Goal: Task Accomplishment & Management: Use online tool/utility

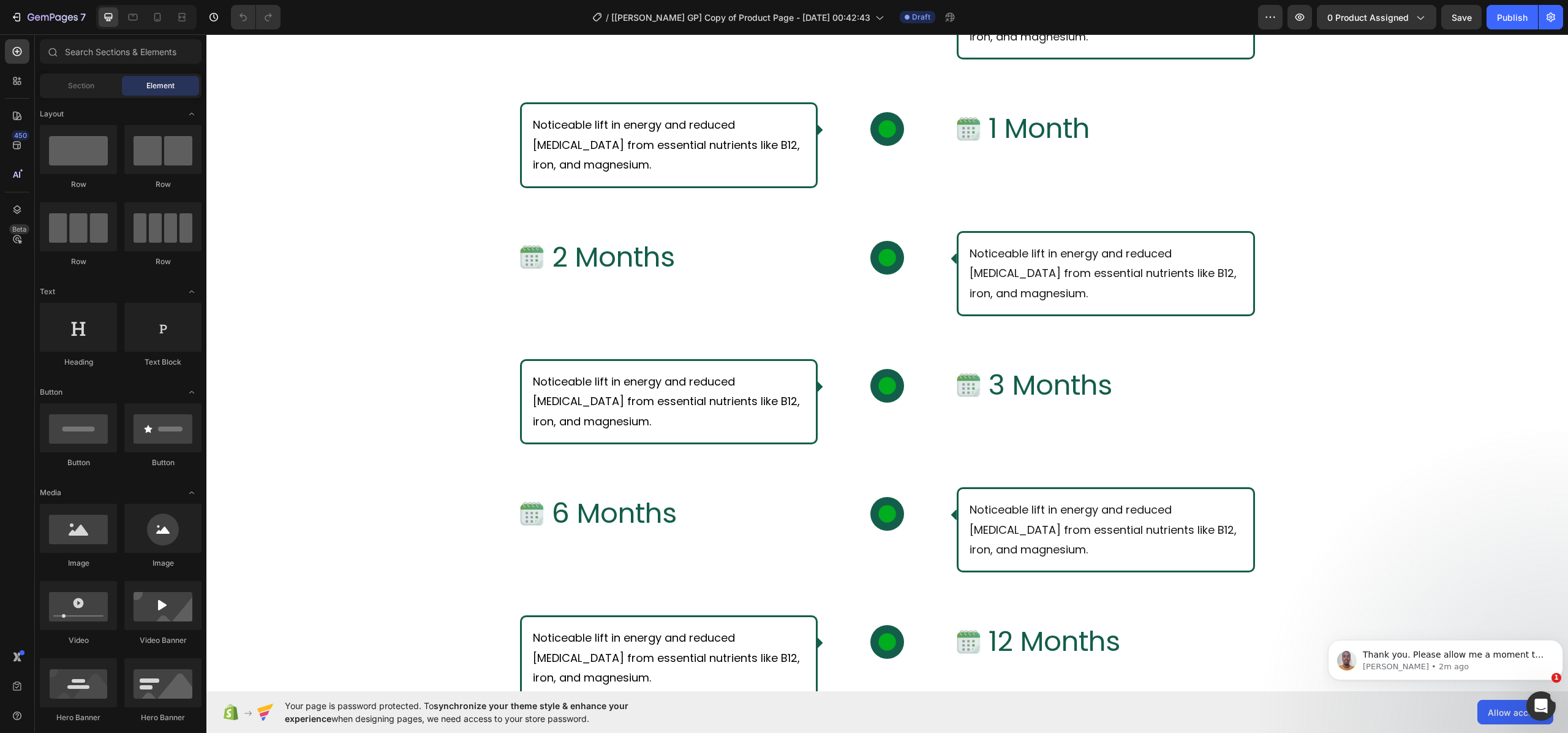
scroll to position [4656, 0]
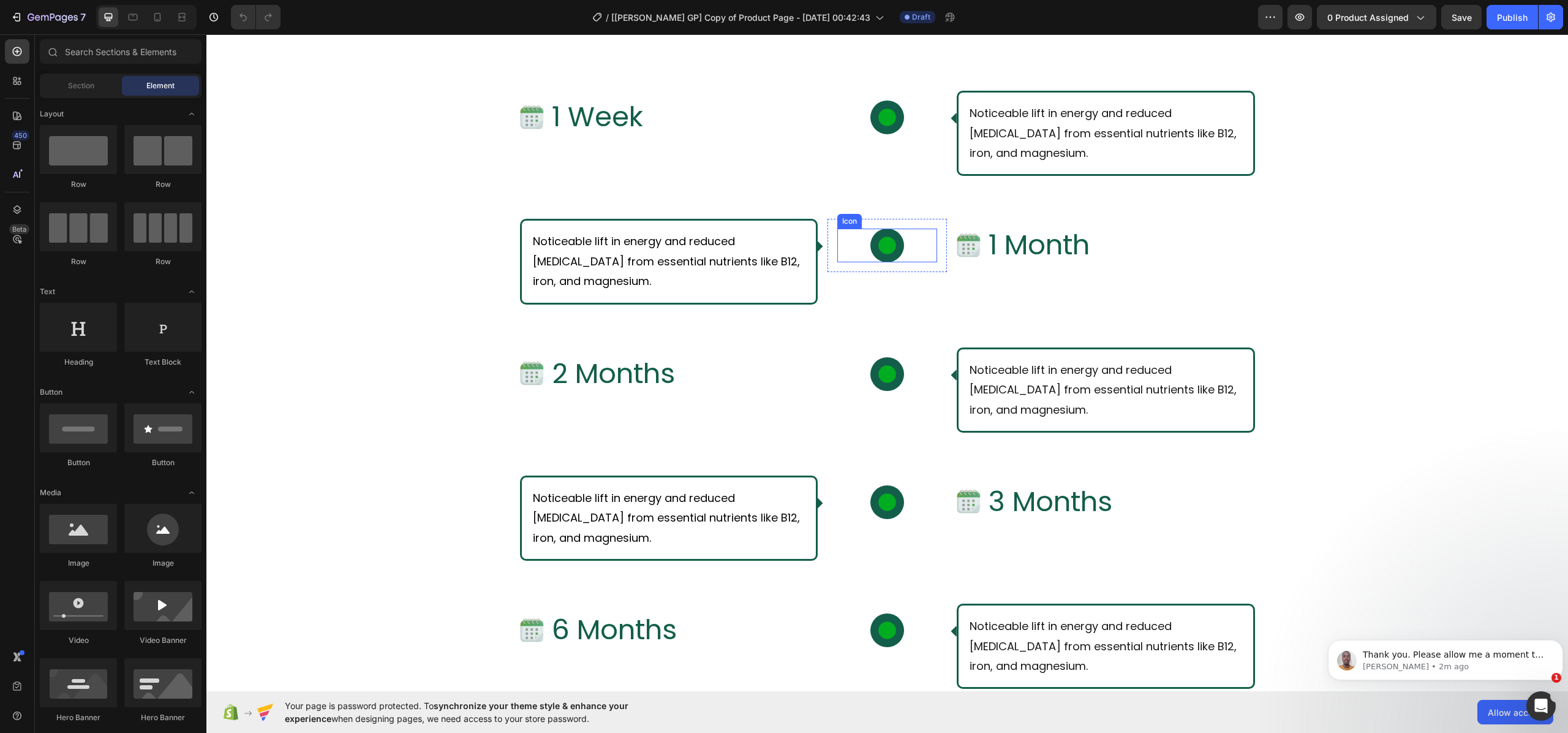
click at [876, 251] on icon at bounding box center [887, 246] width 21 height 21
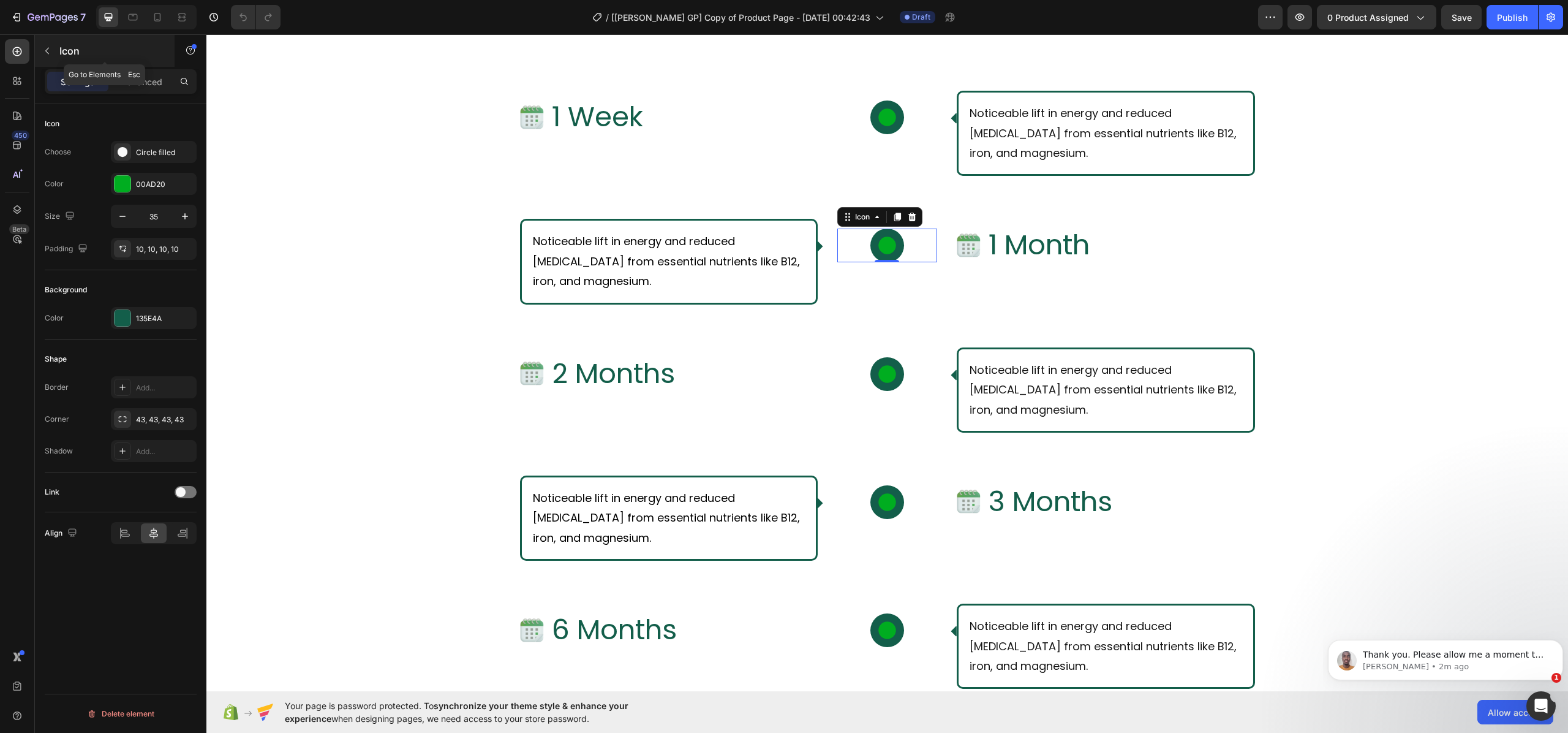
click at [46, 45] on button "button" at bounding box center [47, 50] width 19 height 19
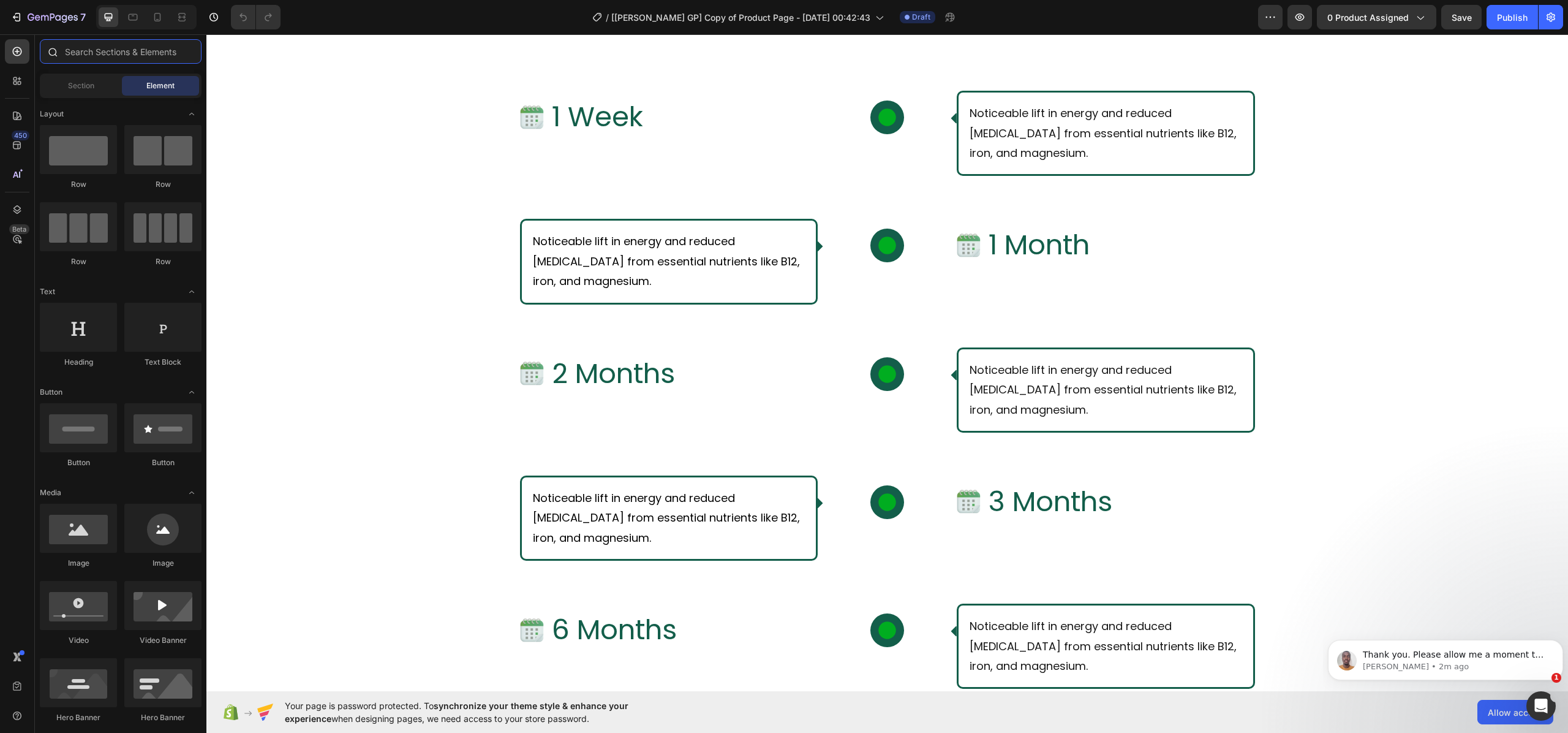
click at [79, 48] on input "text" at bounding box center [121, 51] width 162 height 24
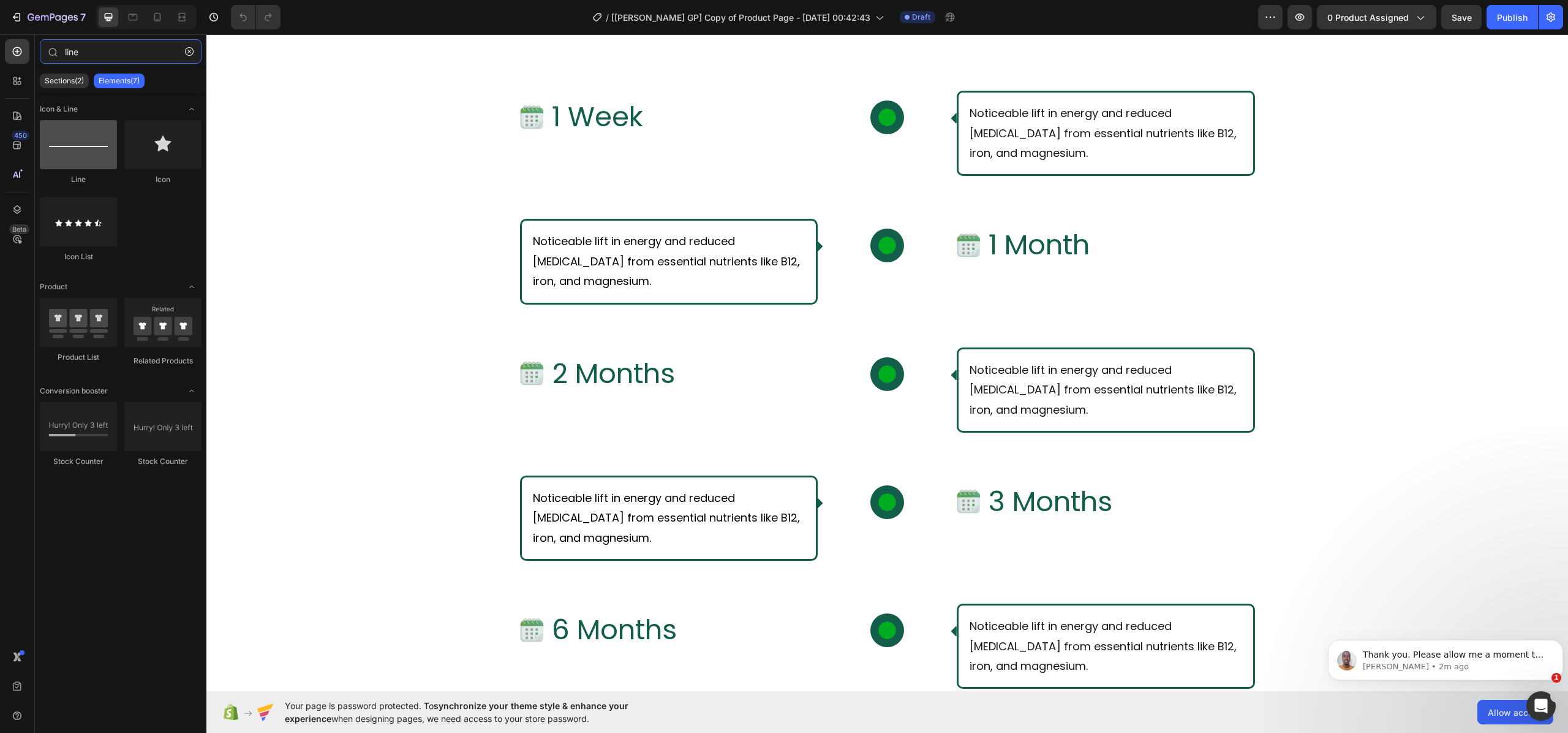
type input "line"
drag, startPoint x: 276, startPoint y: 183, endPoint x: 889, endPoint y: 264, distance: 618.3
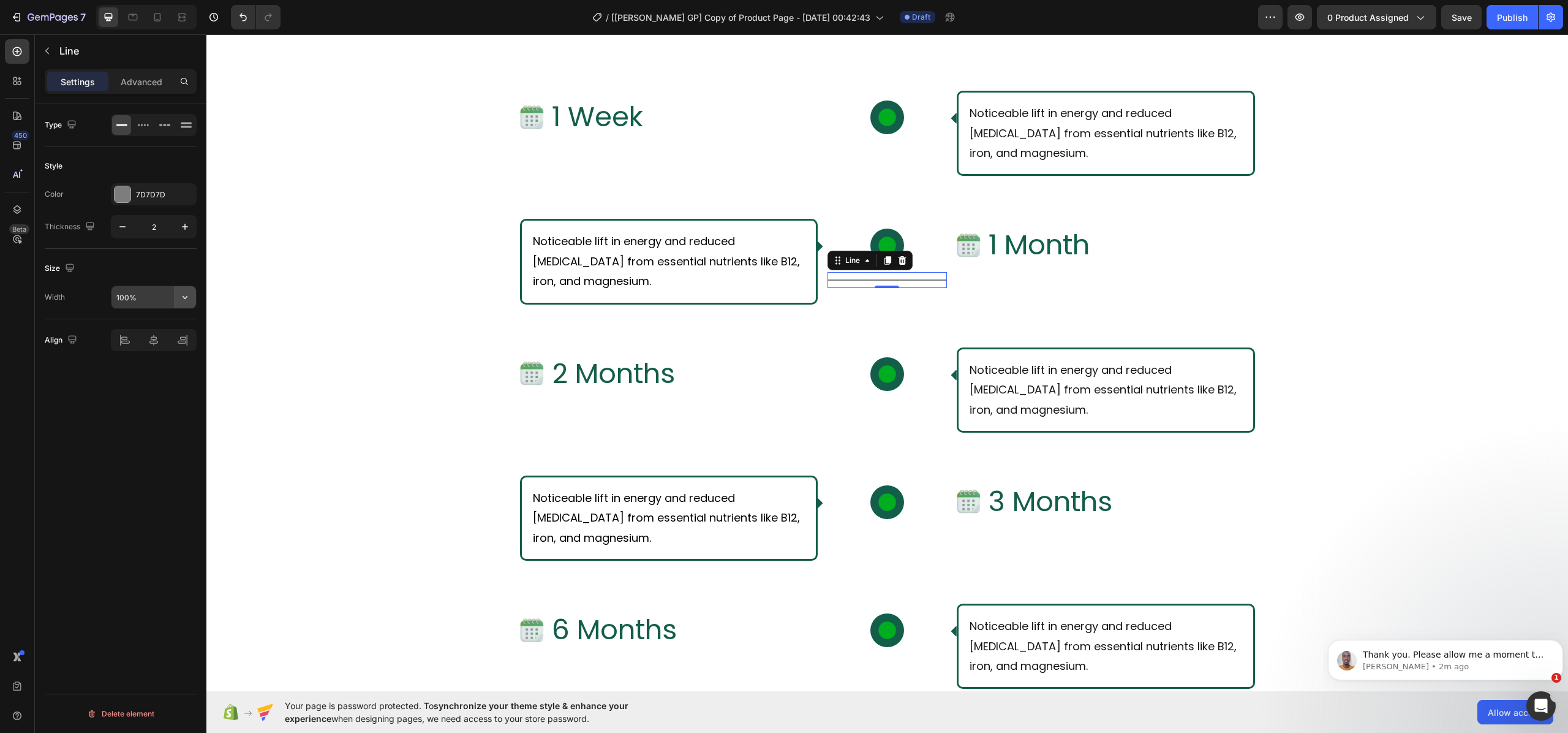
click at [182, 296] on icon "button" at bounding box center [185, 297] width 13 height 13
click at [153, 298] on input "100%" at bounding box center [154, 297] width 85 height 22
type input "1%"
click at [140, 131] on icon at bounding box center [144, 125] width 13 height 13
click at [884, 259] on icon at bounding box center [888, 261] width 7 height 9
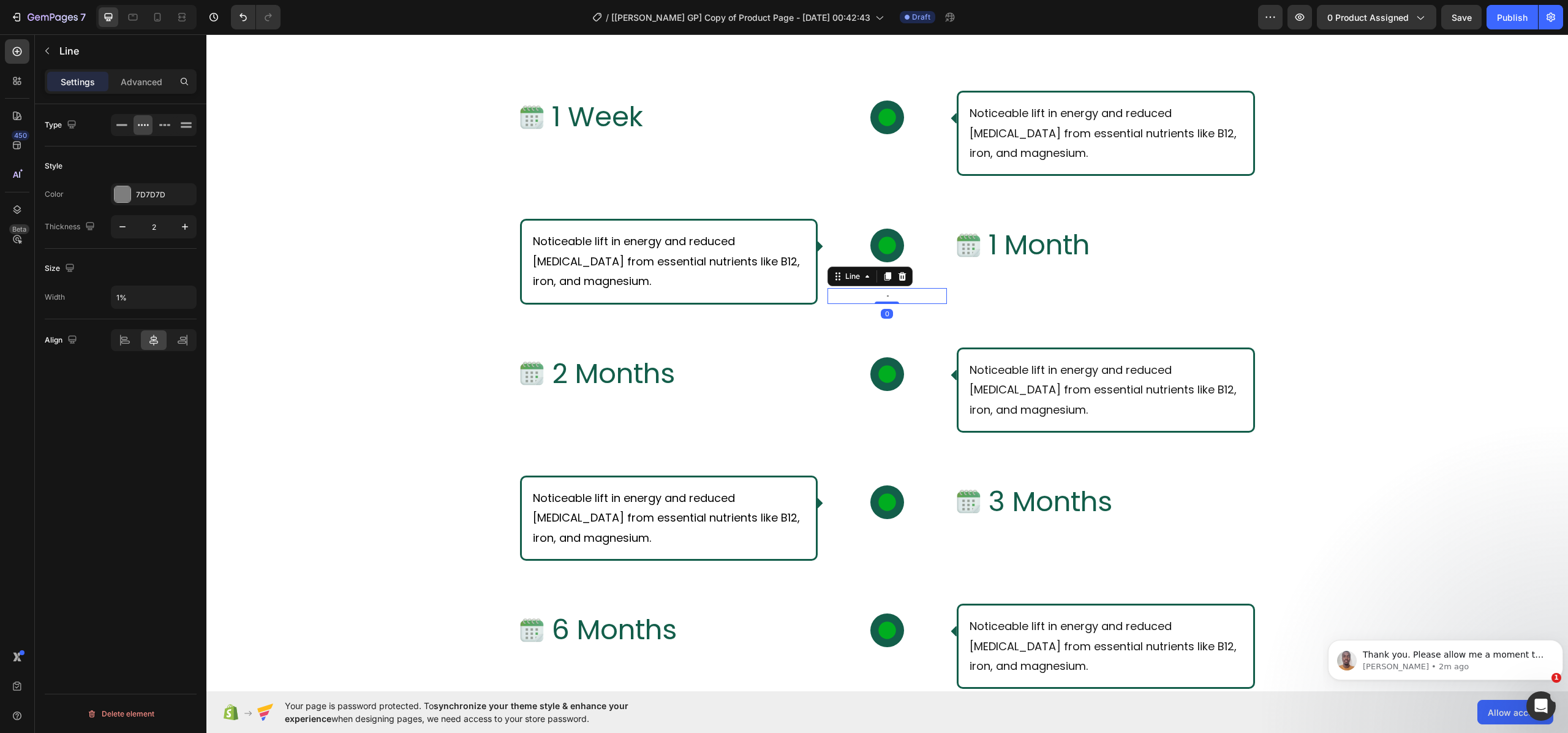
click at [881, 259] on div at bounding box center [887, 246] width 34 height 34
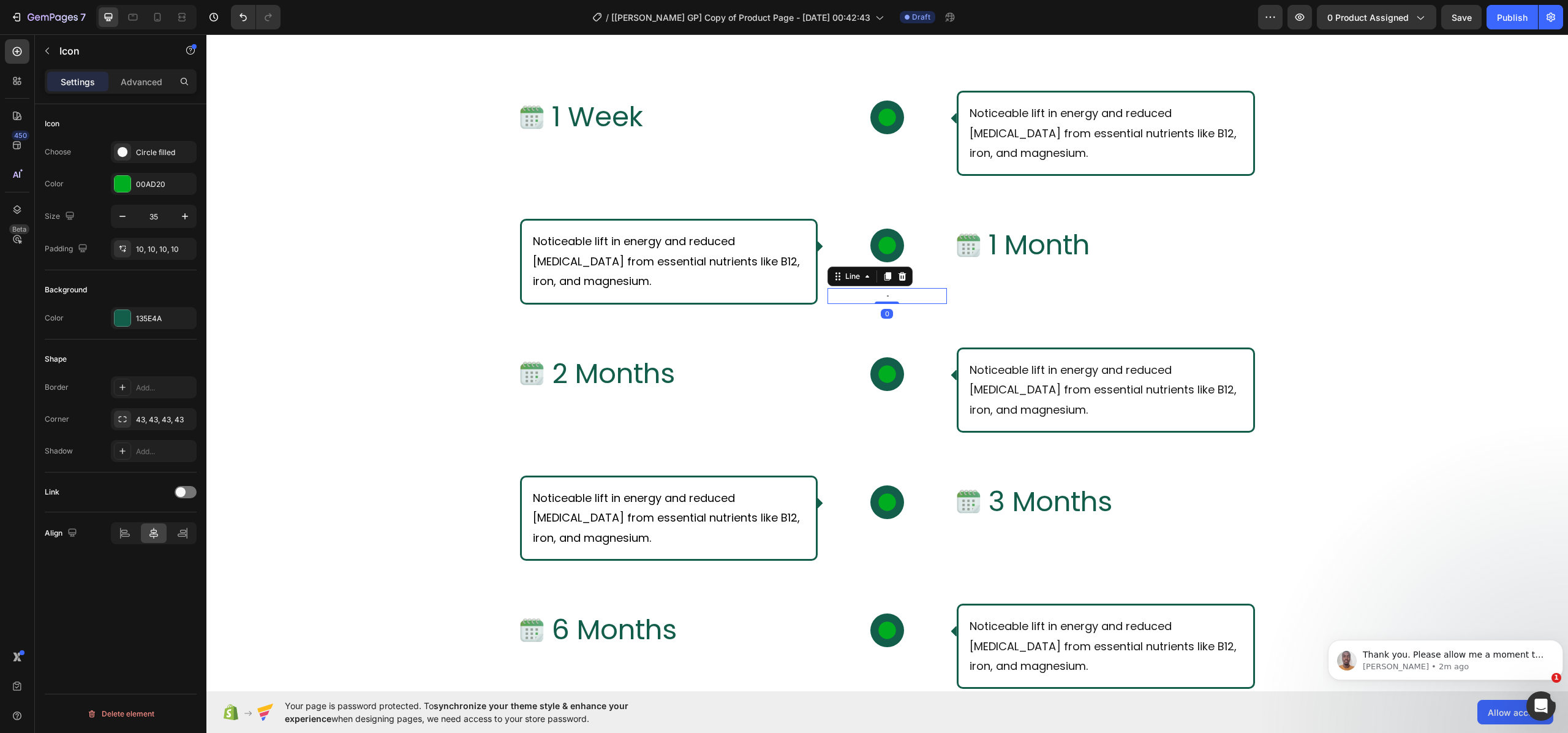
click at [910, 295] on div "Title" at bounding box center [887, 296] width 119 height 1
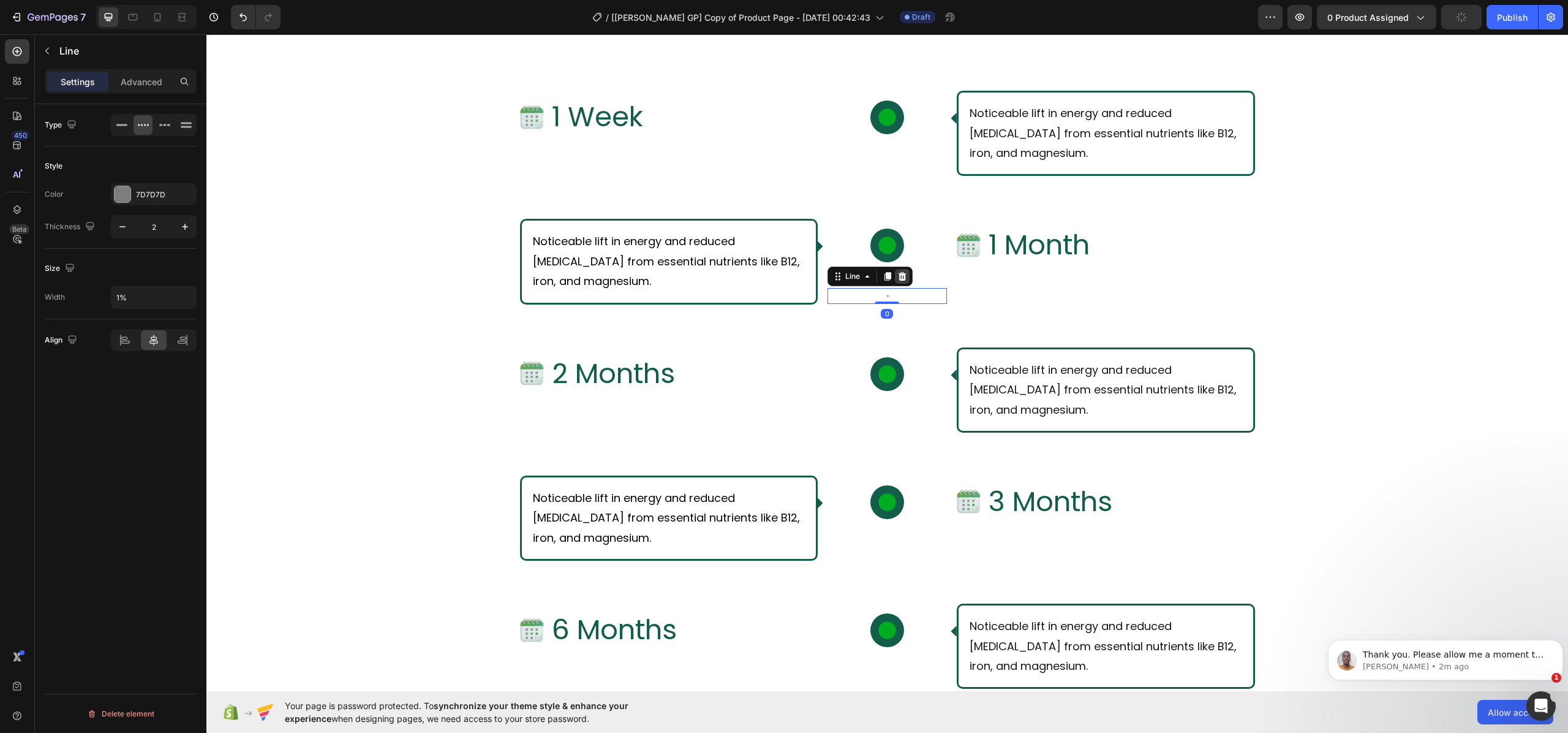
click at [897, 279] on icon at bounding box center [902, 276] width 10 height 10
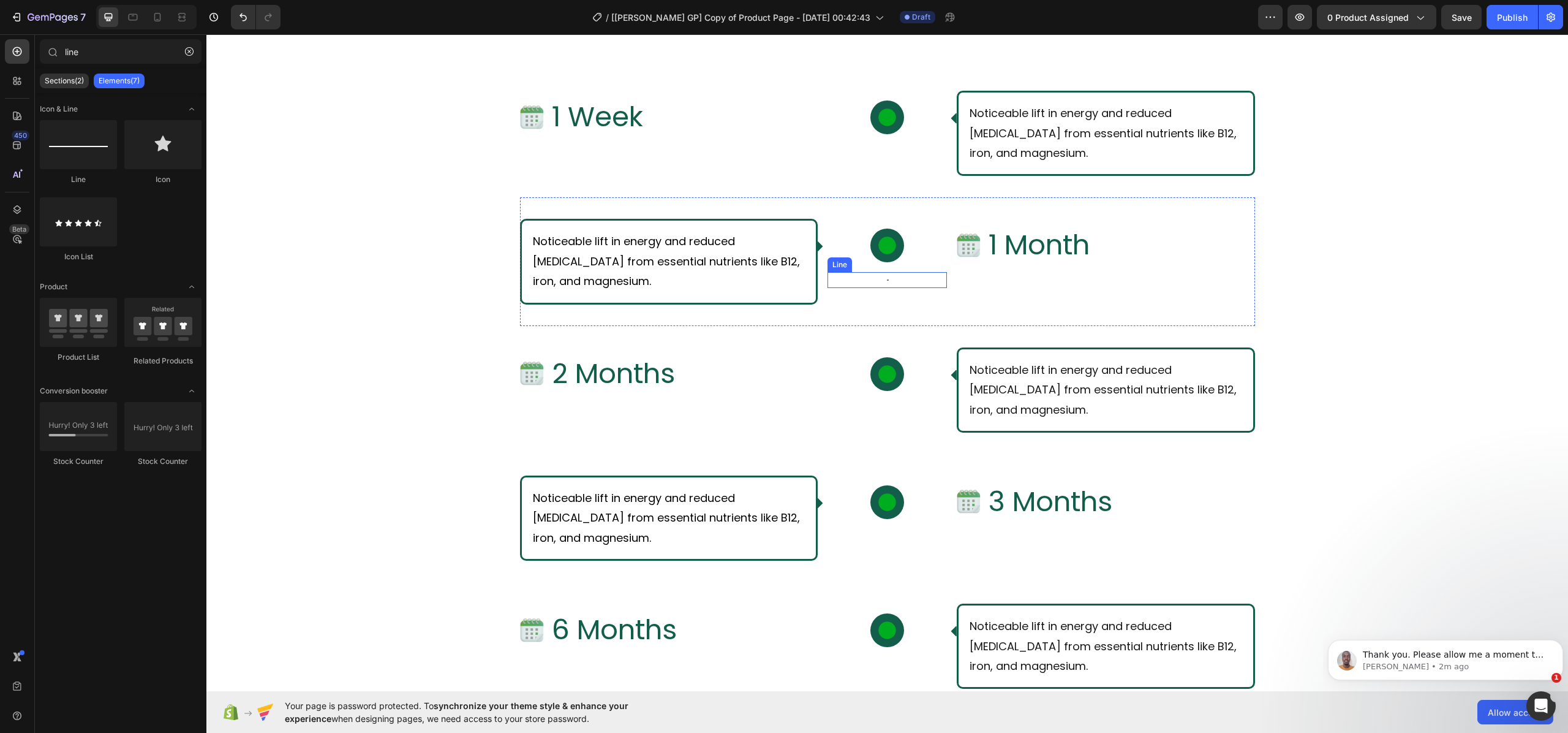
click at [876, 281] on div "Title Line" at bounding box center [887, 280] width 119 height 16
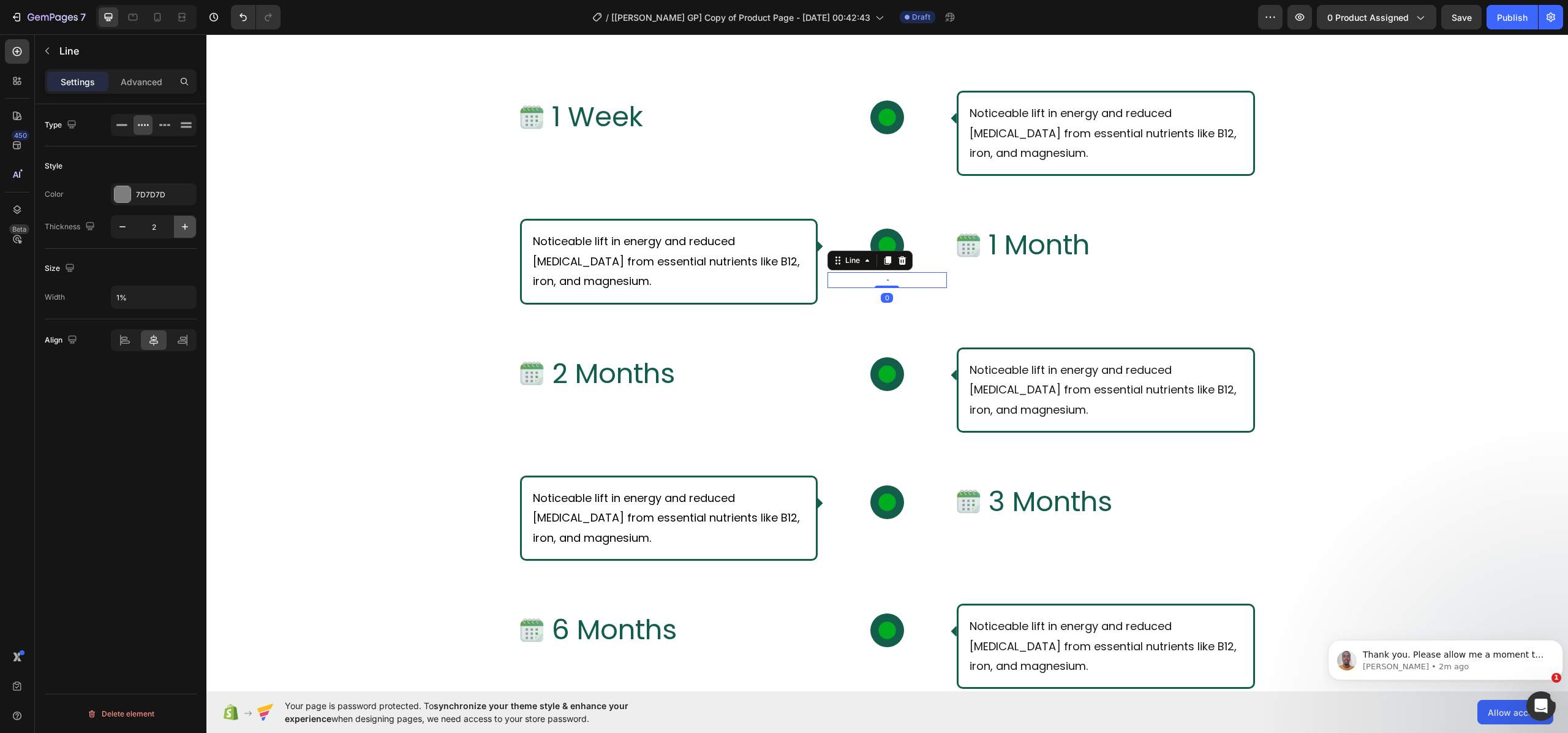
click at [185, 227] on icon "button" at bounding box center [185, 227] width 6 height 6
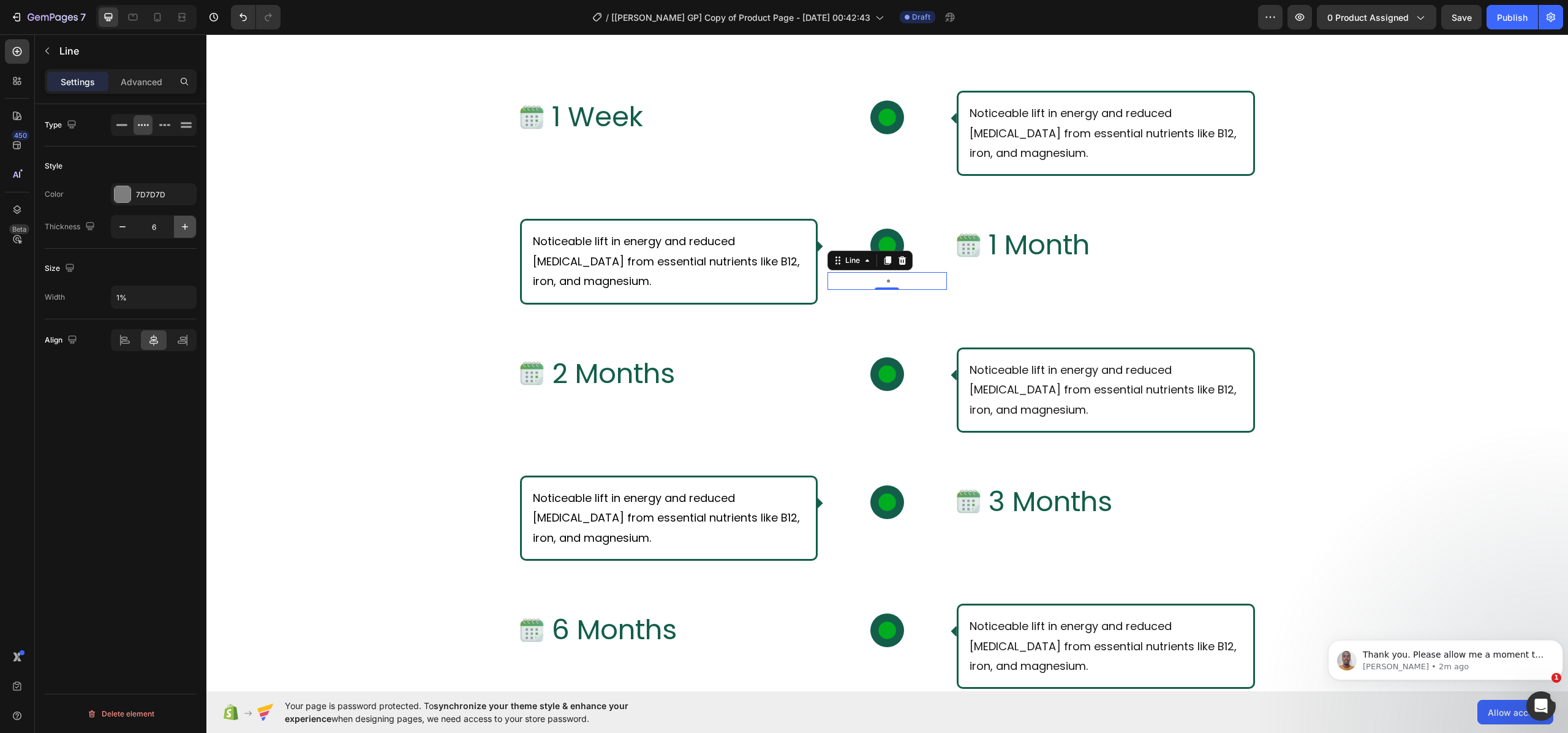
click at [185, 227] on icon "button" at bounding box center [185, 227] width 6 height 6
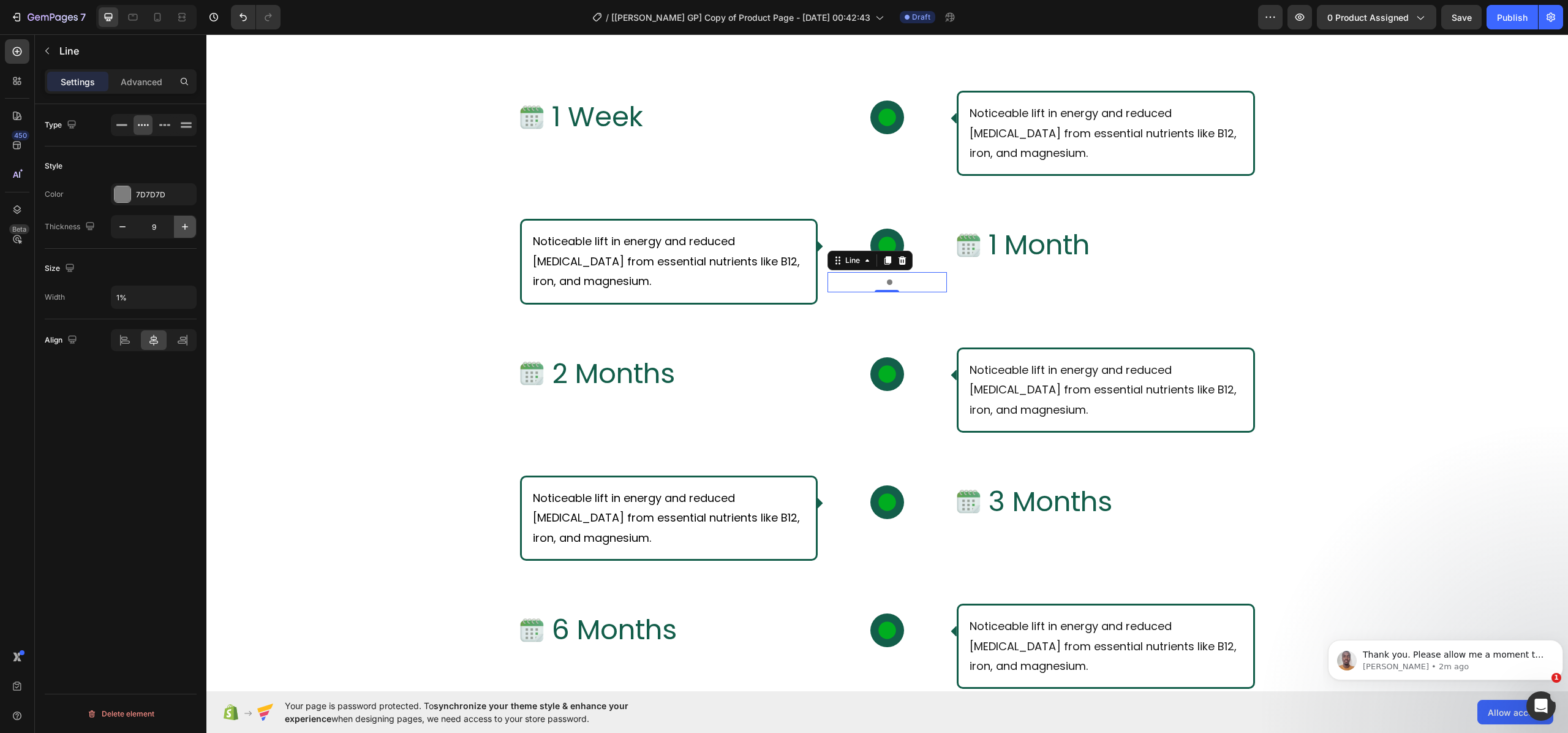
type input "10"
click at [163, 126] on icon at bounding box center [165, 125] width 13 height 13
click at [140, 80] on p "Advanced" at bounding box center [141, 82] width 41 height 13
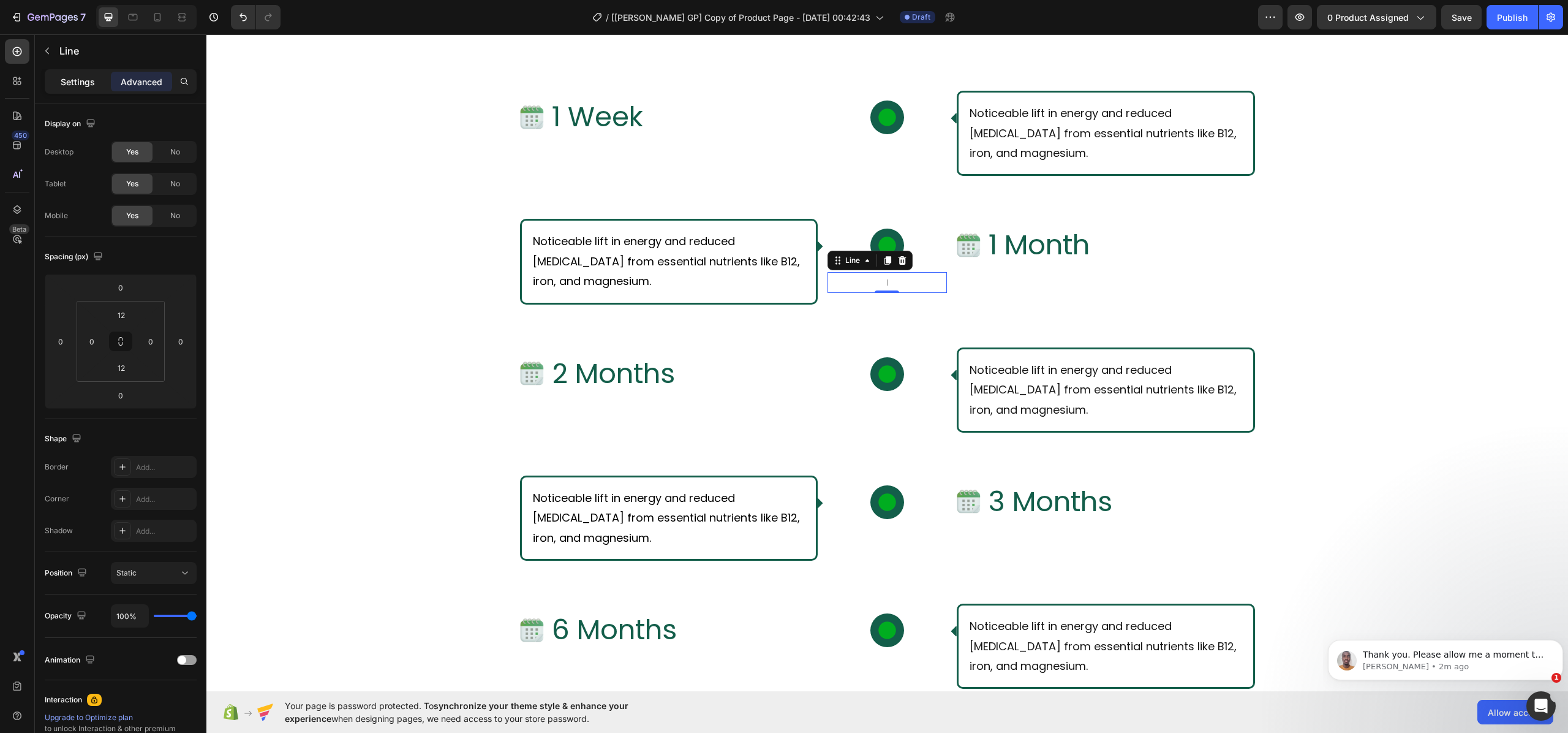
click at [86, 78] on p "Settings" at bounding box center [78, 82] width 35 height 13
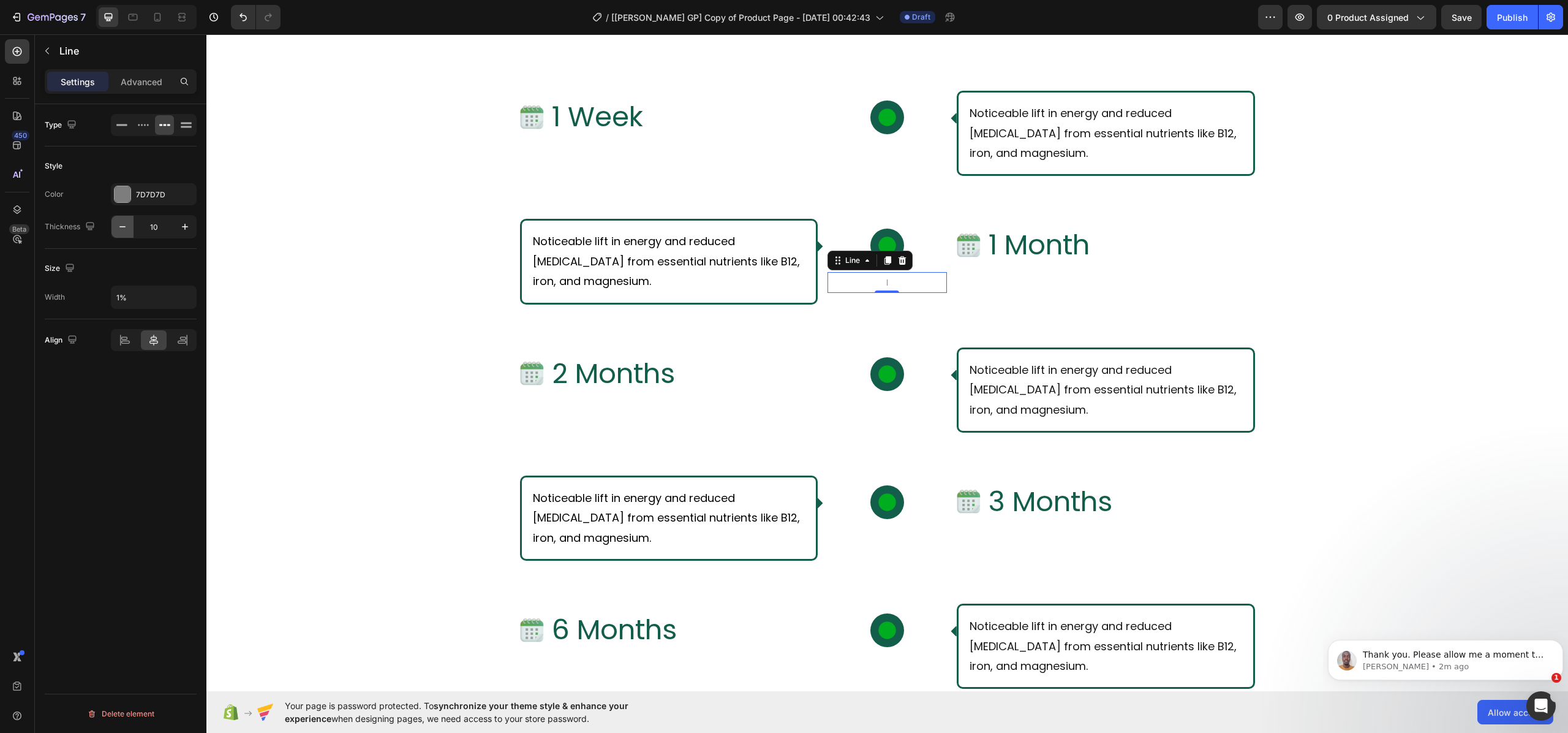
click at [122, 224] on icon "button" at bounding box center [122, 227] width 13 height 13
type input "6"
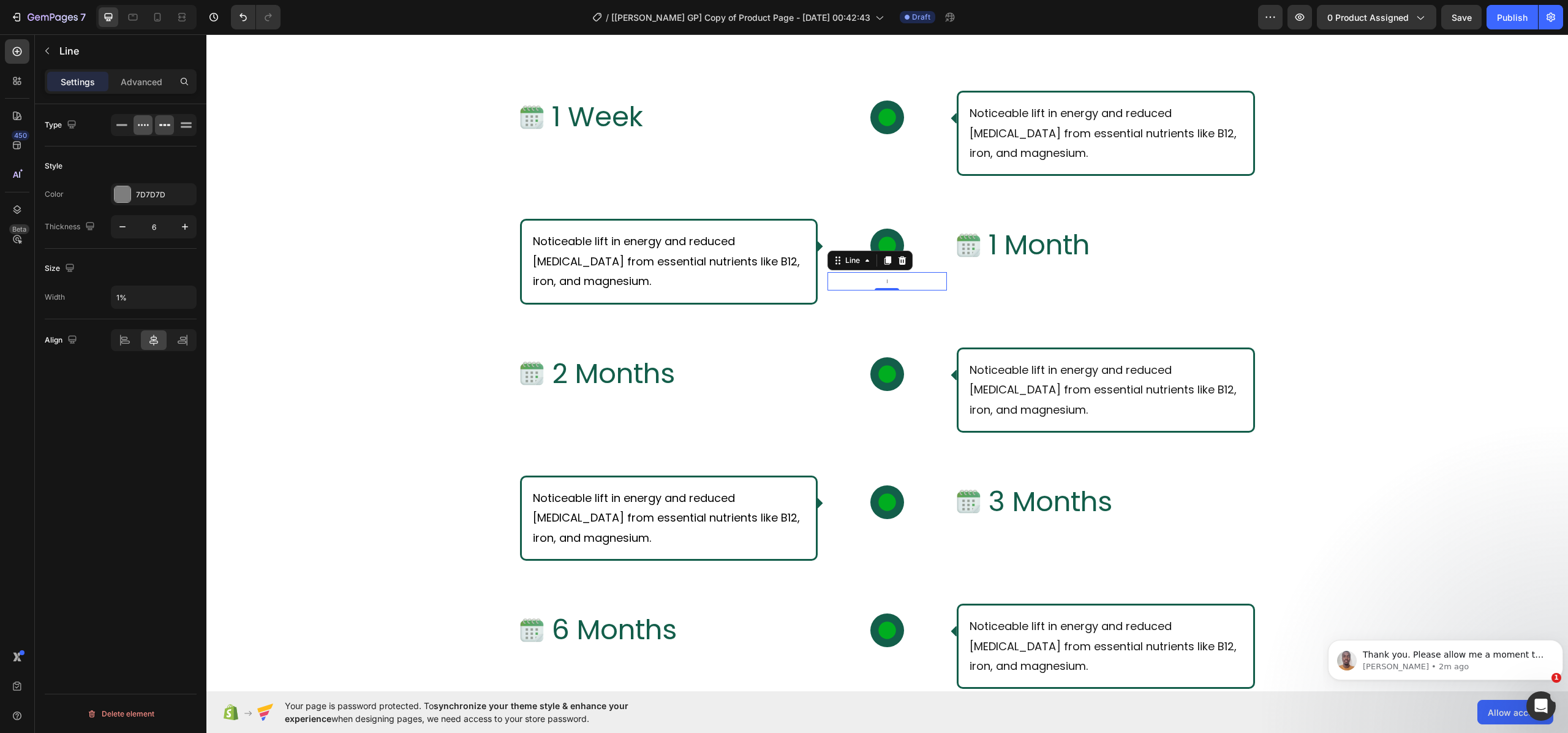
click at [140, 124] on icon at bounding box center [144, 125] width 13 height 13
click at [125, 119] on icon at bounding box center [122, 125] width 13 height 13
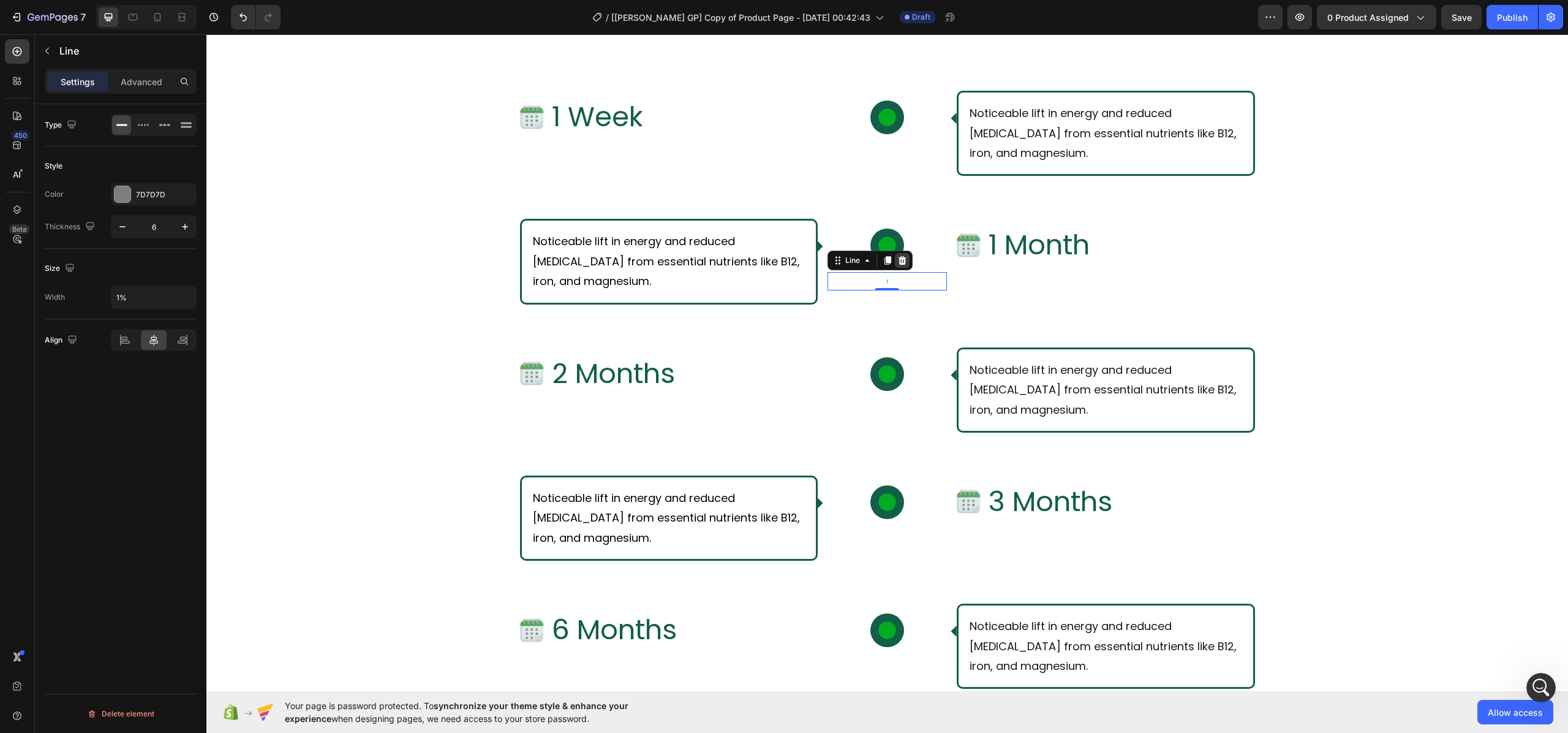
click at [898, 259] on icon at bounding box center [902, 261] width 8 height 9
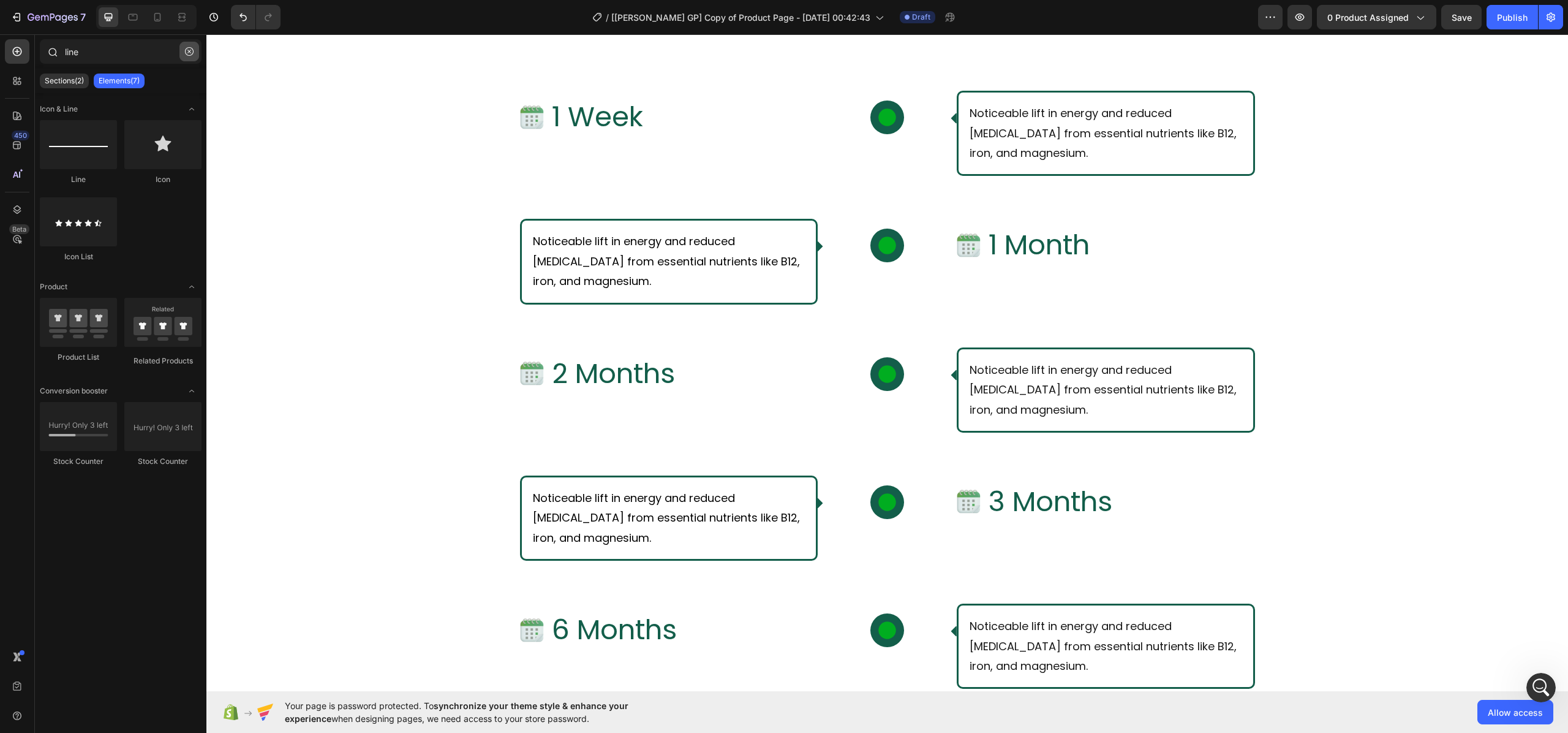
click at [187, 53] on icon "button" at bounding box center [190, 52] width 9 height 9
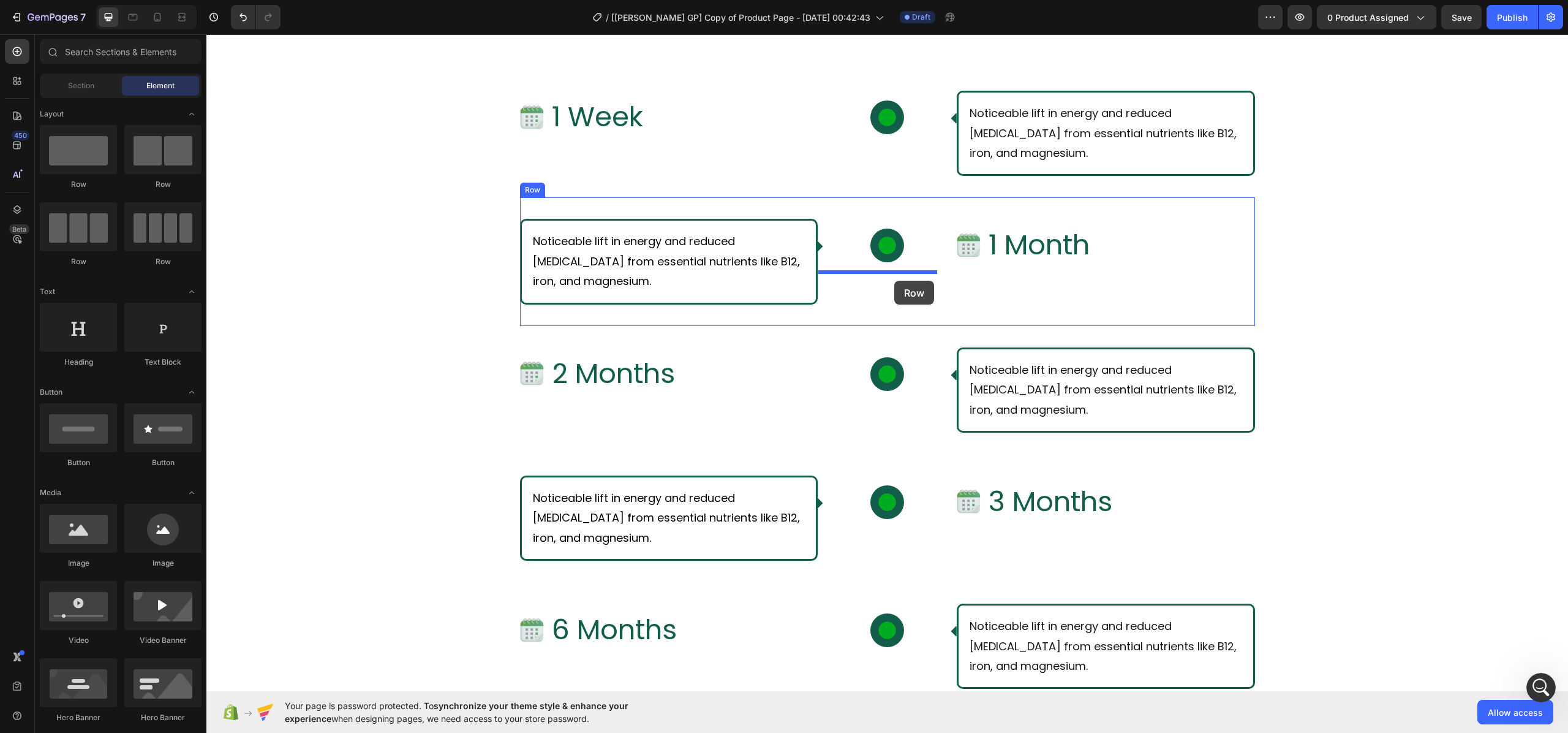
drag, startPoint x: 858, startPoint y: 263, endPoint x: 894, endPoint y: 281, distance: 40.2
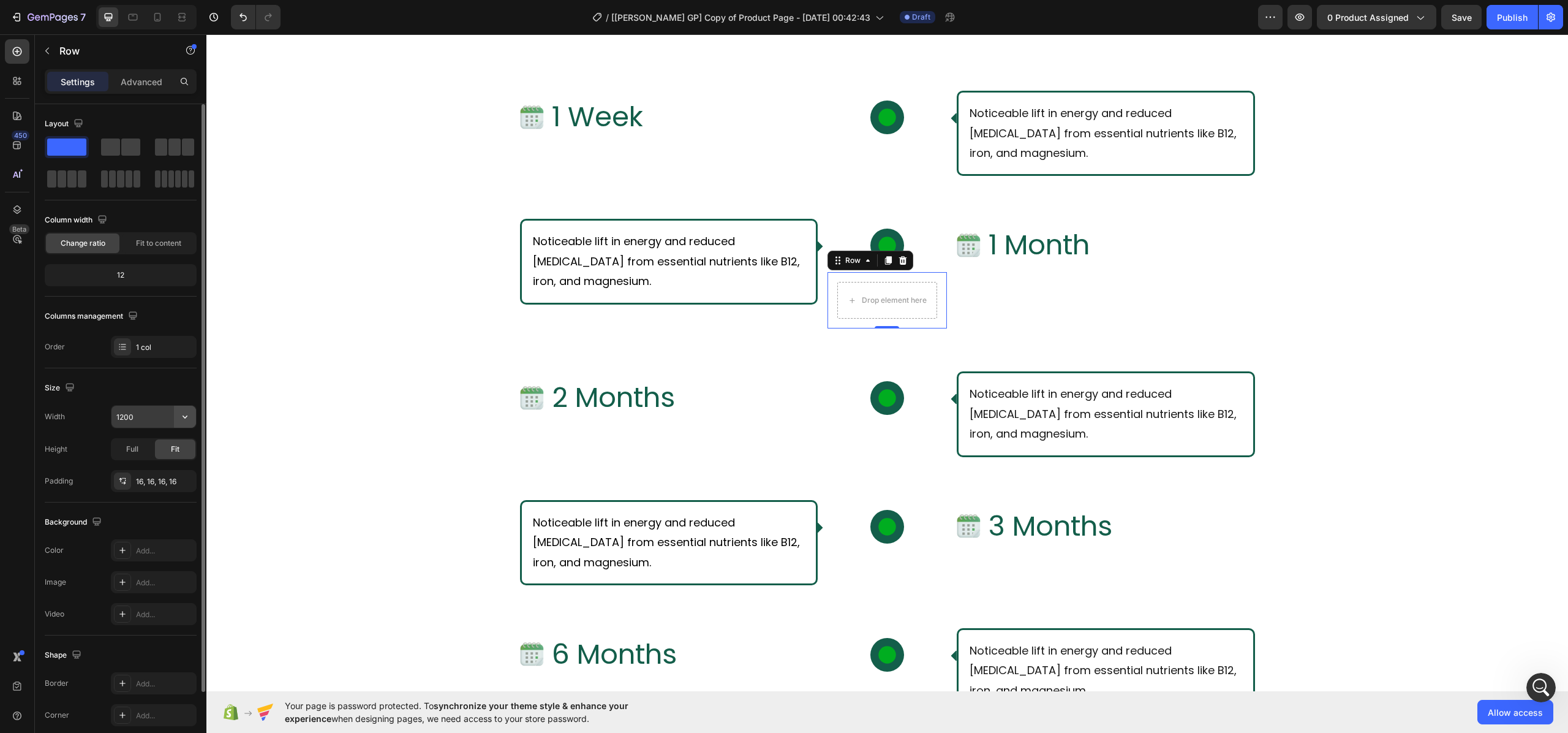
click at [185, 415] on icon "button" at bounding box center [185, 417] width 13 height 13
click at [148, 459] on div "Default 1200px" at bounding box center [141, 449] width 100 height 23
click at [153, 415] on input "1200" at bounding box center [154, 416] width 85 height 22
type input "1"
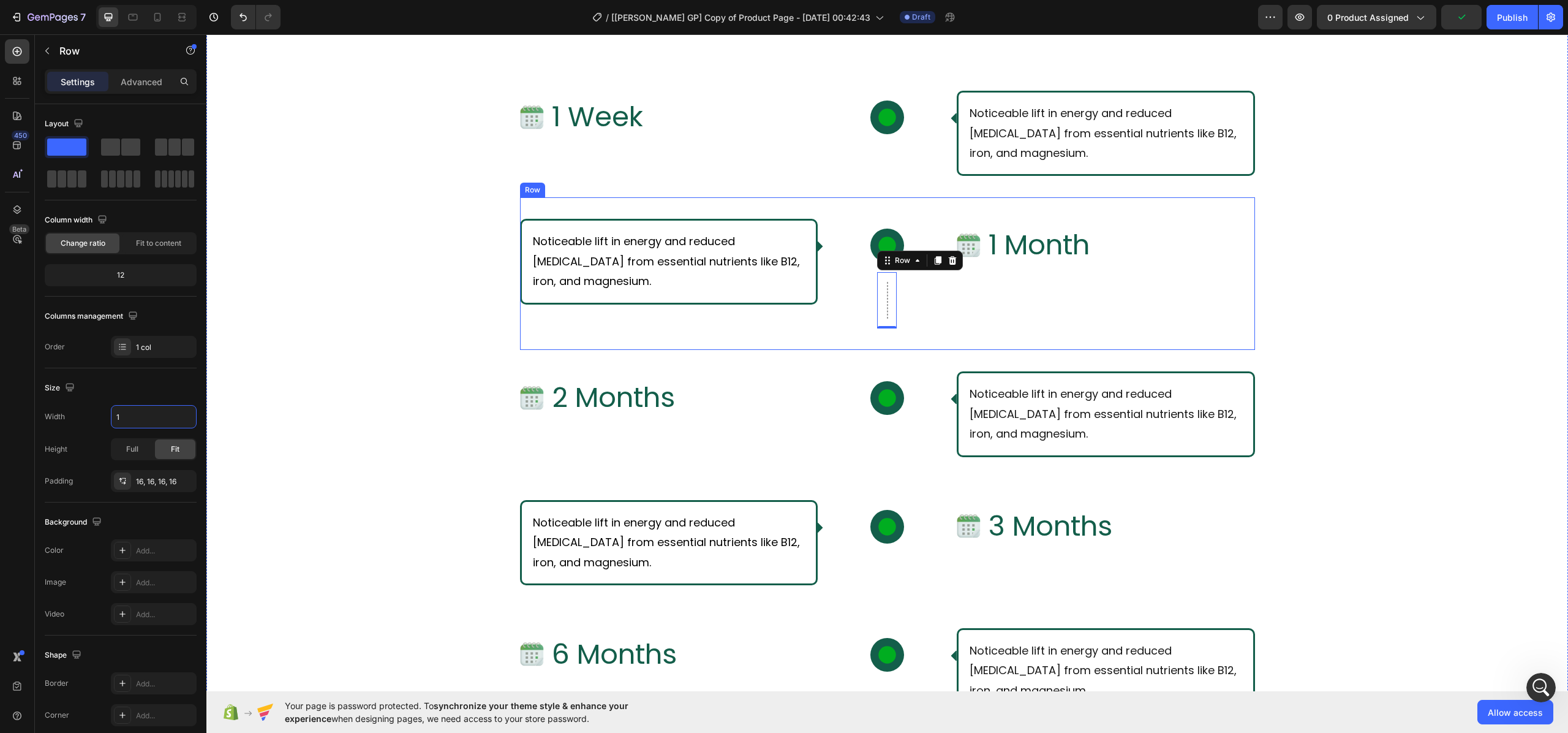
click at [1014, 334] on div "Noticeable lift in energy and reduced [MEDICAL_DATA] from essential nutrients l…" at bounding box center [887, 273] width 735 height 153
click at [877, 308] on div "Row 0" at bounding box center [886, 300] width 19 height 57
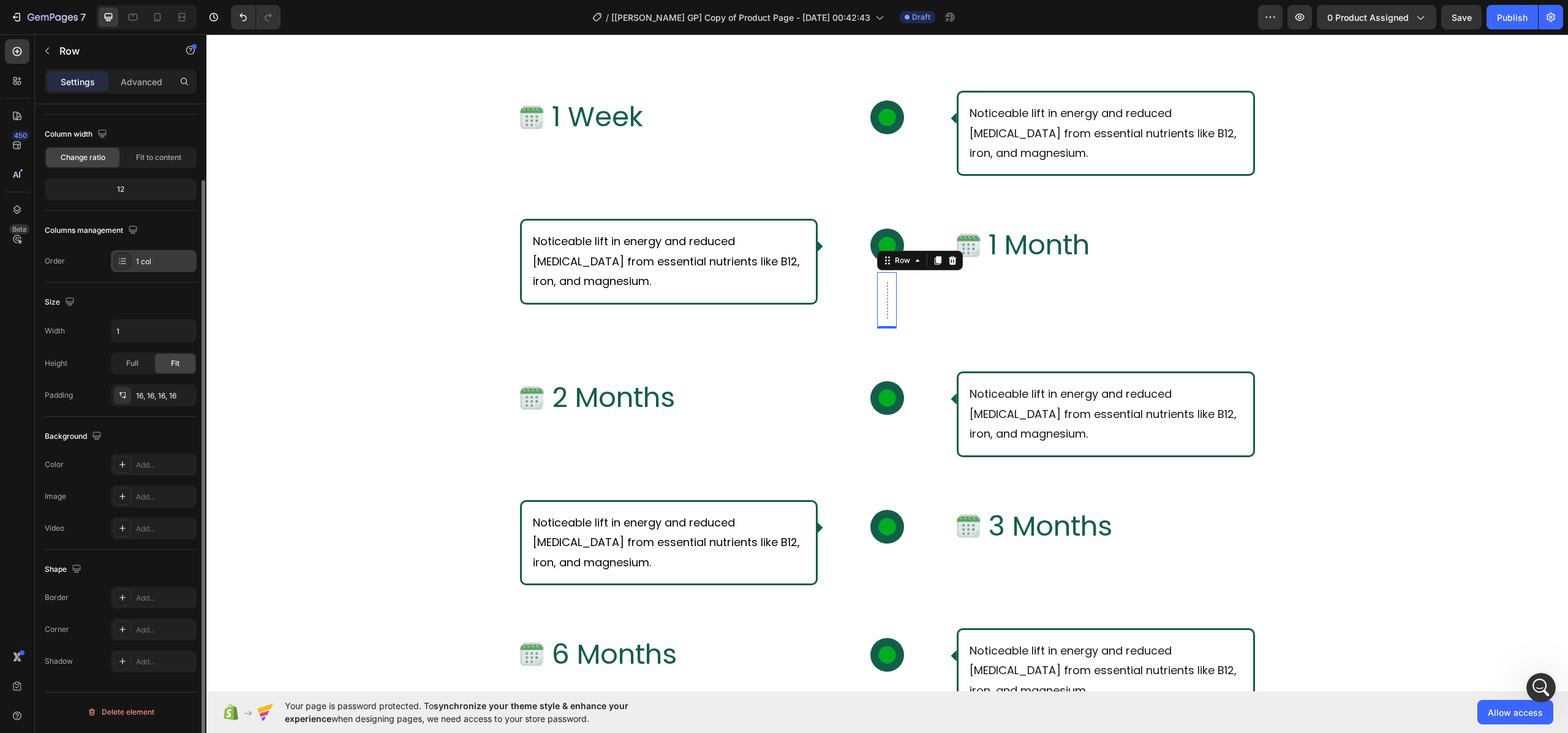
scroll to position [0, 0]
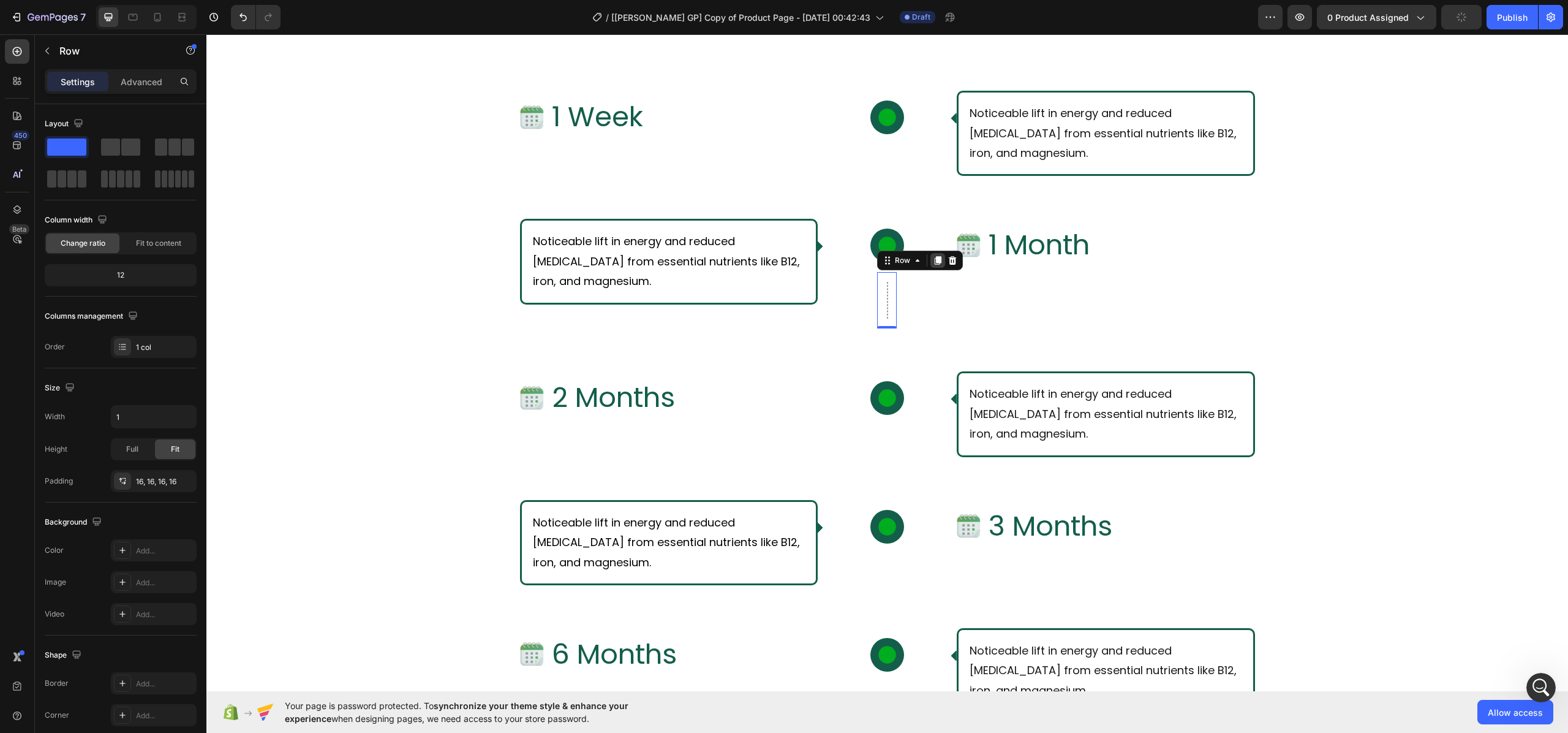
click at [935, 259] on icon at bounding box center [938, 261] width 7 height 9
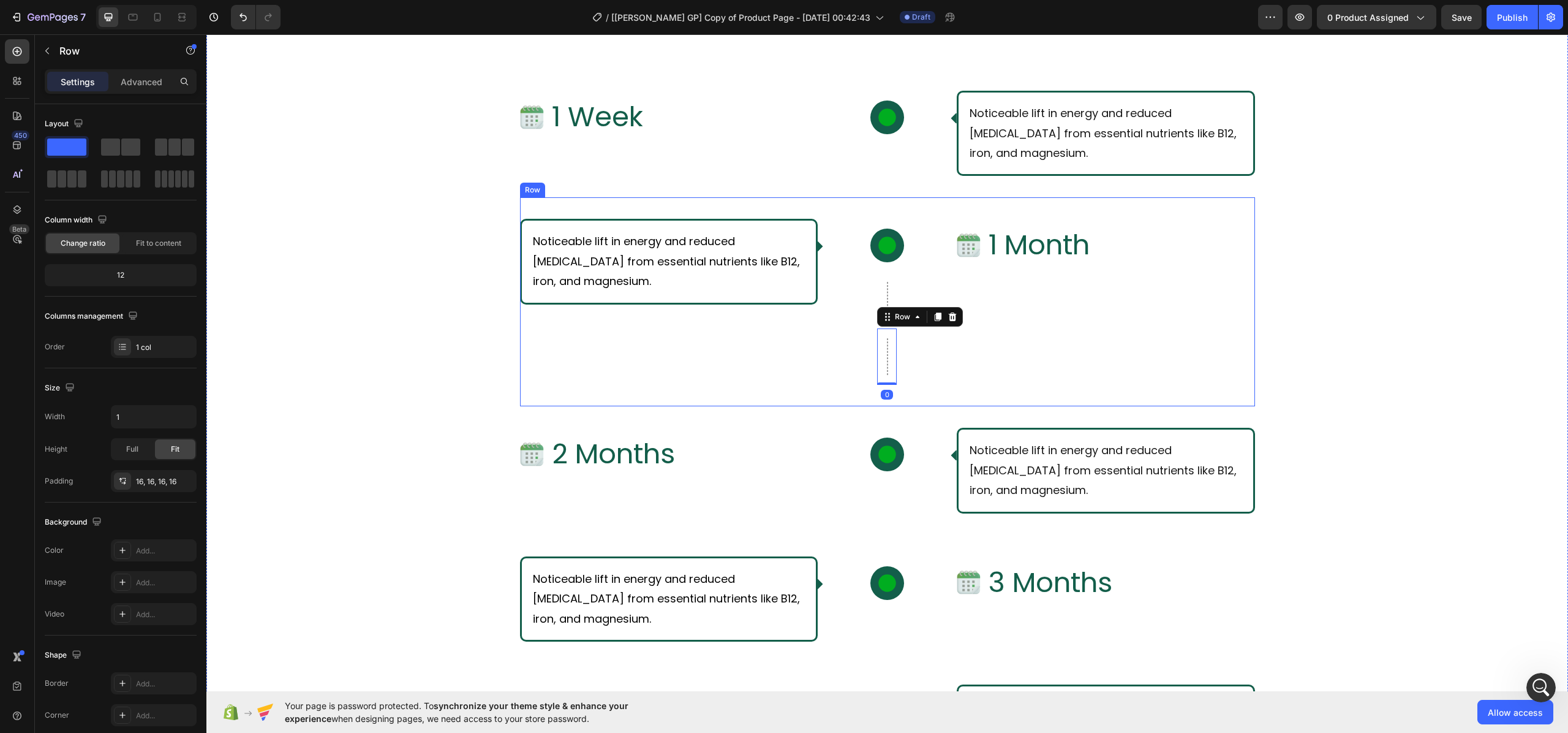
click at [1023, 358] on div "Image 1 Month Text Block Row" at bounding box center [1105, 301] width 298 height 166
click at [887, 316] on div at bounding box center [888, 300] width 1 height 37
click at [940, 330] on div "Noticeable lift in energy and reduced [MEDICAL_DATA] from essential nutrients l…" at bounding box center [887, 301] width 735 height 209
click at [135, 446] on span "Full" at bounding box center [132, 449] width 13 height 11
click at [168, 450] on div "Fit" at bounding box center [175, 449] width 40 height 19
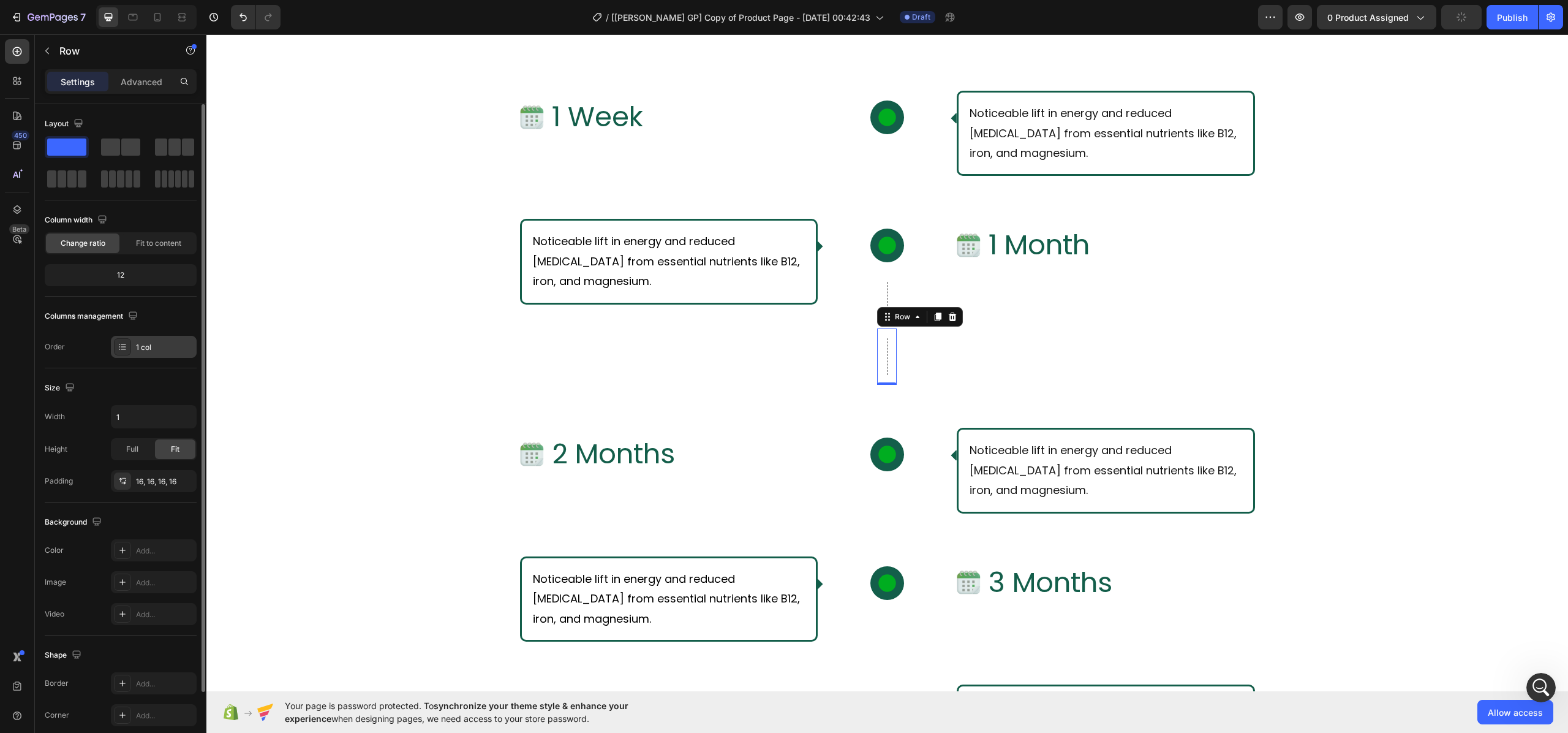
click at [159, 343] on div "1 col" at bounding box center [165, 347] width 58 height 11
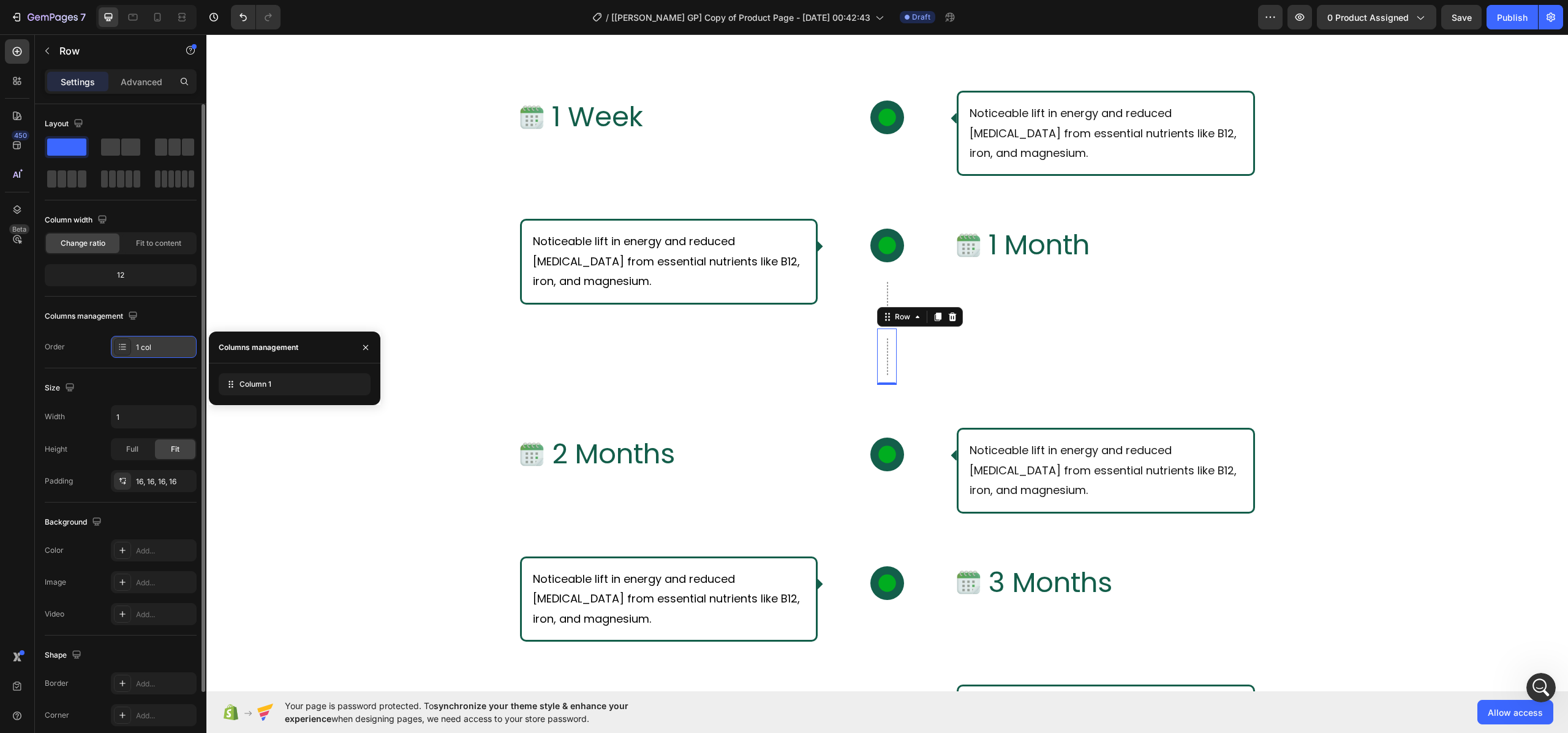
click at [159, 343] on div "1 col" at bounding box center [165, 347] width 58 height 11
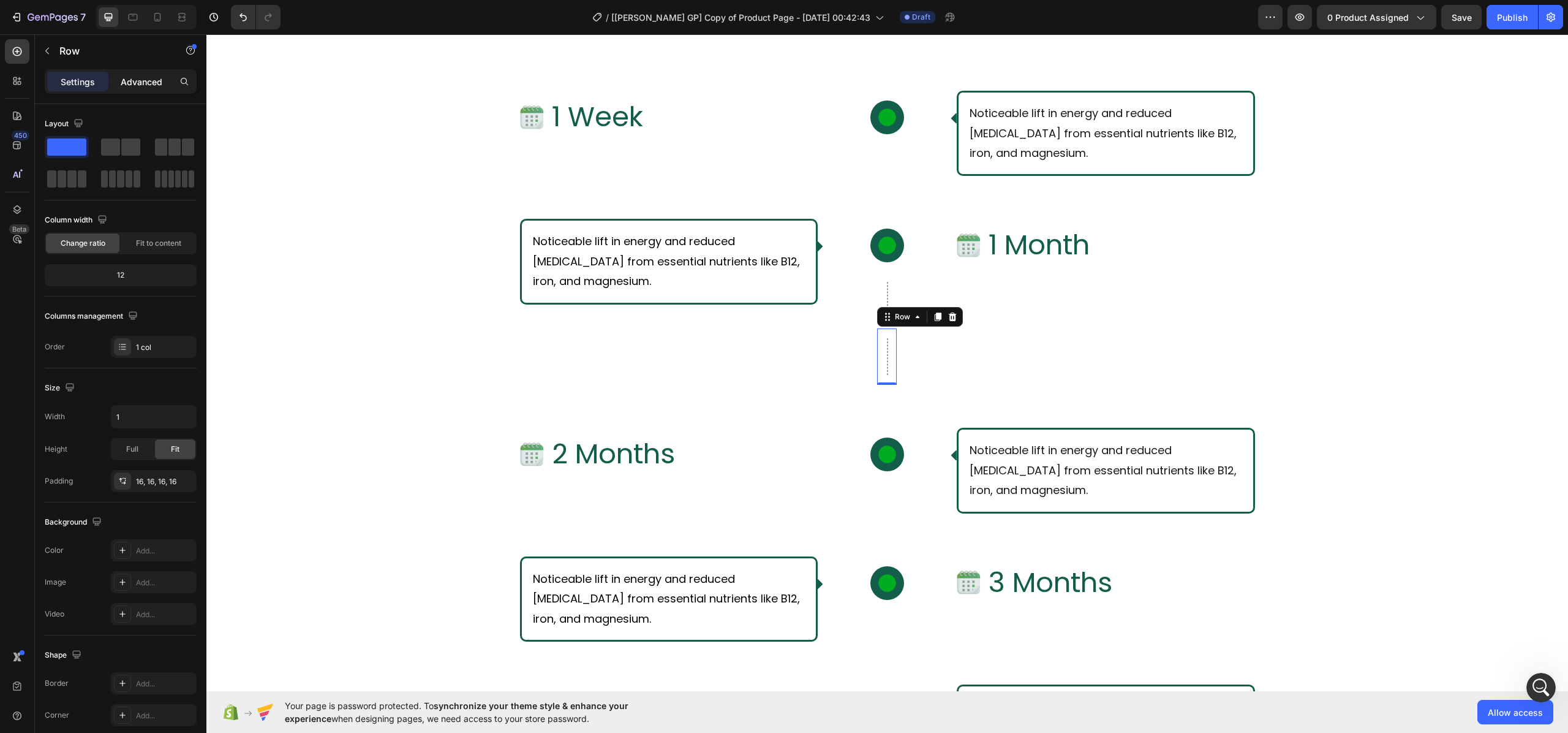
click at [143, 79] on p "Advanced" at bounding box center [141, 82] width 41 height 13
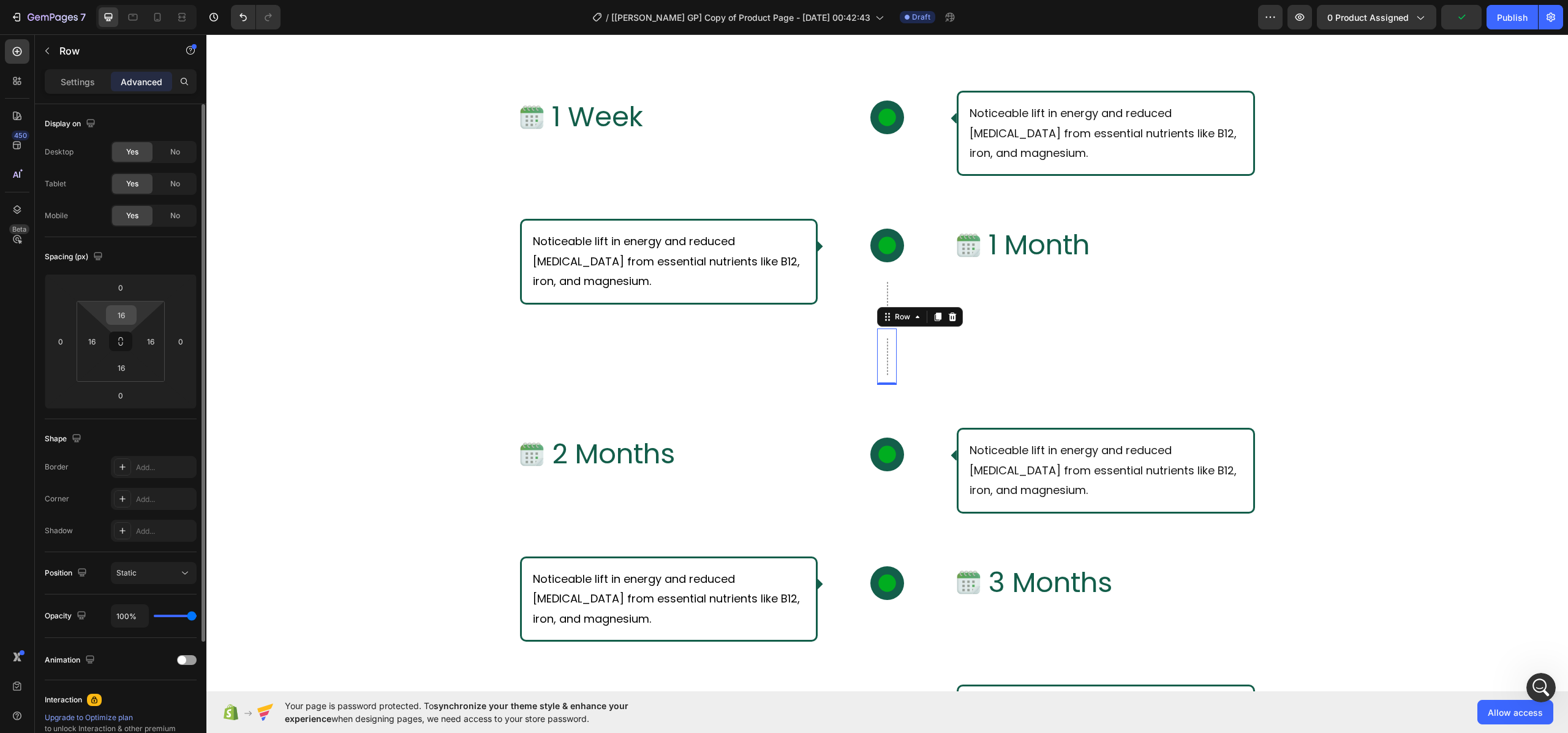
click at [125, 309] on input "16" at bounding box center [121, 315] width 24 height 18
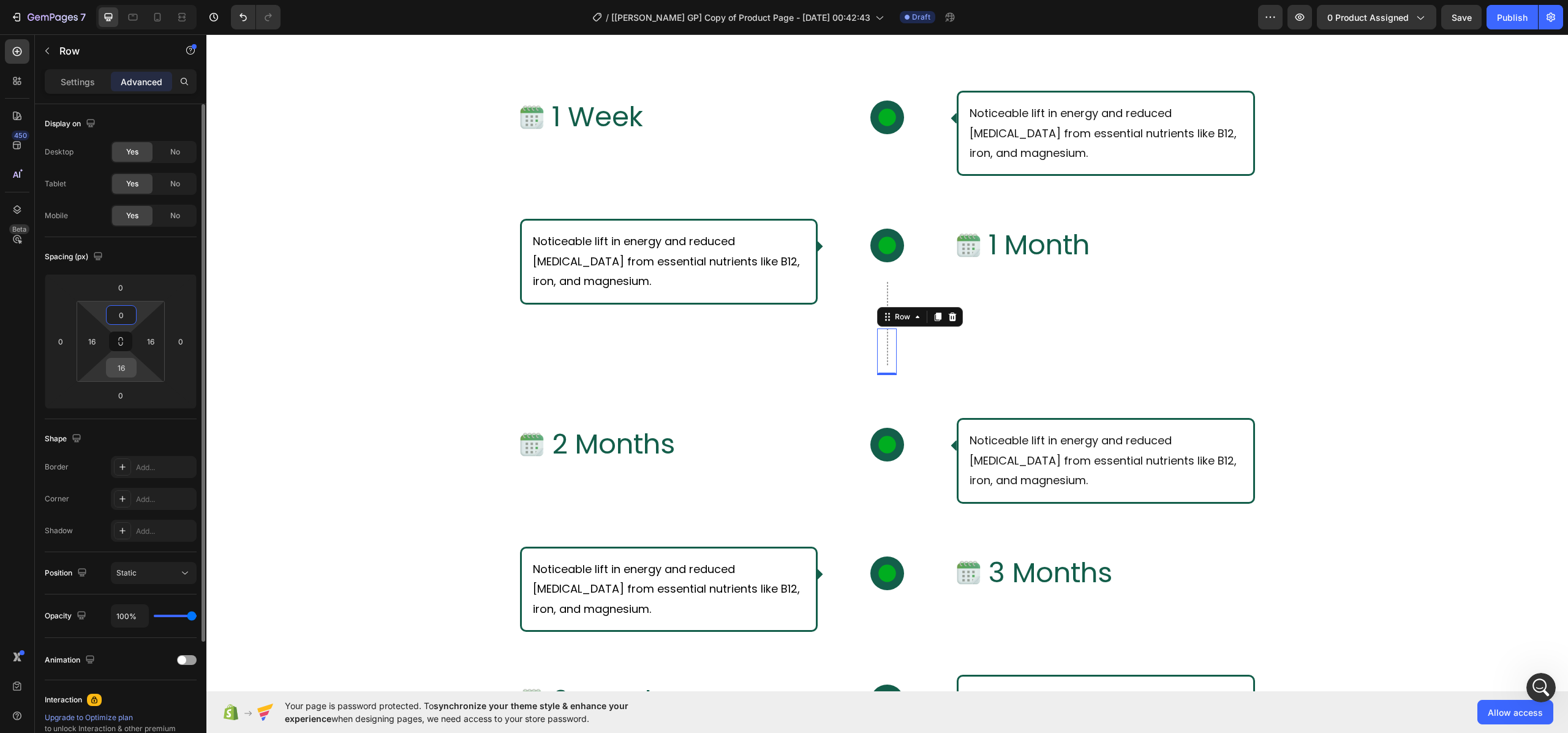
type input "0"
click at [128, 360] on input "16" at bounding box center [121, 367] width 24 height 18
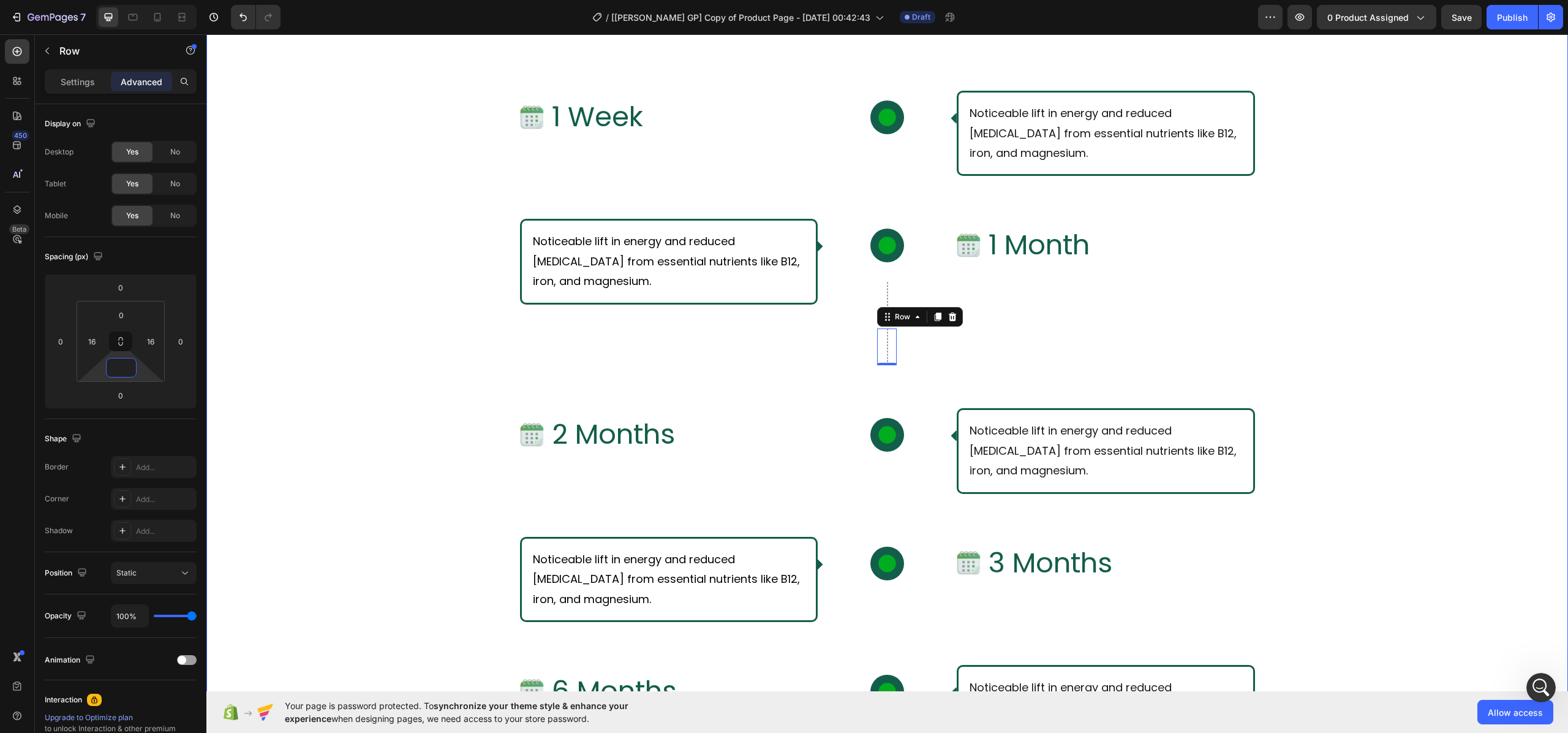
click at [368, 357] on div "What Should I Expect From Consistent Use of [PERSON_NAME]? Text Block Row Row I…" at bounding box center [887, 482] width 1361 height 1038
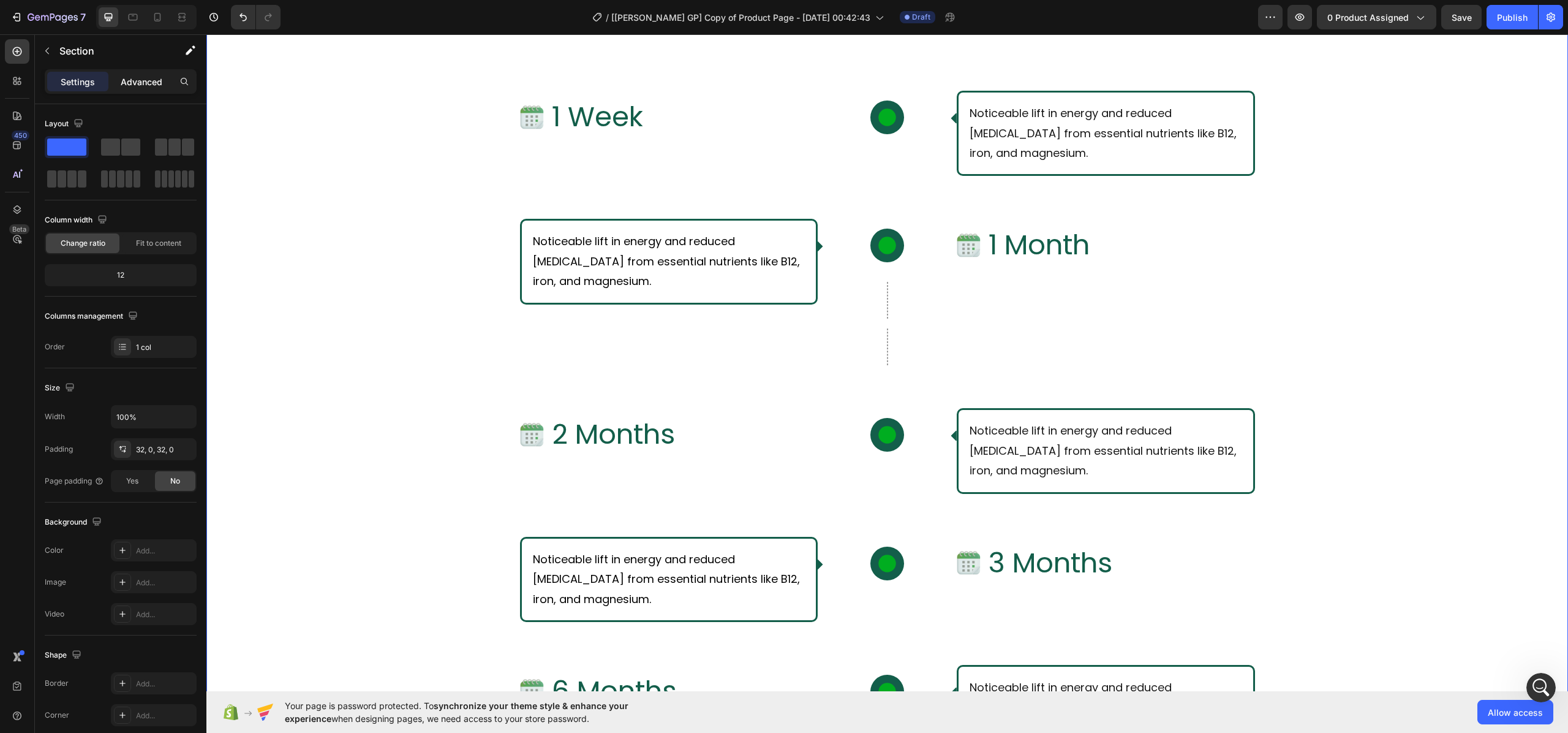
click at [129, 88] on p "Advanced" at bounding box center [141, 82] width 41 height 13
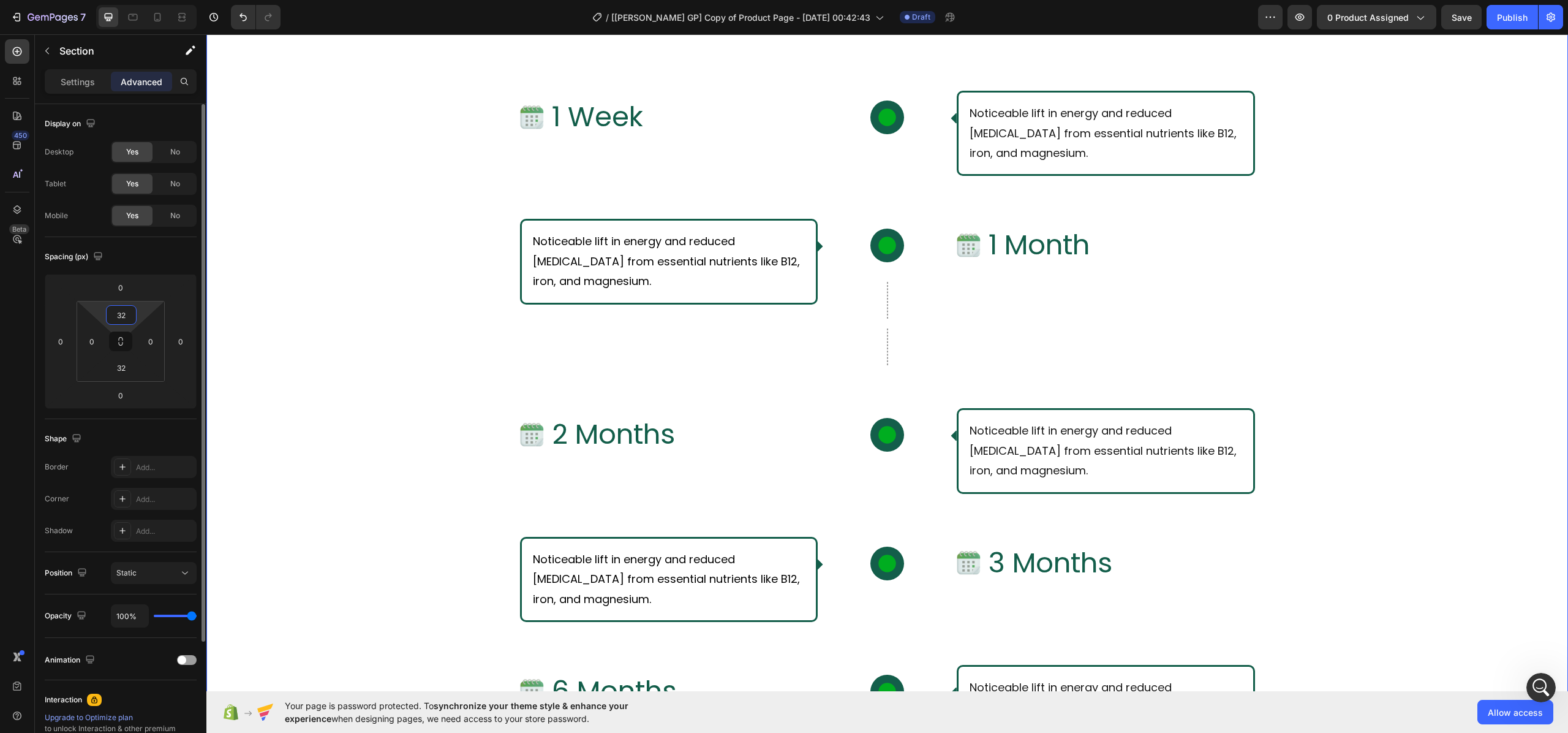
click at [130, 315] on input "32" at bounding box center [121, 315] width 24 height 18
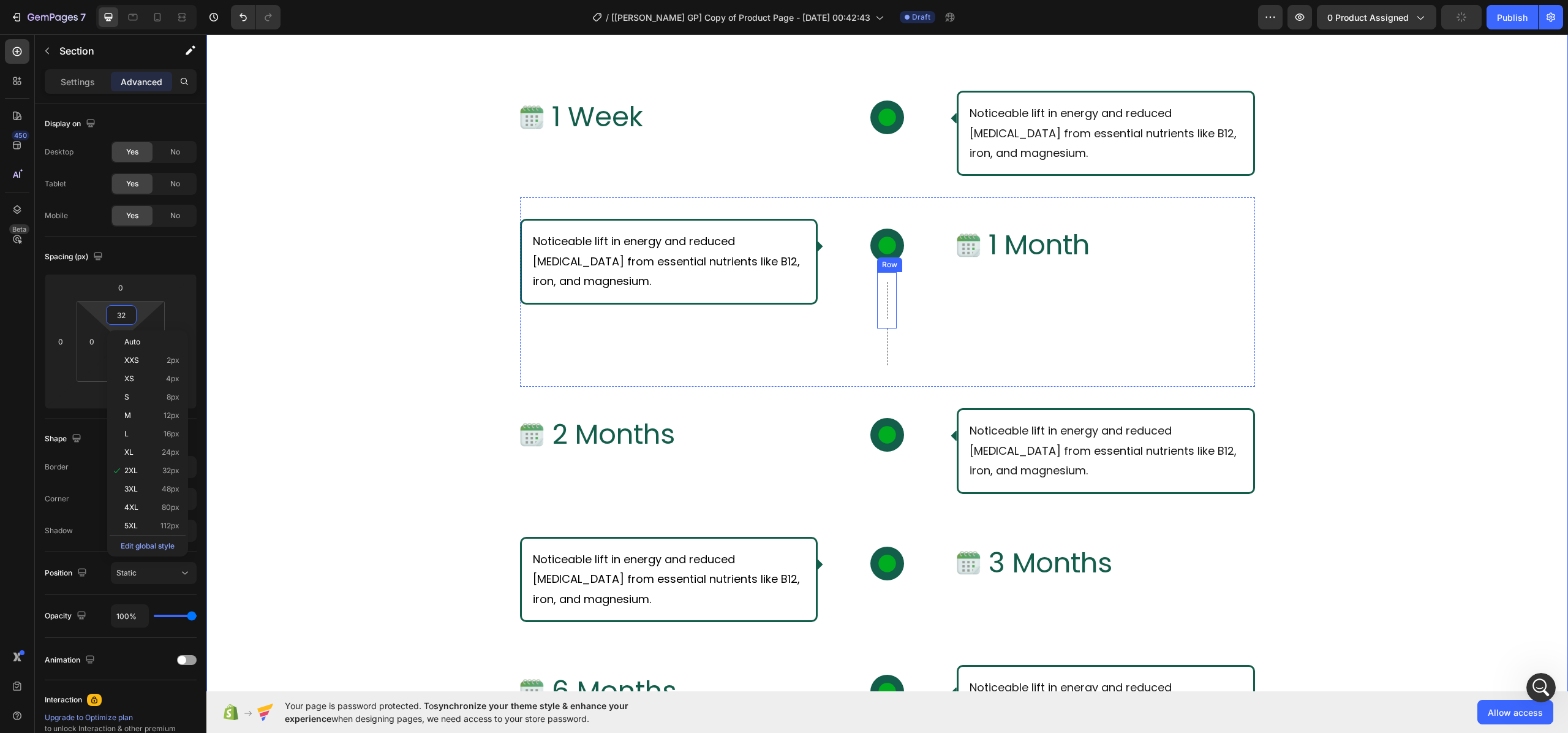
click at [877, 306] on div "Row" at bounding box center [886, 300] width 19 height 57
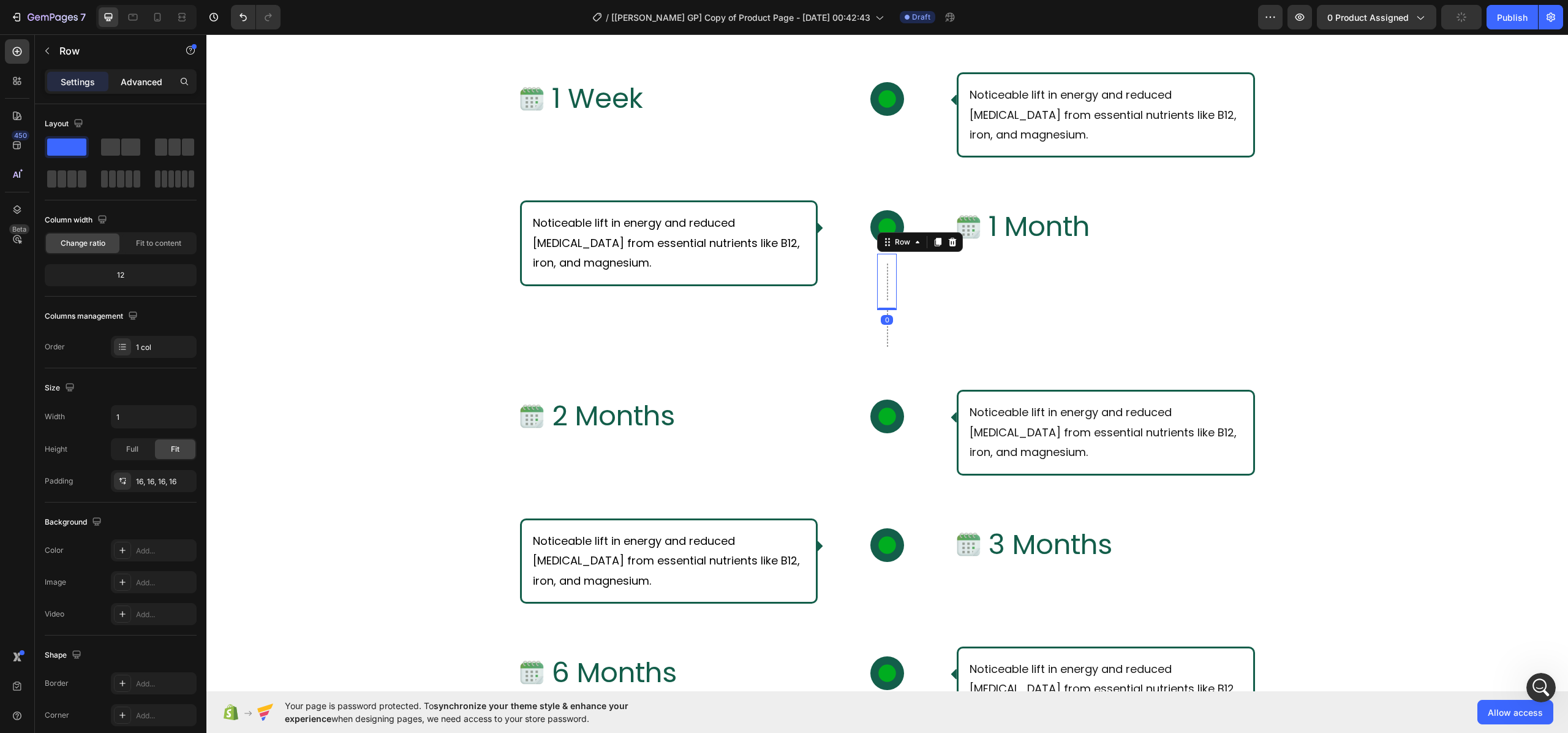
click at [142, 72] on div "Advanced" at bounding box center [142, 81] width 62 height 19
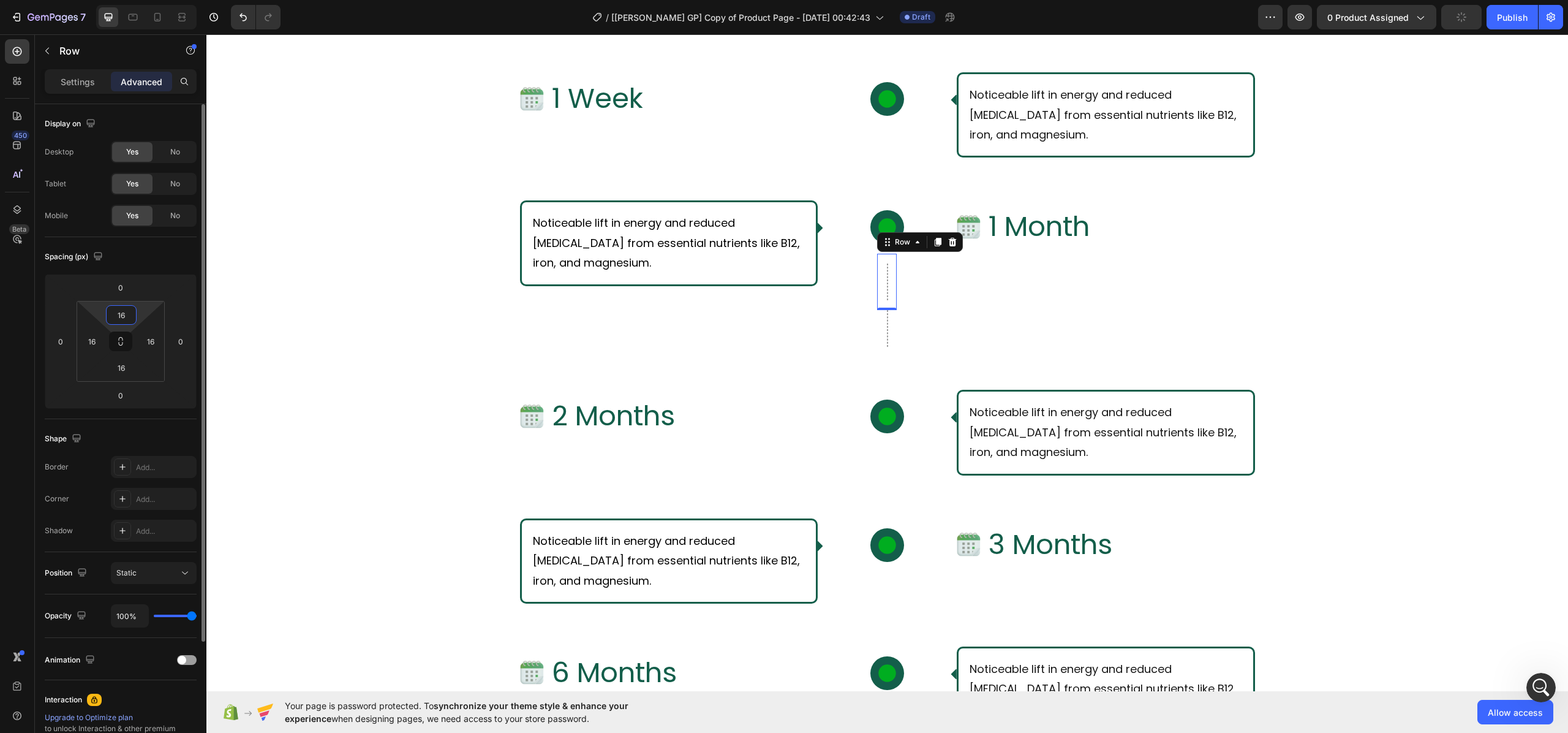
click at [126, 318] on input "16" at bounding box center [121, 315] width 24 height 18
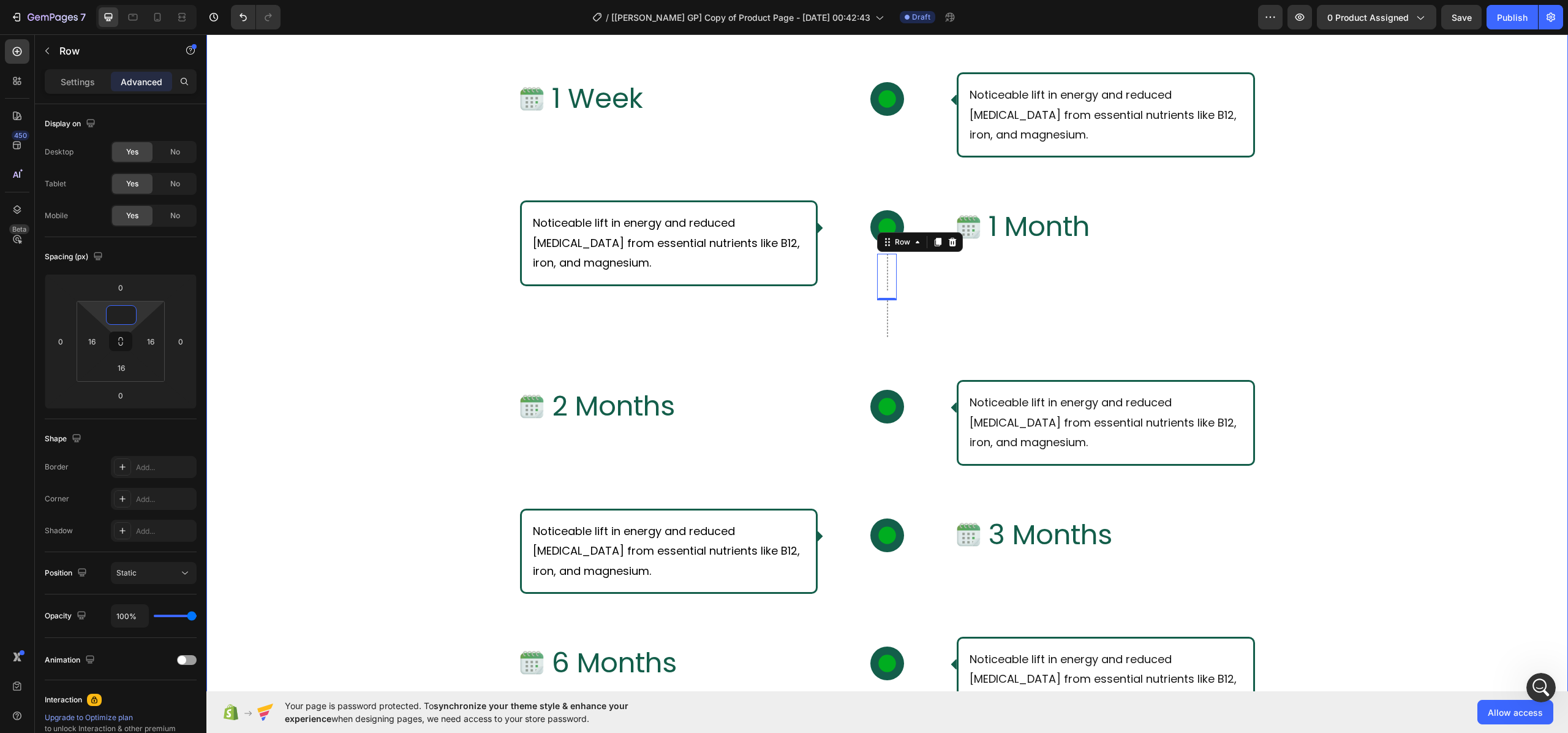
type input "0"
click at [380, 321] on div "What Should I Expect From Consistent Use of [PERSON_NAME]? Text Block Row Row I…" at bounding box center [887, 459] width 1361 height 1028
click at [126, 315] on input "2" at bounding box center [121, 315] width 24 height 18
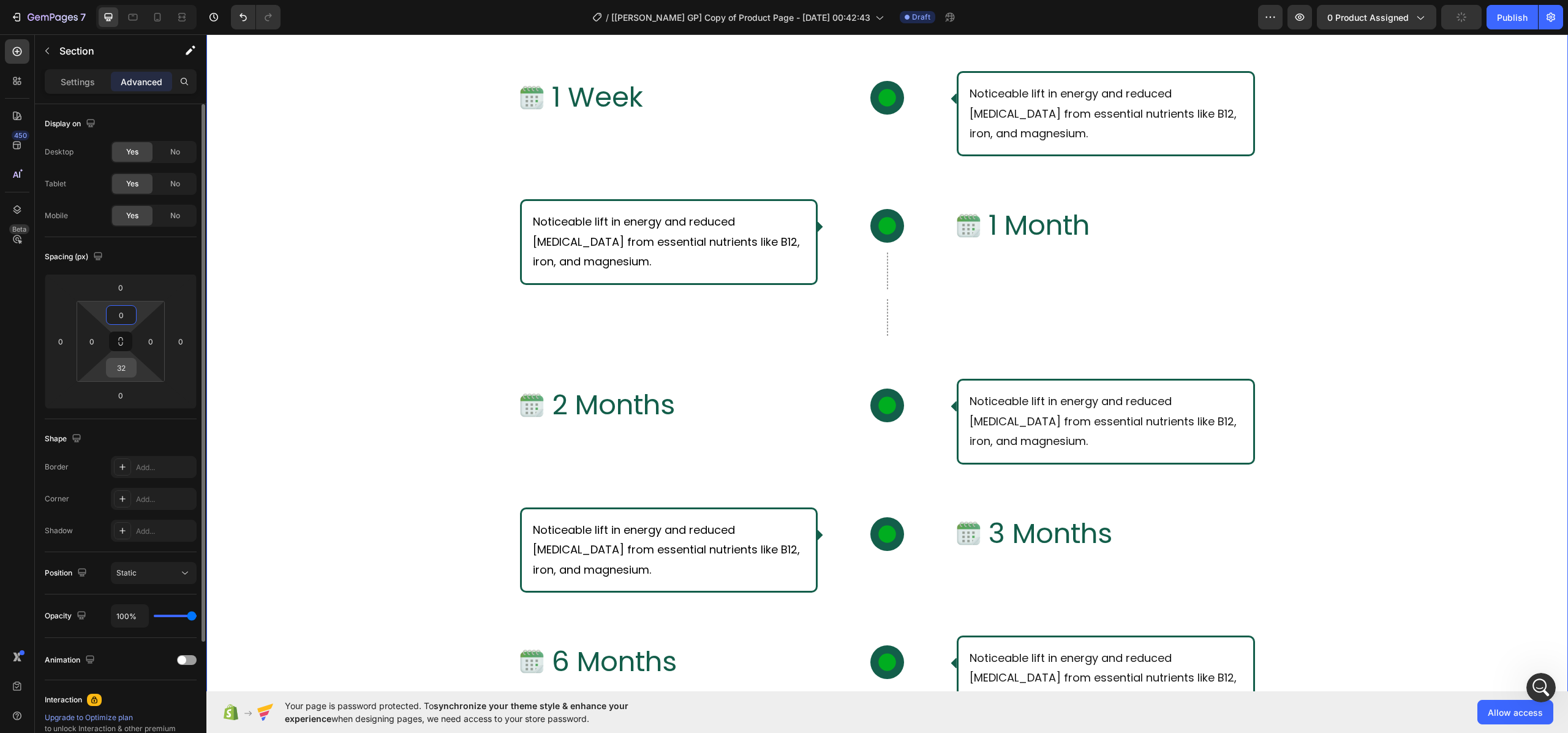
type input "0"
click at [128, 365] on input "32" at bounding box center [121, 367] width 24 height 18
type input "0"
click at [286, 340] on div "What Should I Expect From Consistent Use of [PERSON_NAME]? Text Block Row Row I…" at bounding box center [887, 457] width 1361 height 1028
click at [887, 315] on div at bounding box center [888, 317] width 1 height 37
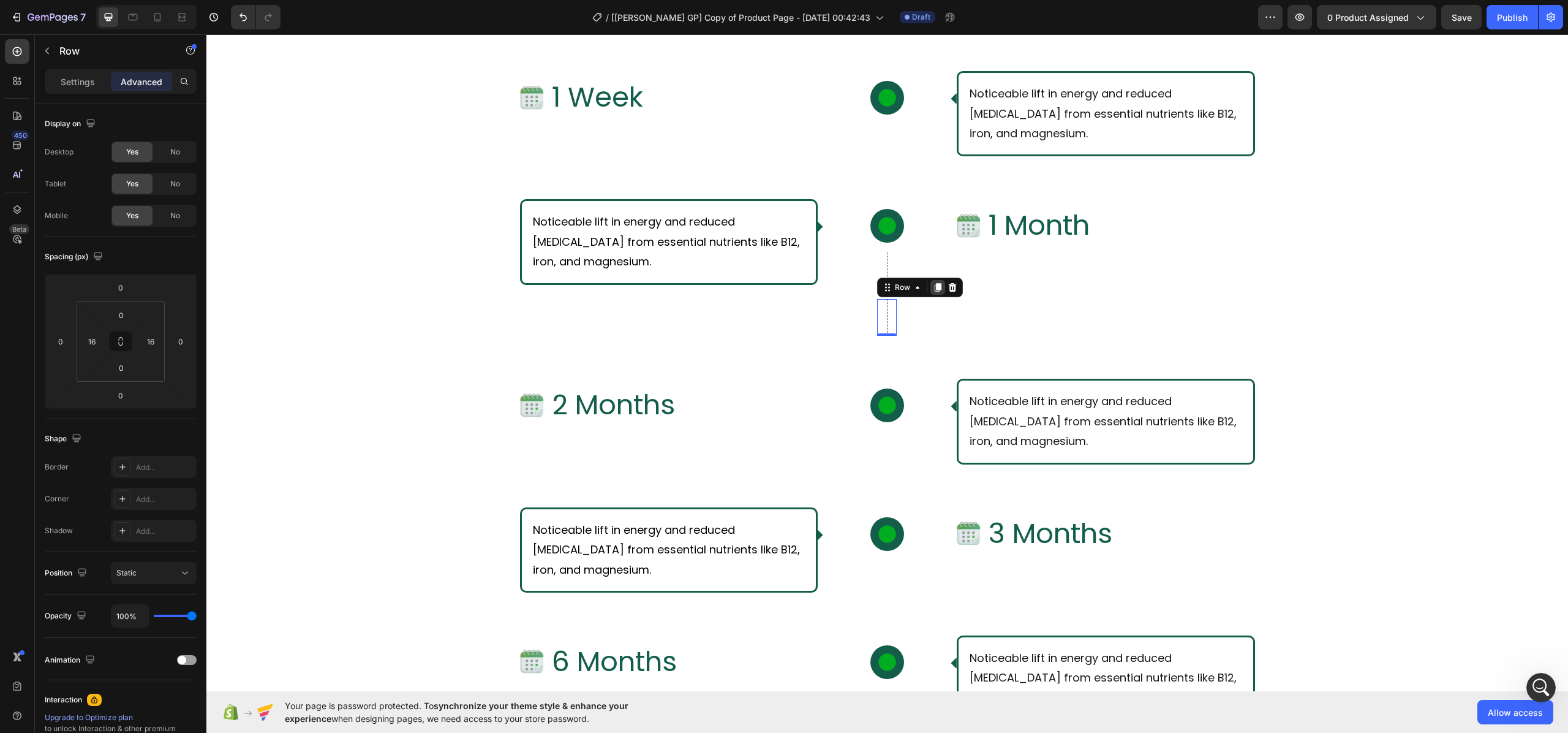
click at [933, 288] on icon at bounding box center [938, 288] width 10 height 10
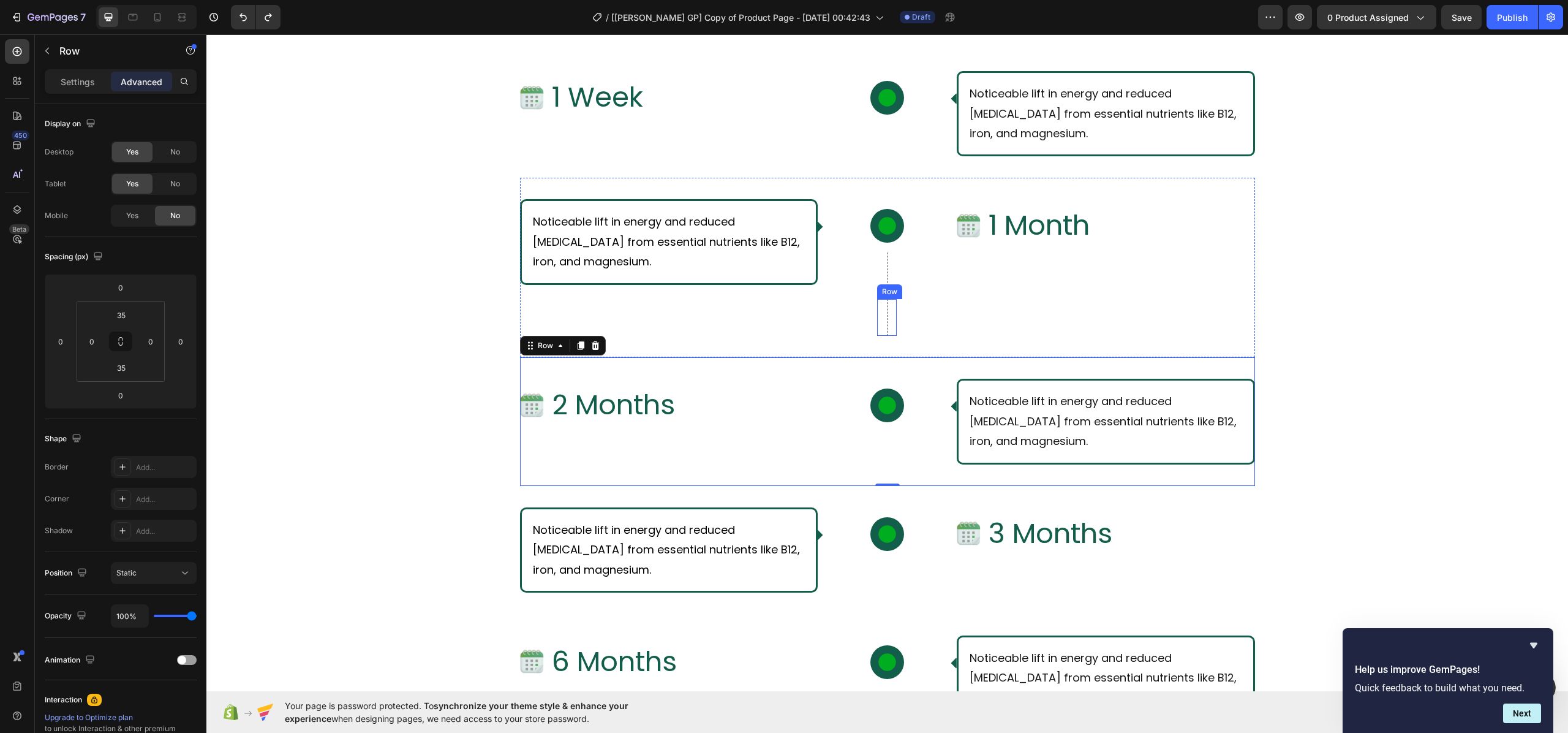
click at [879, 313] on div "Row" at bounding box center [886, 317] width 19 height 37
click at [885, 364] on div "Image 2 Months Text Block Row Icon Row Noticeable lift in energy and reduced [M…" at bounding box center [887, 421] width 735 height 128
click at [877, 274] on div "Row" at bounding box center [886, 276] width 19 height 46
click at [1056, 327] on div "Image 1 Month Text Block Row" at bounding box center [1105, 268] width 298 height 137
click at [877, 323] on div "Row" at bounding box center [886, 317] width 19 height 37
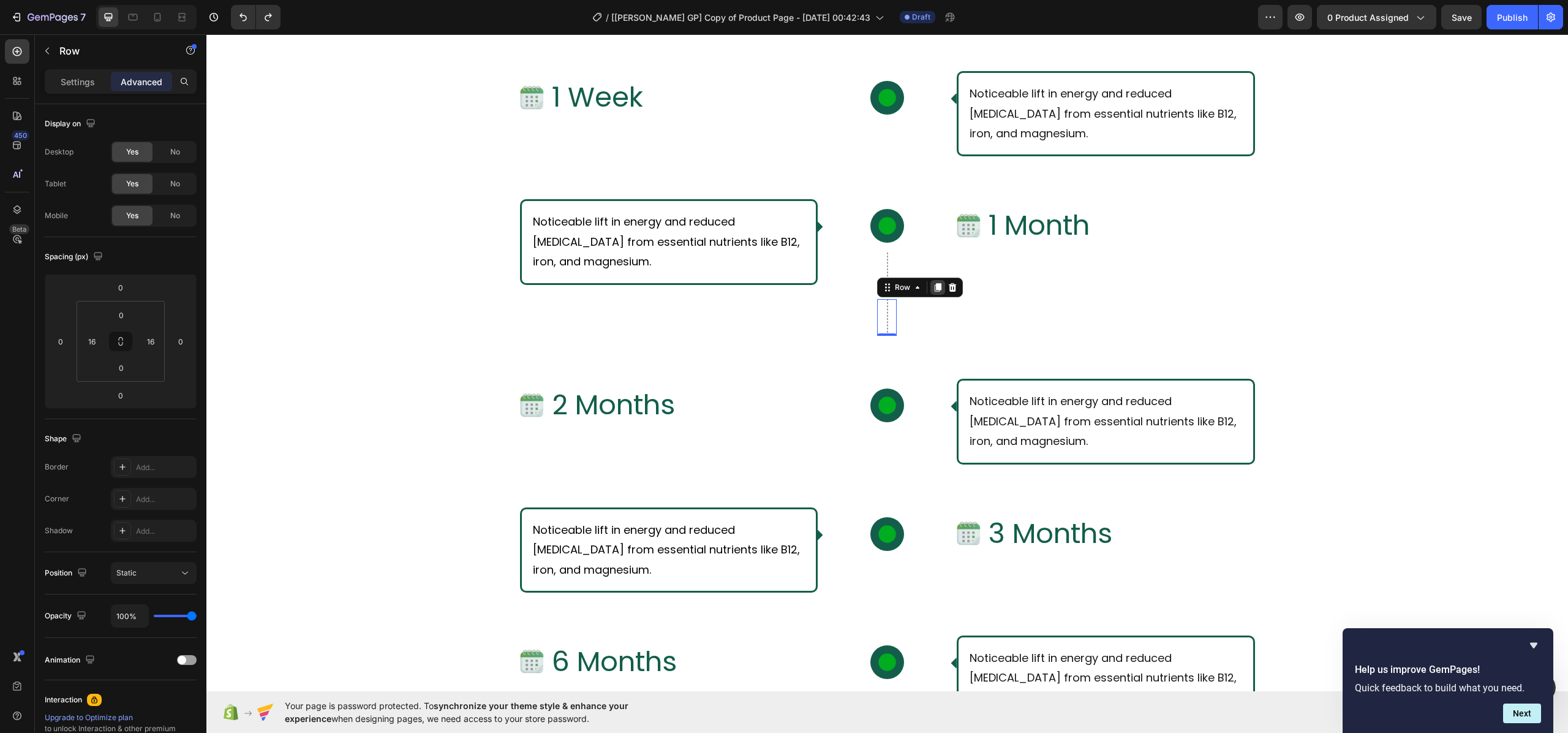
click at [935, 287] on icon at bounding box center [938, 288] width 7 height 9
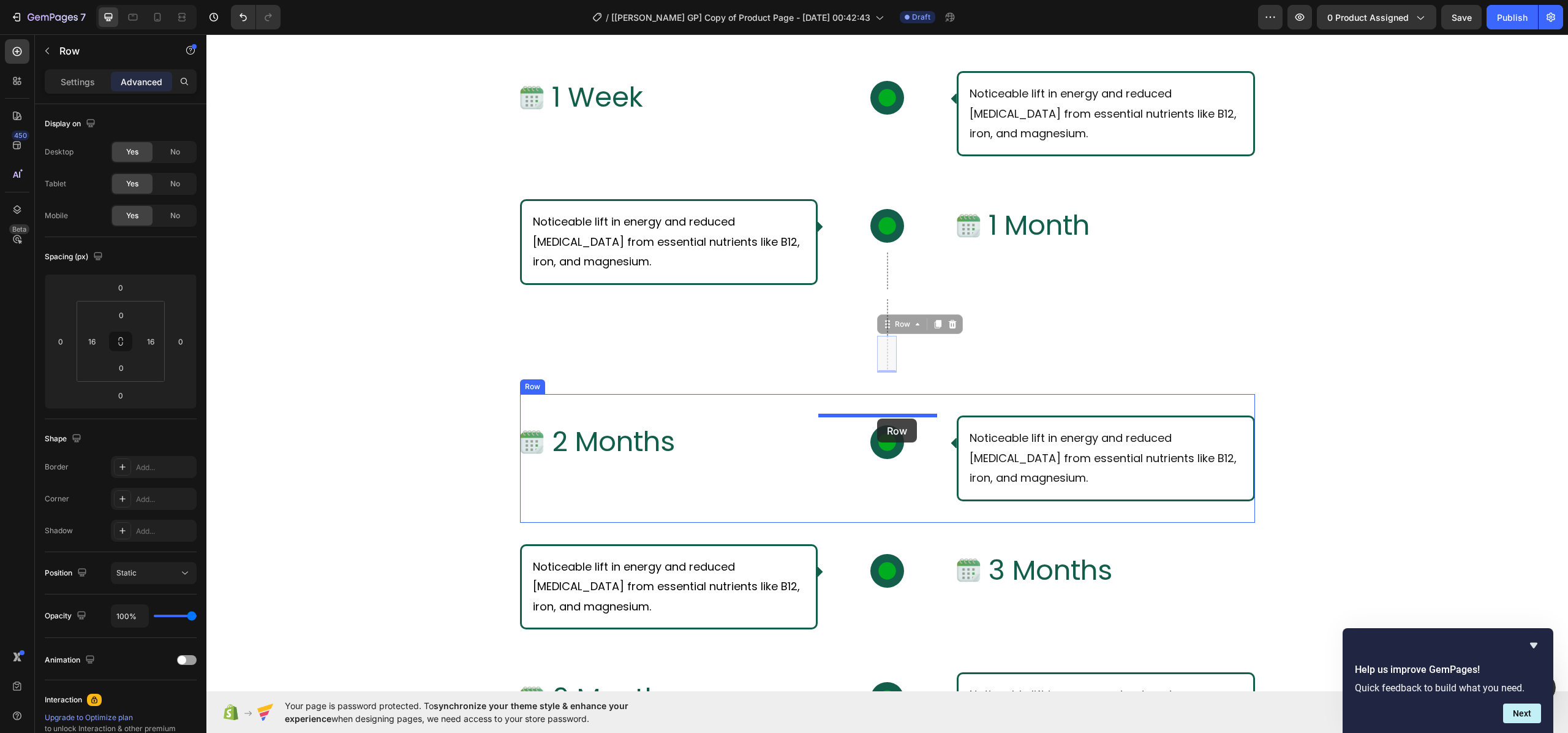
drag, startPoint x: 879, startPoint y: 323, endPoint x: 877, endPoint y: 418, distance: 95.0
type input "16"
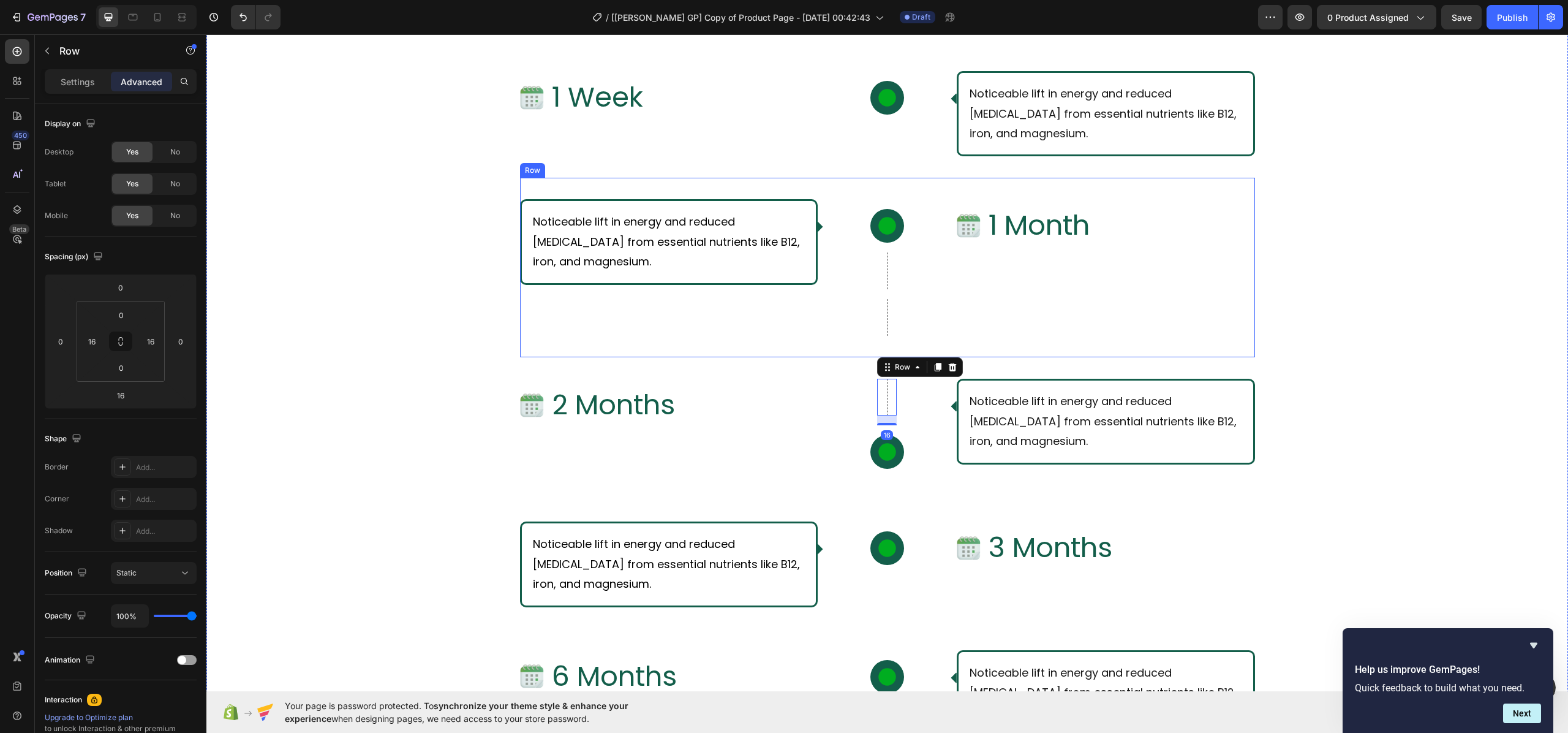
click at [980, 303] on div "Image 1 Month Text Block Row" at bounding box center [1105, 268] width 298 height 137
click at [877, 271] on div "Row" at bounding box center [886, 276] width 19 height 46
click at [877, 393] on div "Row" at bounding box center [886, 397] width 19 height 37
click at [933, 371] on icon at bounding box center [938, 367] width 10 height 10
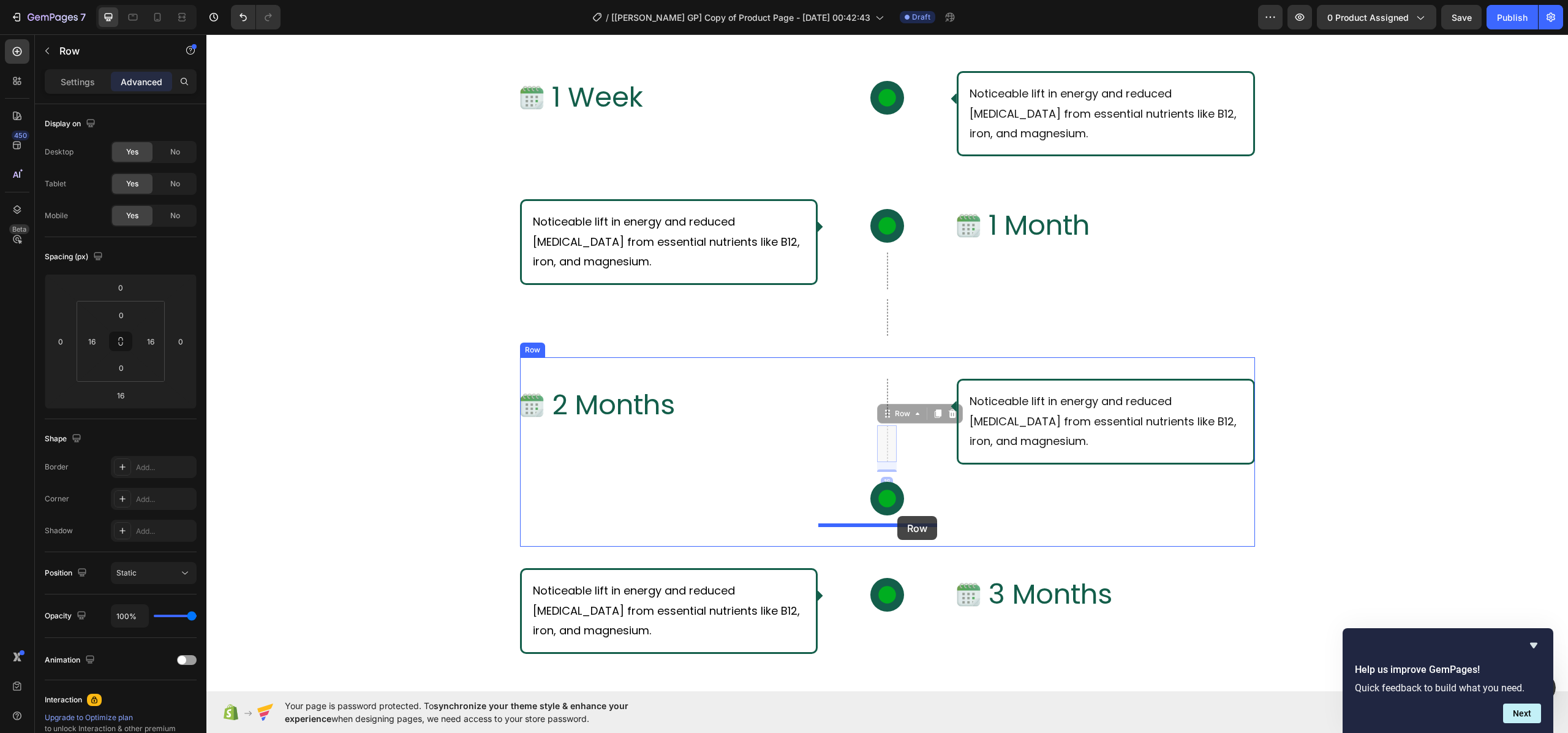
drag, startPoint x: 899, startPoint y: 415, endPoint x: 897, endPoint y: 516, distance: 101.0
type input "0"
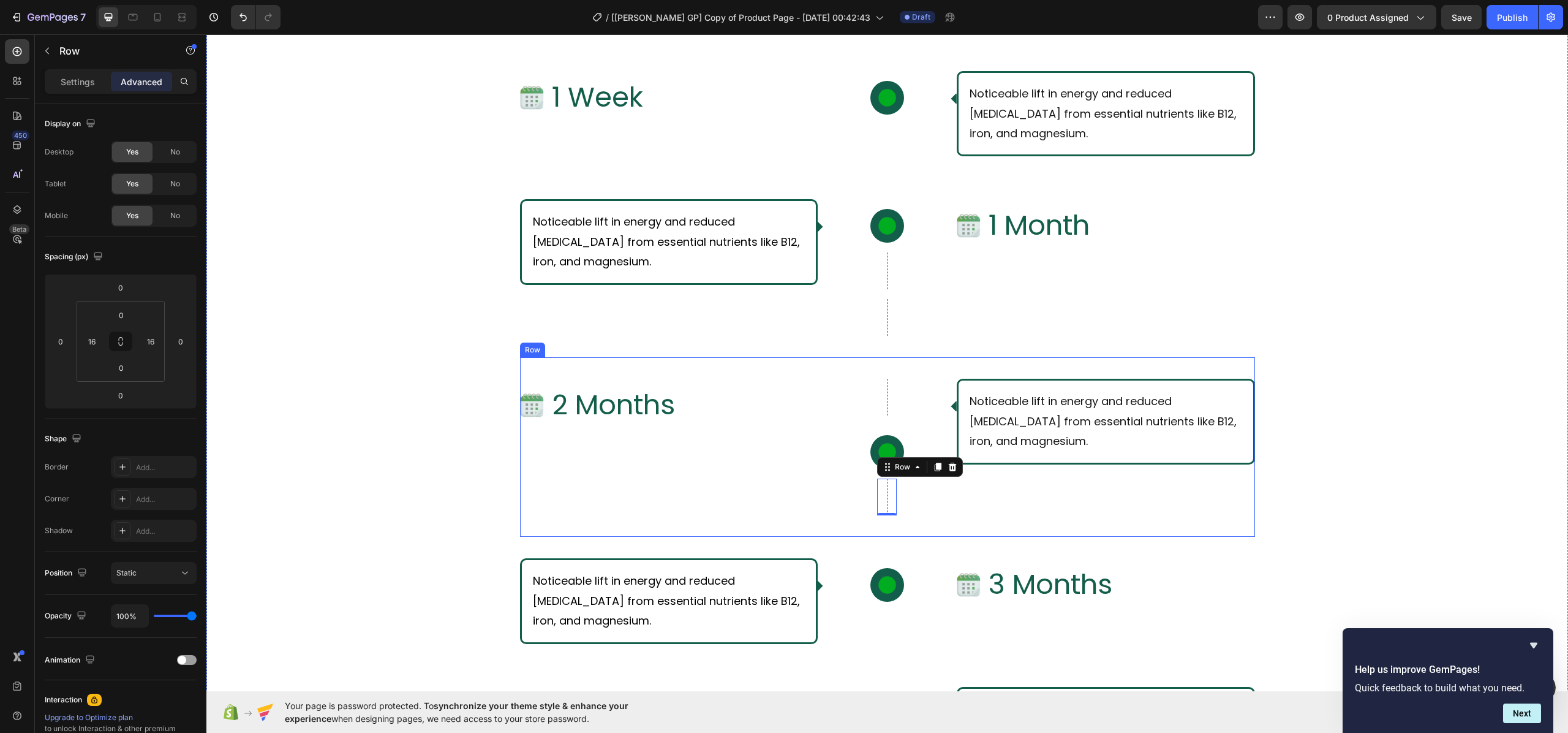
click at [932, 514] on div "Row Icon Row Row 16" at bounding box center [887, 447] width 119 height 137
click at [1414, 379] on div "What Should I Expect From Consistent Use of [PERSON_NAME]? Text Block Row Row I…" at bounding box center [887, 483] width 1361 height 1080
click at [875, 361] on div "Image 2 Months Text Block Row Row Icon Row Row Noticeable lift in energy and re…" at bounding box center [887, 447] width 735 height 180
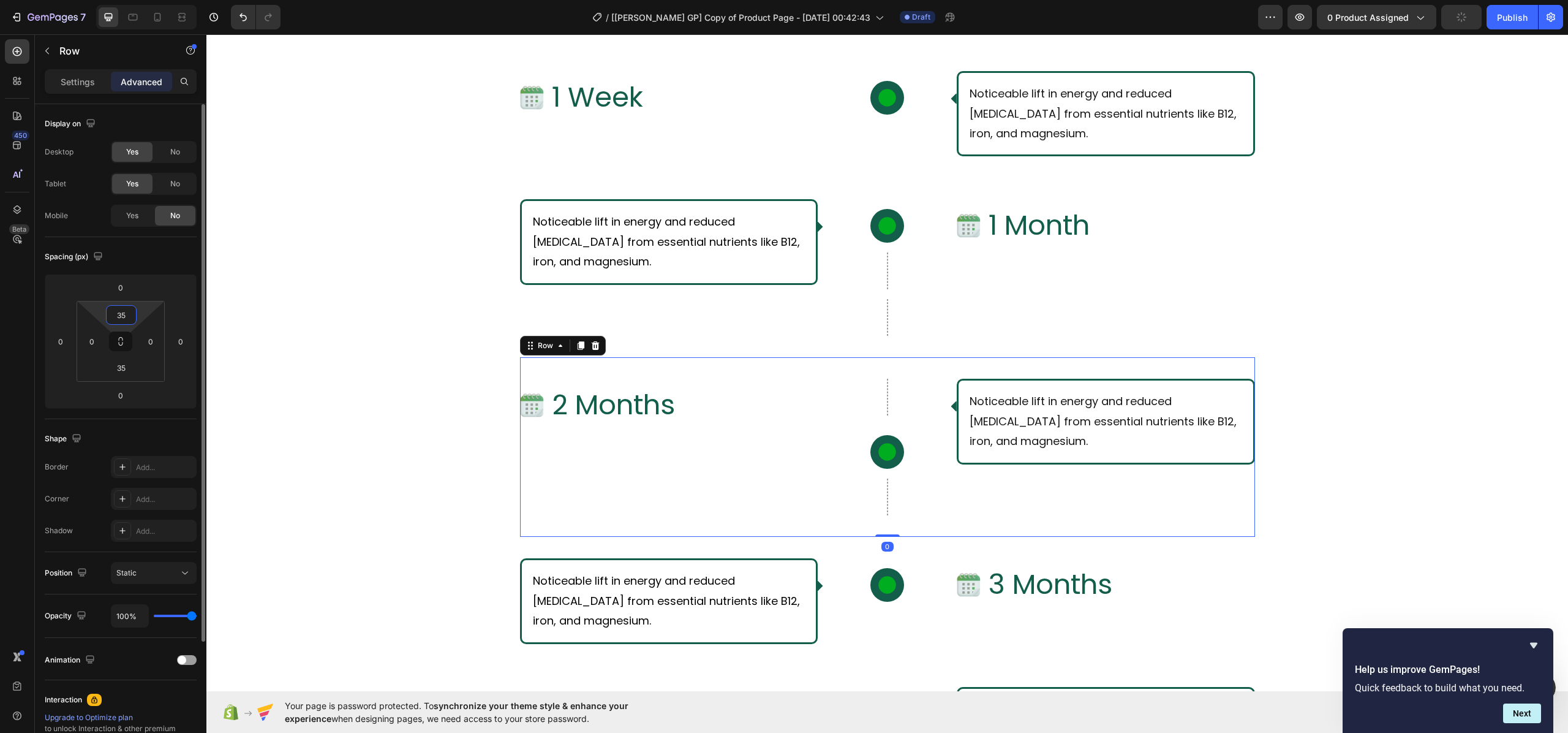
click at [127, 318] on input "35" at bounding box center [121, 315] width 24 height 18
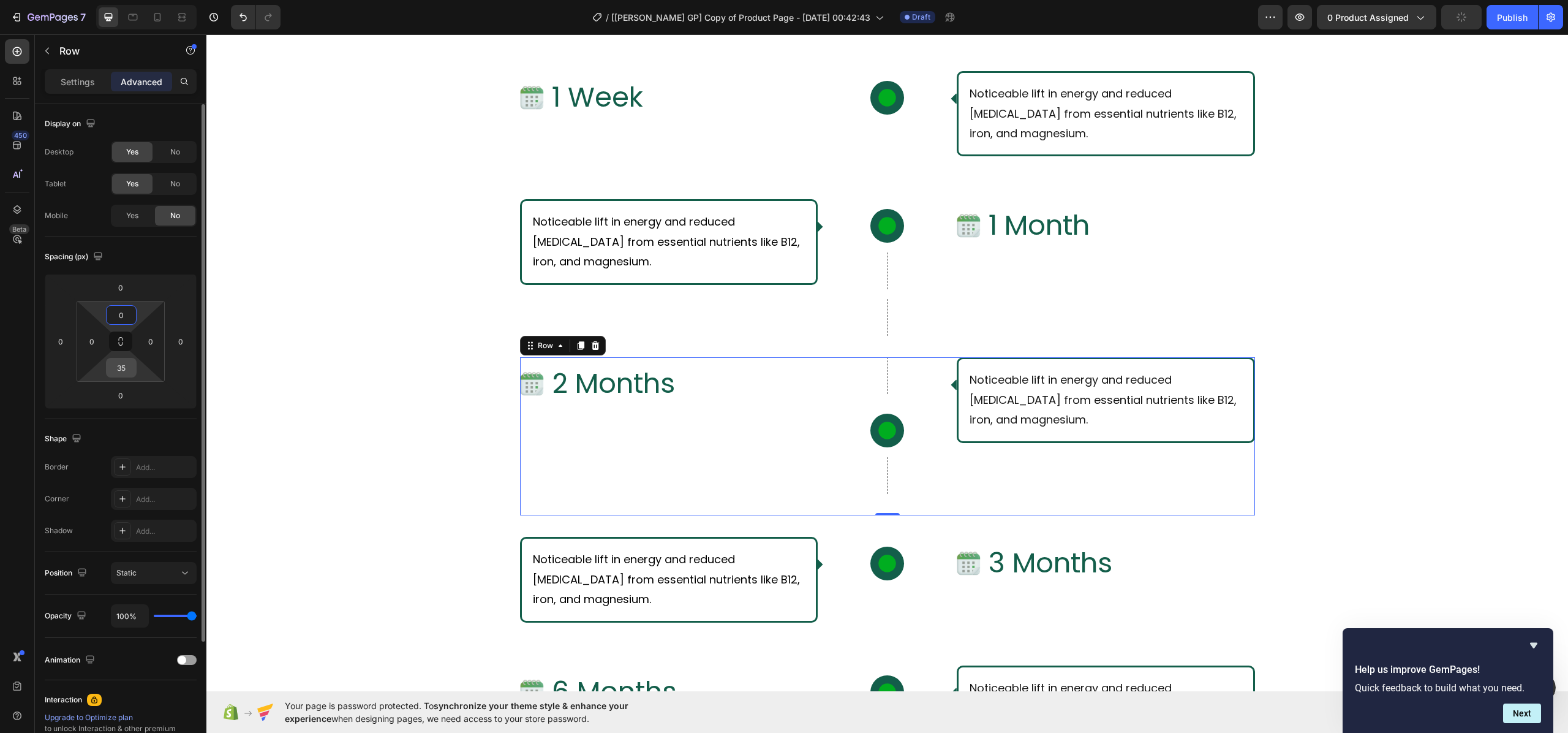
type input "0"
click at [127, 369] on input "35" at bounding box center [121, 367] width 24 height 18
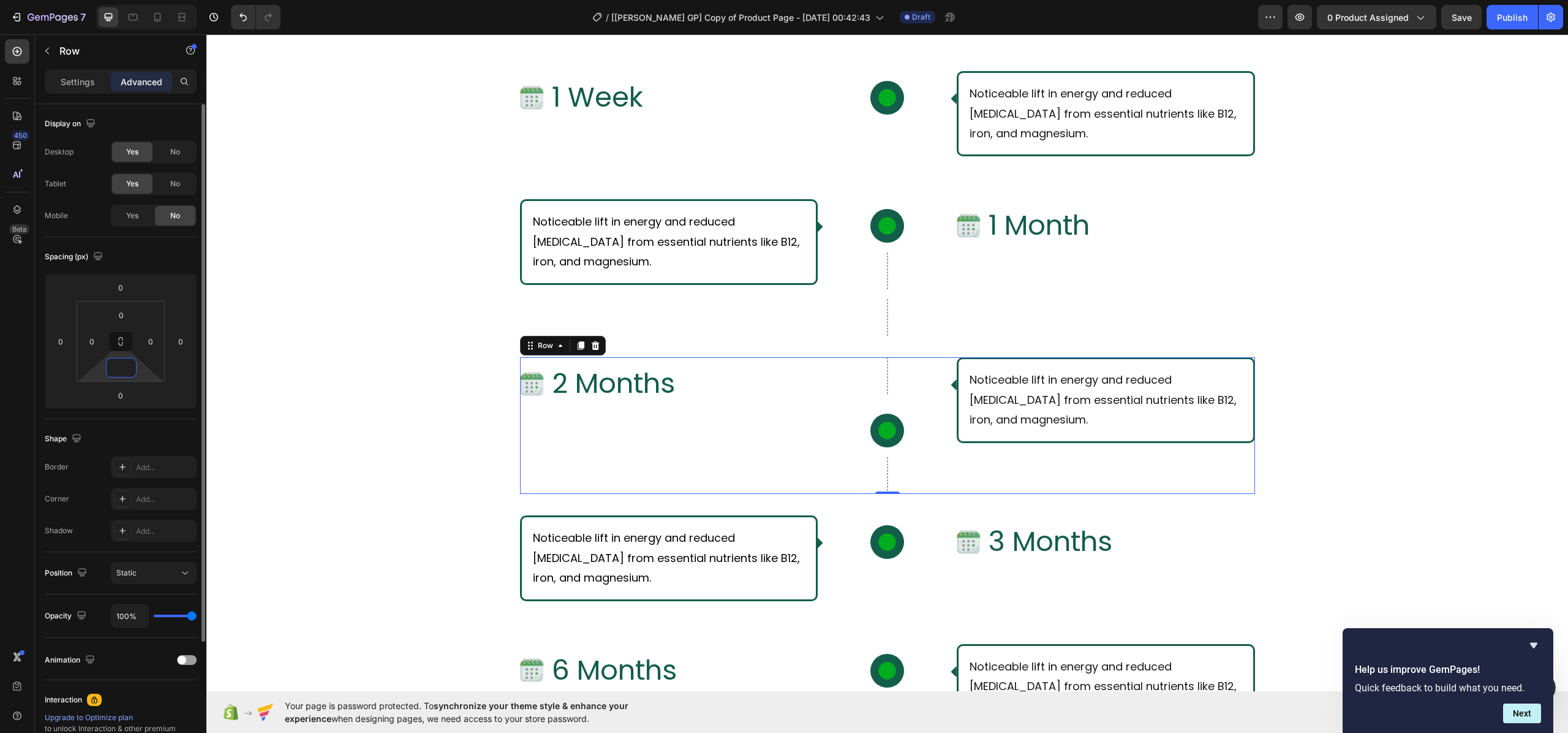
type input "0"
click at [321, 398] on div "What Should I Expect From Consistent Use of [PERSON_NAME]? Text Block Row Row I…" at bounding box center [887, 462] width 1361 height 1037
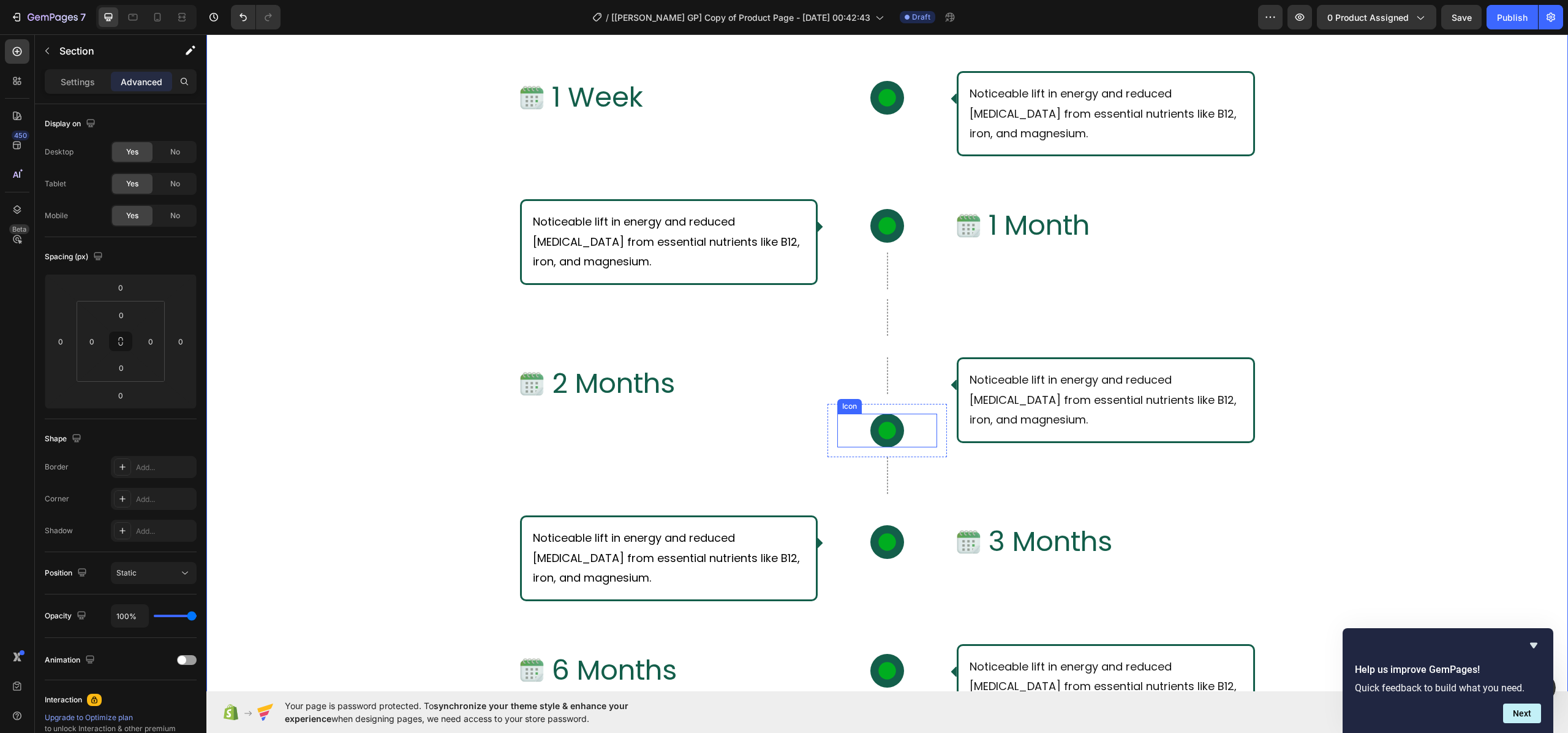
click at [876, 421] on icon at bounding box center [887, 430] width 21 height 21
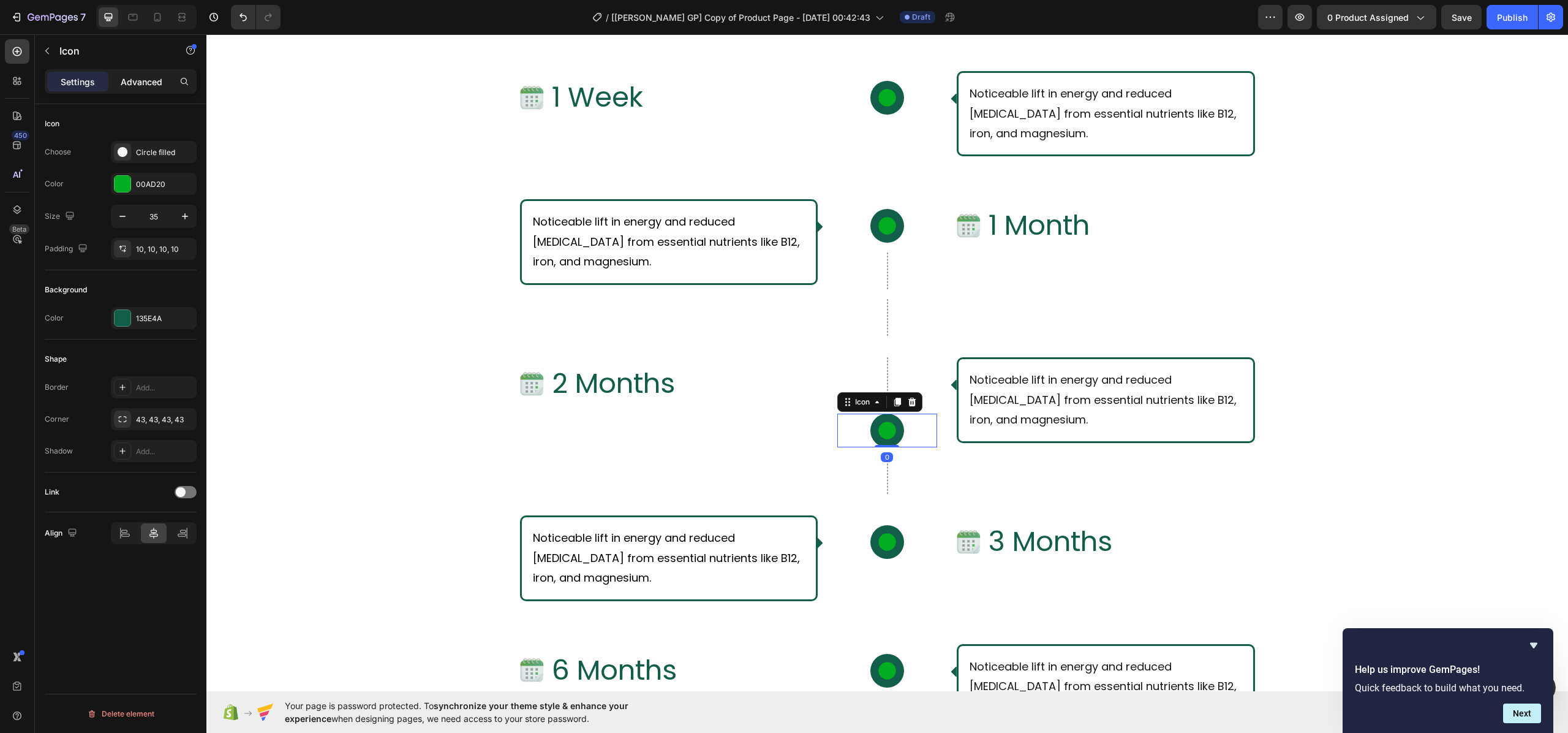
click at [148, 78] on p "Advanced" at bounding box center [141, 82] width 41 height 13
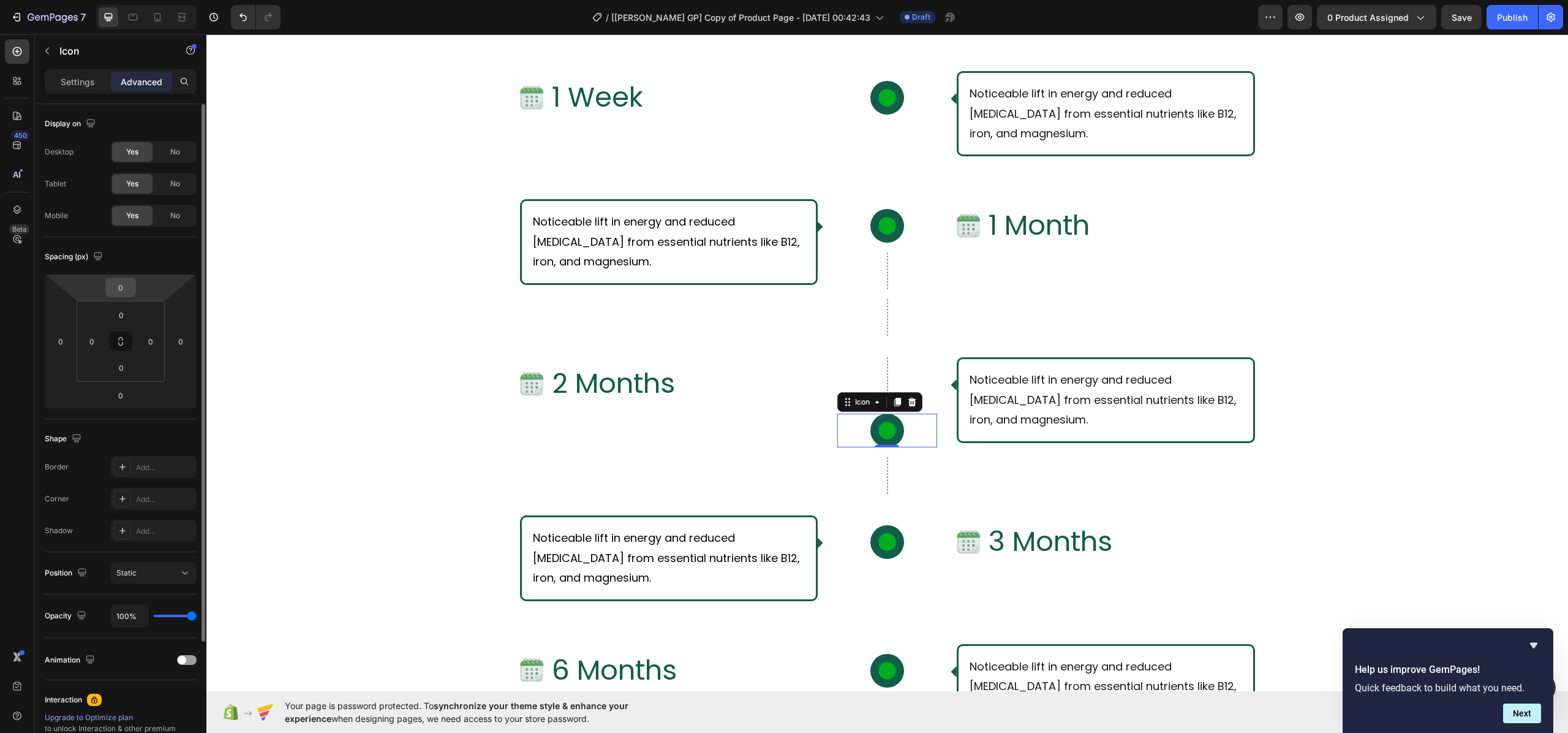
click at [129, 293] on input "0" at bounding box center [121, 287] width 24 height 18
type input "-22"
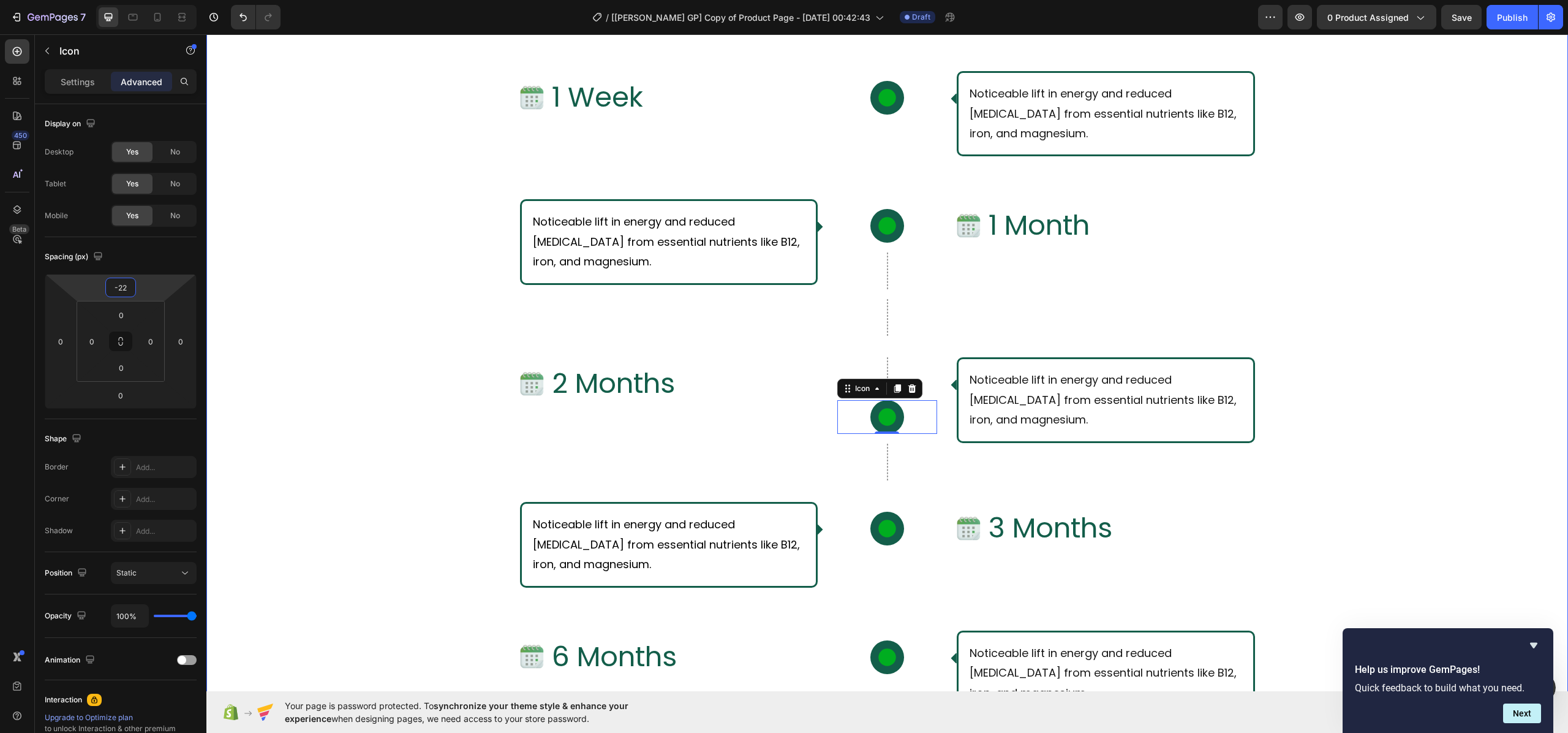
click at [343, 323] on div "What Should I Expect From Consistent Use of [PERSON_NAME]? Text Block Row Row I…" at bounding box center [887, 455] width 1361 height 1023
click at [878, 410] on icon at bounding box center [886, 417] width 17 height 17
click at [138, 0] on html "7 Version history / [[PERSON_NAME] GP] Copy of Product Page - [DATE] 00:42:43 D…" at bounding box center [784, 0] width 1568 height 0
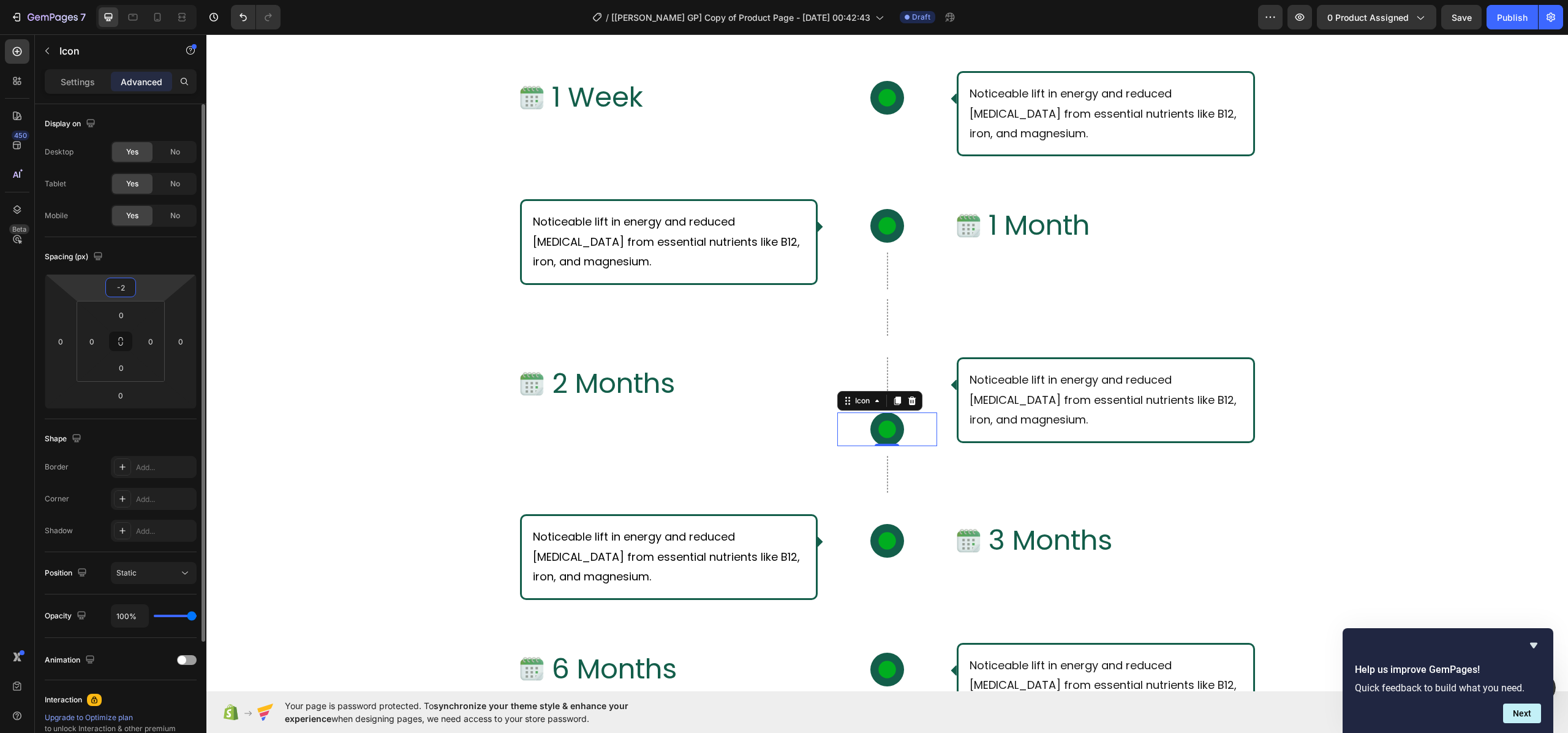
type input "-25"
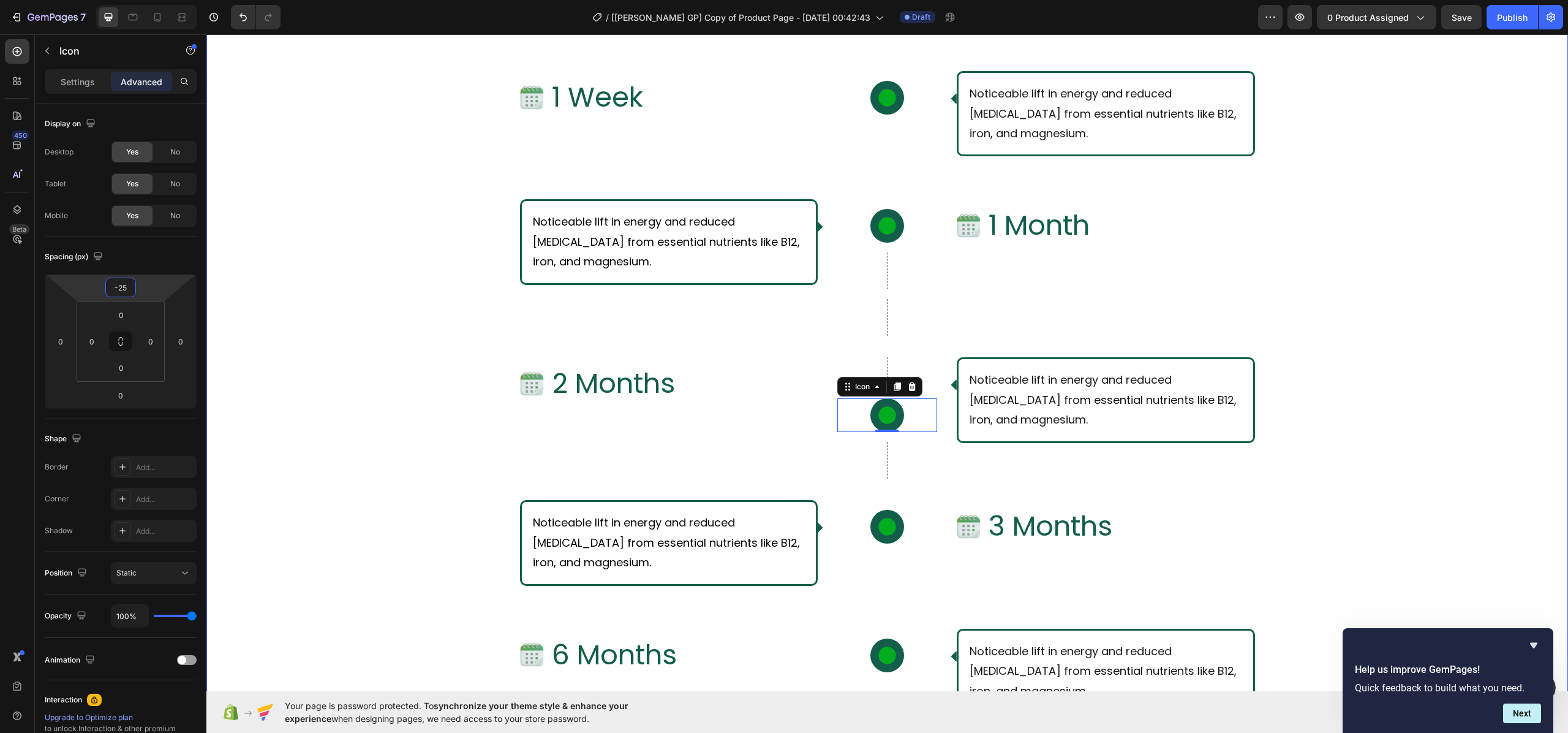
click at [408, 365] on div "What Should I Expect From Consistent Use of [PERSON_NAME]? Text Block Row Row I…" at bounding box center [887, 454] width 1361 height 1021
click at [882, 418] on icon at bounding box center [886, 415] width 17 height 17
click at [131, 284] on input "-25" at bounding box center [121, 287] width 24 height 18
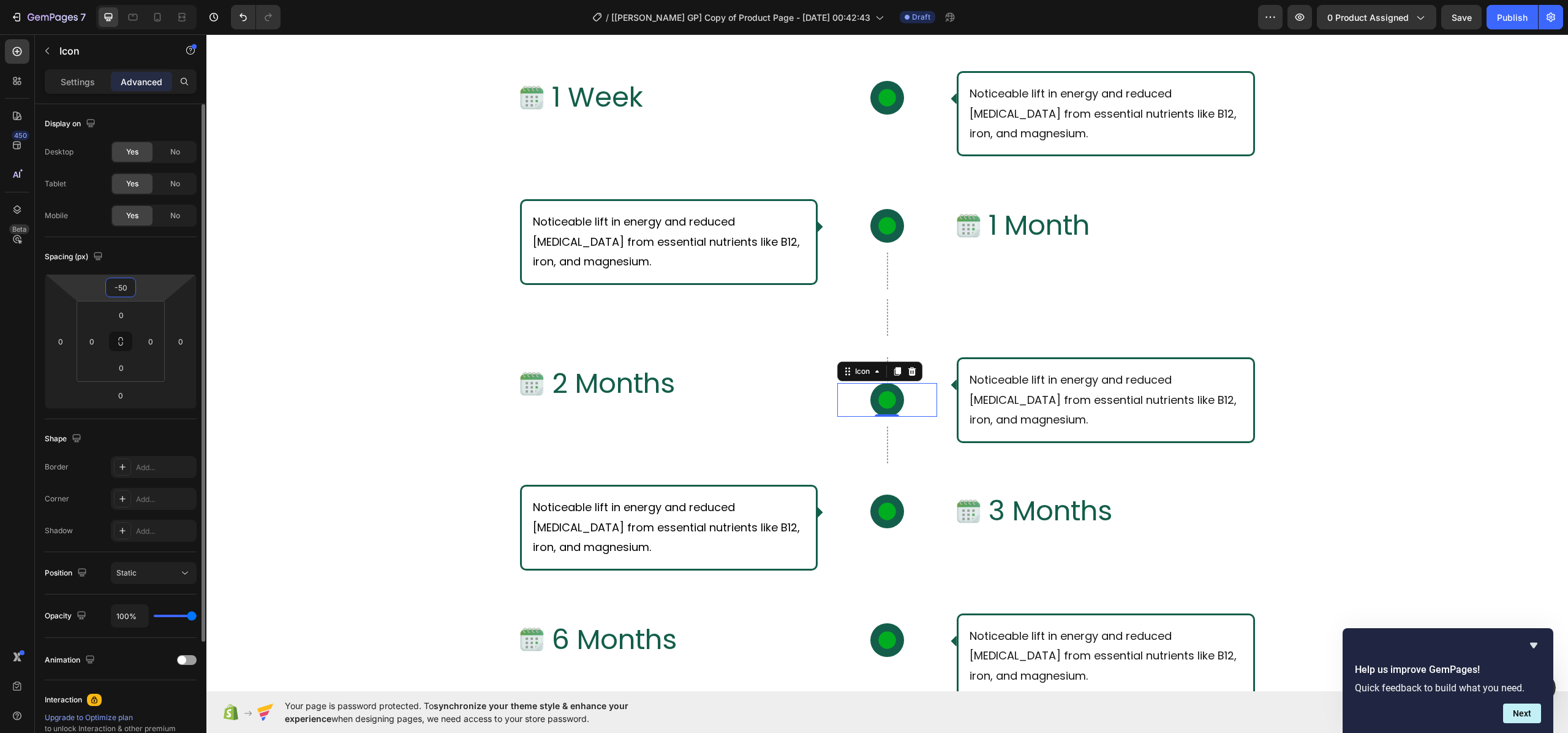
type input "-5"
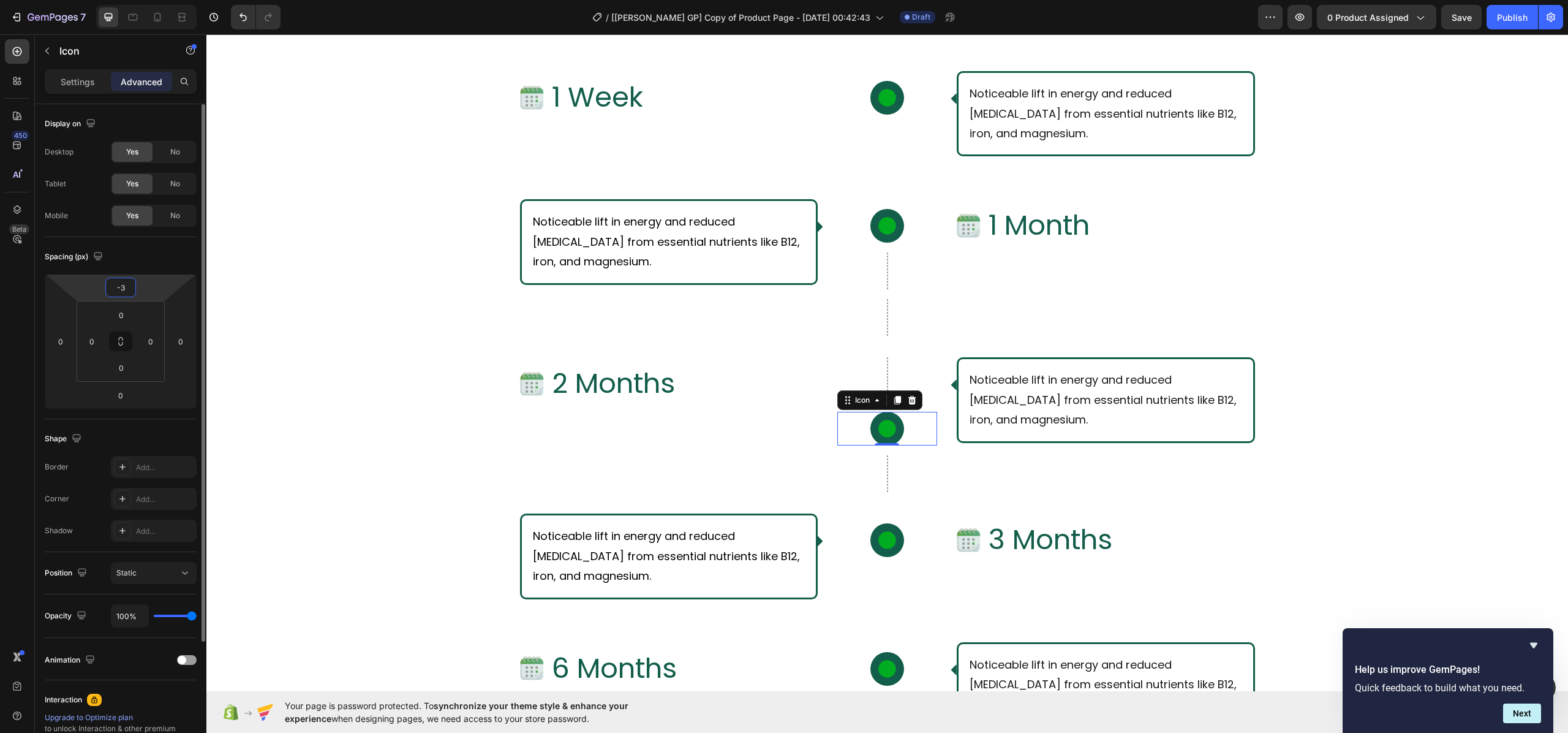
type input "-30"
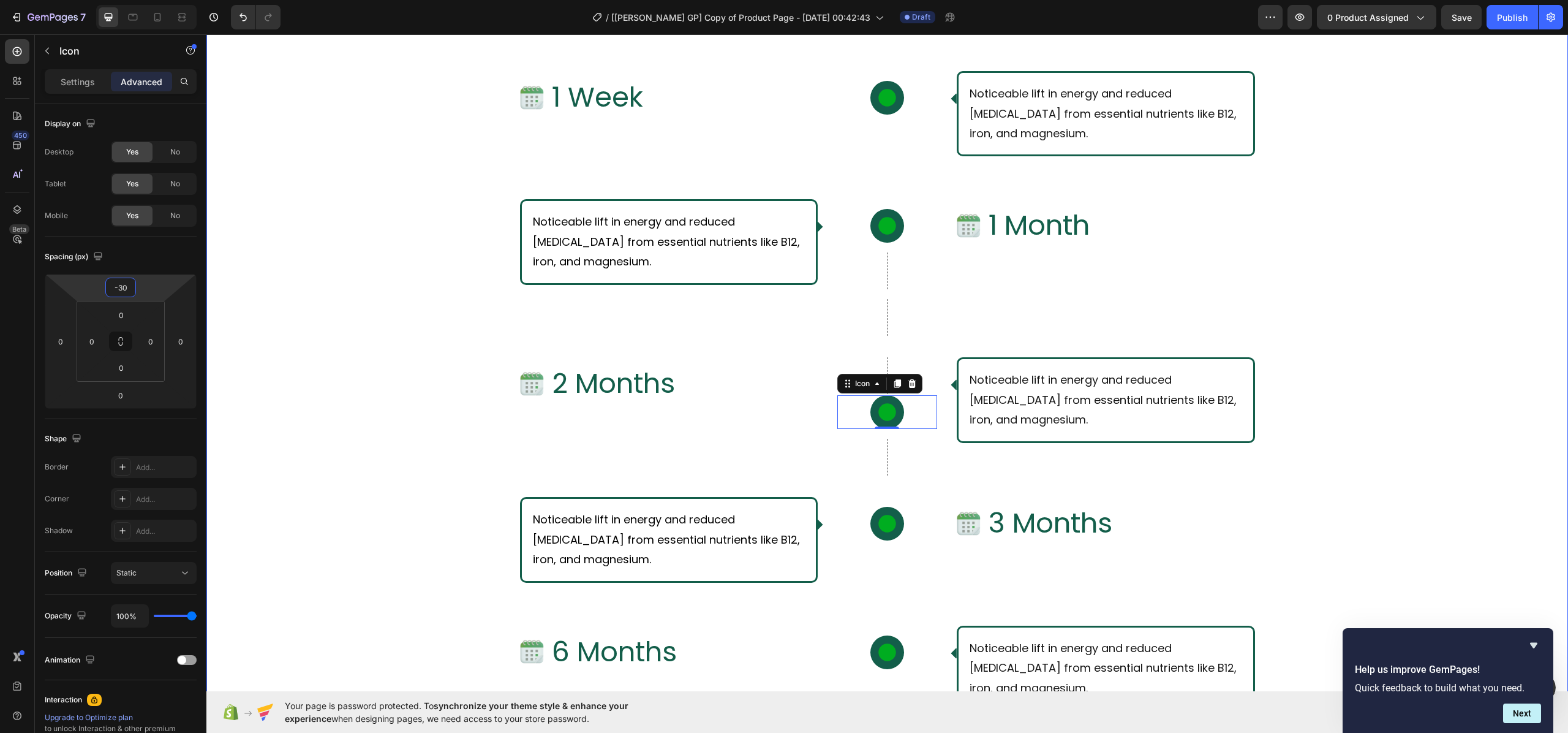
click at [476, 433] on div "What Should I Expect From Consistent Use of [PERSON_NAME]? Text Block Row Row I…" at bounding box center [887, 452] width 1361 height 1018
click at [877, 330] on div "Row" at bounding box center [886, 317] width 19 height 37
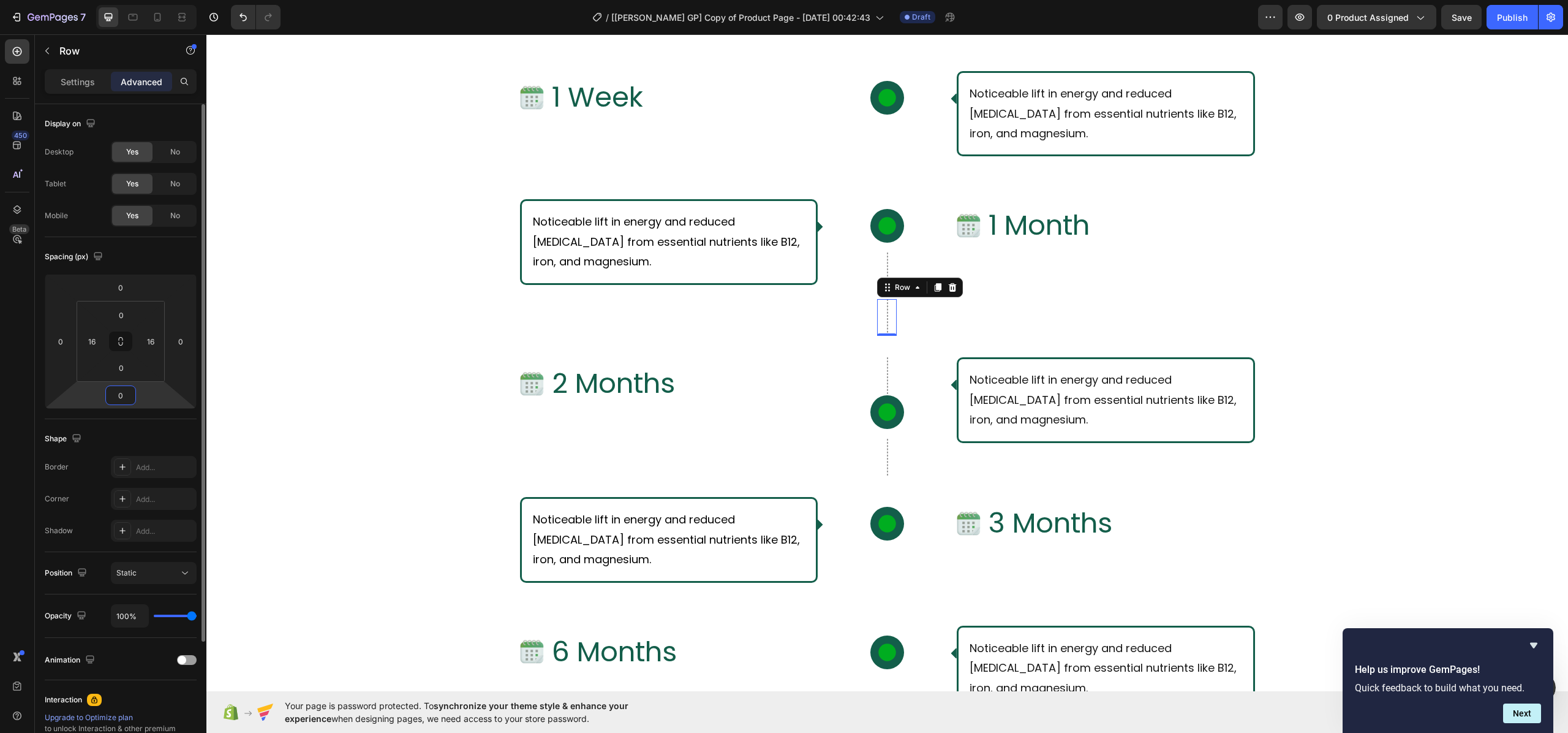
click at [129, 391] on input "0" at bounding box center [121, 395] width 24 height 18
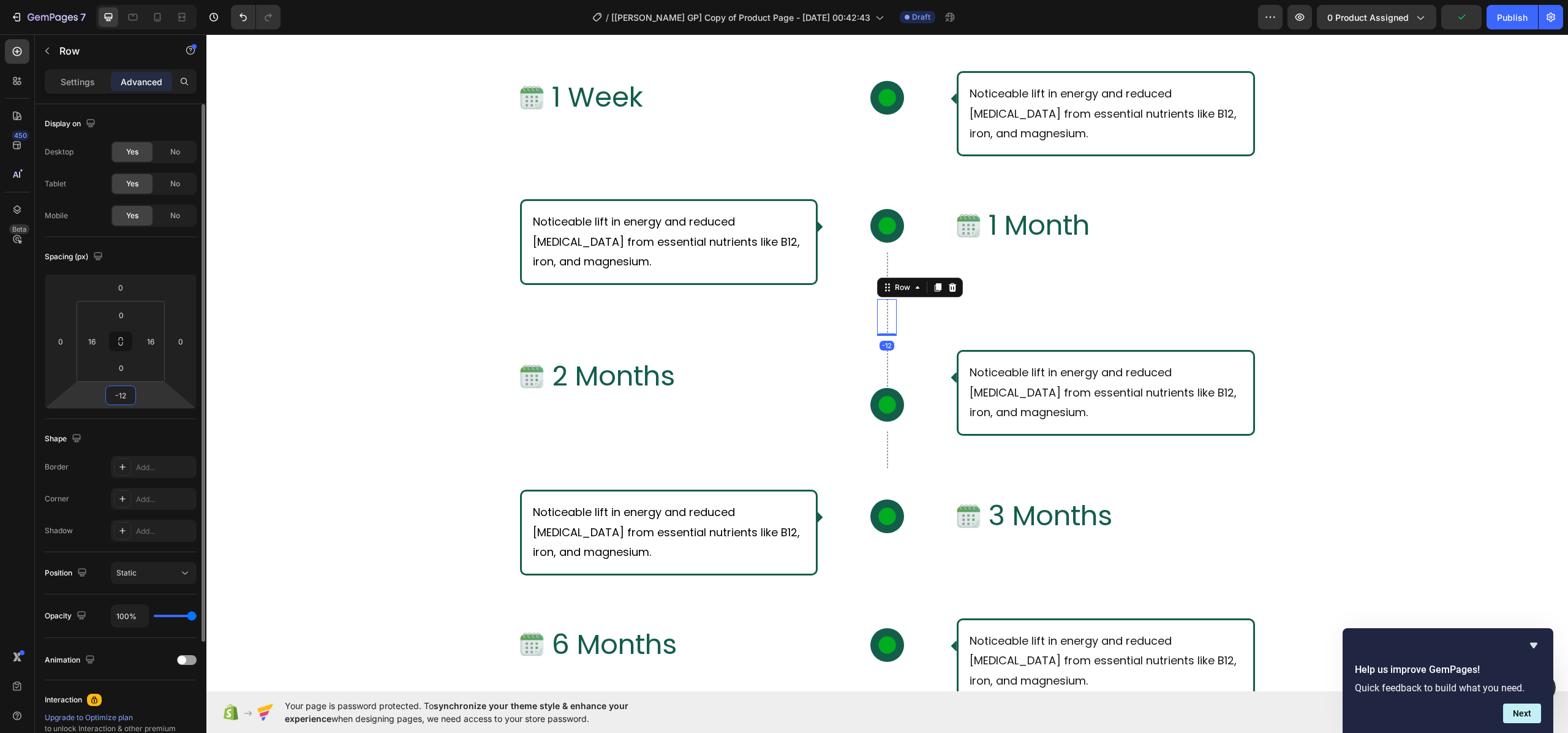
type input "-1"
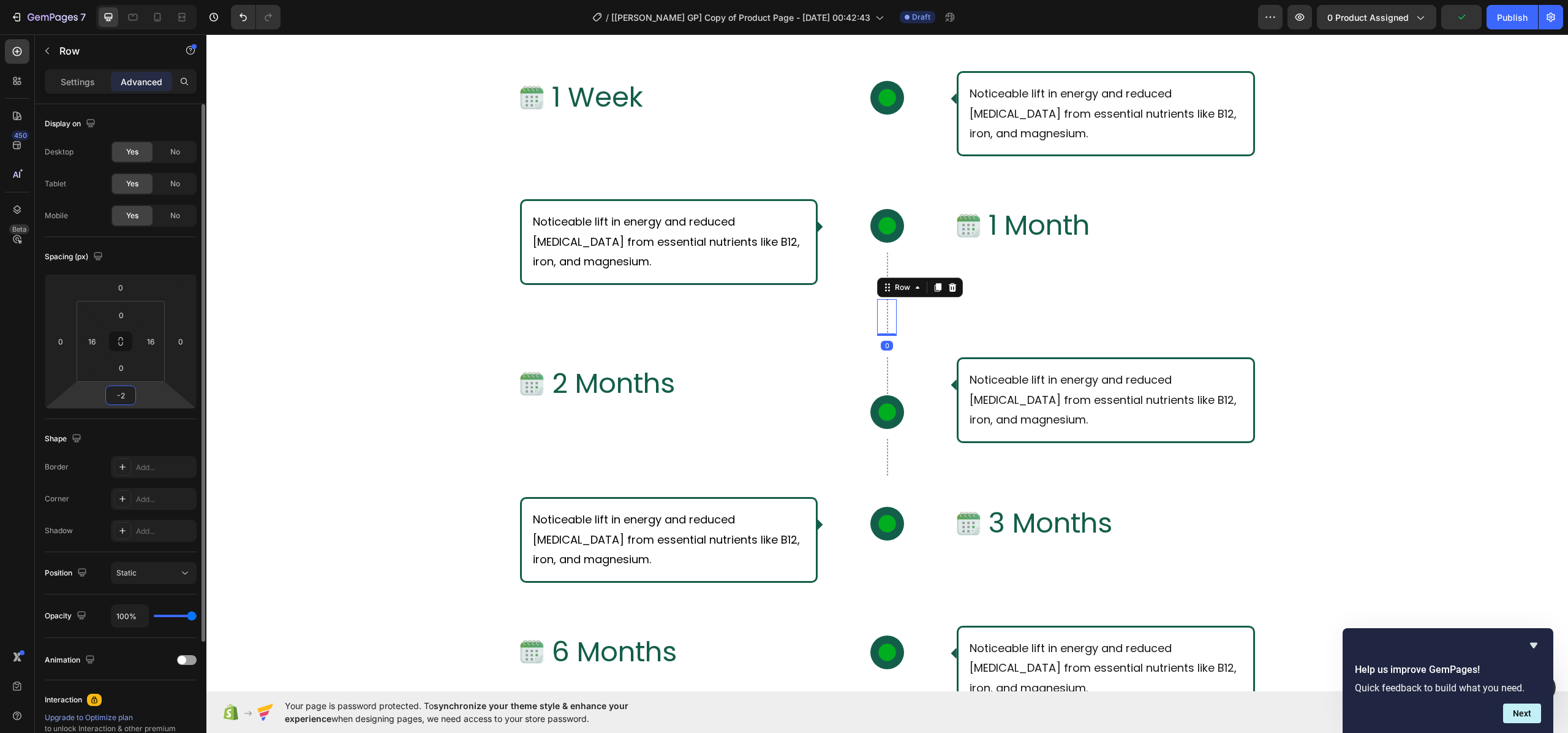
type input "-20"
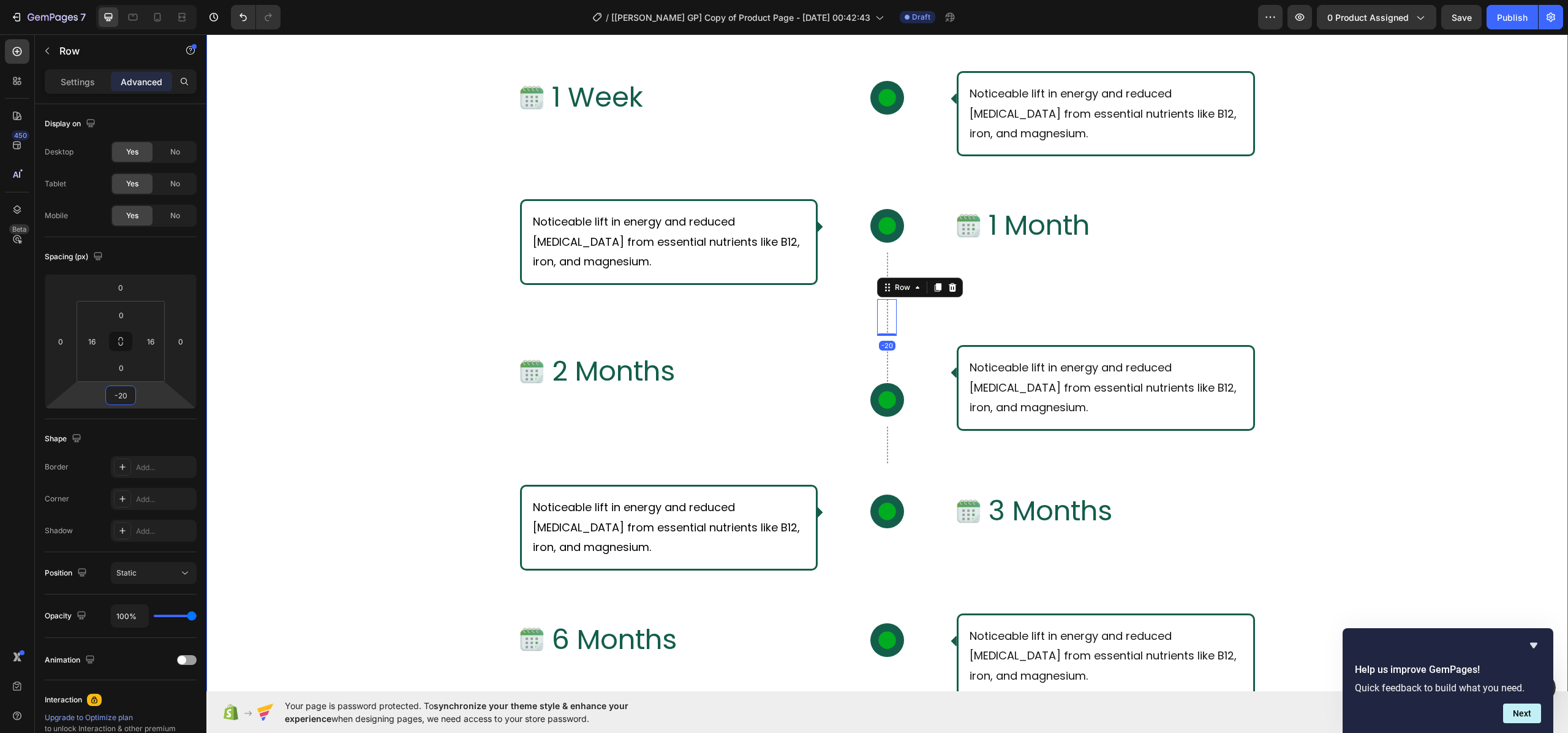
click at [336, 364] on div "What Should I Expect From Consistent Use of [PERSON_NAME]? Text Block Row Row I…" at bounding box center [887, 447] width 1361 height 1006
click at [877, 364] on div "Row" at bounding box center [886, 363] width 19 height 37
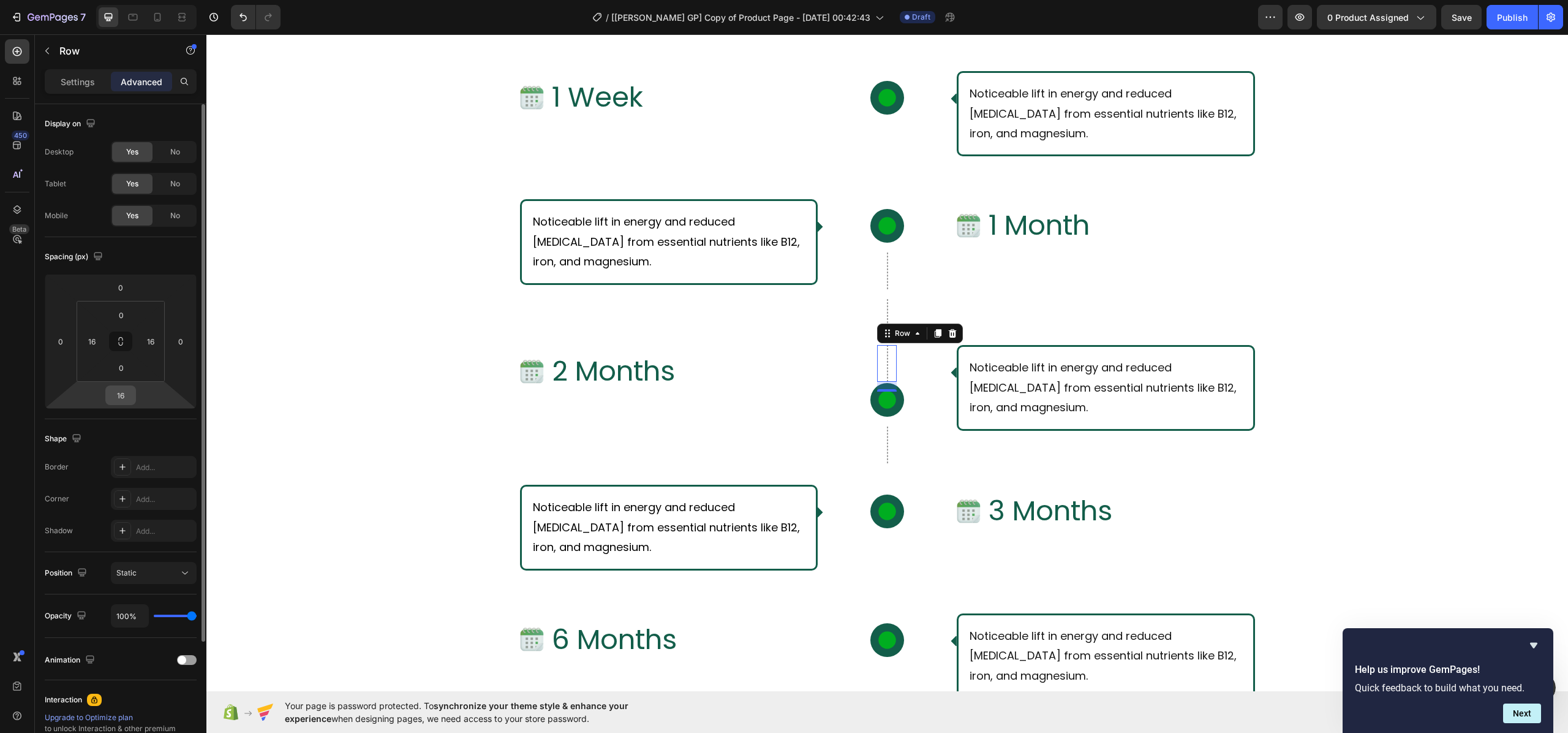
click at [130, 397] on input "16" at bounding box center [121, 395] width 24 height 18
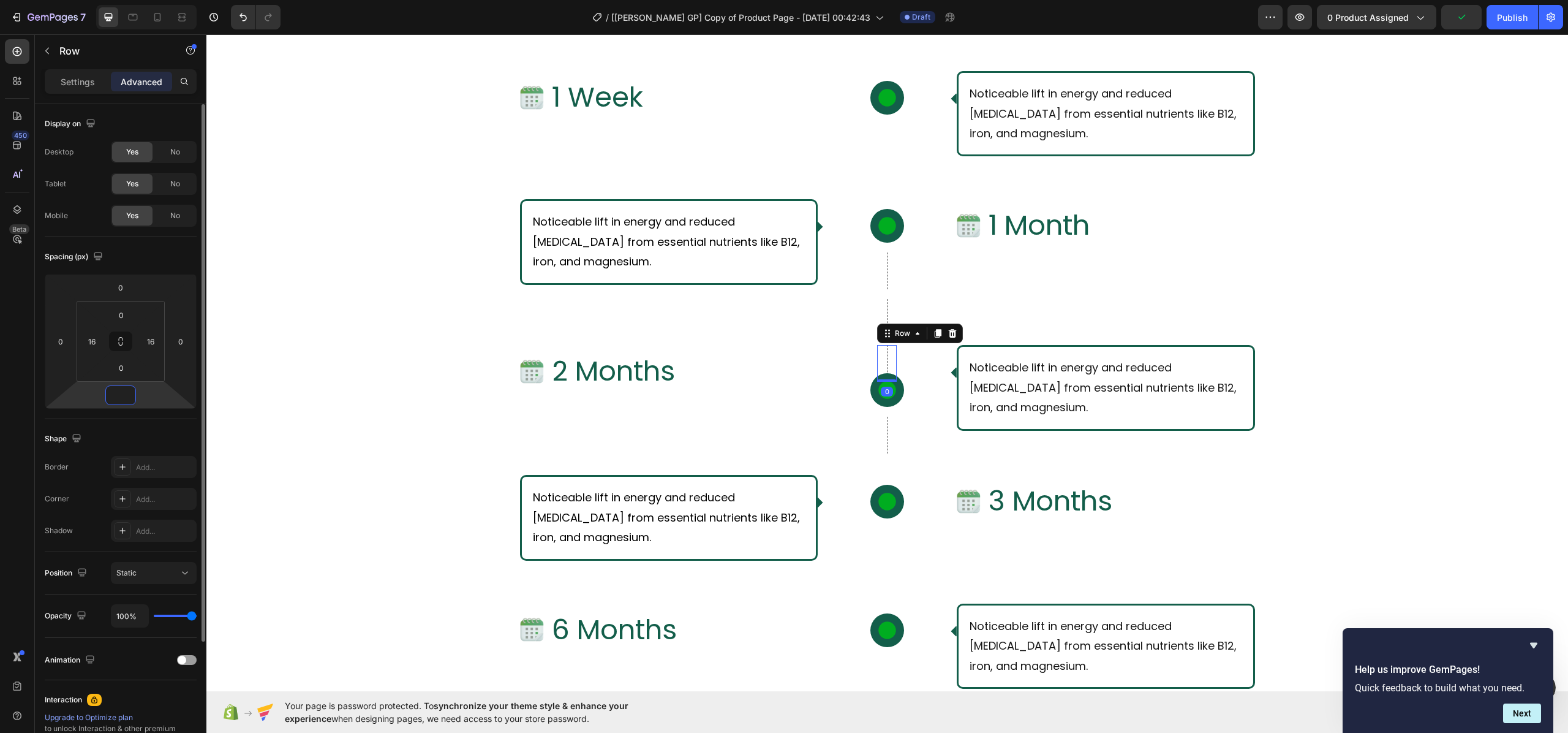
type input "0"
click at [312, 389] on div "What Should I Expect From Consistent Use of [PERSON_NAME]? Text Block Row Row I…" at bounding box center [887, 442] width 1361 height 996
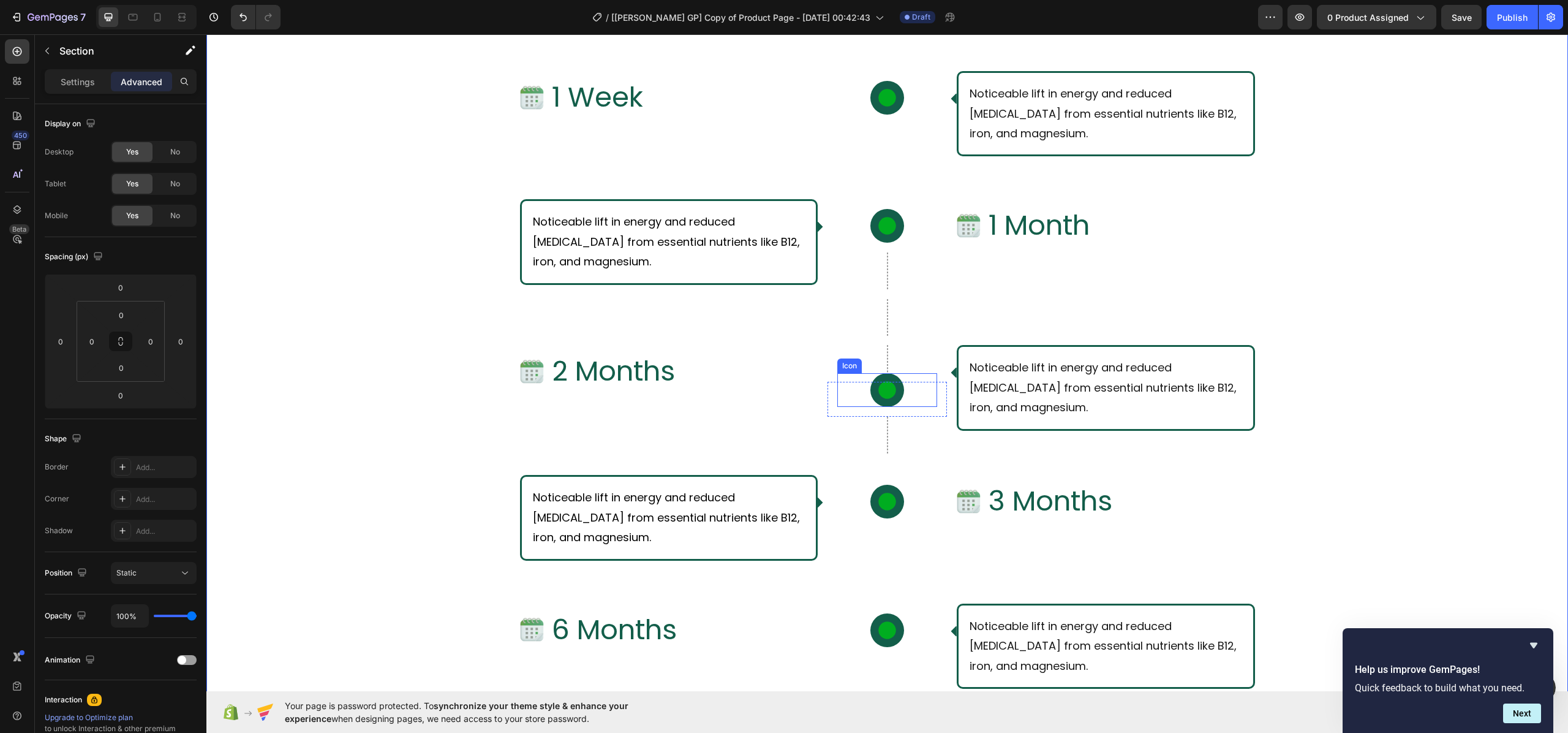
click at [878, 394] on icon at bounding box center [886, 390] width 17 height 17
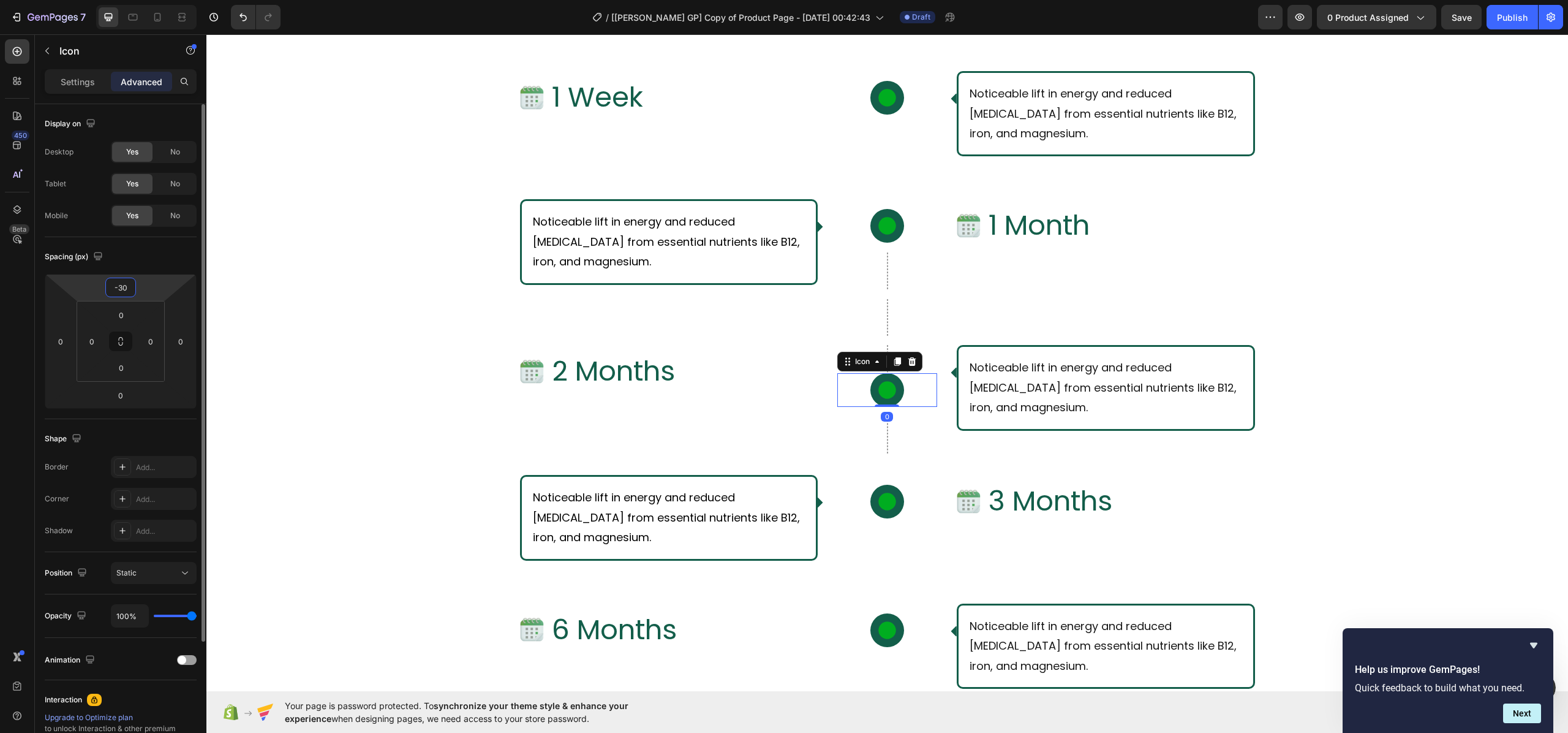
click at [131, 289] on input "-30" at bounding box center [121, 287] width 24 height 18
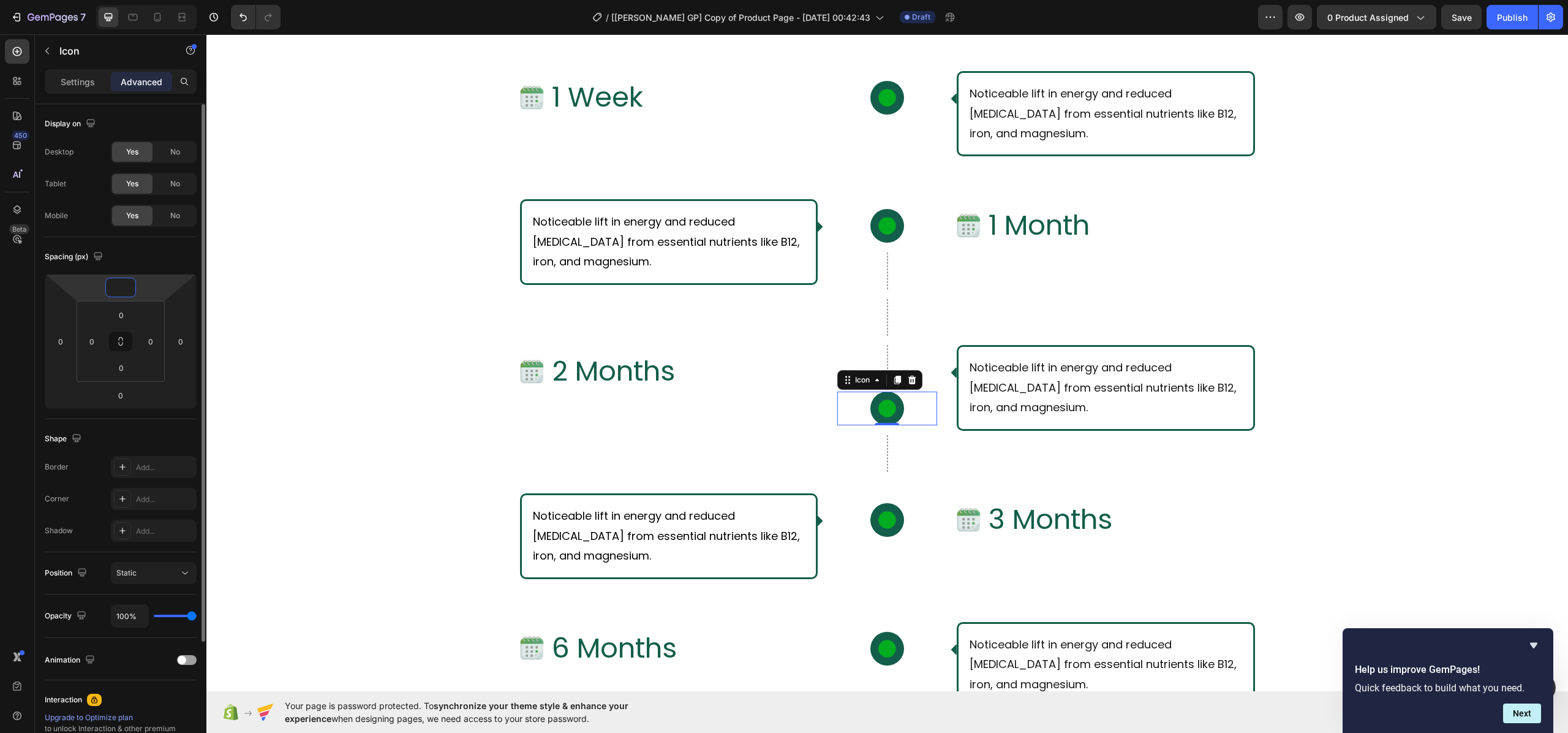
type input "0"
click at [377, 370] on div "What Should I Expect From Consistent Use of [PERSON_NAME]? Text Block Row Row I…" at bounding box center [887, 451] width 1361 height 1015
click at [880, 413] on icon at bounding box center [886, 408] width 17 height 17
click at [125, 286] on input "0" at bounding box center [121, 287] width 24 height 18
type input "-21"
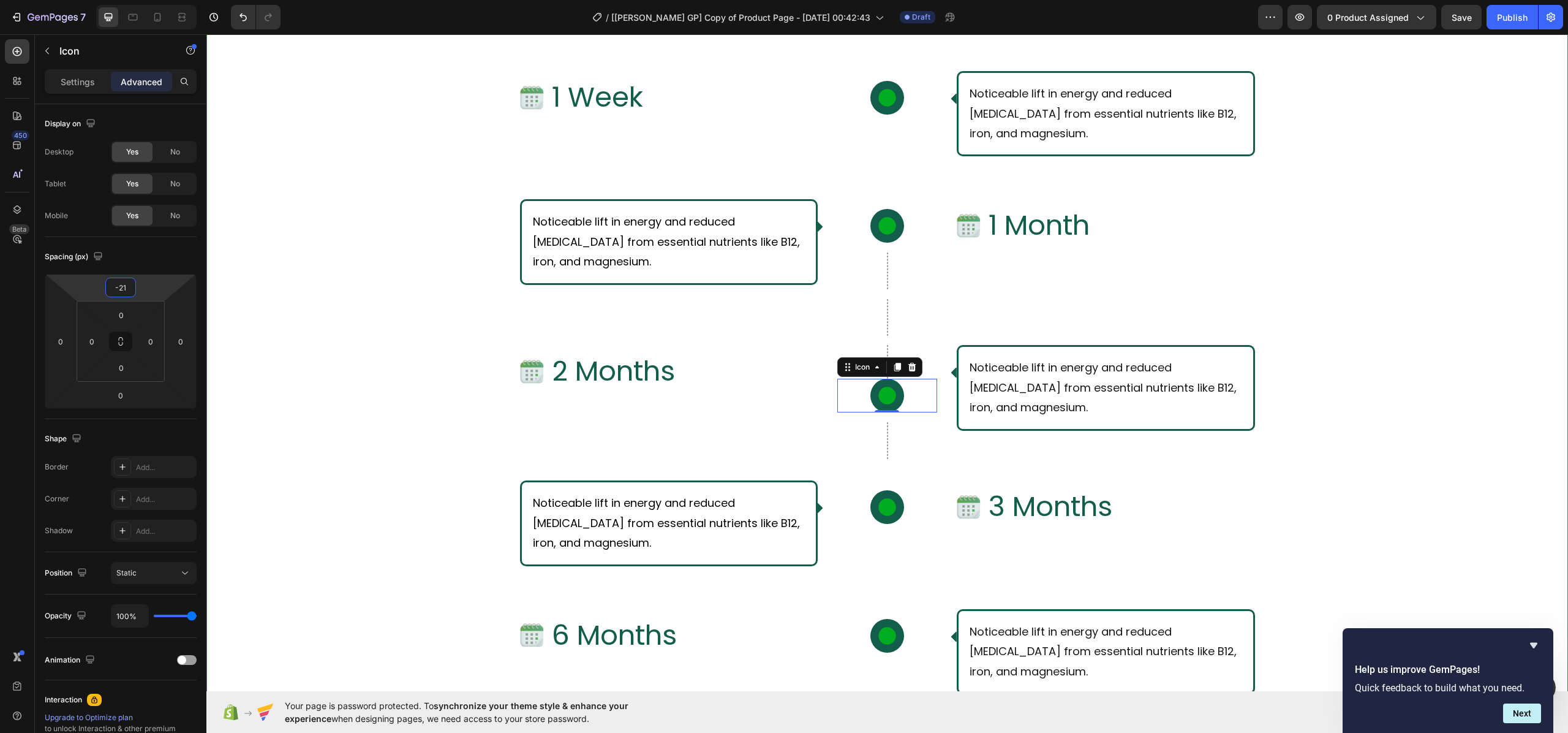
click at [294, 347] on div "What Should I Expect From Consistent Use of [PERSON_NAME]? Text Block Row Row I…" at bounding box center [887, 444] width 1361 height 1002
click at [879, 327] on div "Row" at bounding box center [886, 317] width 19 height 37
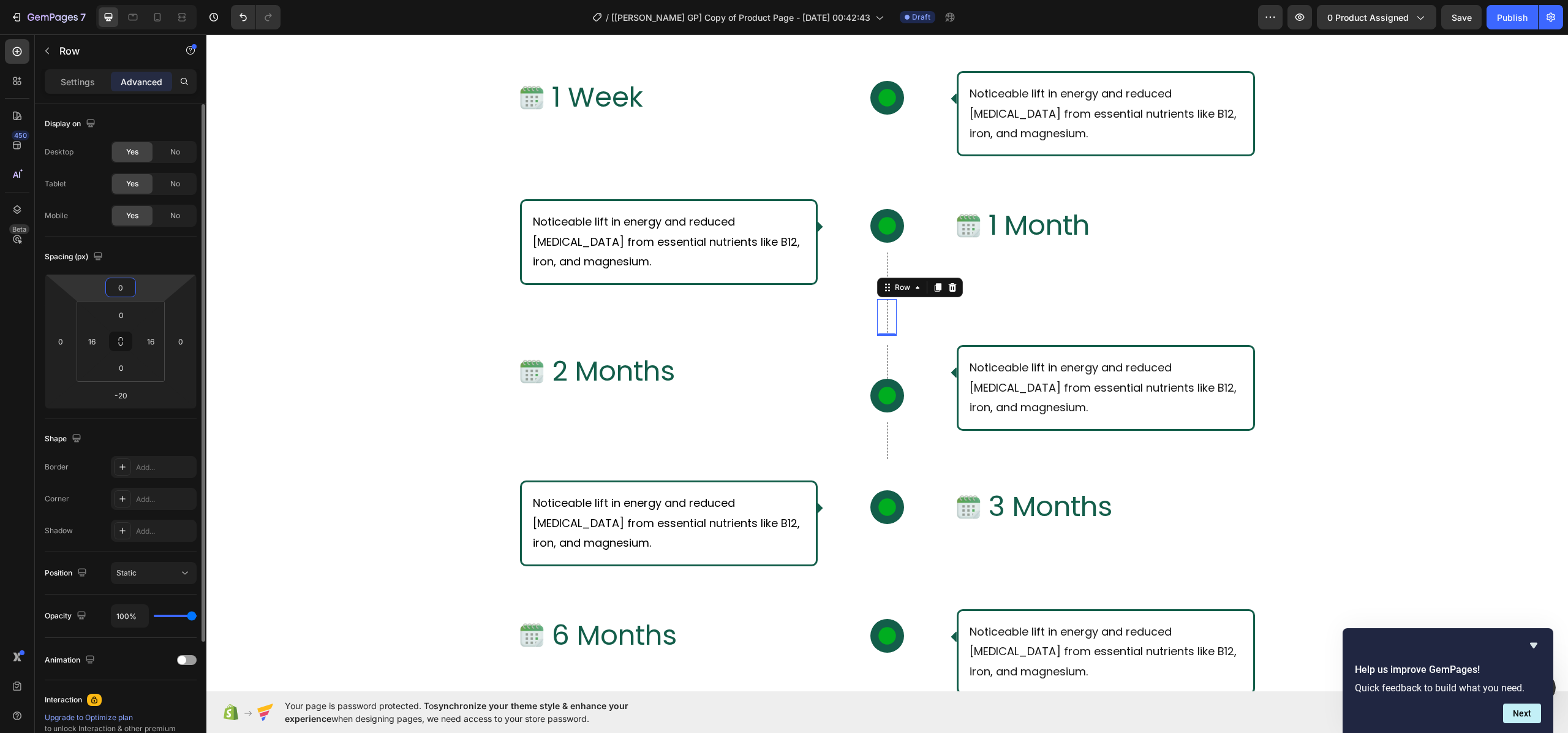
click at [126, 293] on input "0" at bounding box center [121, 287] width 24 height 18
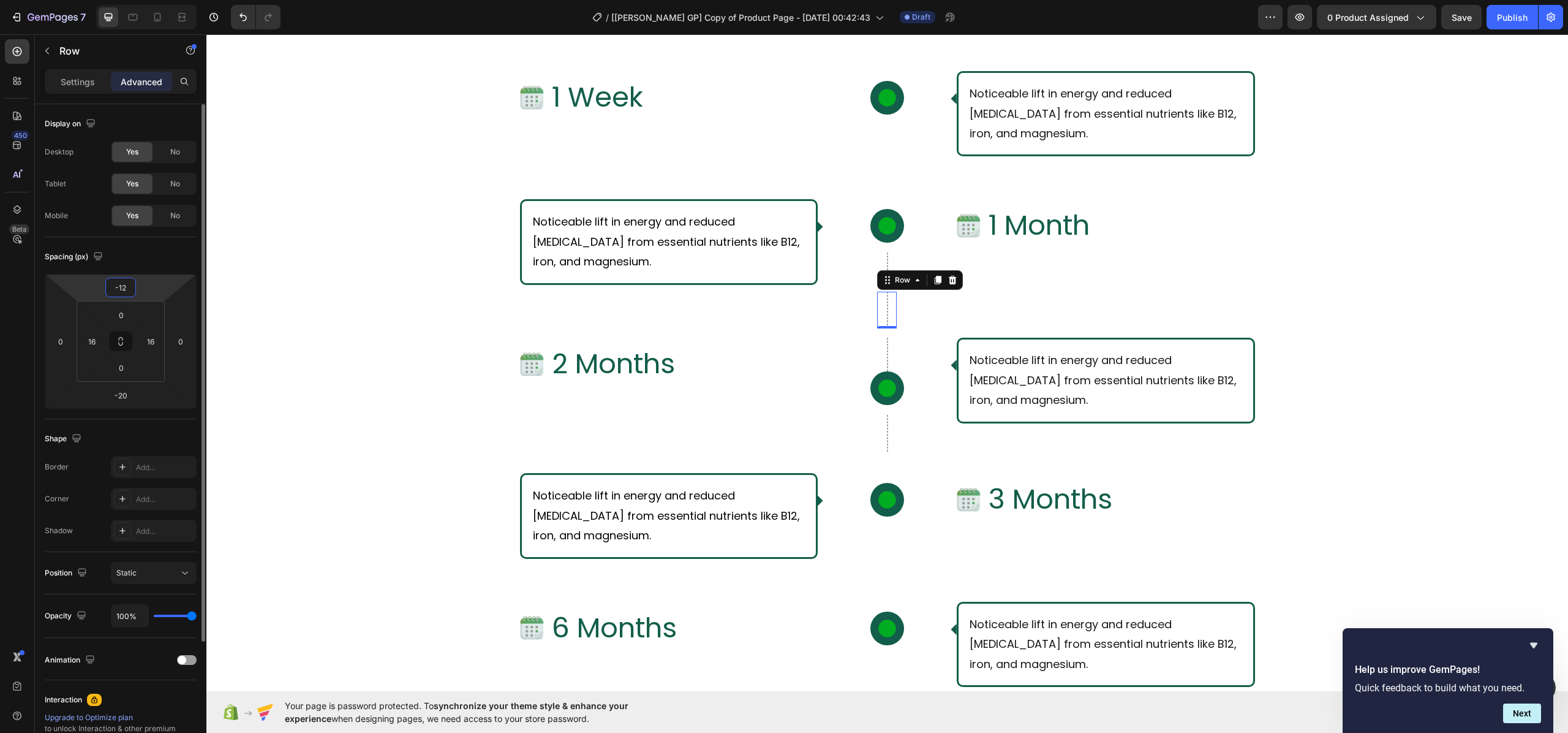
type input "-1"
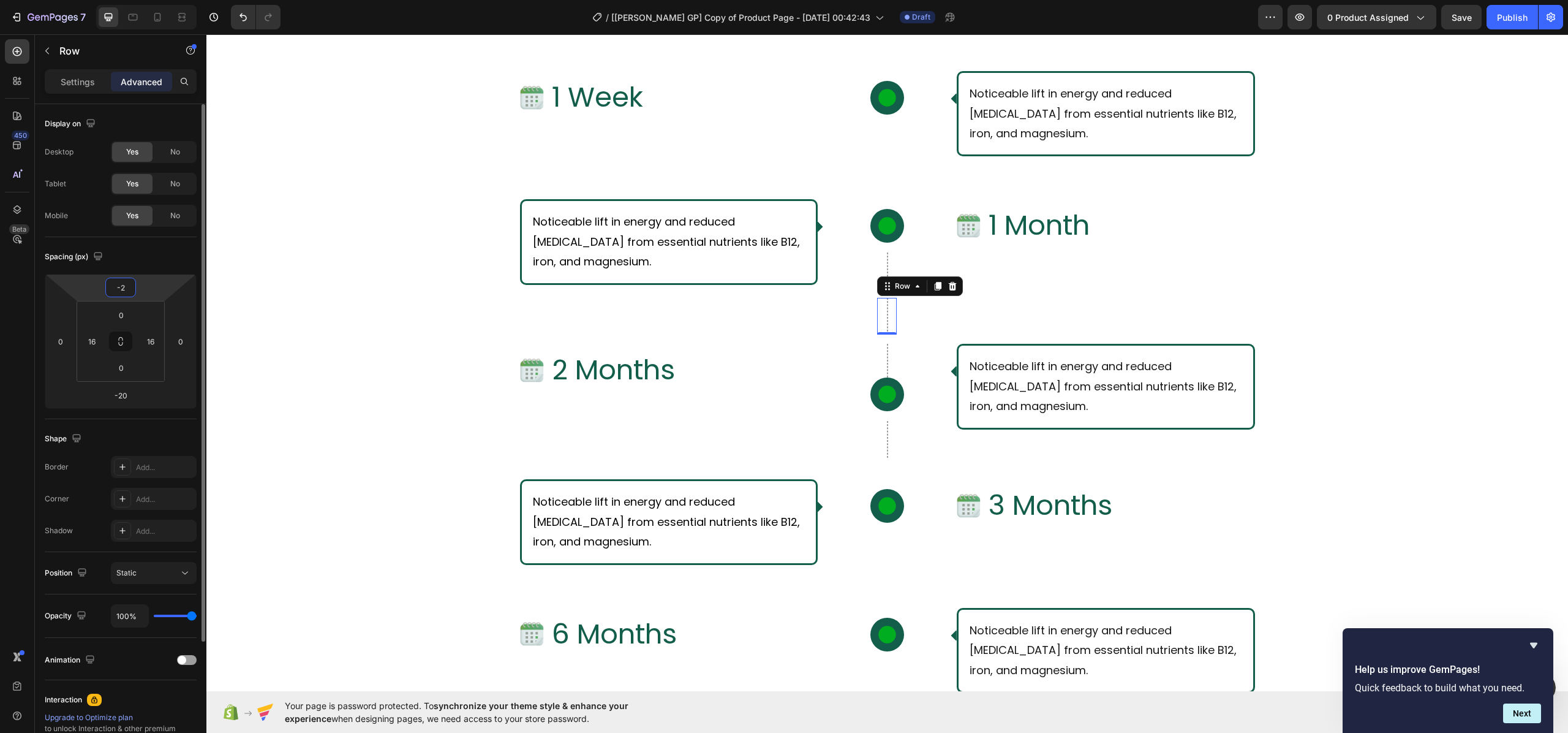
type input "-20"
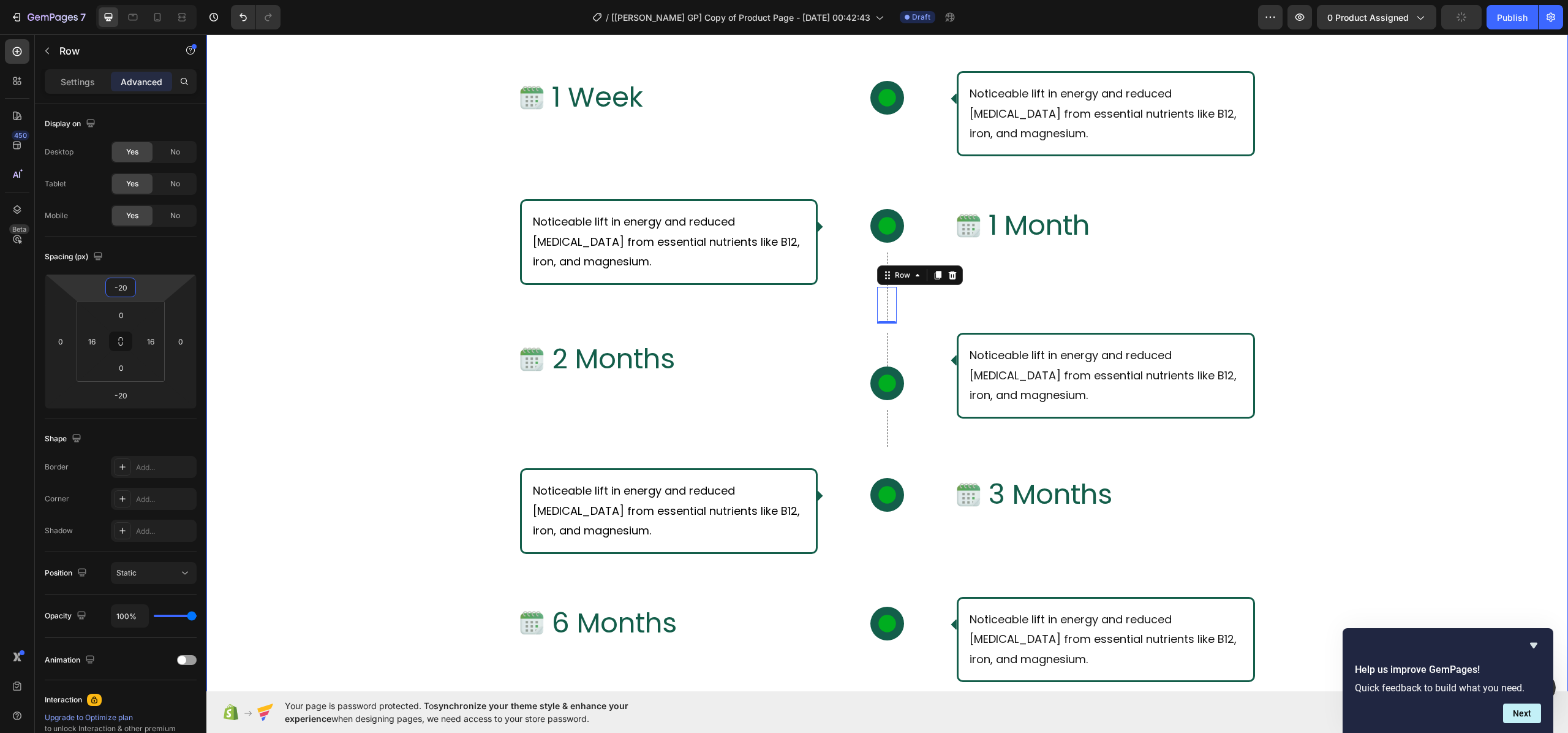
click at [367, 339] on div "What Should I Expect From Consistent Use of [PERSON_NAME]? Text Block Row Row I…" at bounding box center [887, 438] width 1361 height 990
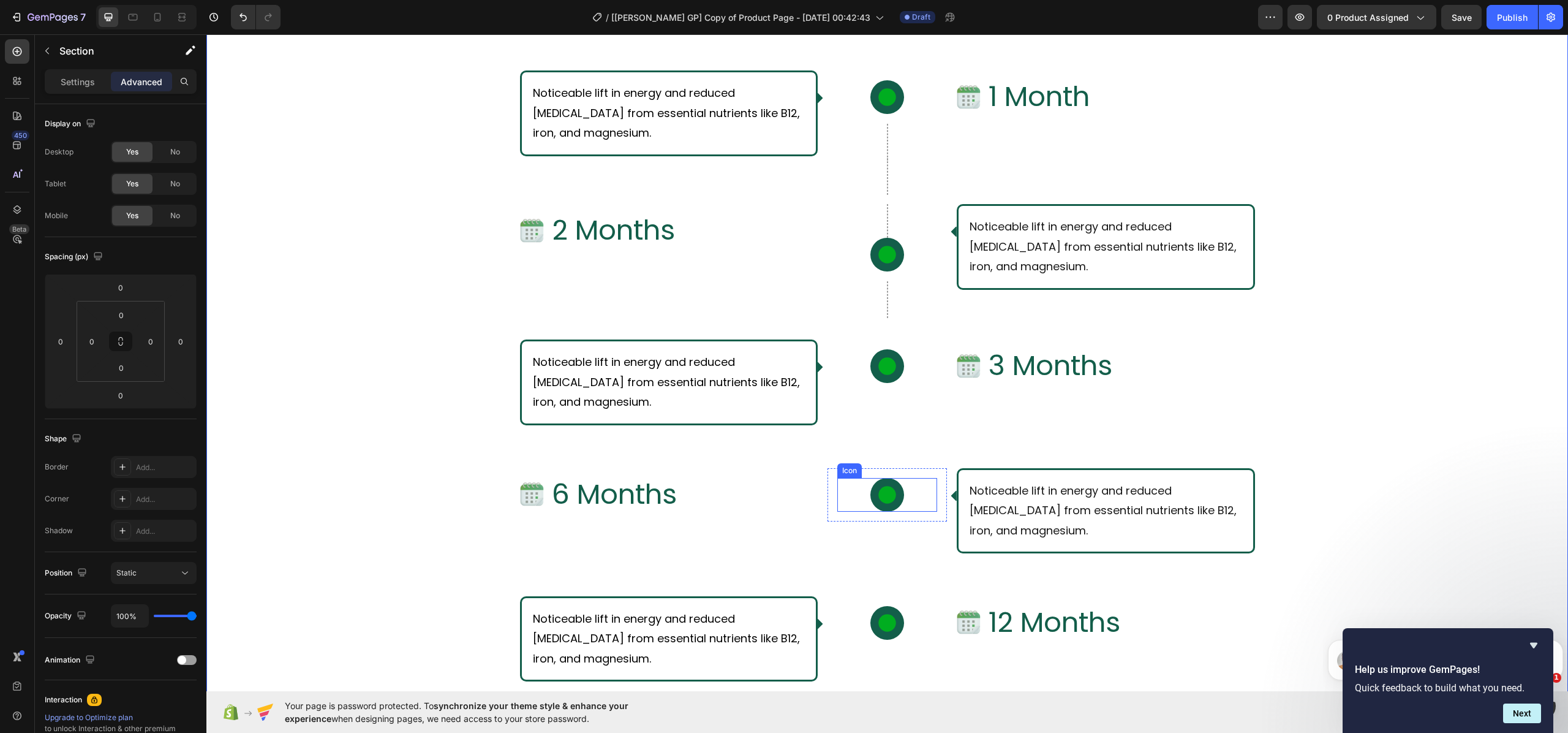
scroll to position [4755, 0]
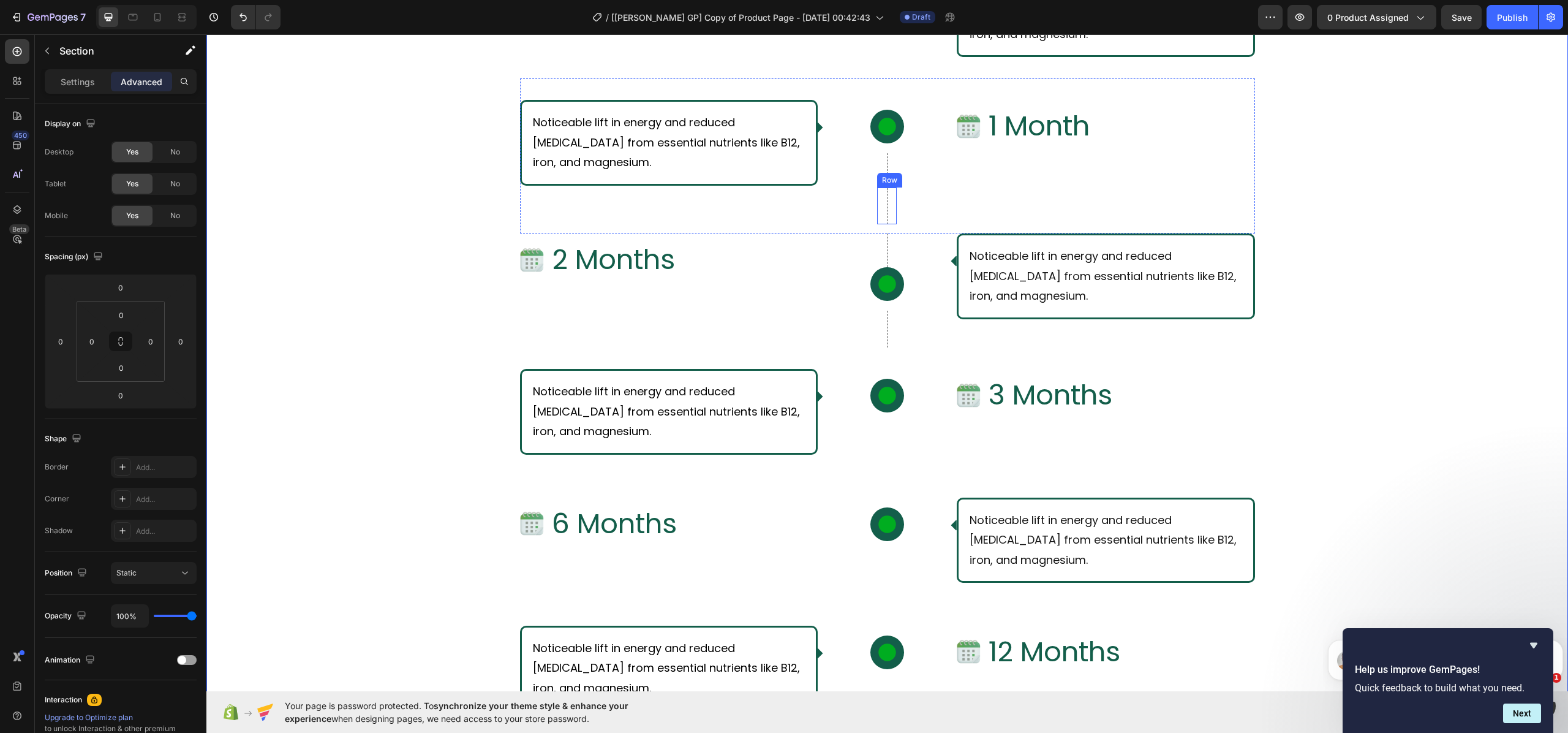
click at [884, 178] on div "Row" at bounding box center [889, 180] width 20 height 11
click at [52, 58] on button "button" at bounding box center [47, 50] width 19 height 19
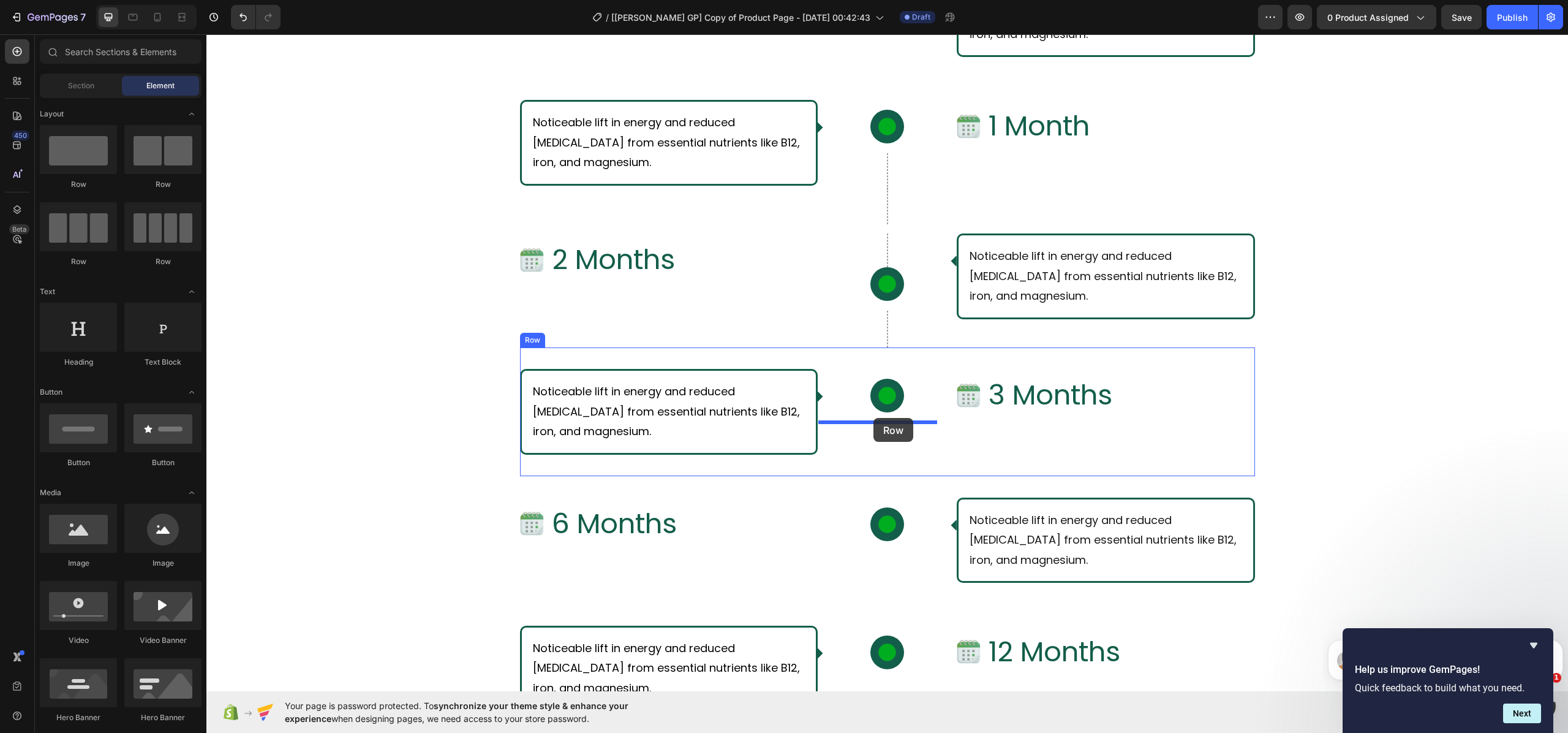
drag, startPoint x: 399, startPoint y: 239, endPoint x: 873, endPoint y: 418, distance: 506.7
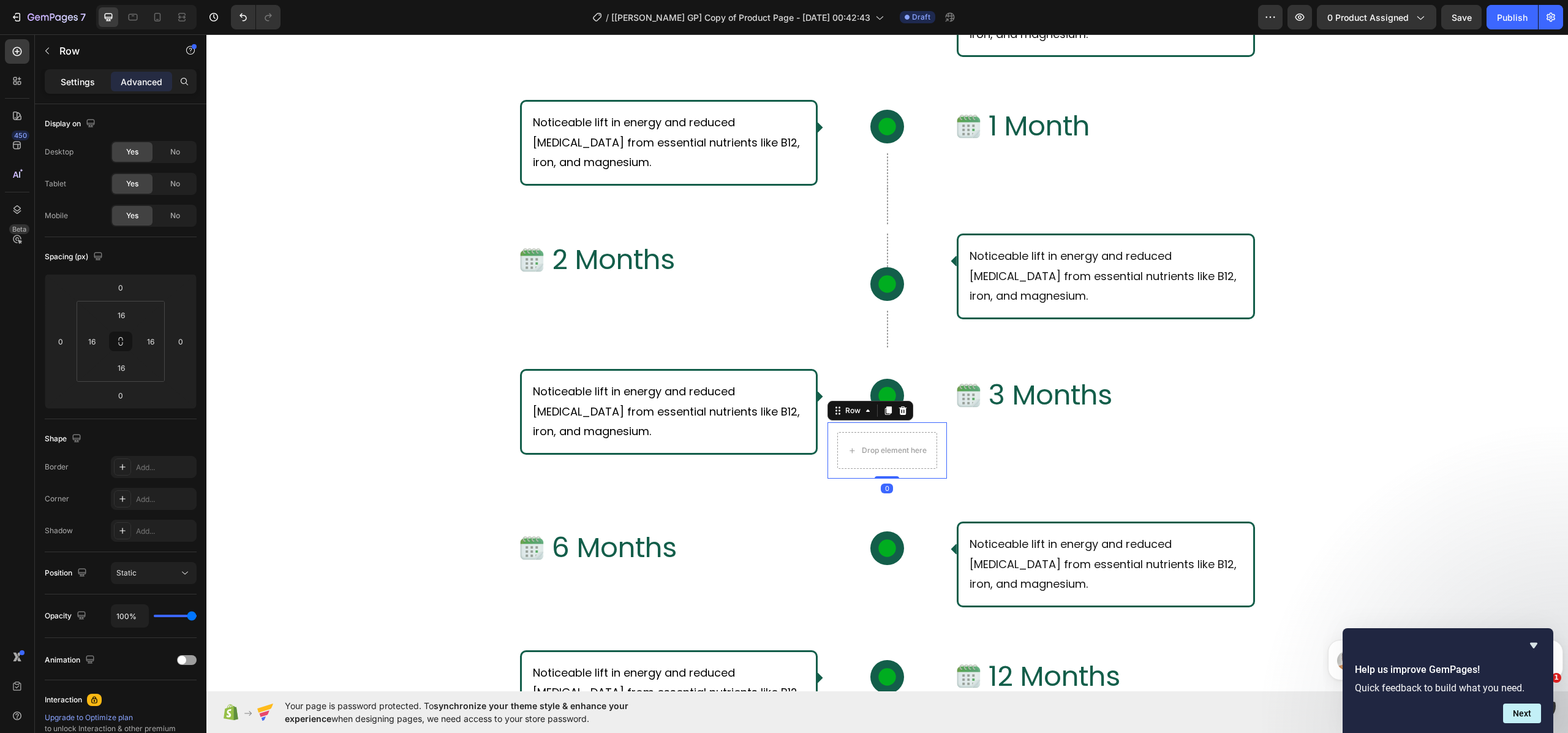
click at [82, 85] on p "Settings" at bounding box center [78, 82] width 35 height 13
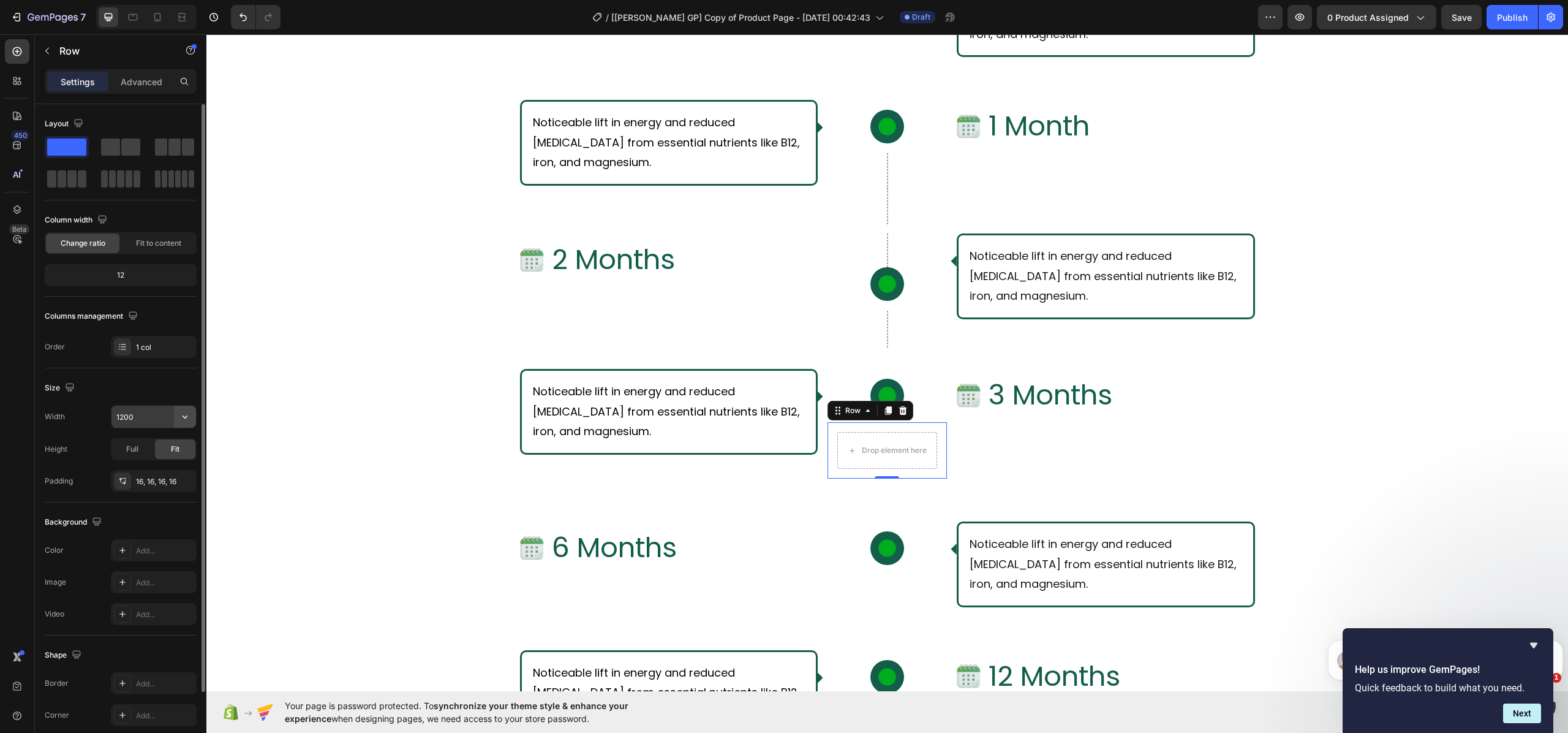
click at [185, 423] on icon "button" at bounding box center [185, 417] width 13 height 13
click at [146, 420] on input "1200" at bounding box center [154, 416] width 85 height 22
type input "1"
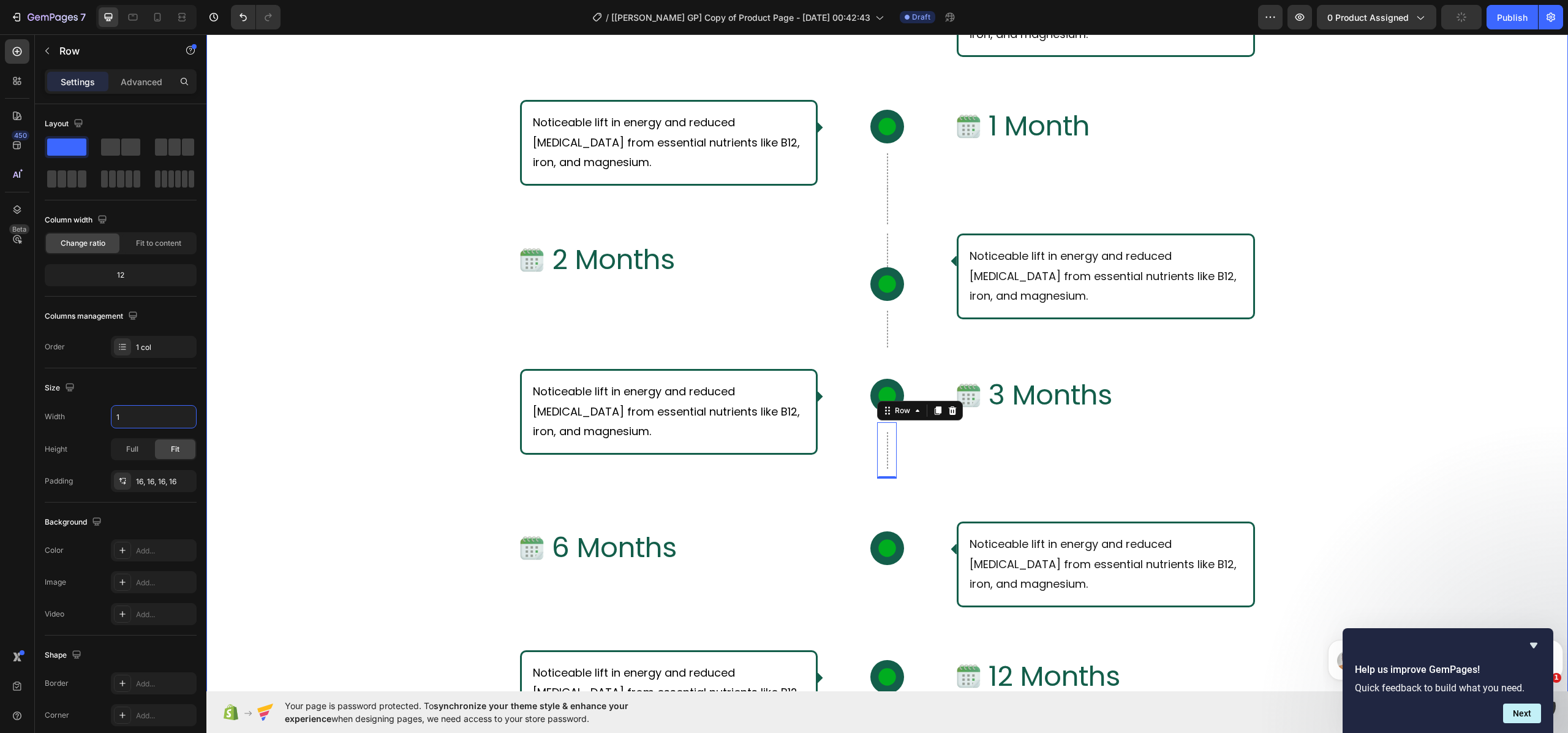
click at [255, 398] on div "What Should I Expect From Consistent Use of [PERSON_NAME]? Text Block Row Row I…" at bounding box center [887, 351] width 1361 height 1014
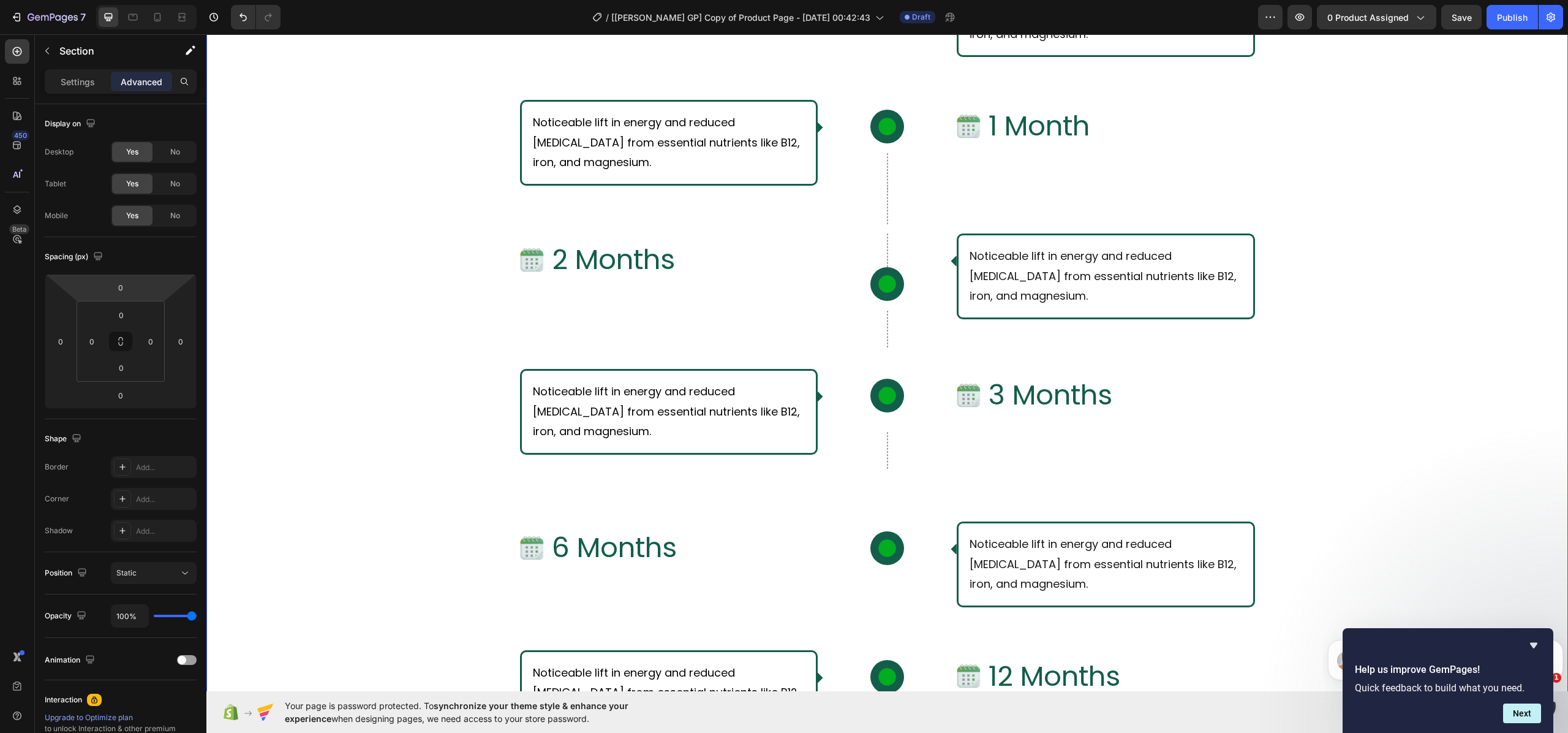
click at [72, 70] on div "Settings Advanced" at bounding box center [121, 81] width 152 height 24
click at [73, 81] on p "Settings" at bounding box center [78, 82] width 35 height 13
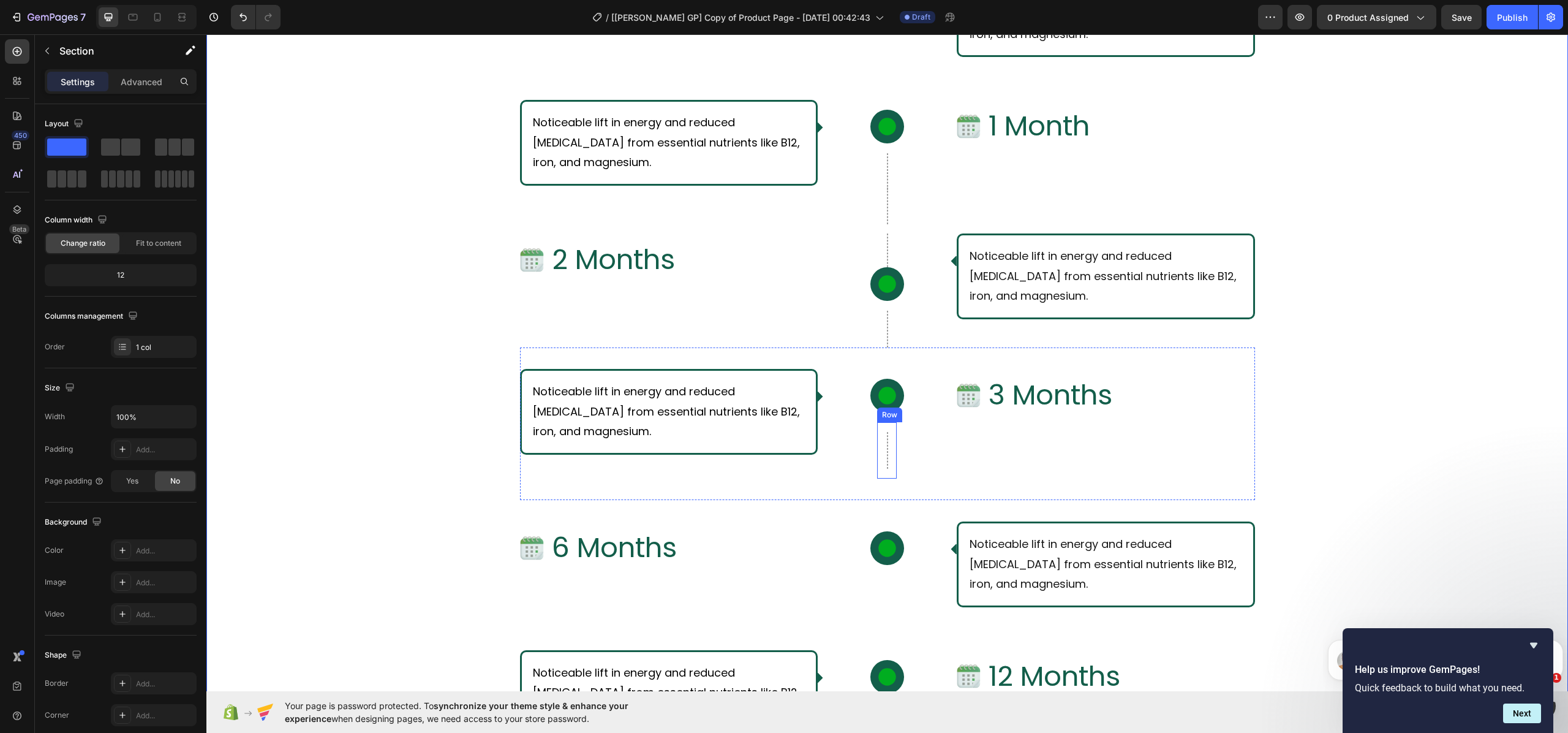
click at [883, 453] on div "Row" at bounding box center [886, 450] width 19 height 57
click at [883, 453] on div "Row 0" at bounding box center [886, 450] width 19 height 57
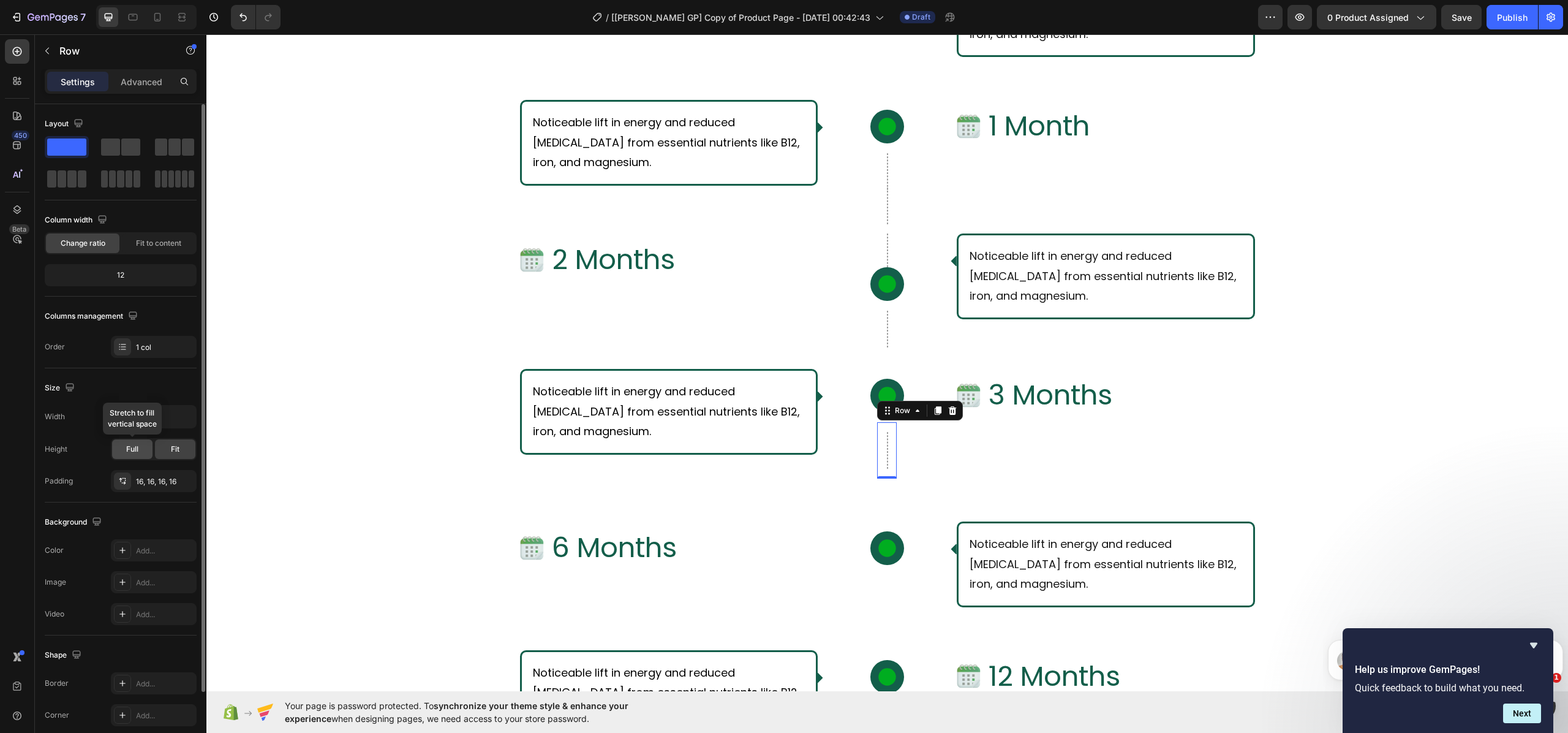
click at [129, 447] on span "Full" at bounding box center [132, 449] width 13 height 11
click at [164, 450] on div "Fit" at bounding box center [175, 449] width 40 height 19
click at [935, 412] on icon at bounding box center [938, 411] width 7 height 9
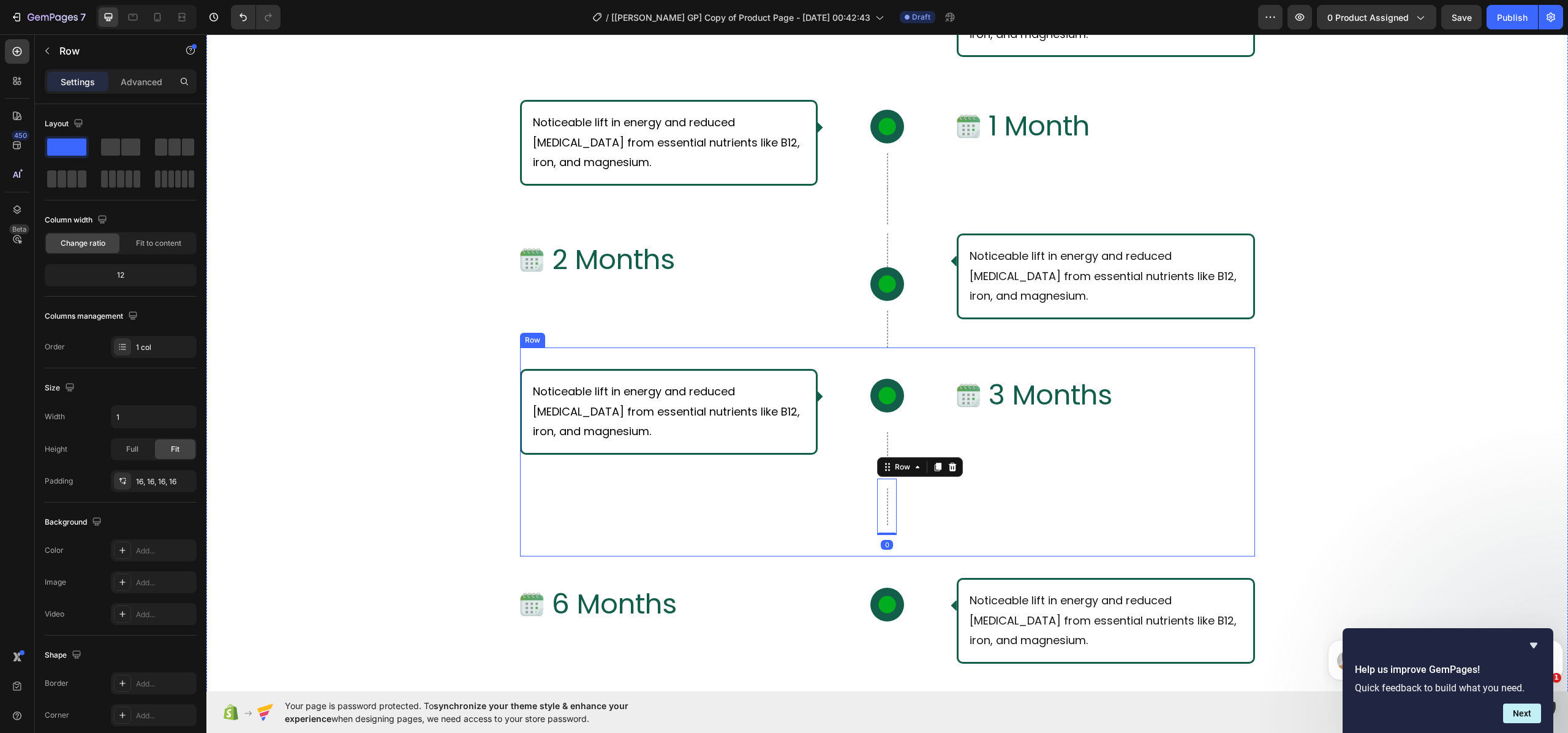
click at [984, 526] on div "Image 3 Months Text Block Row" at bounding box center [1105, 452] width 298 height 166
drag, startPoint x: 881, startPoint y: 467, endPoint x: 877, endPoint y: 580, distance: 113.1
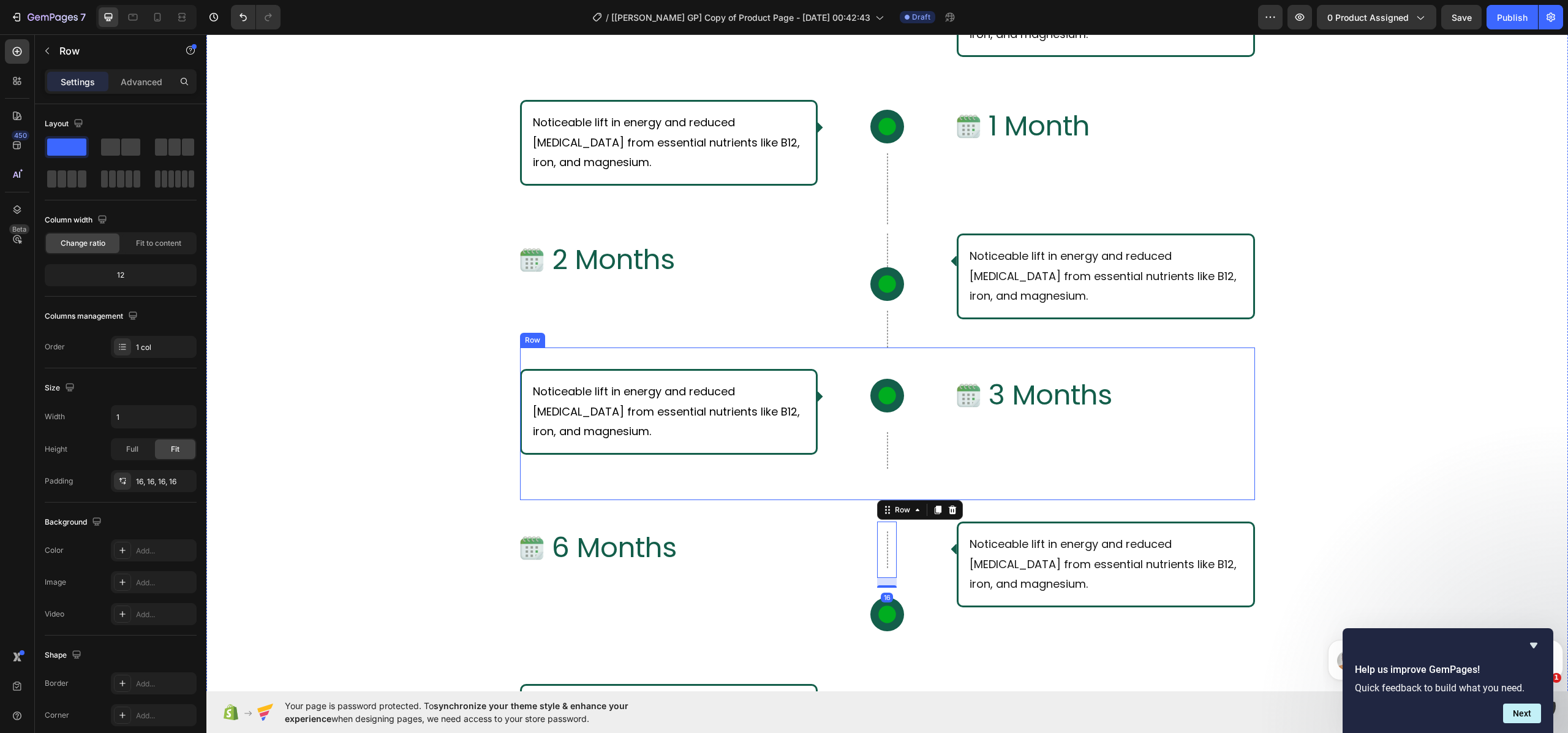
click at [991, 448] on div "Image 3 Months Text Block Row" at bounding box center [1105, 423] width 298 height 110
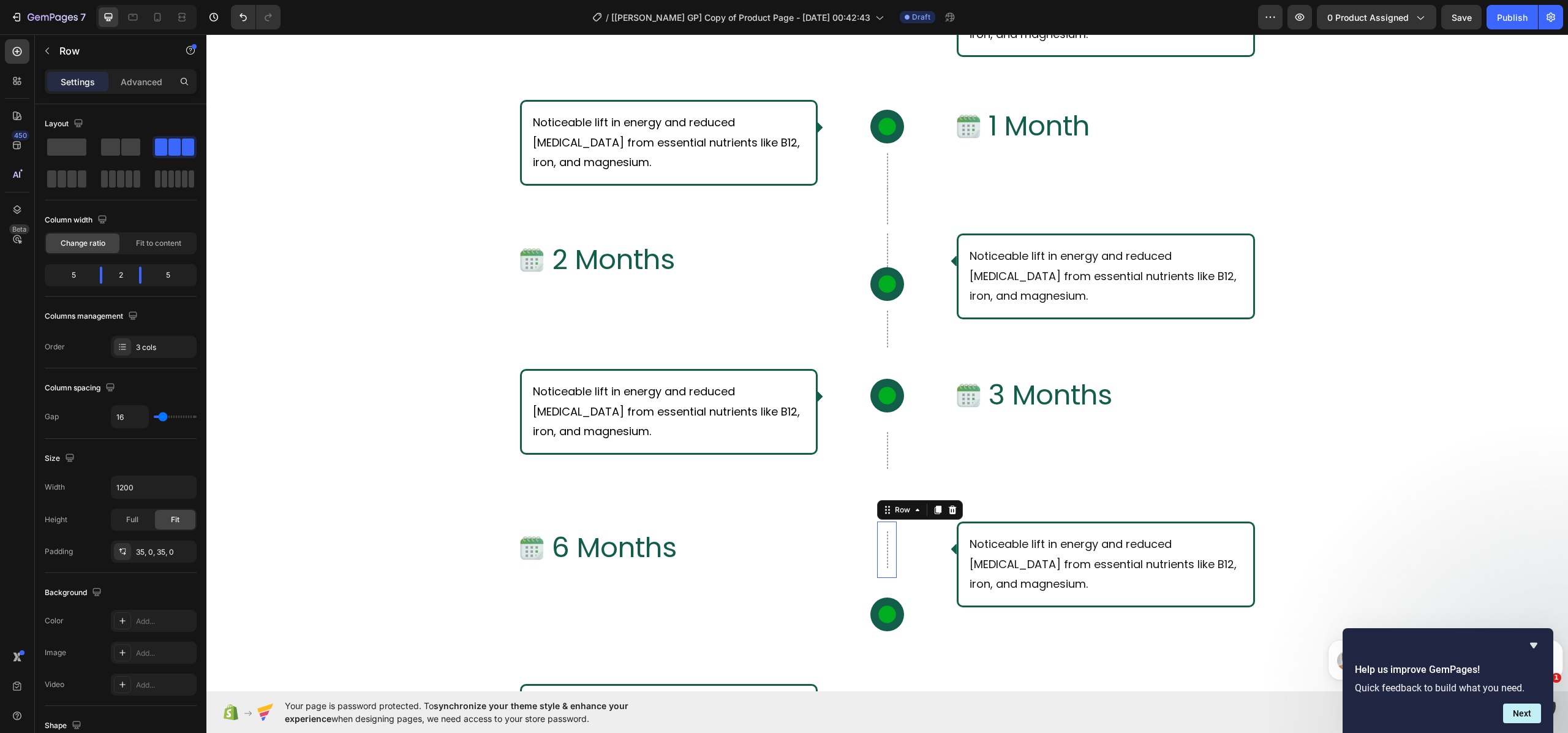
click at [887, 548] on div at bounding box center [888, 550] width 1 height 37
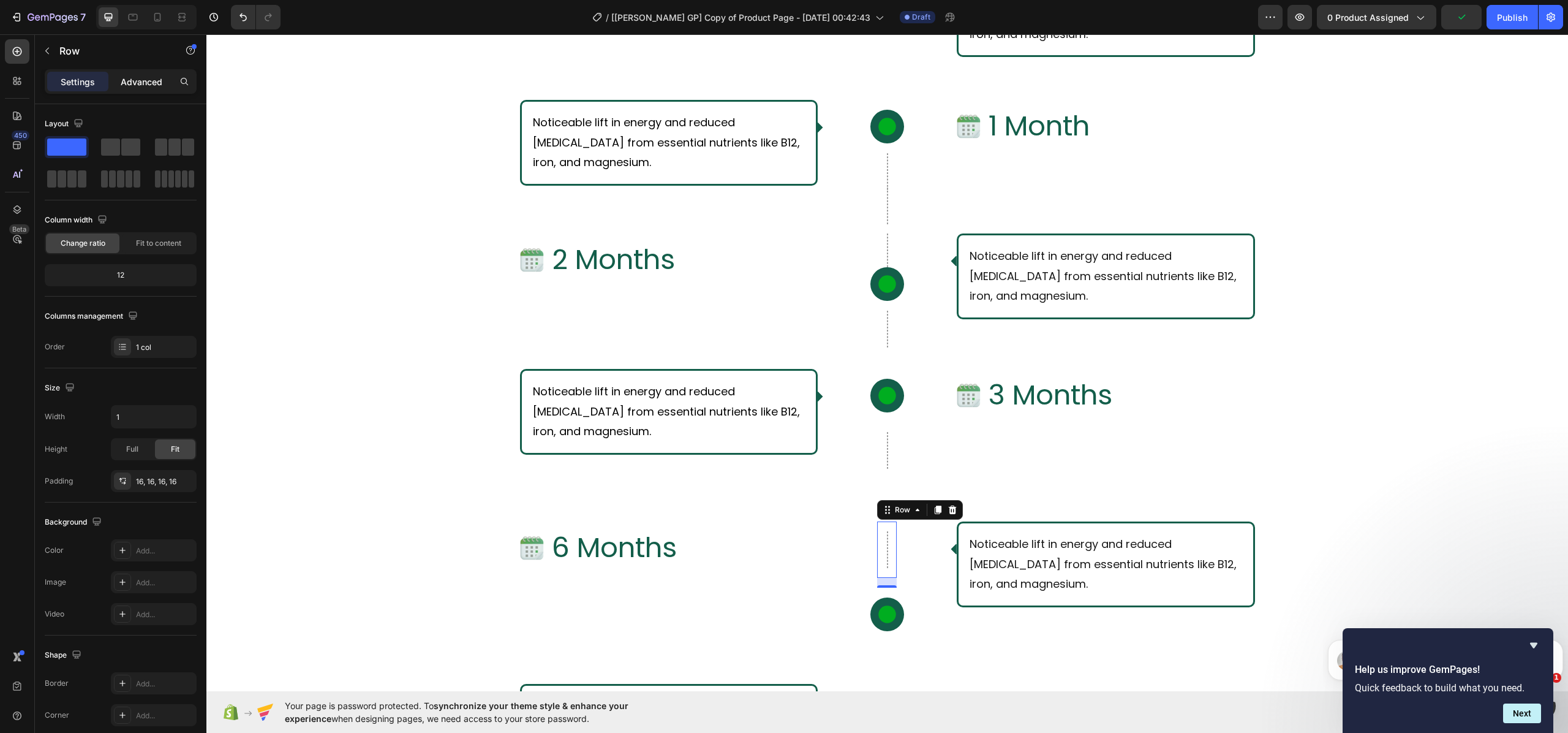
click at [139, 85] on p "Advanced" at bounding box center [141, 82] width 41 height 13
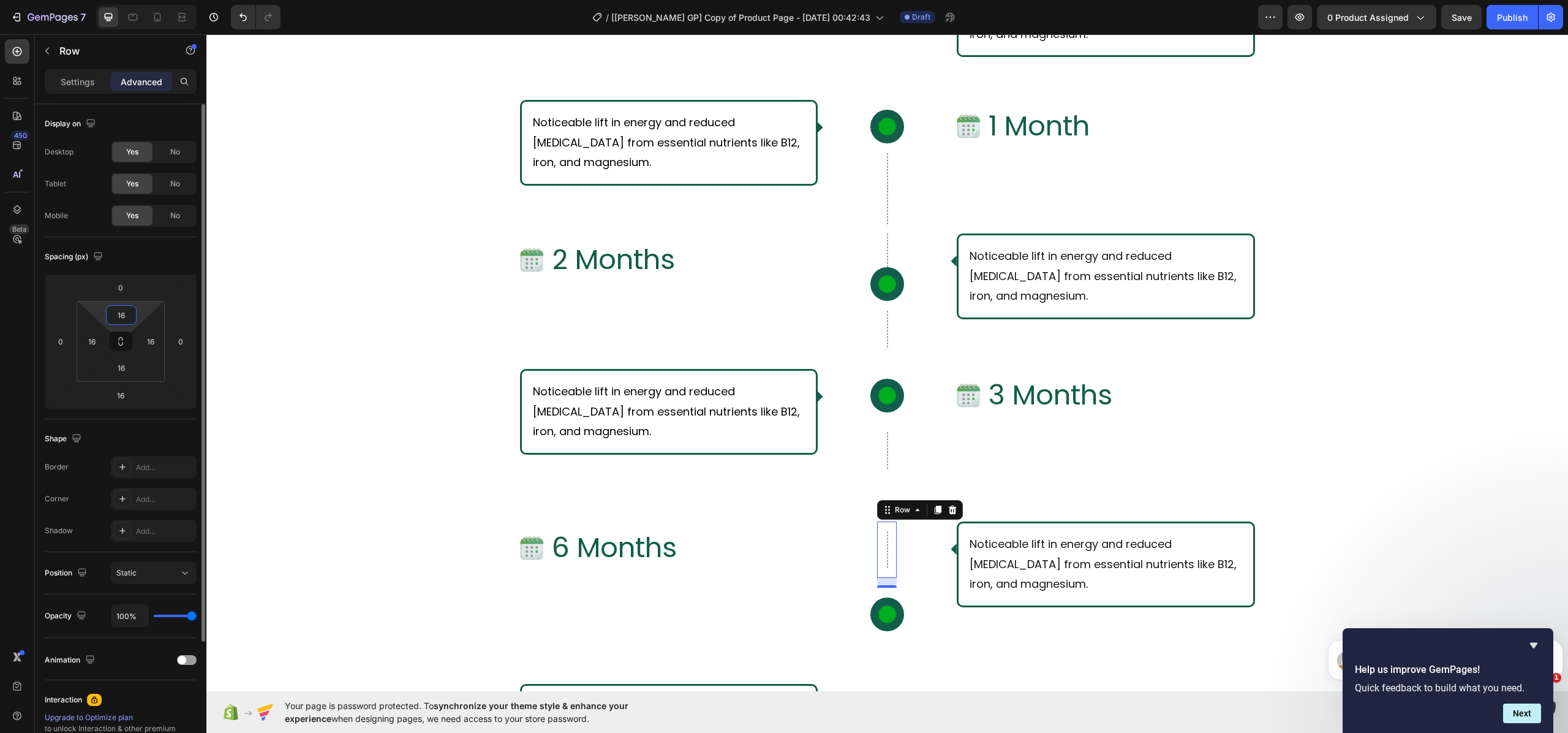
click at [127, 313] on input "16" at bounding box center [121, 315] width 24 height 18
type input "0"
click at [126, 364] on input "16" at bounding box center [121, 367] width 24 height 18
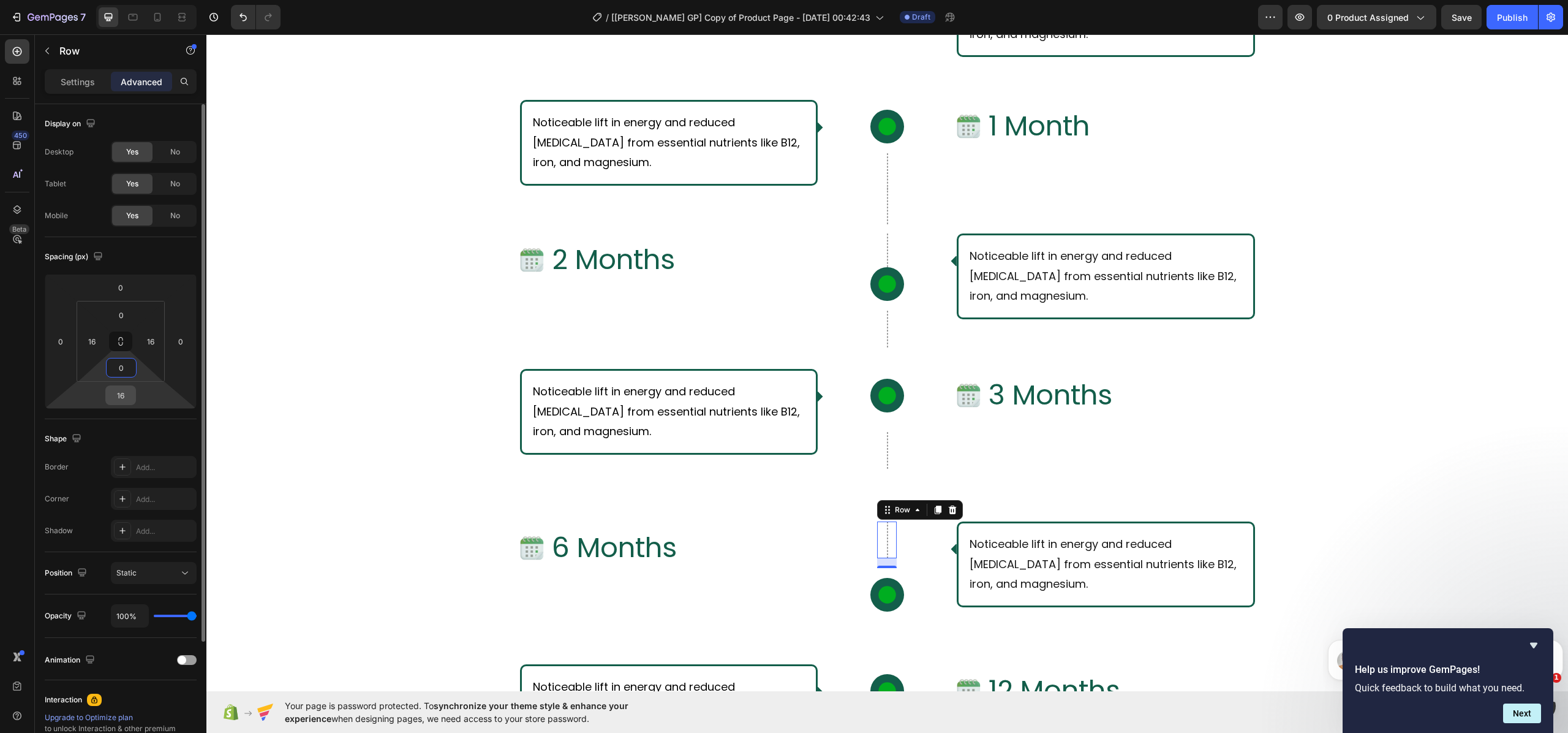
type input "0"
click at [126, 396] on input "16" at bounding box center [121, 395] width 24 height 18
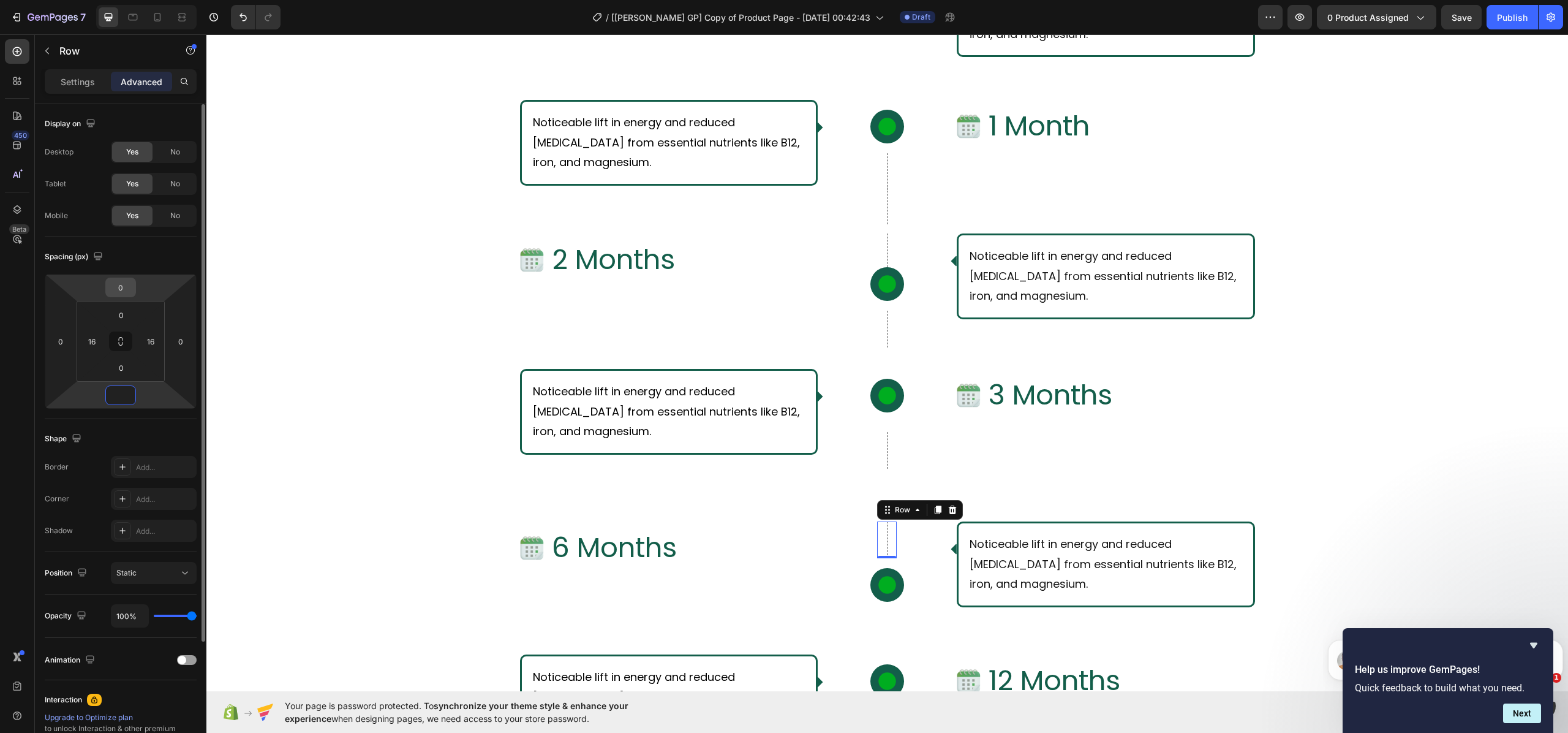
type input "0"
click at [122, 281] on input "0" at bounding box center [121, 287] width 24 height 18
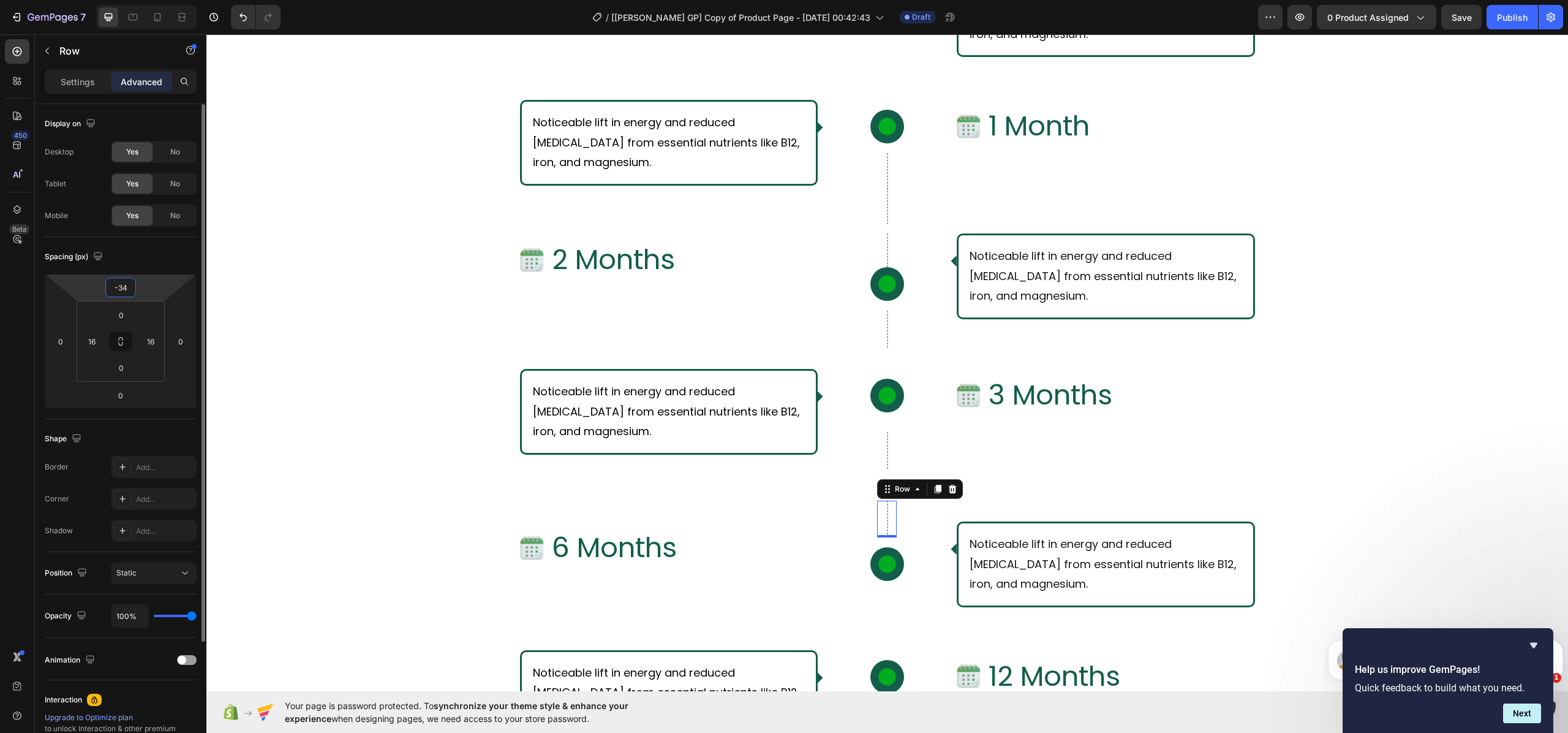
type input "-3"
type input "-2"
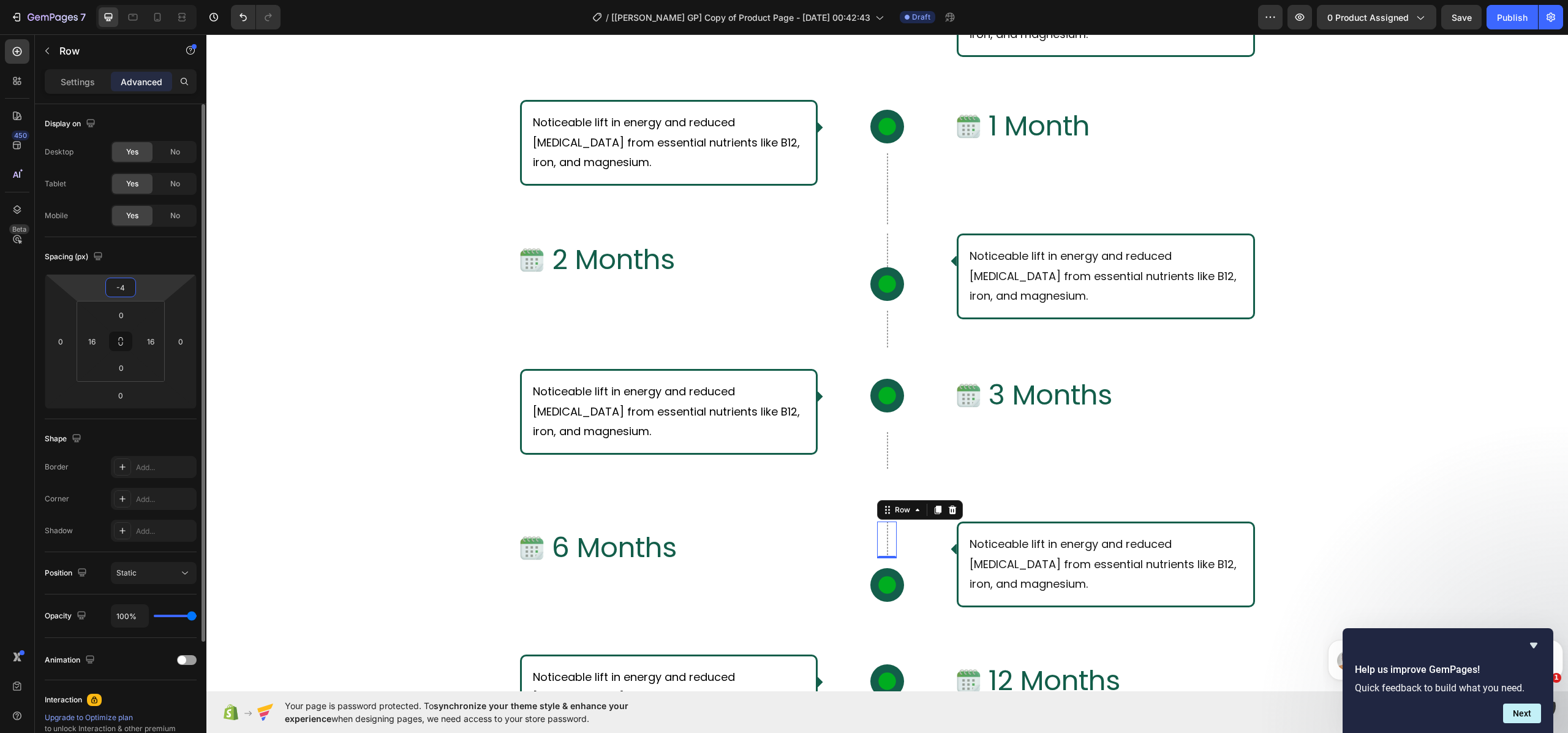
type input "-40"
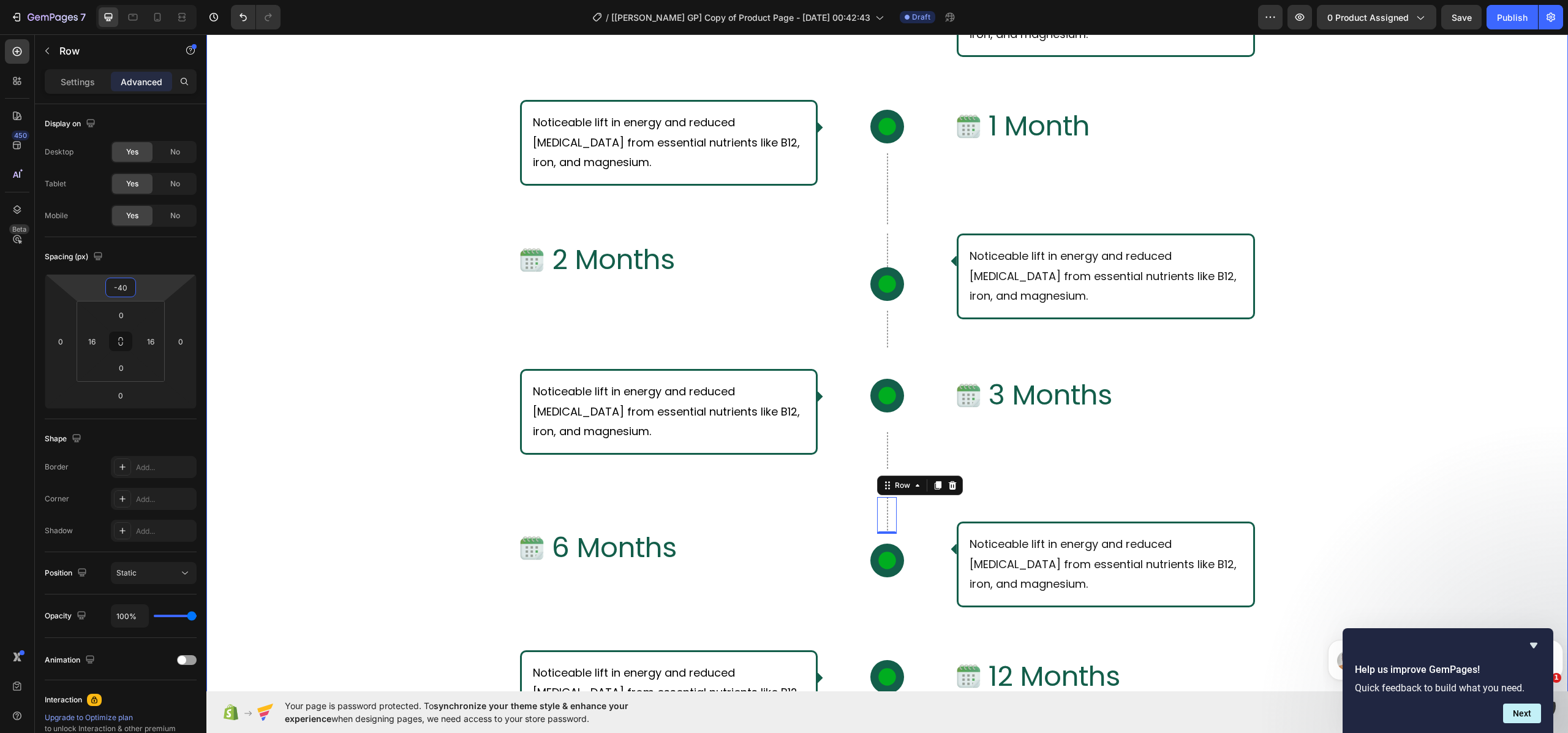
click at [399, 371] on div "What Should I Expect From Consistent Use of [PERSON_NAME]? Text Block Row Row I…" at bounding box center [887, 351] width 1361 height 1014
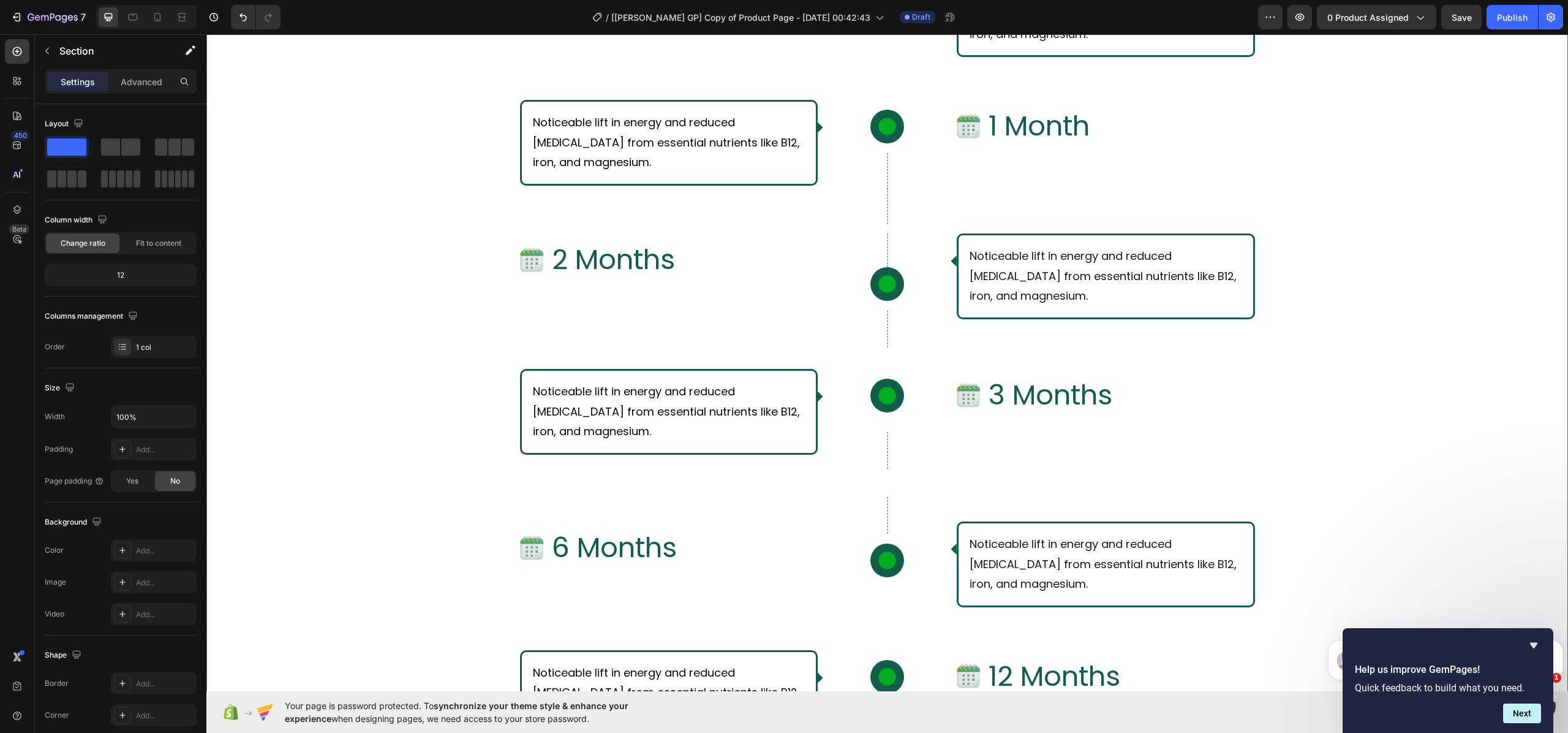
click at [879, 453] on div "Row" at bounding box center [886, 450] width 19 height 57
click at [125, 86] on p "Advanced" at bounding box center [141, 82] width 41 height 13
click at [129, 83] on p "Advanced" at bounding box center [141, 82] width 41 height 13
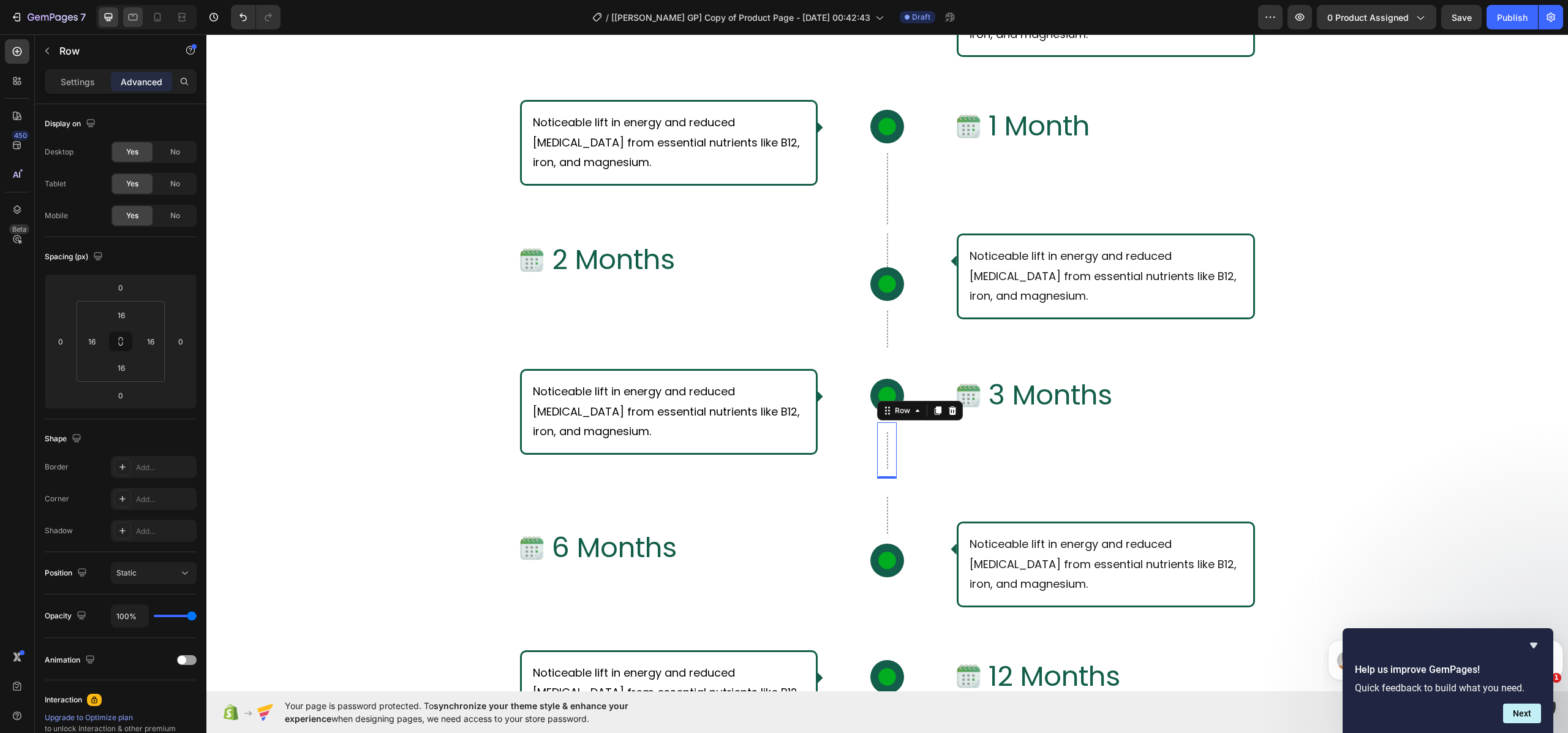
scroll to position [0, 0]
click at [877, 495] on div "Noticeable lift in energy and reduced [MEDICAL_DATA] from essential nutrients l…" at bounding box center [887, 423] width 735 height 153
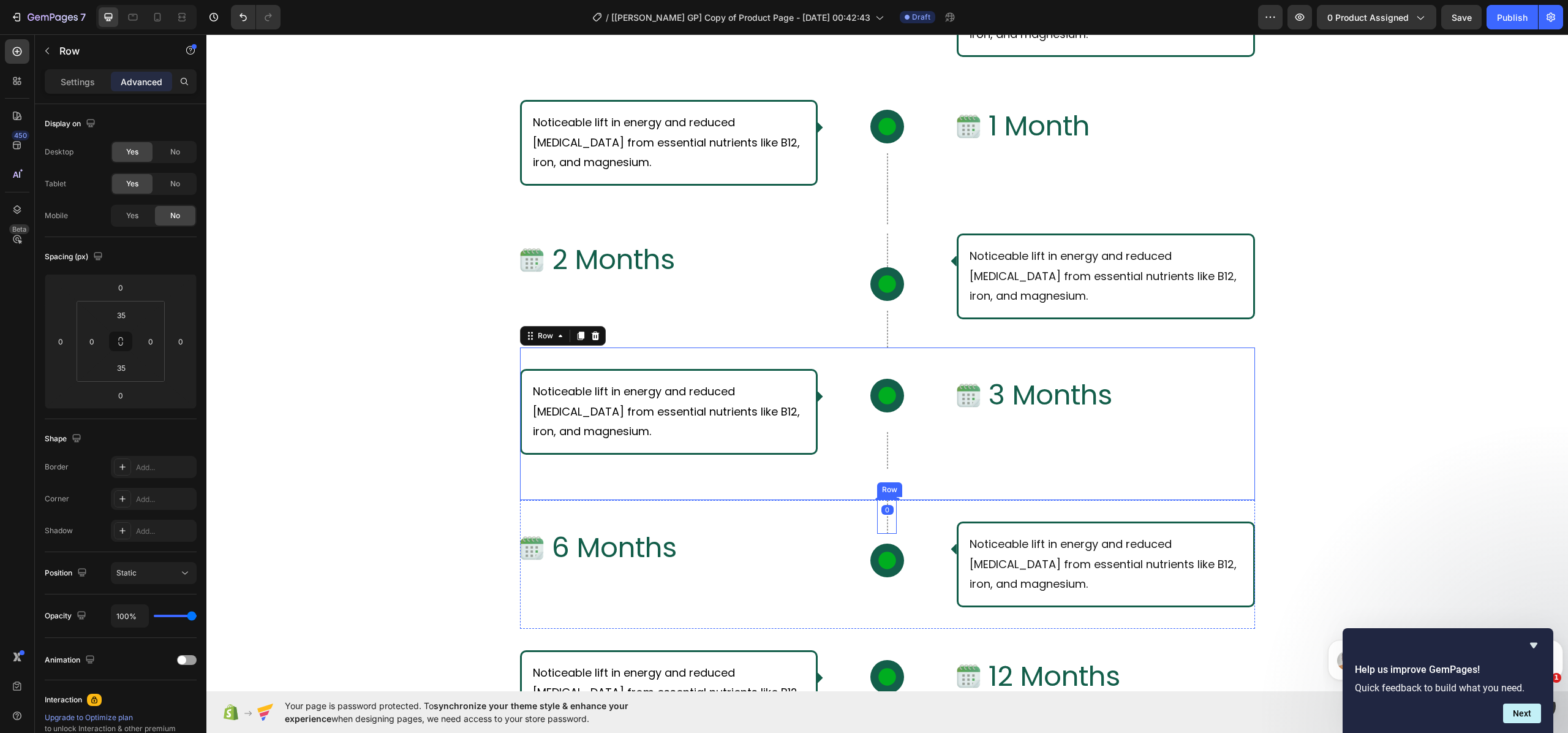
click at [887, 518] on div at bounding box center [888, 515] width 1 height 37
click at [884, 465] on div "Row" at bounding box center [886, 450] width 19 height 57
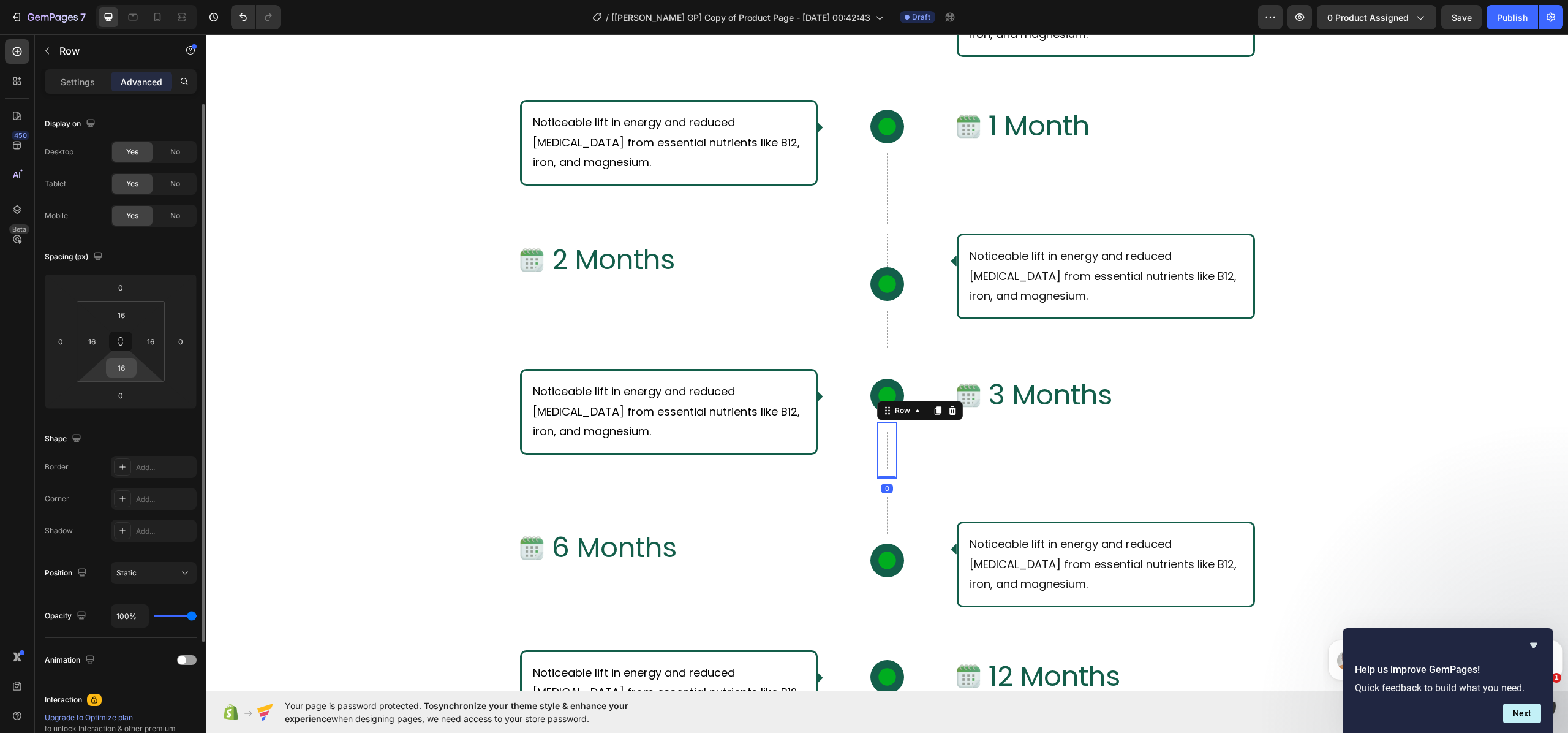
click at [128, 361] on input "16" at bounding box center [121, 367] width 24 height 18
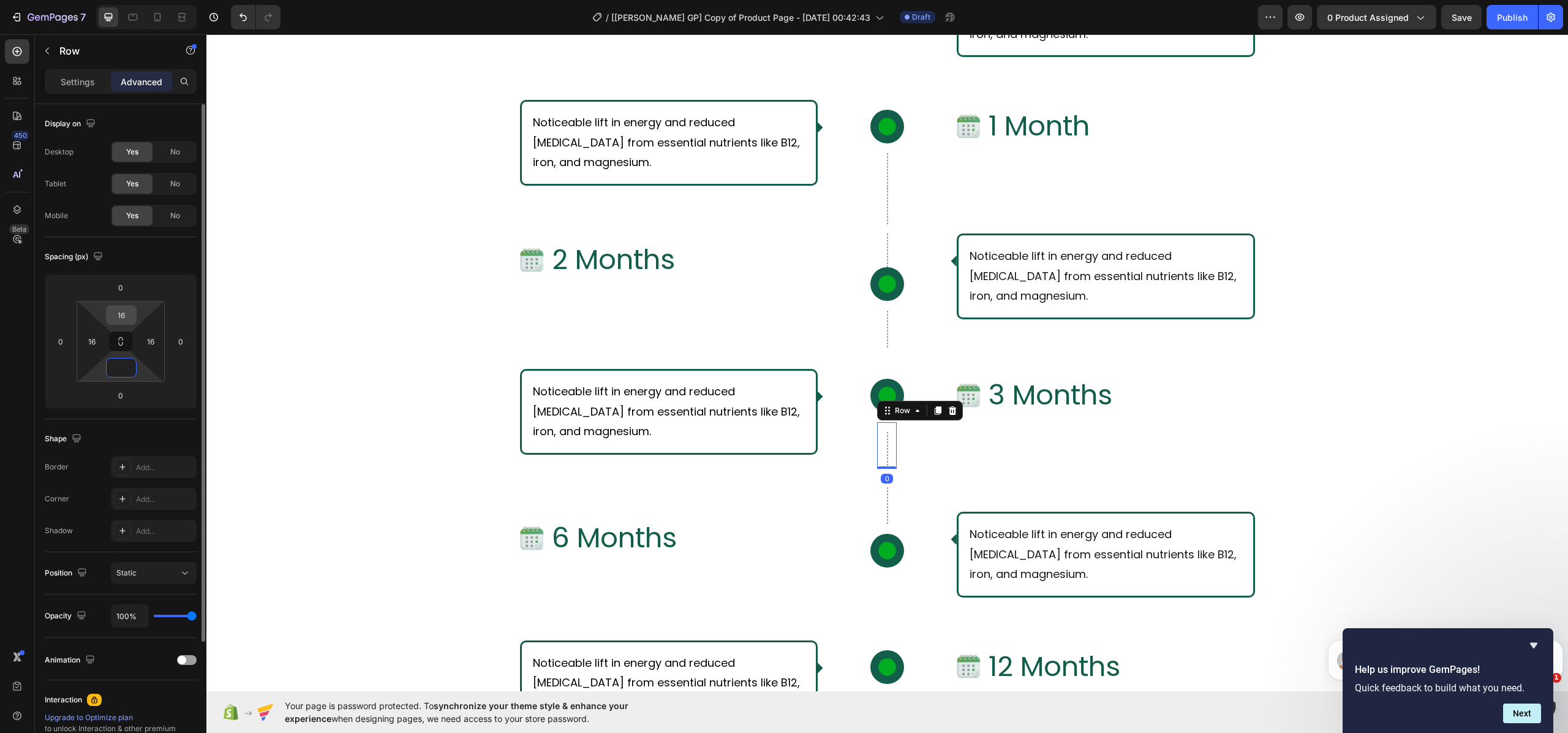
type input "0"
click at [127, 321] on input "16" at bounding box center [121, 315] width 24 height 18
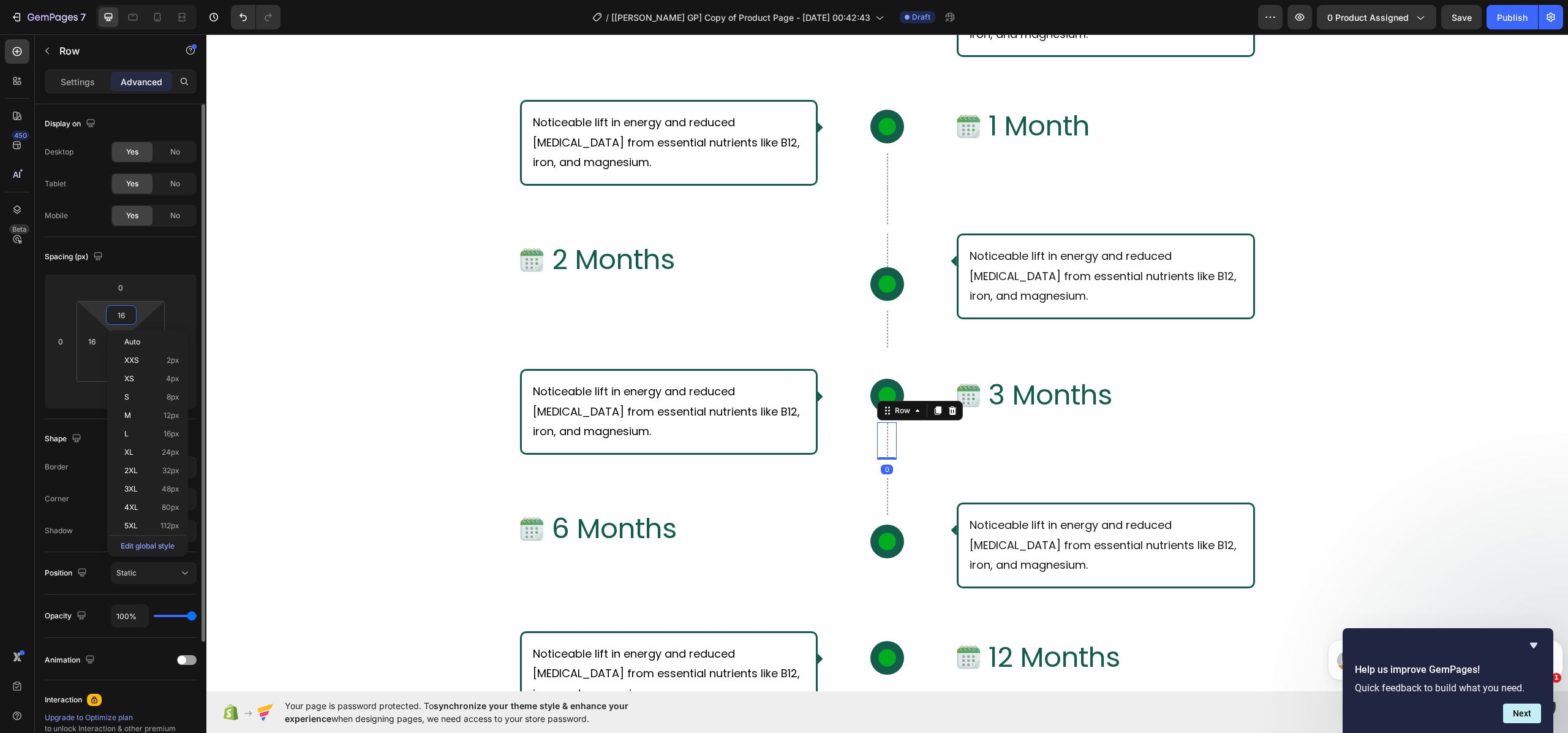
type input "1"
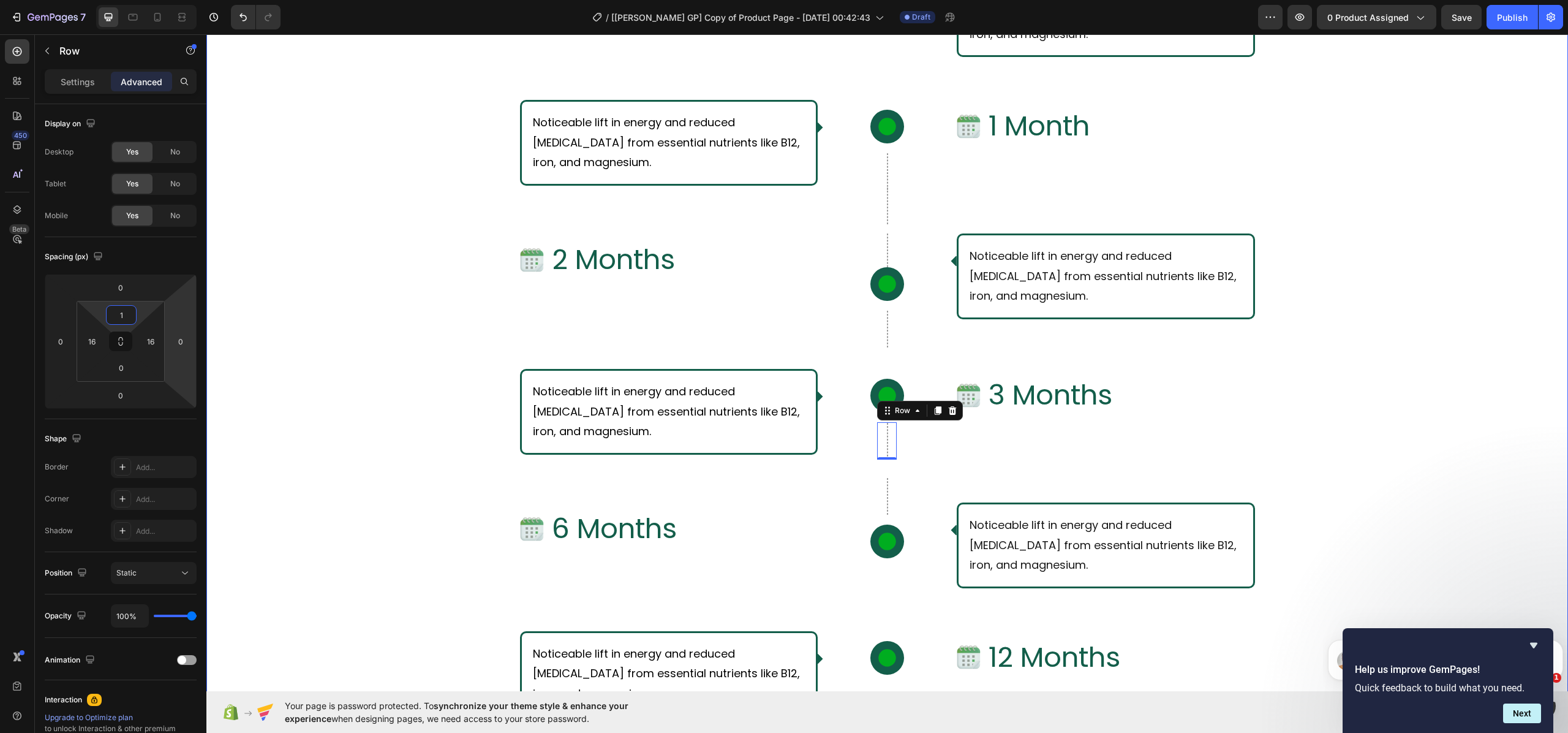
click at [375, 394] on div "What Should I Expect From Consistent Use of [PERSON_NAME]? Text Block Row Row I…" at bounding box center [887, 342] width 1361 height 995
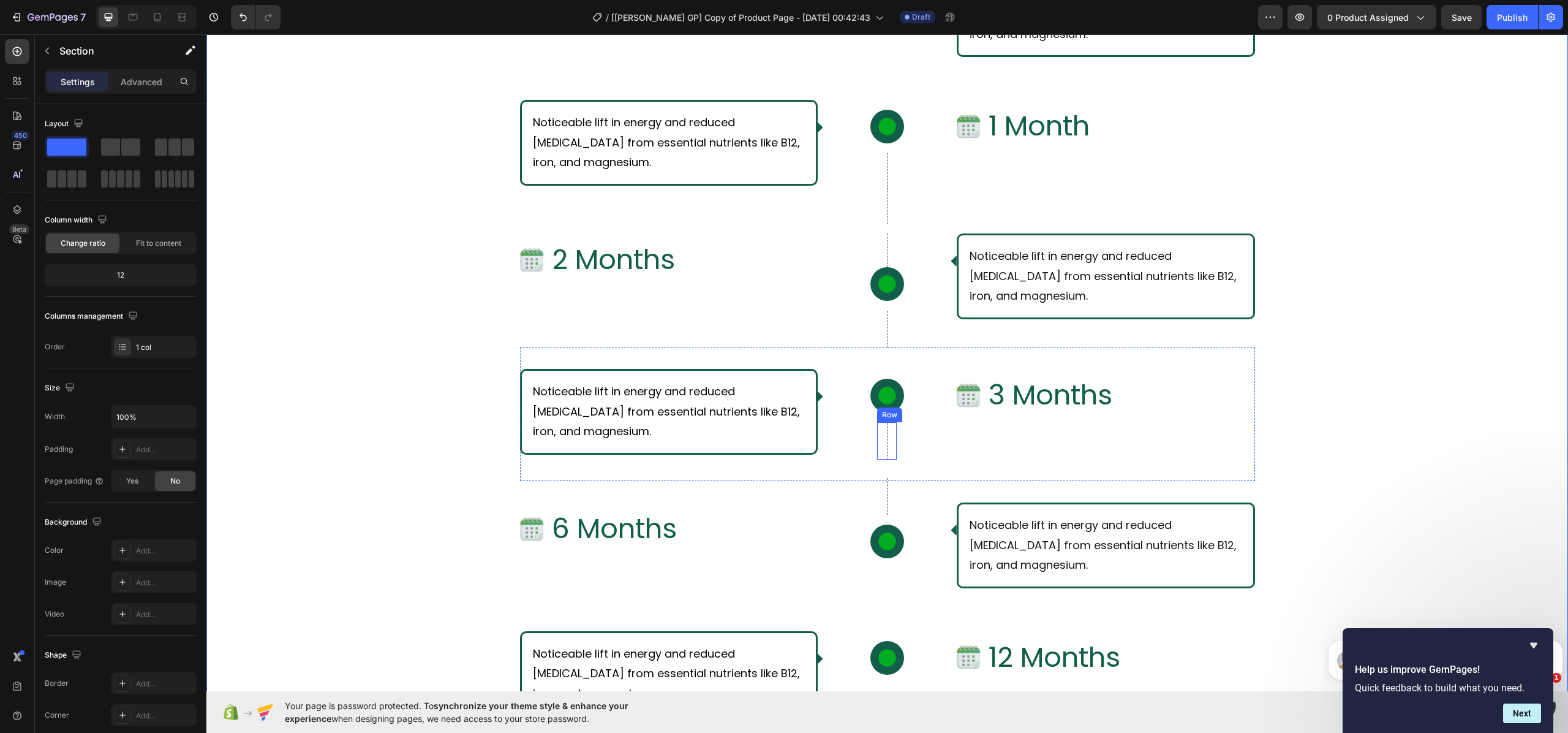
click at [880, 443] on div "Row" at bounding box center [886, 441] width 19 height 38
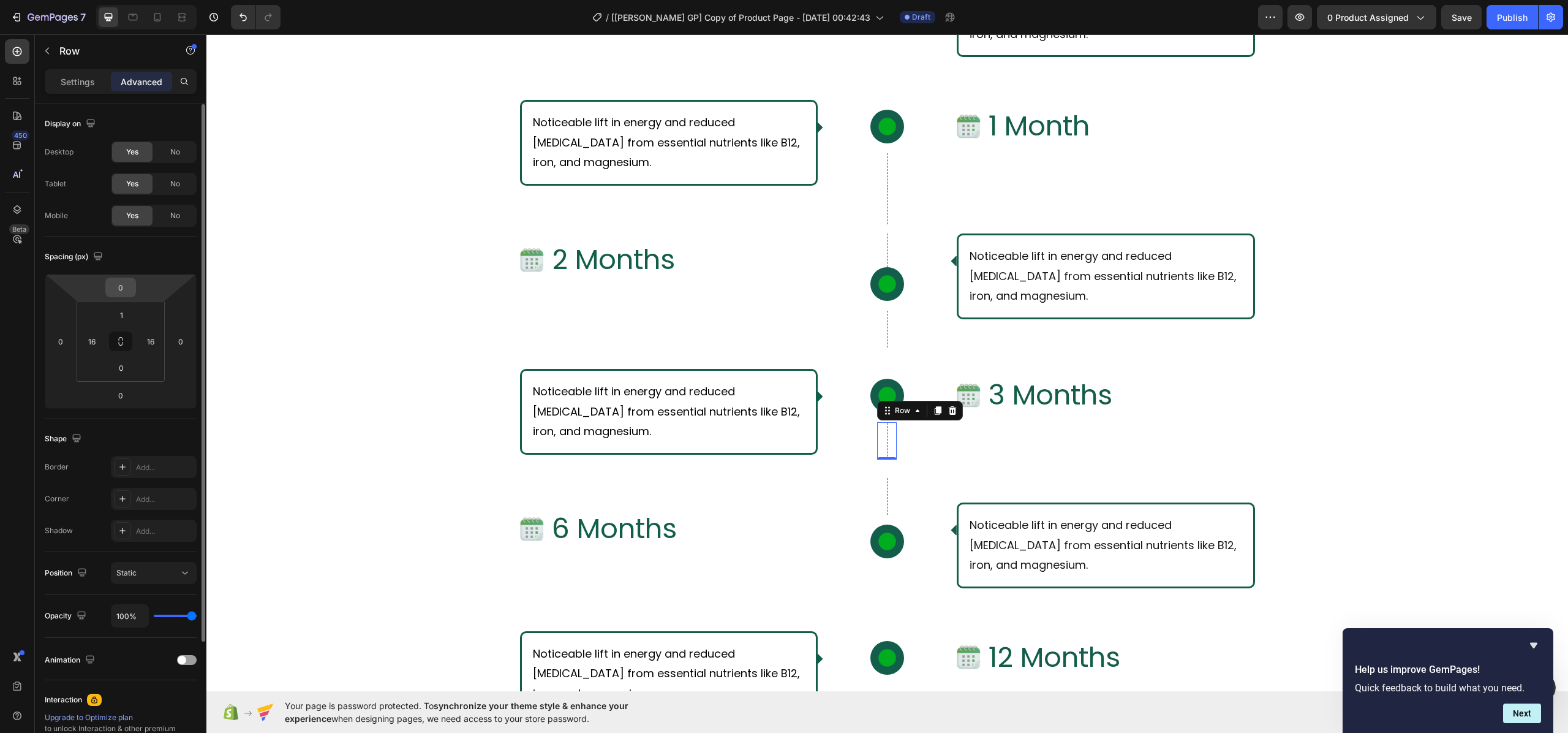
click at [125, 286] on input "0" at bounding box center [121, 287] width 24 height 18
type input "-2"
type input "-10"
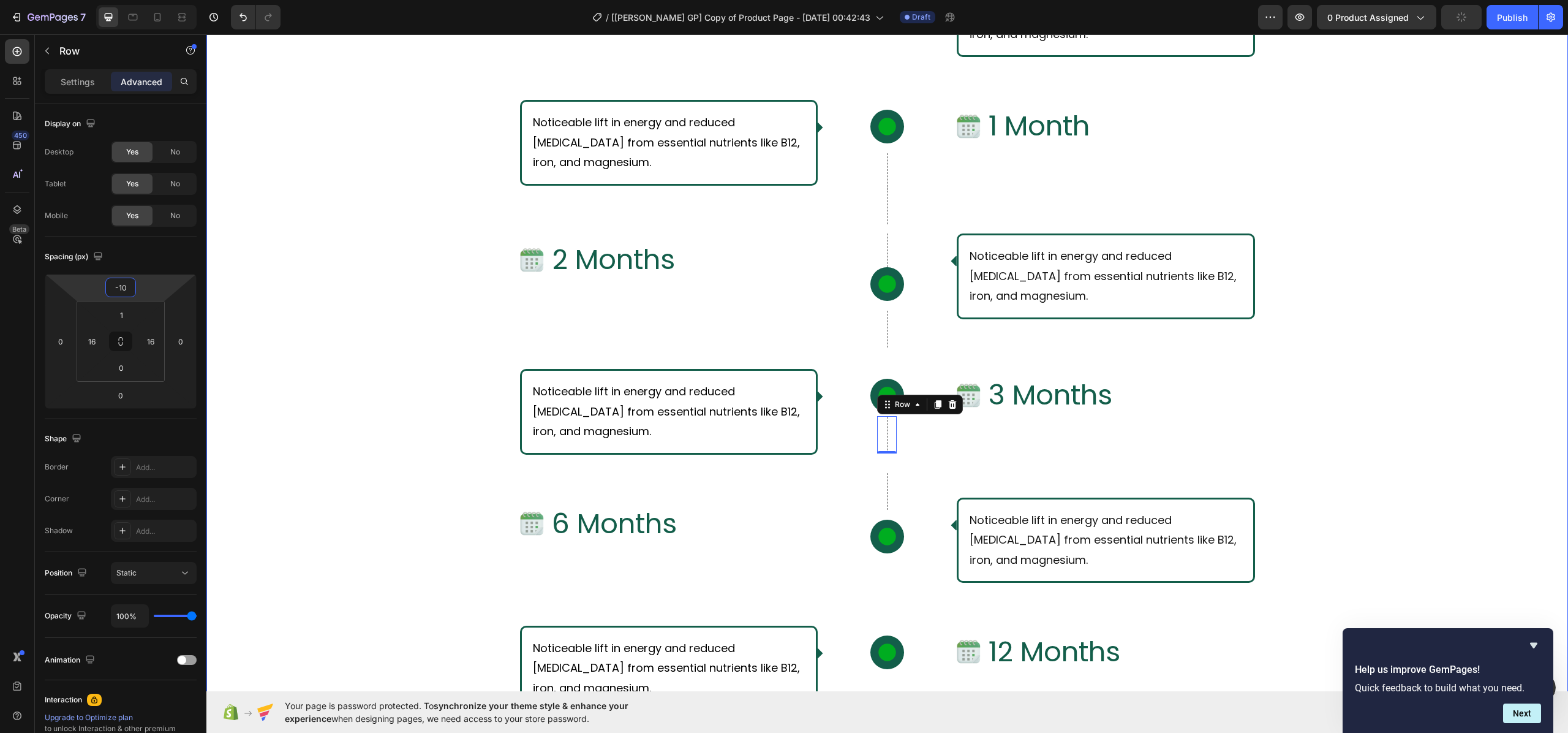
click at [292, 352] on div "What Should I Expect From Consistent Use of [PERSON_NAME]? Text Block Row Row I…" at bounding box center [887, 339] width 1361 height 990
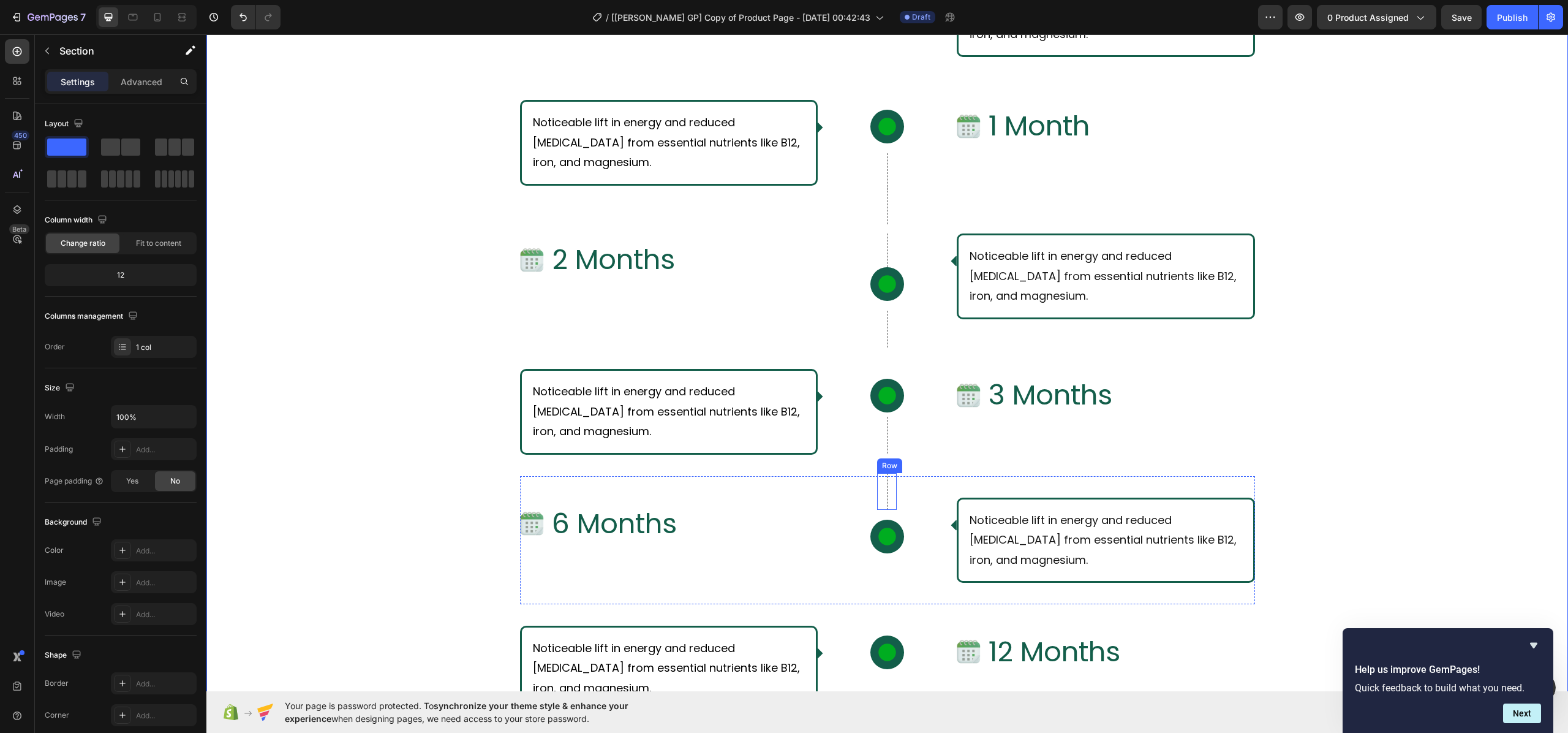
click at [883, 494] on div "Row" at bounding box center [886, 491] width 19 height 37
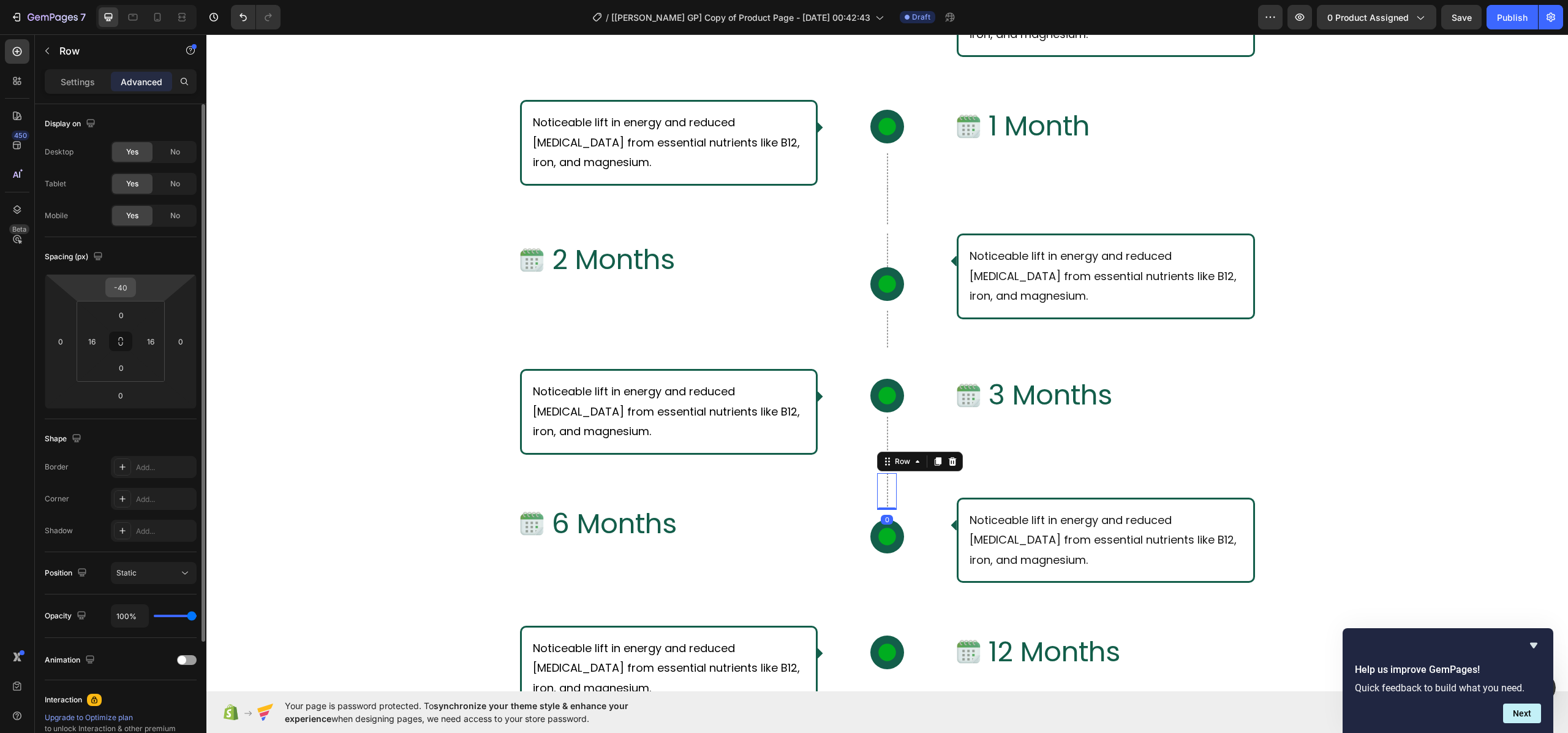
click at [134, 289] on div "-40" at bounding box center [121, 287] width 31 height 19
click at [125, 287] on input "-40" at bounding box center [121, 287] width 24 height 18
type input "-50"
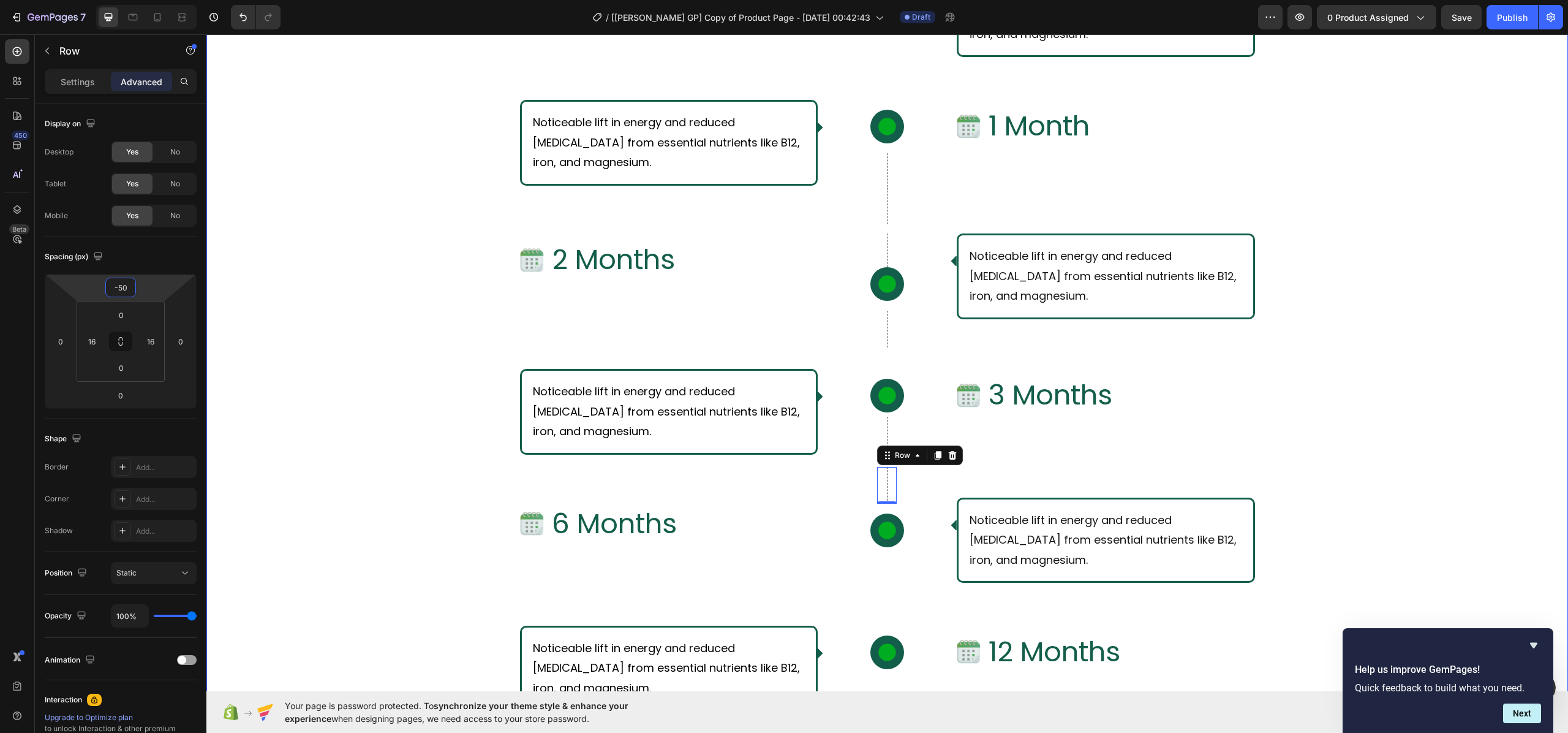
click at [354, 355] on div "What Should I Expect From Consistent Use of [PERSON_NAME]? Text Block Row Row I…" at bounding box center [887, 339] width 1361 height 990
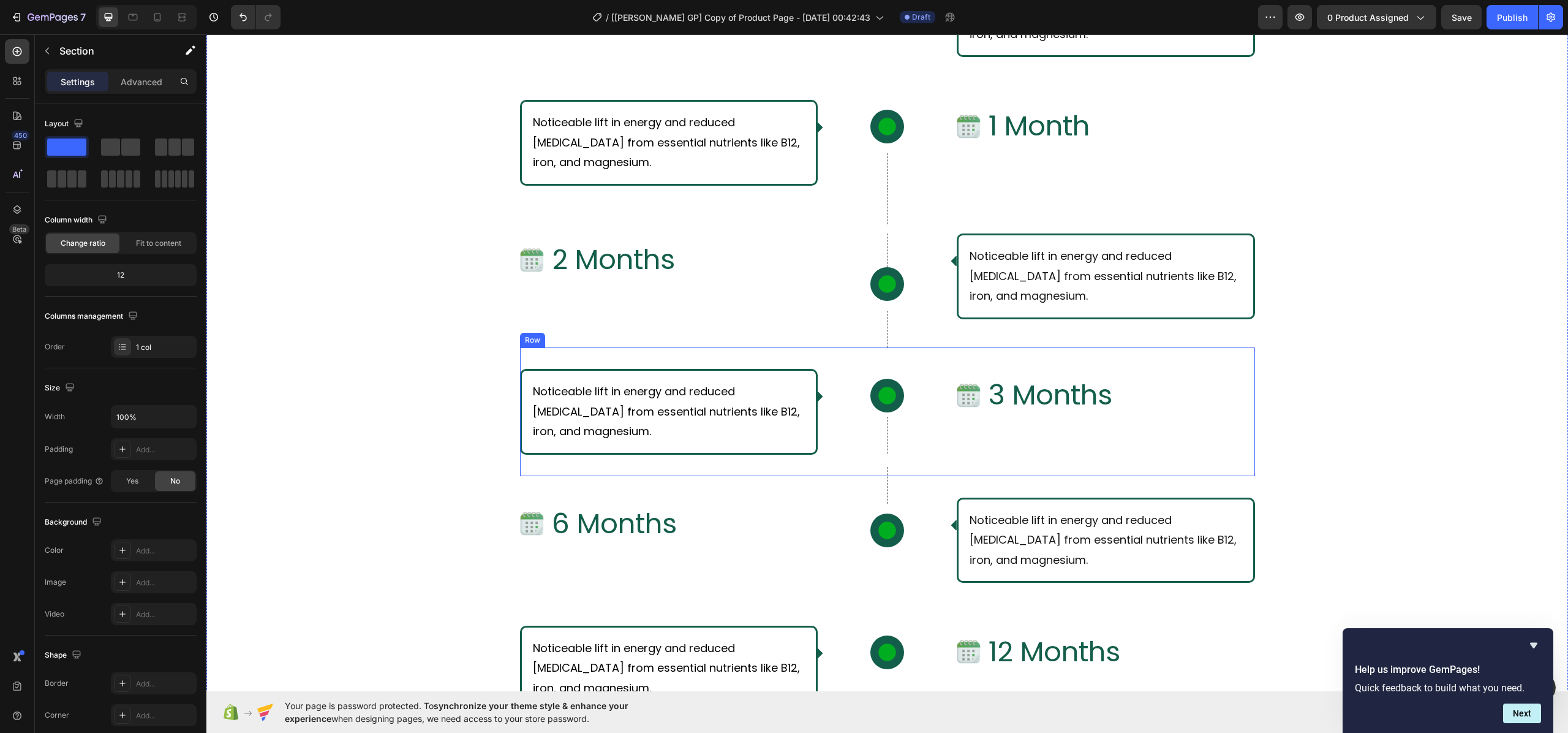
click at [880, 460] on div "Noticeable lift in energy and reduced [MEDICAL_DATA] from essential nutrients l…" at bounding box center [887, 411] width 735 height 128
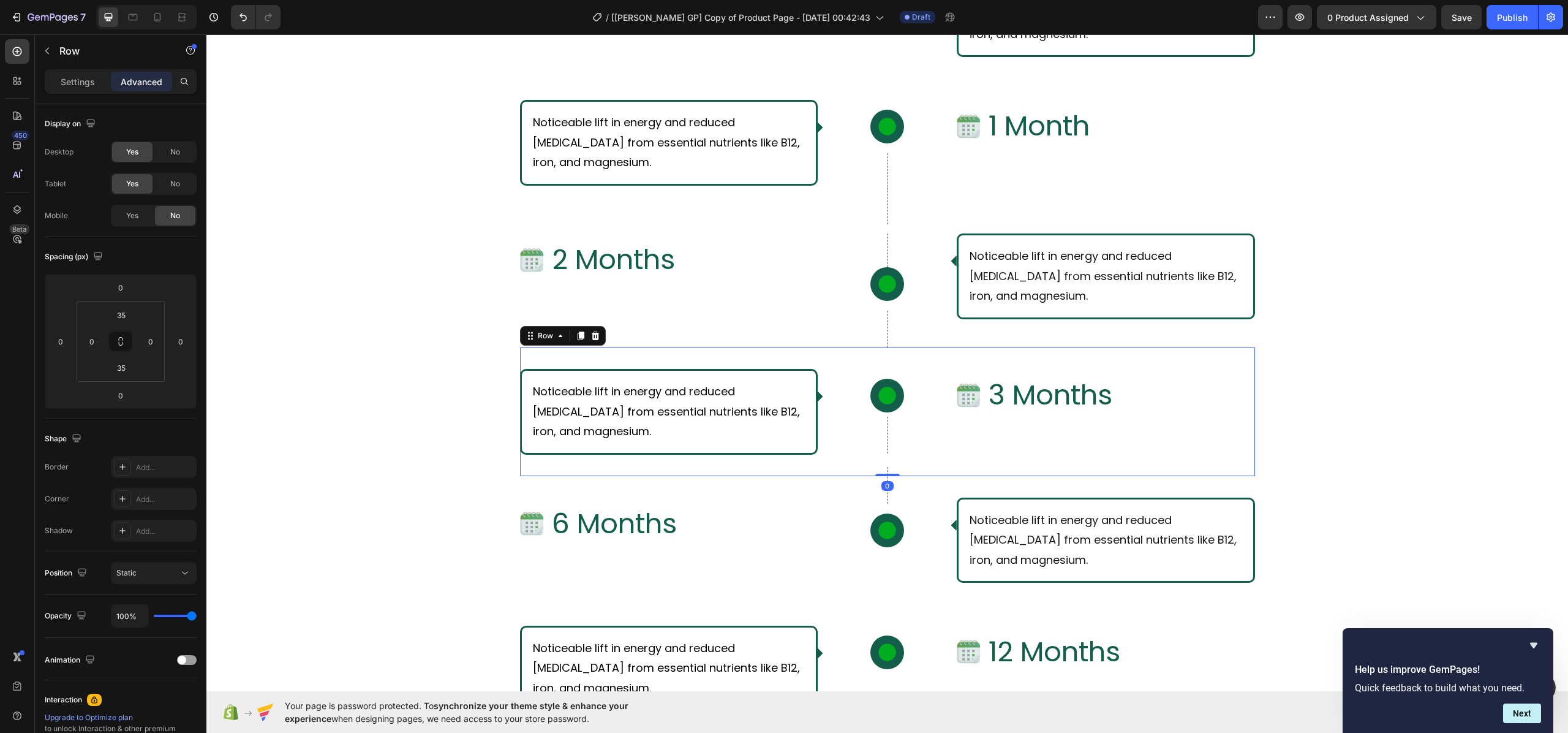
click at [881, 487] on div "0" at bounding box center [888, 486] width 13 height 10
click at [879, 502] on div "Row" at bounding box center [886, 485] width 19 height 37
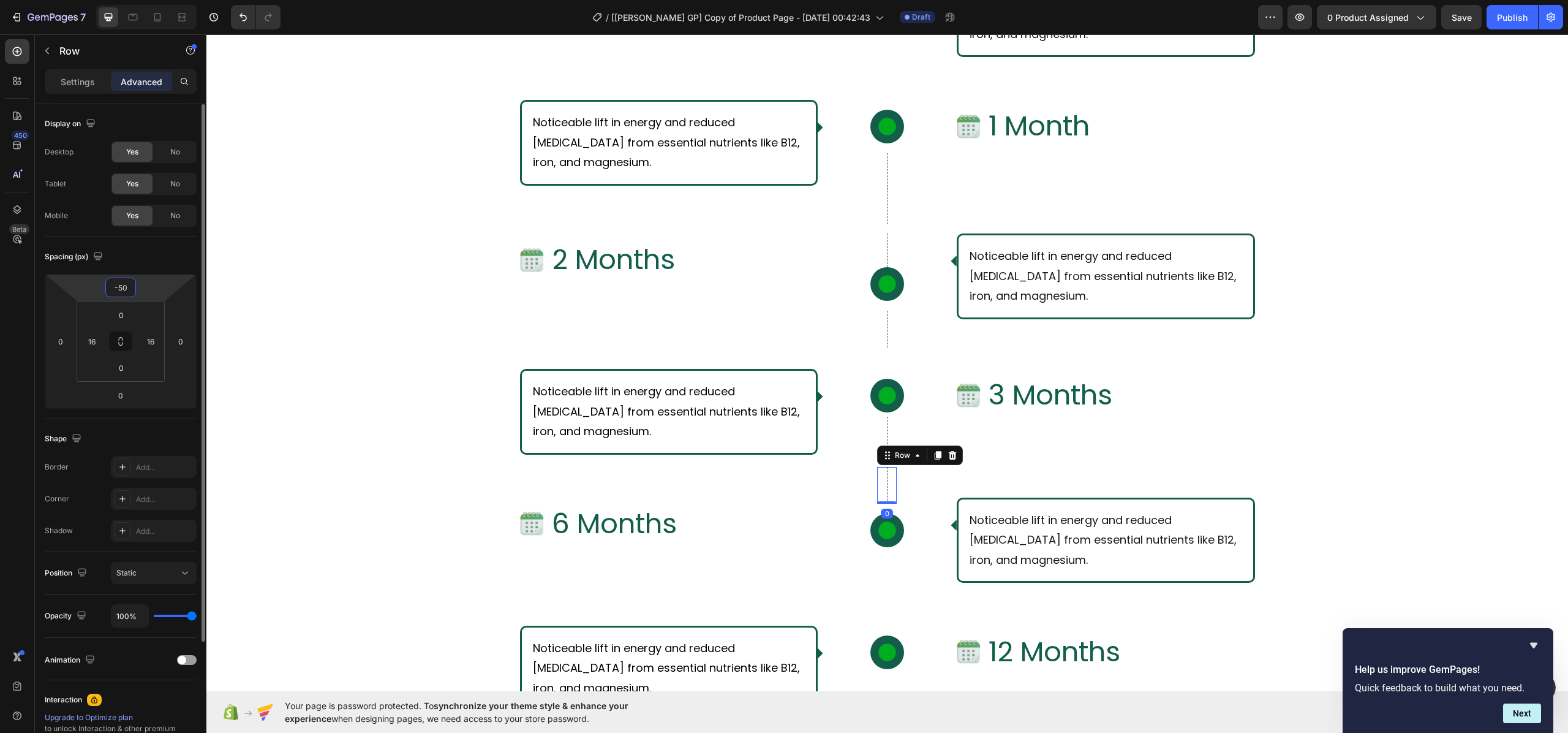
click at [132, 288] on input "-50" at bounding box center [121, 287] width 24 height 18
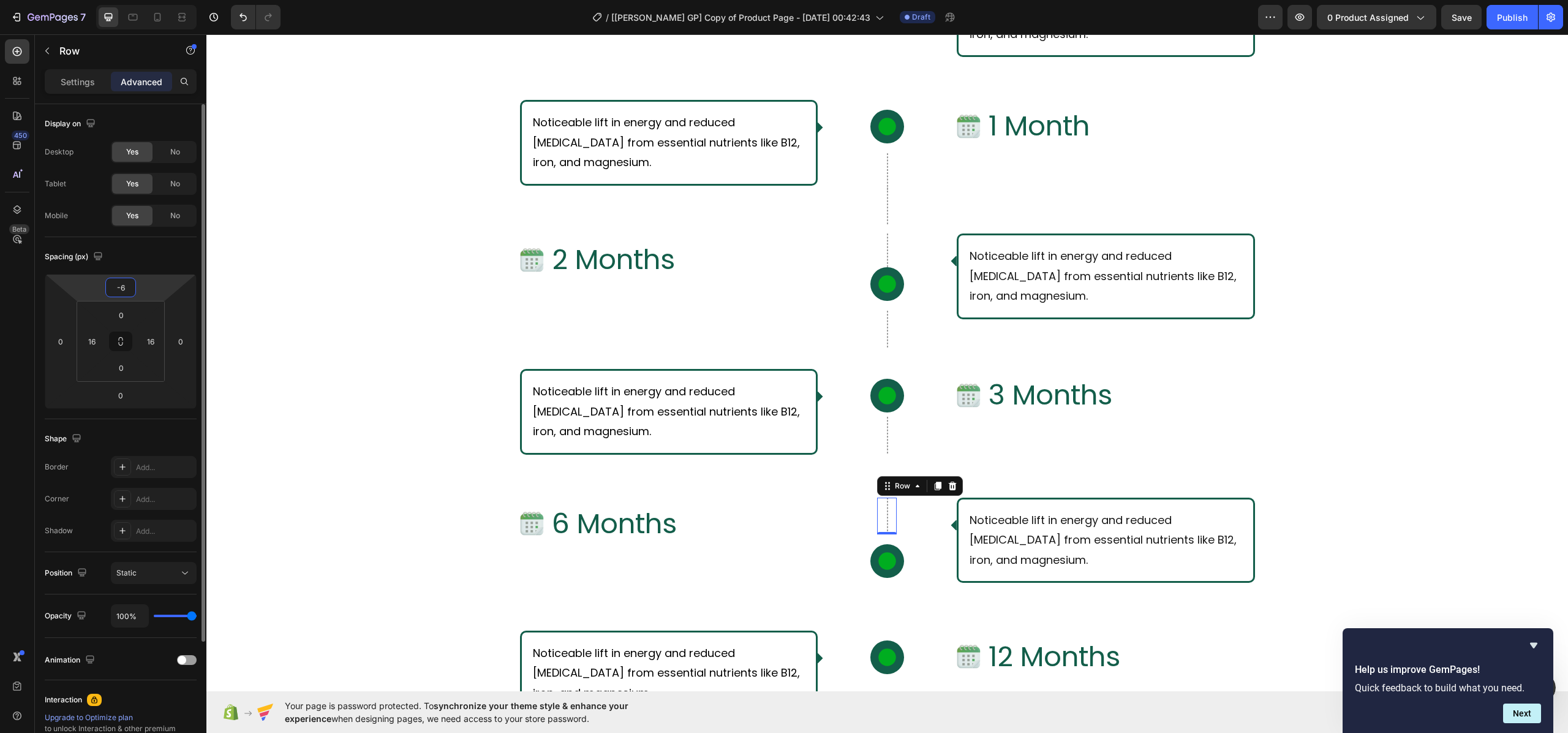
type input "-60"
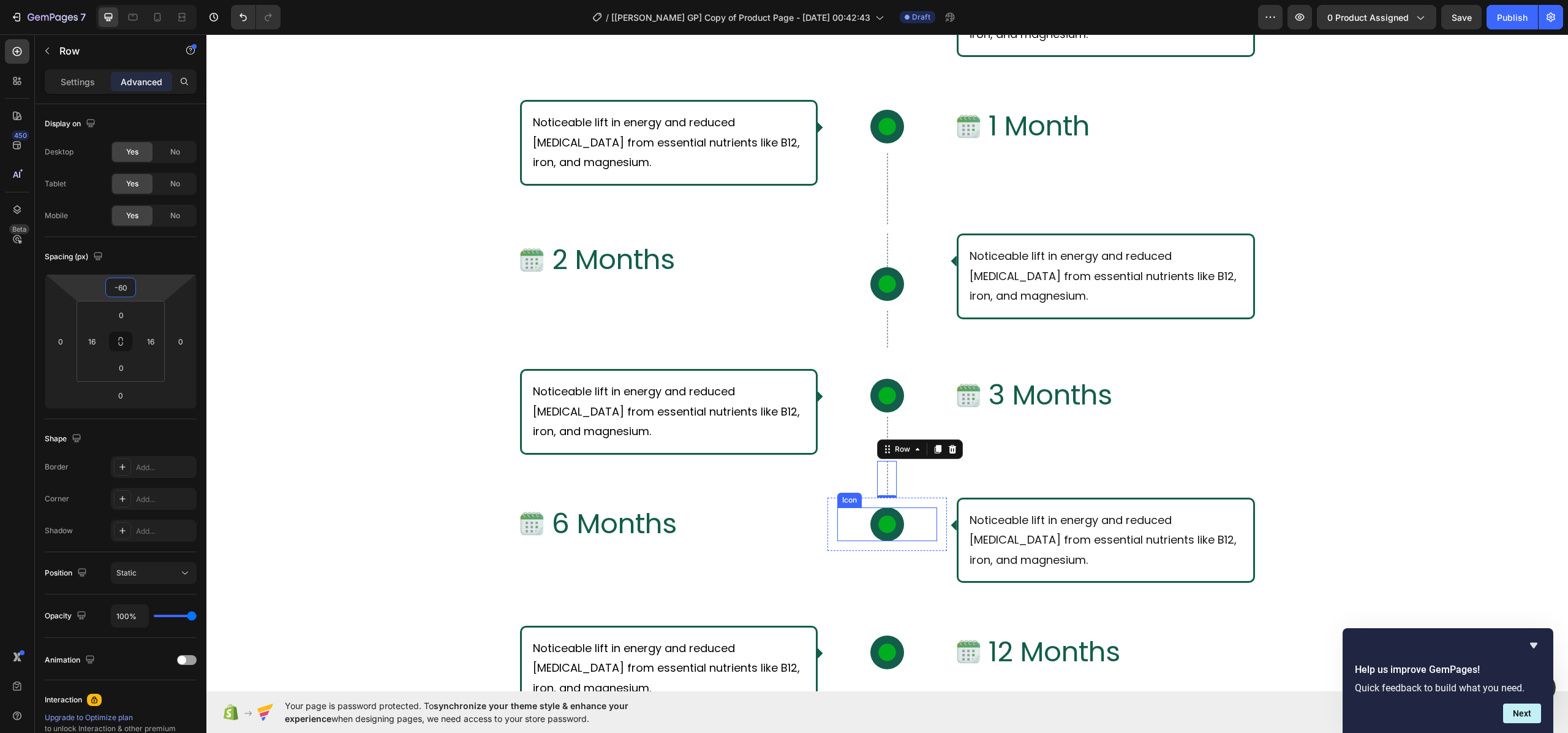
click at [838, 516] on div "Icon" at bounding box center [887, 524] width 100 height 34
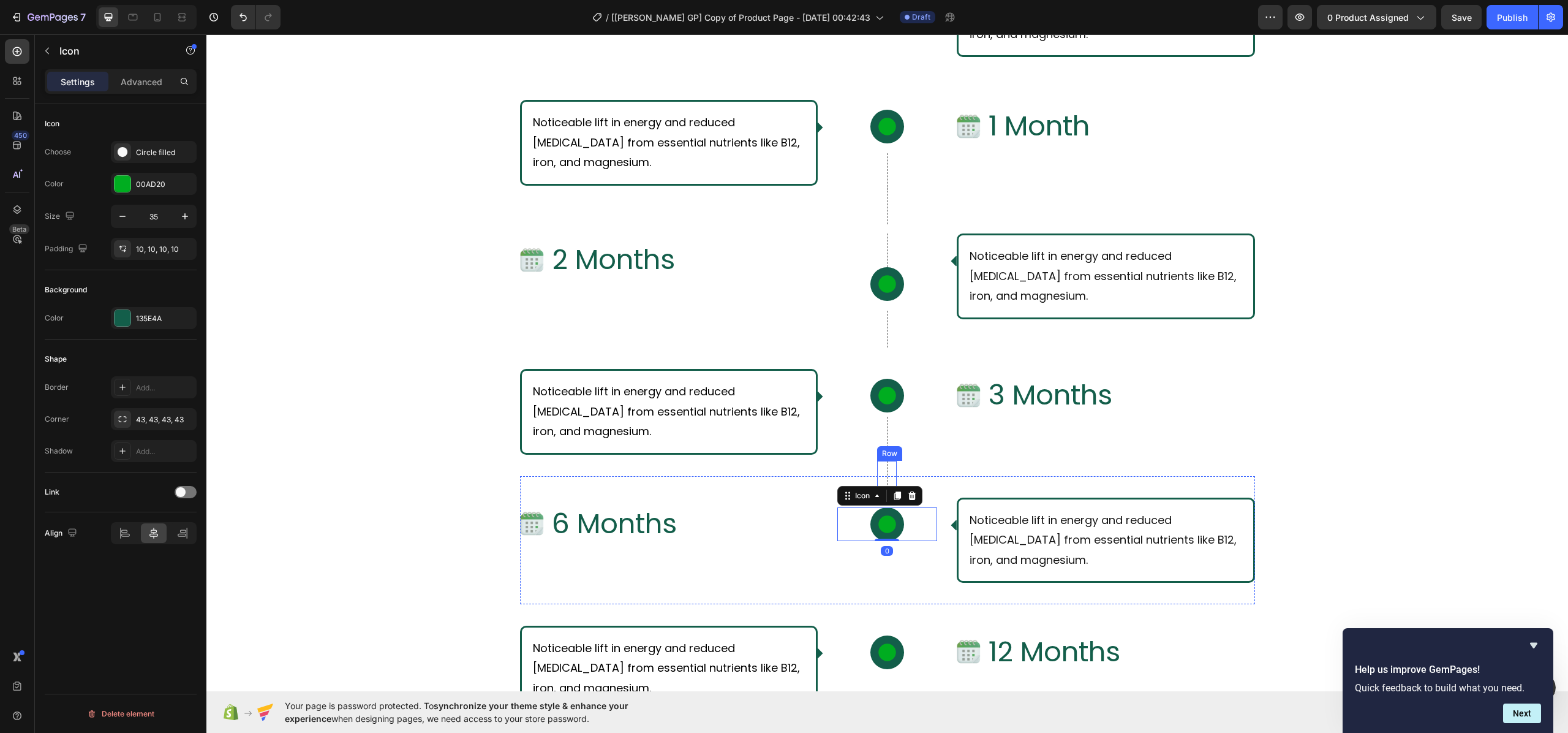
click at [887, 465] on div at bounding box center [888, 479] width 1 height 37
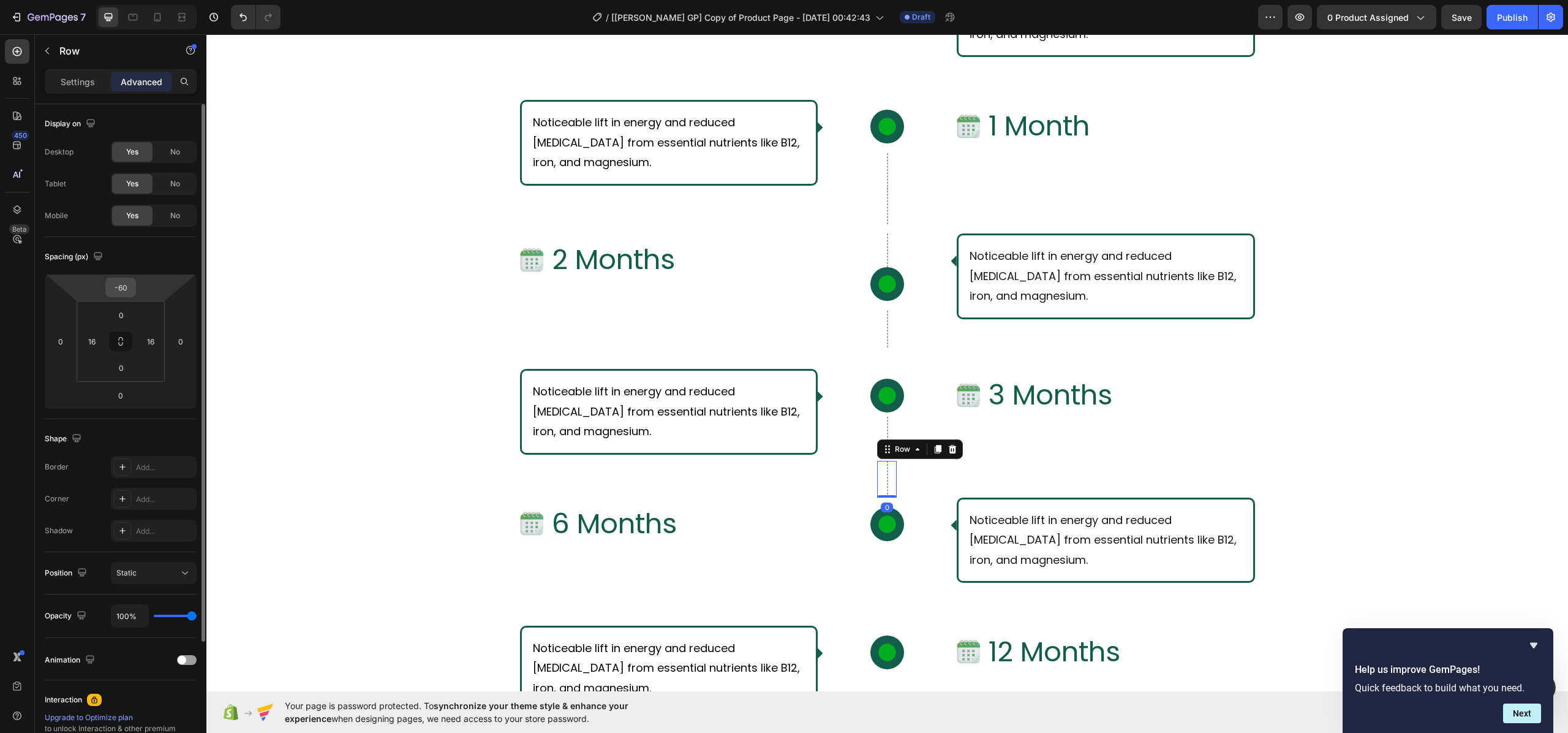
click at [134, 286] on div "-60" at bounding box center [121, 287] width 31 height 19
click at [127, 281] on input "-60" at bounding box center [121, 287] width 24 height 18
type input "-70"
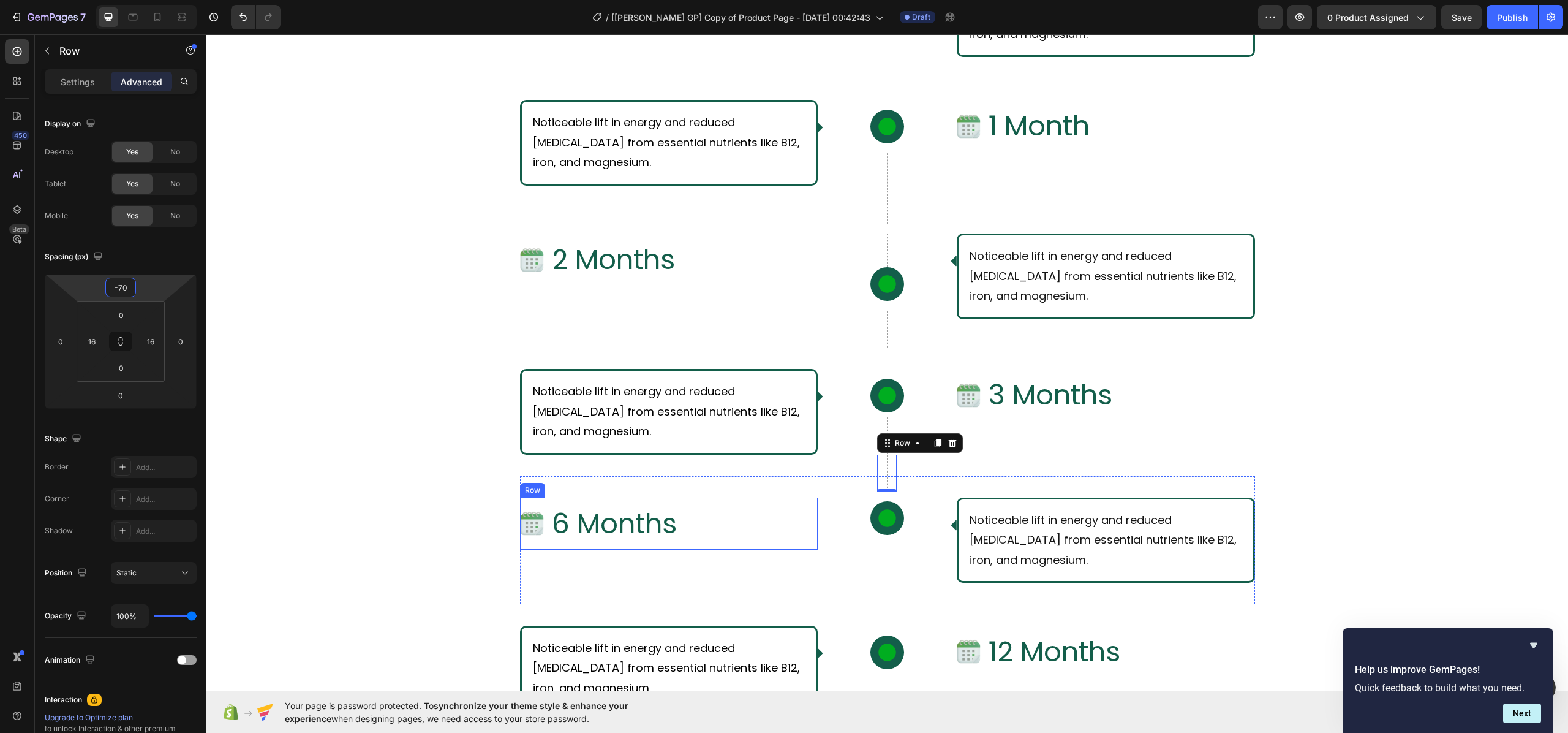
click at [709, 504] on div "Image 6 Months Text Block Row" at bounding box center [669, 523] width 298 height 52
click at [894, 527] on div "Icon" at bounding box center [887, 518] width 100 height 34
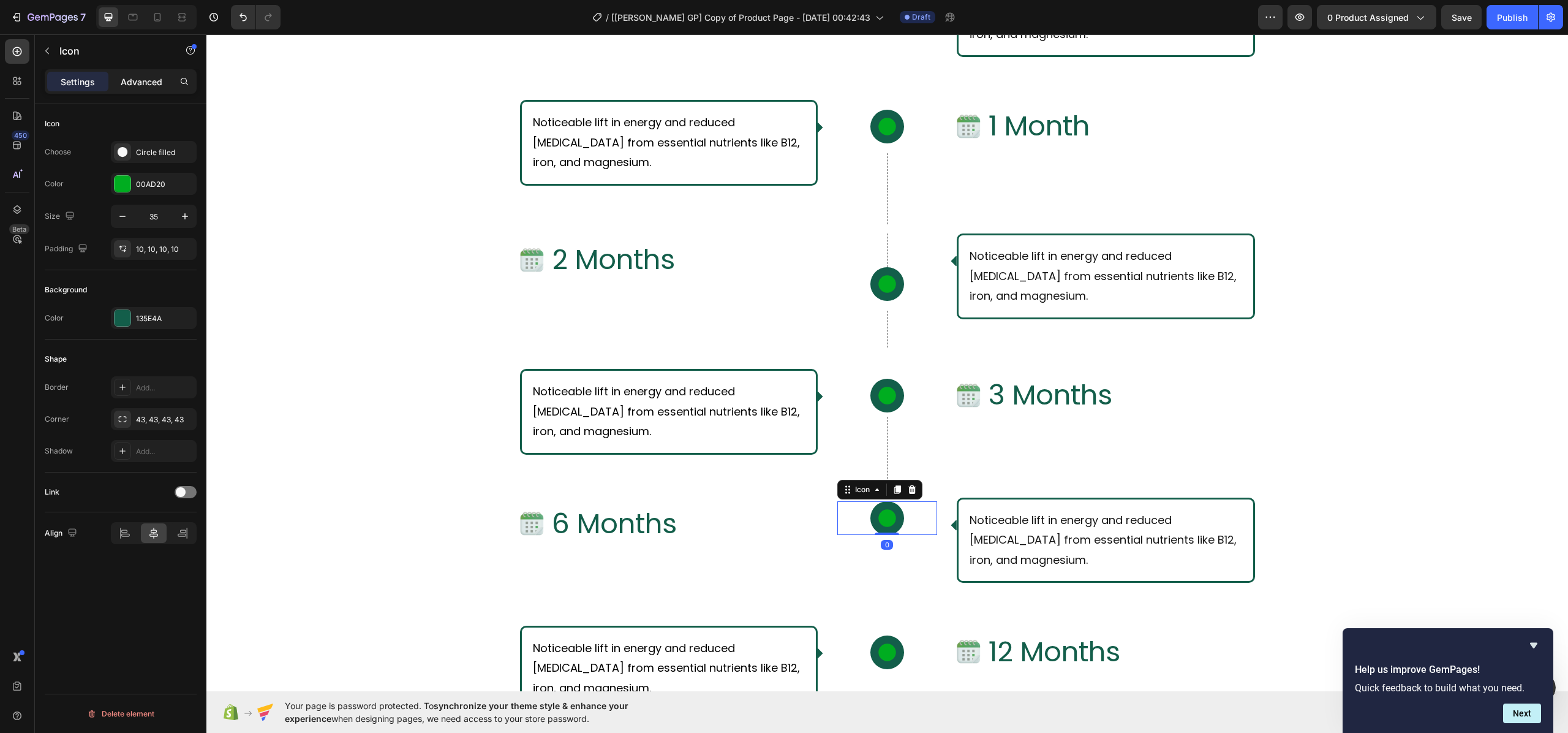
click at [135, 83] on p "Advanced" at bounding box center [141, 82] width 41 height 13
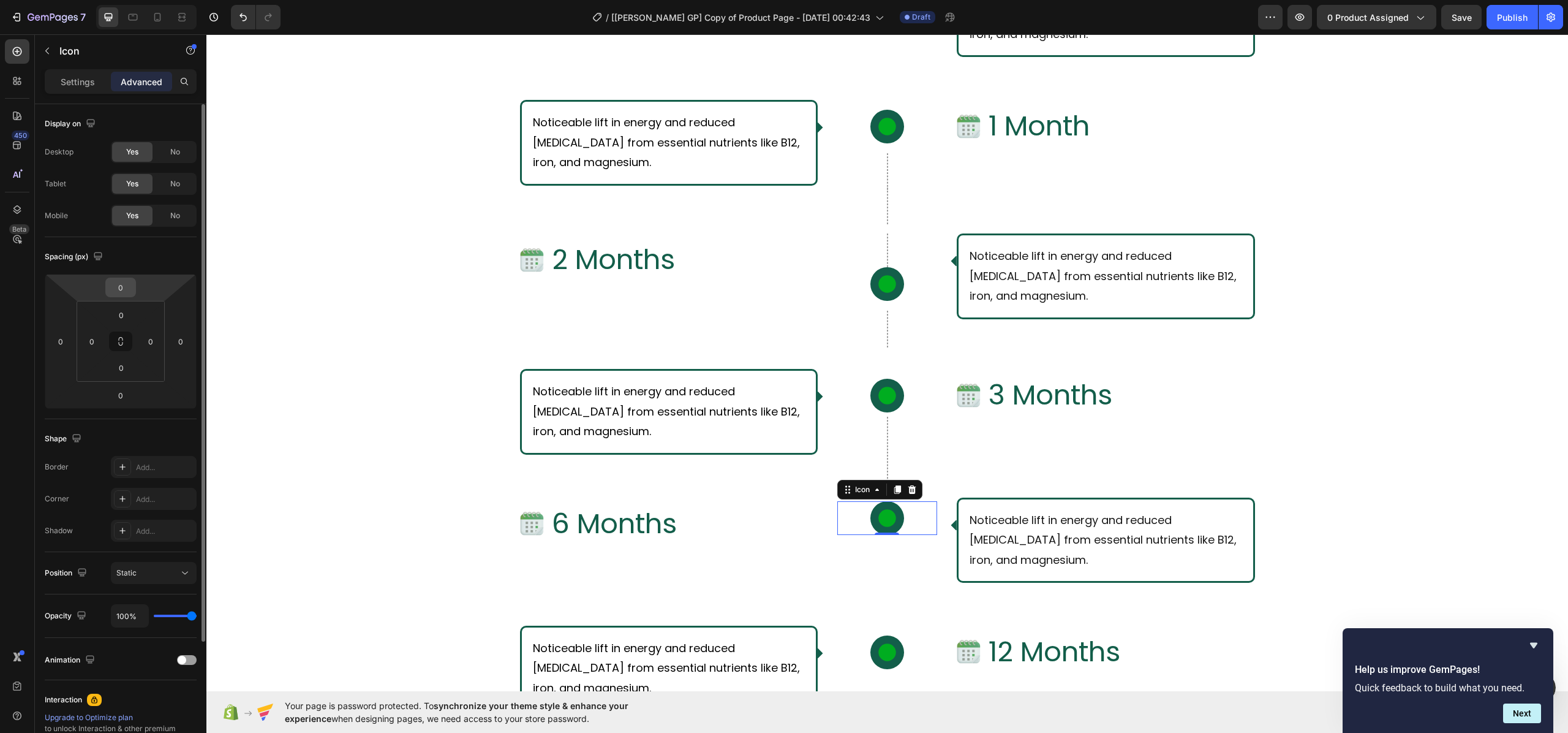
click at [126, 286] on input "0" at bounding box center [121, 287] width 24 height 18
type input "-20"
click at [427, 389] on div "What Should I Expect From Consistent Use of [PERSON_NAME]? Text Block Row Row I…" at bounding box center [887, 339] width 1361 height 990
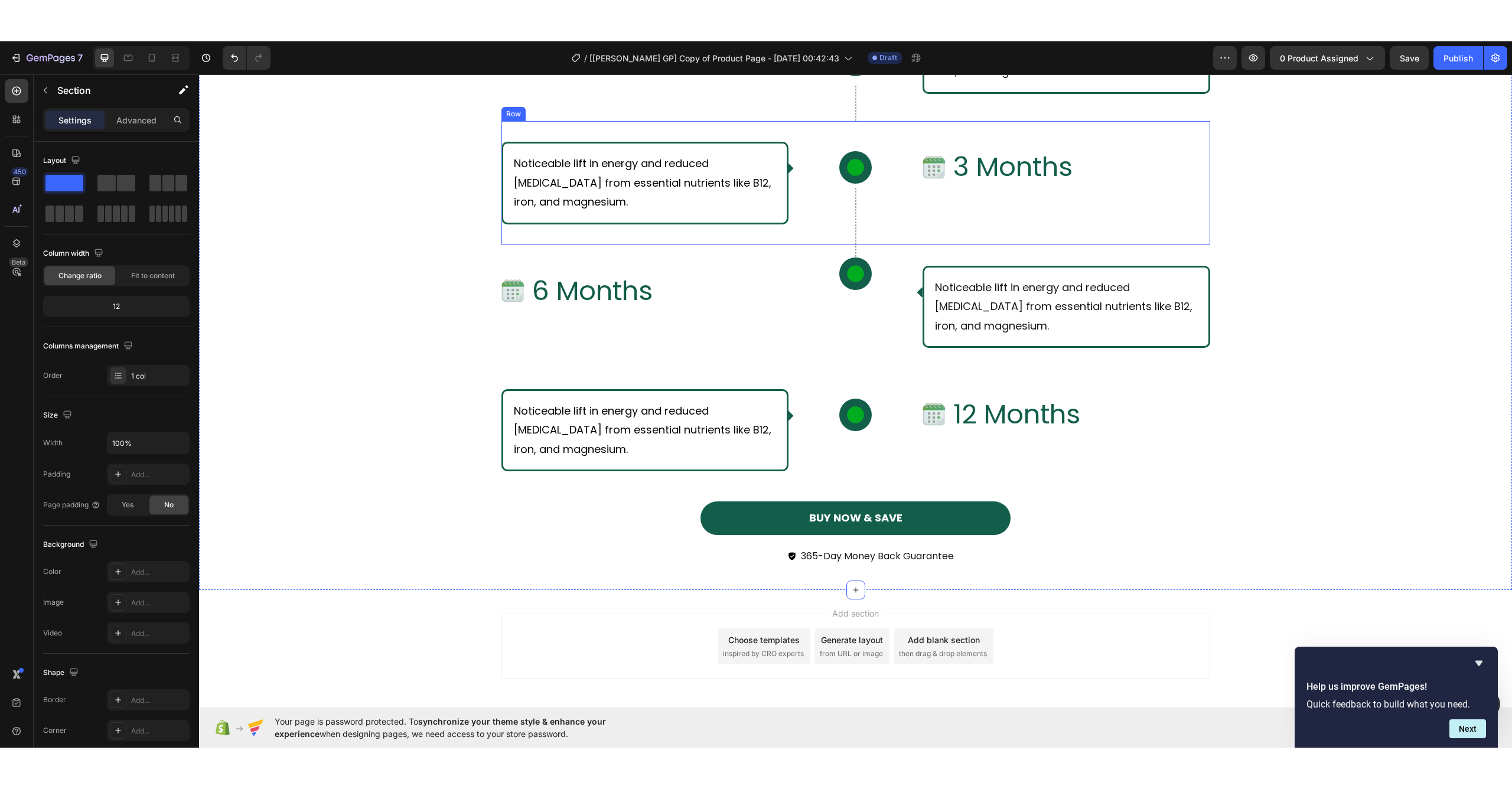
scroll to position [4891, 0]
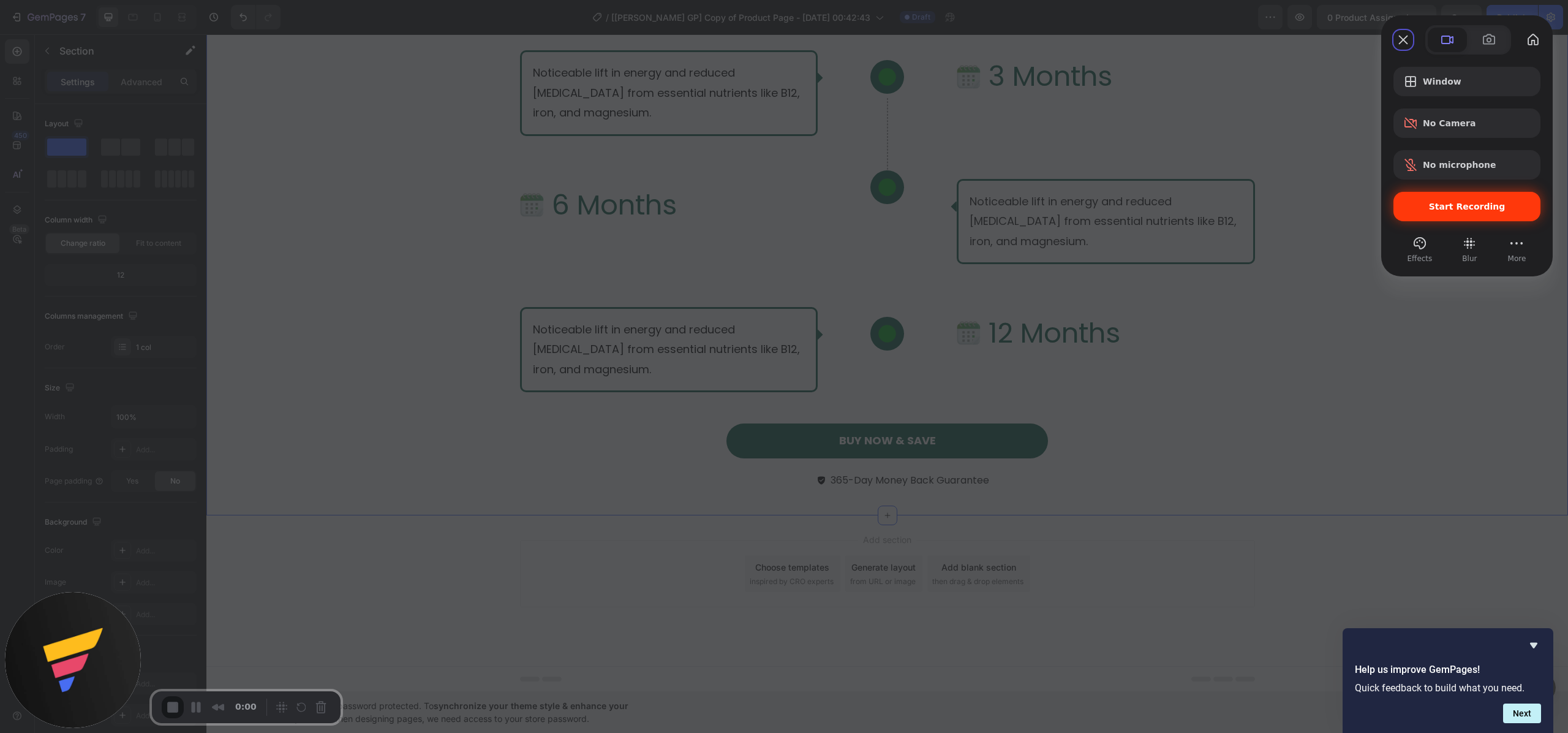
click at [1437, 218] on div "Start Recording" at bounding box center [1466, 206] width 147 height 30
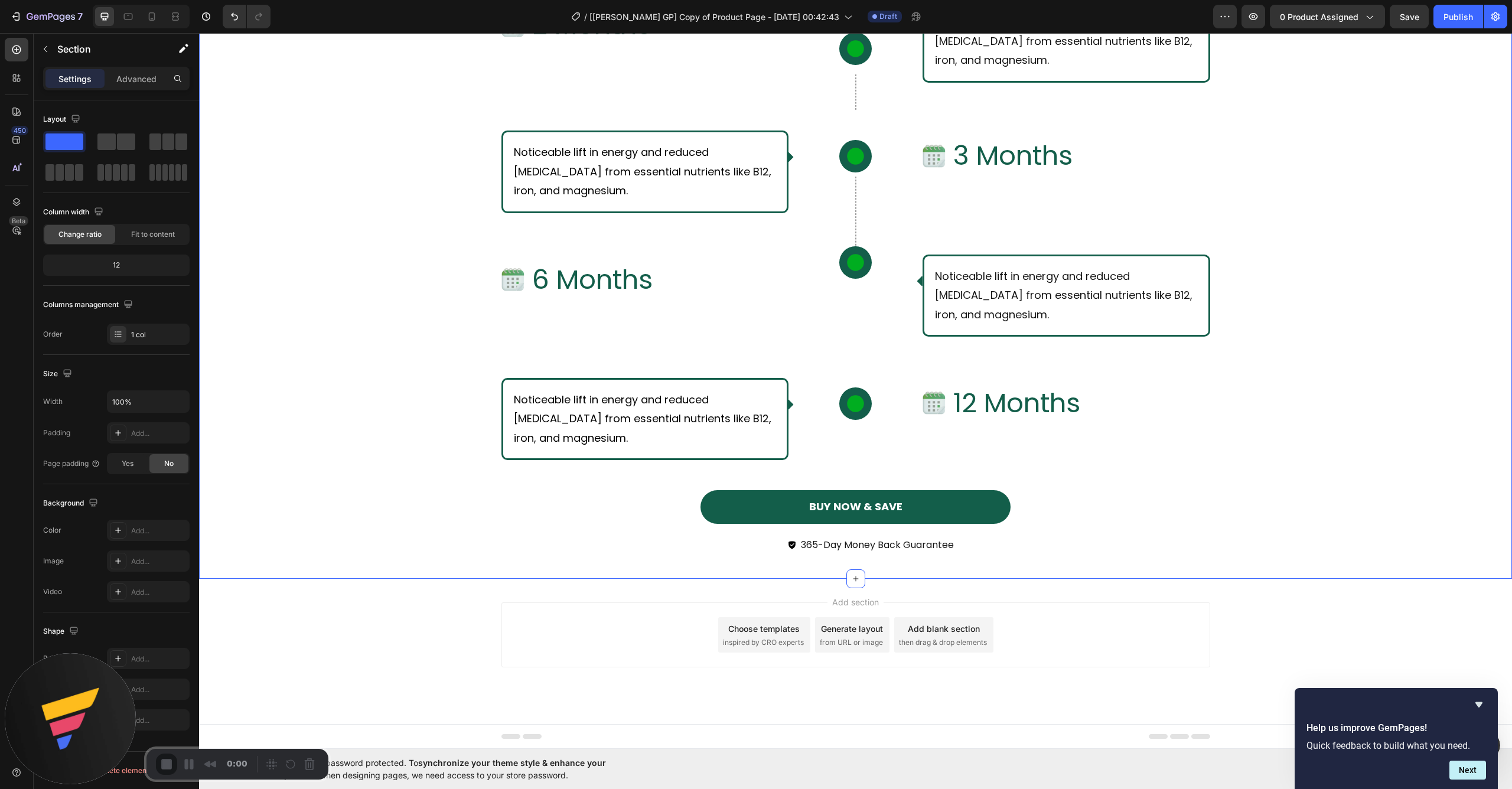
scroll to position [4808, 0]
click at [48, 52] on icon "button" at bounding box center [45, 49] width 10 height 10
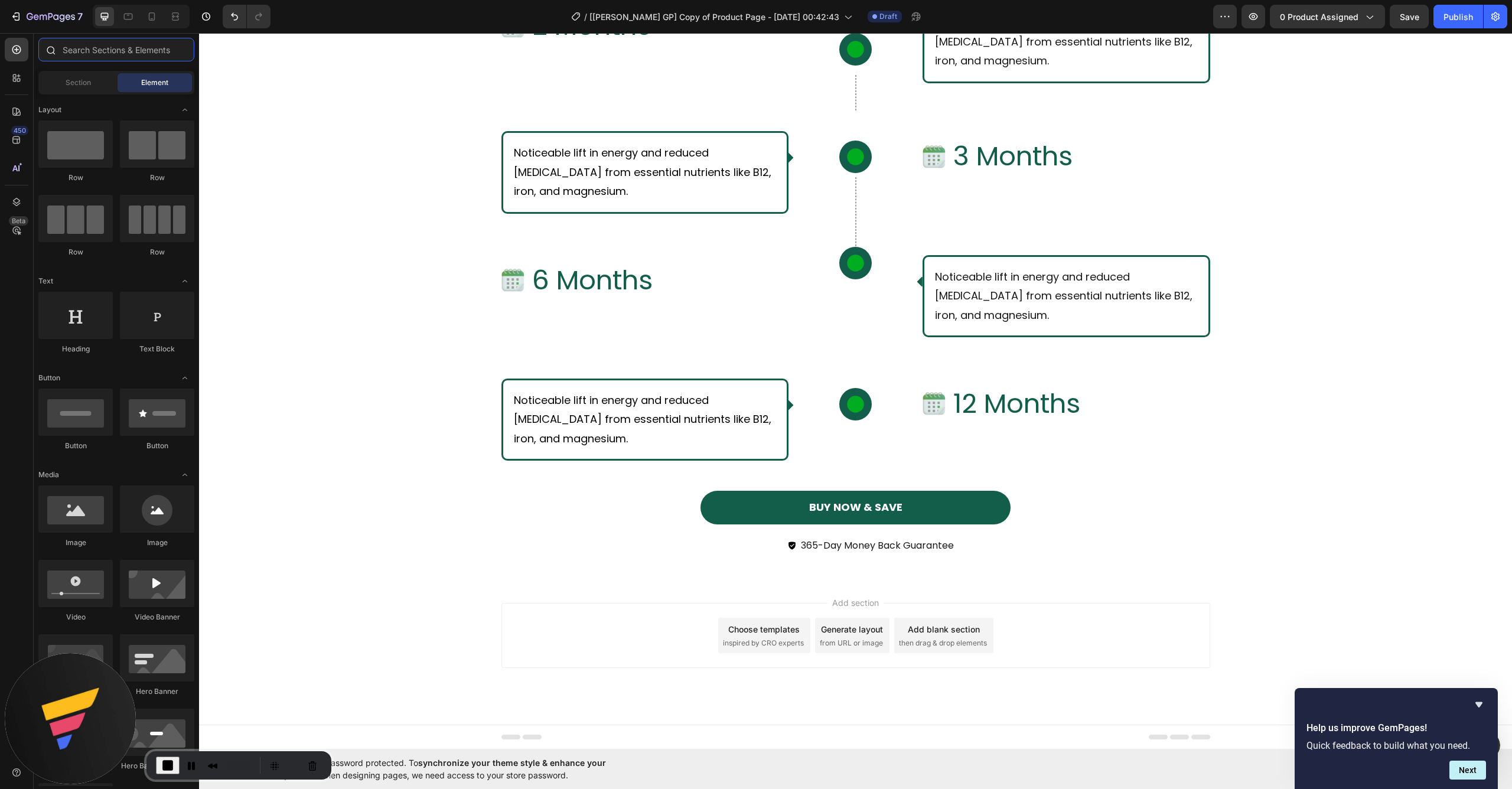
click at [79, 52] on input "text" at bounding box center [116, 49] width 156 height 24
drag, startPoint x: 268, startPoint y: 190, endPoint x: 863, endPoint y: 291, distance: 603.5
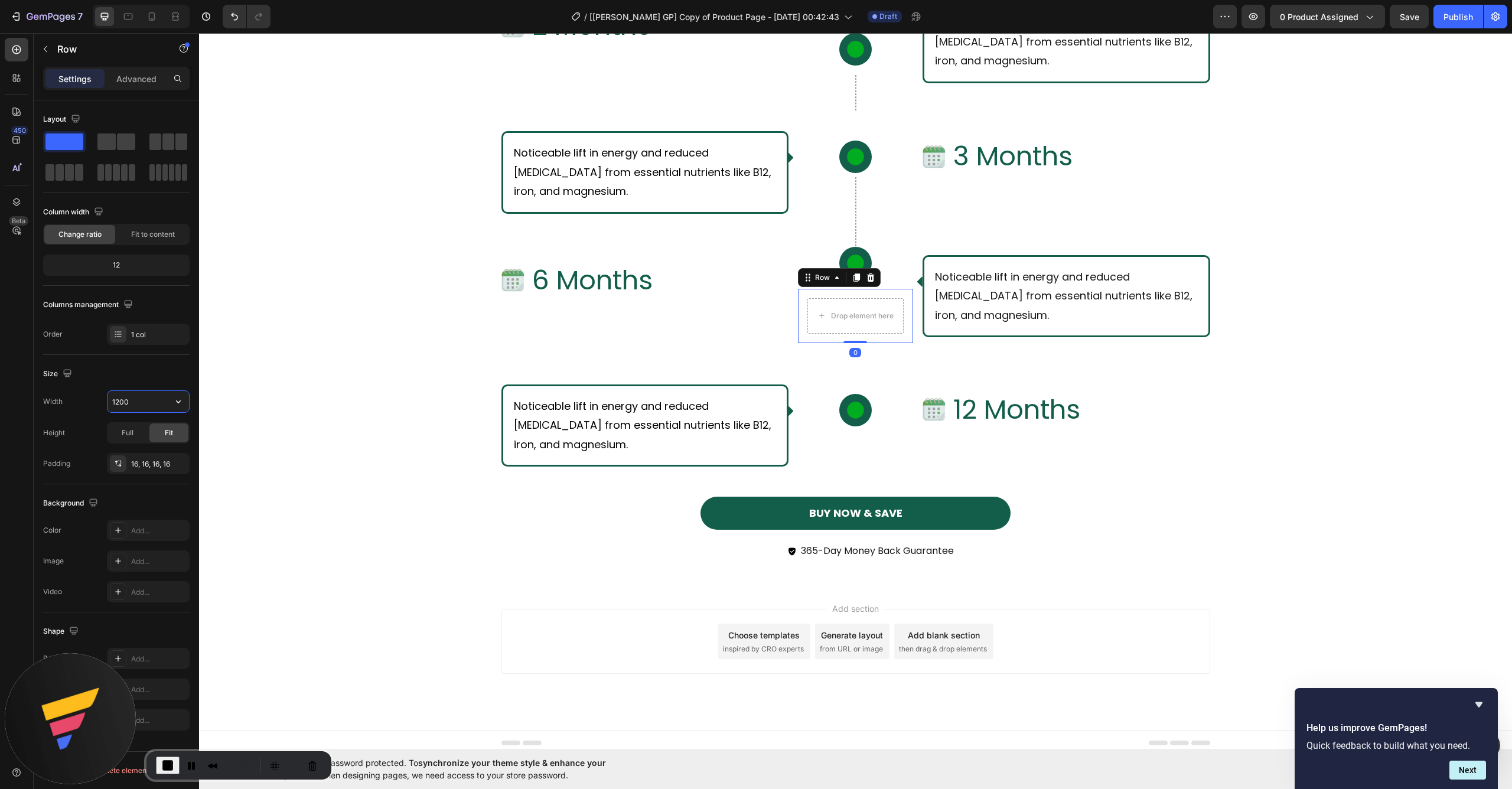
click at [138, 404] on input "1200" at bounding box center [148, 401] width 82 height 21
type input "1"
click at [325, 309] on div "What Should I Expect From Consistent Use of [PERSON_NAME]? Text Block Row Row I…" at bounding box center [855, 105] width 1313 height 960
click at [848, 313] on div "Row" at bounding box center [855, 316] width 19 height 54
click at [901, 278] on icon at bounding box center [904, 278] width 7 height 8
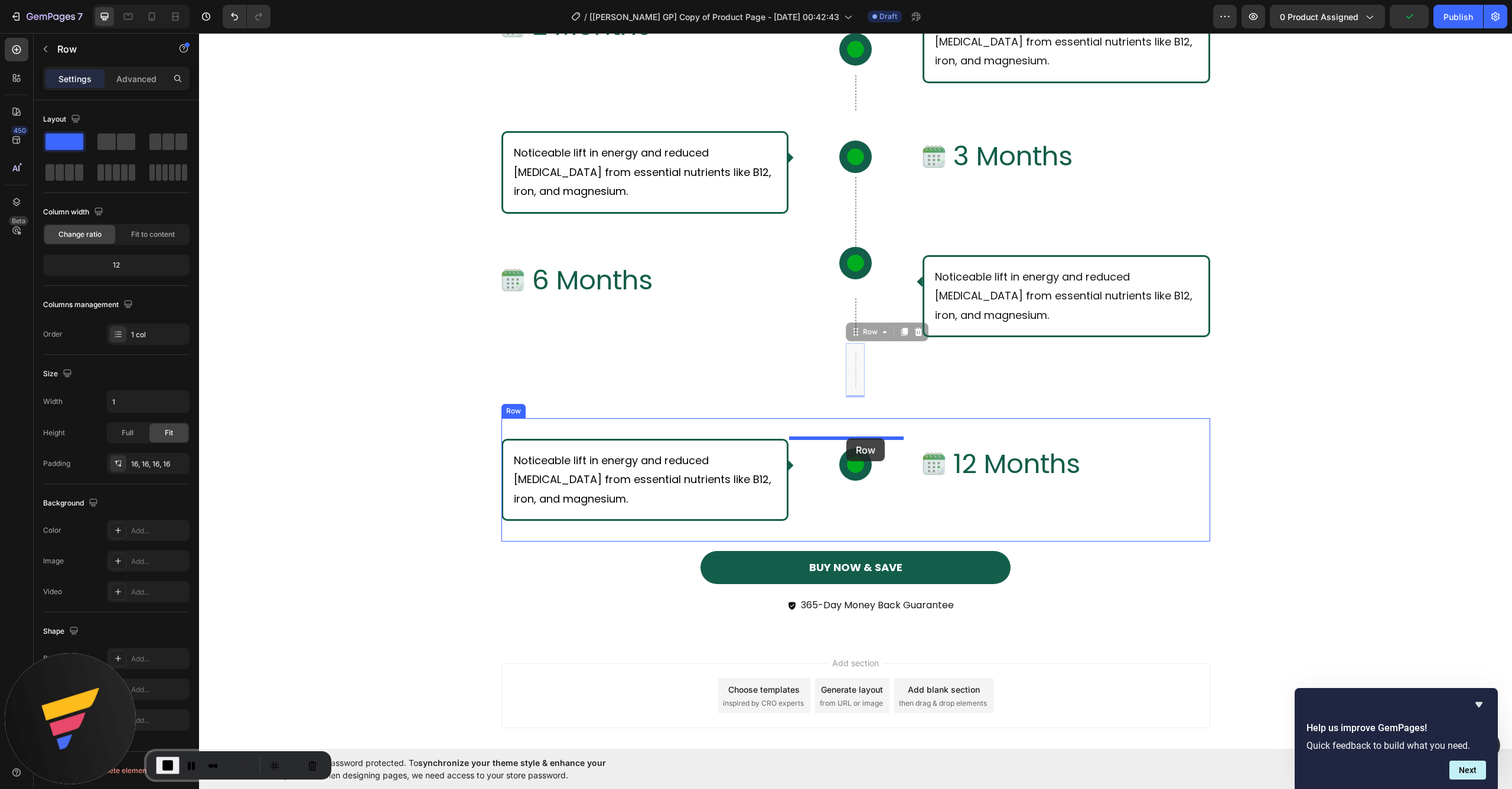
drag, startPoint x: 849, startPoint y: 334, endPoint x: 846, endPoint y: 438, distance: 104.0
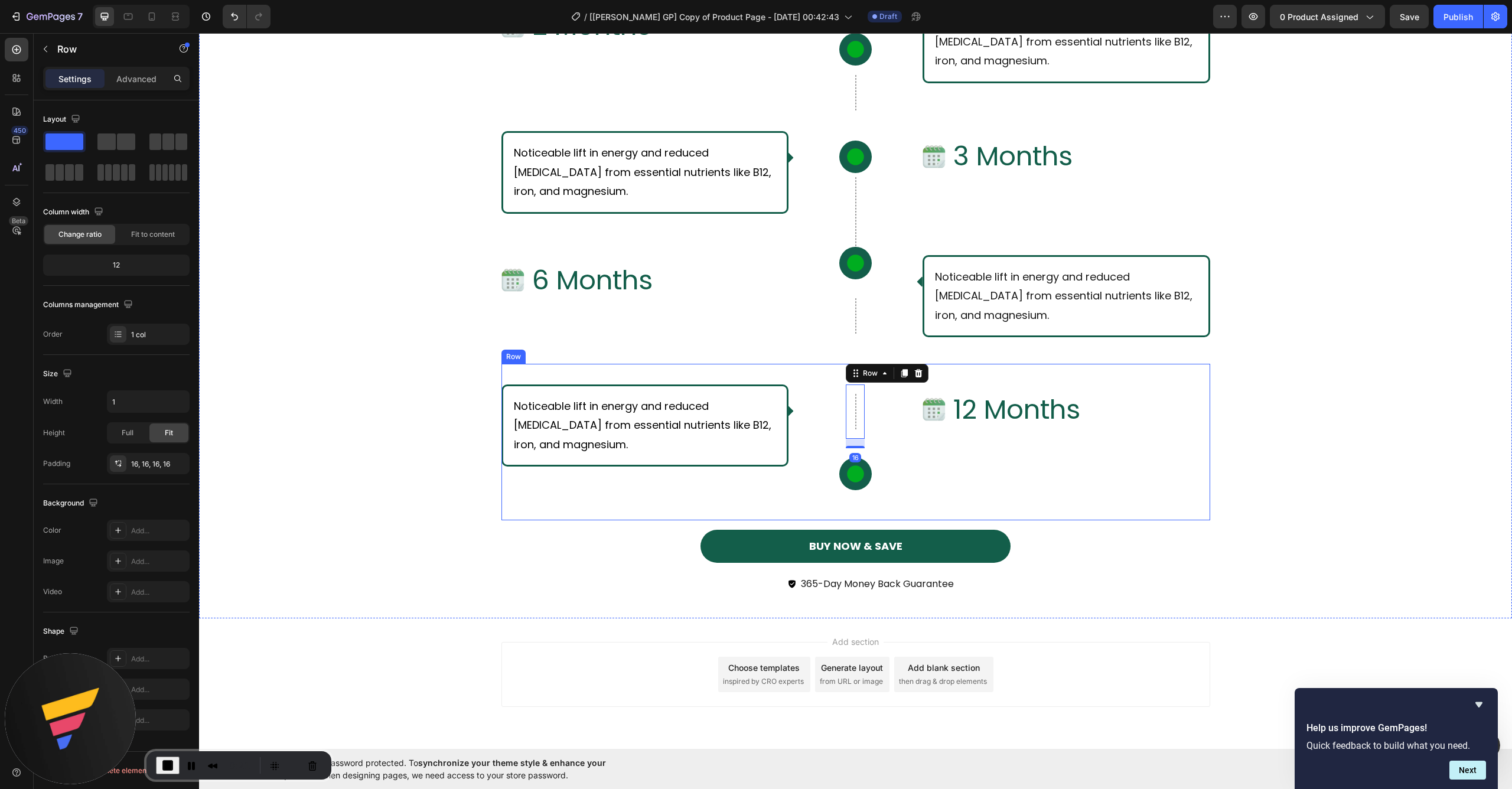
click at [898, 433] on div "Row 16 Icon Row" at bounding box center [855, 442] width 115 height 115
click at [849, 319] on div "Row" at bounding box center [855, 316] width 19 height 54
click at [130, 78] on p "Advanced" at bounding box center [136, 79] width 40 height 12
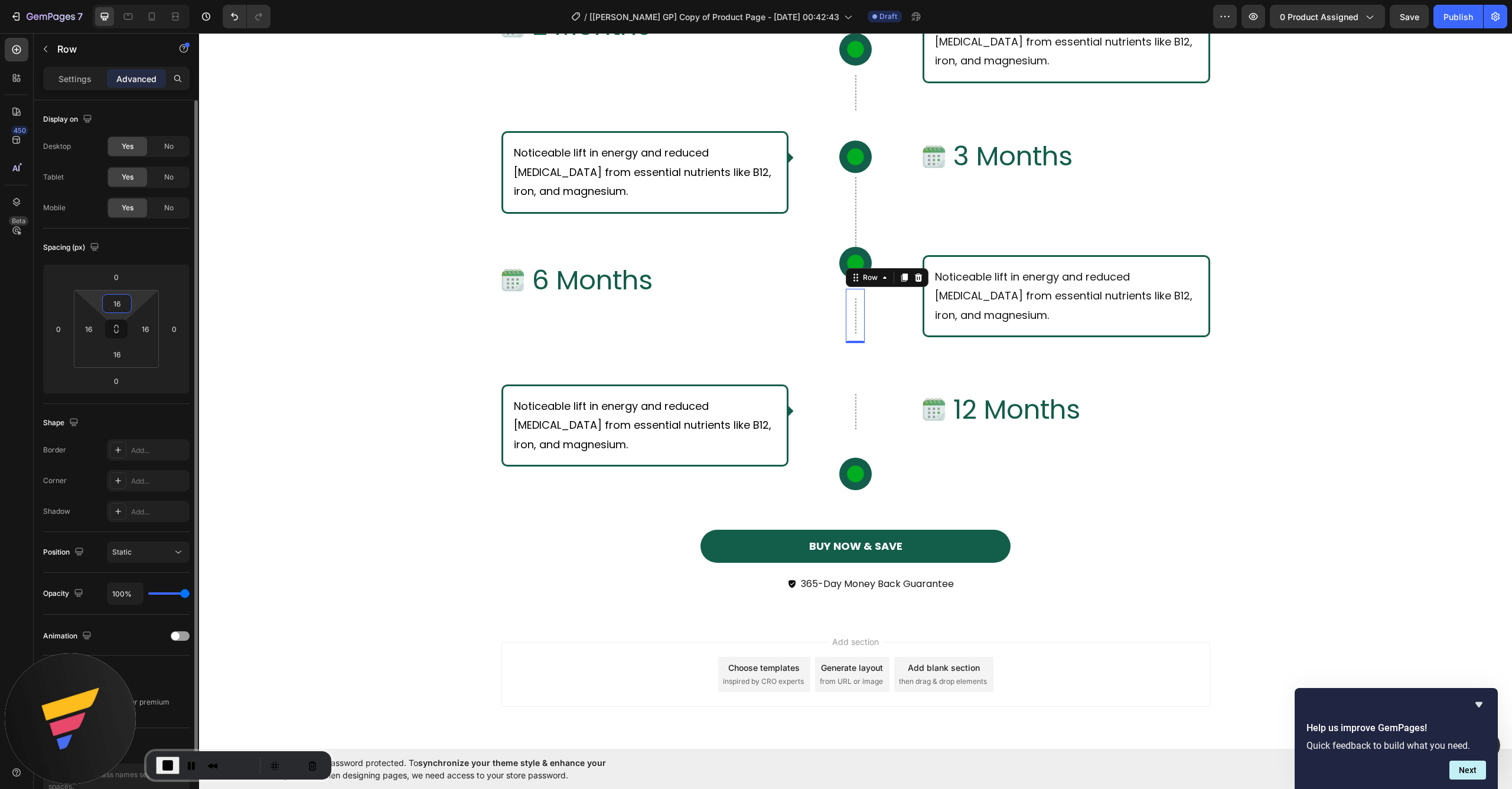
click at [122, 303] on input "16" at bounding box center [117, 303] width 24 height 18
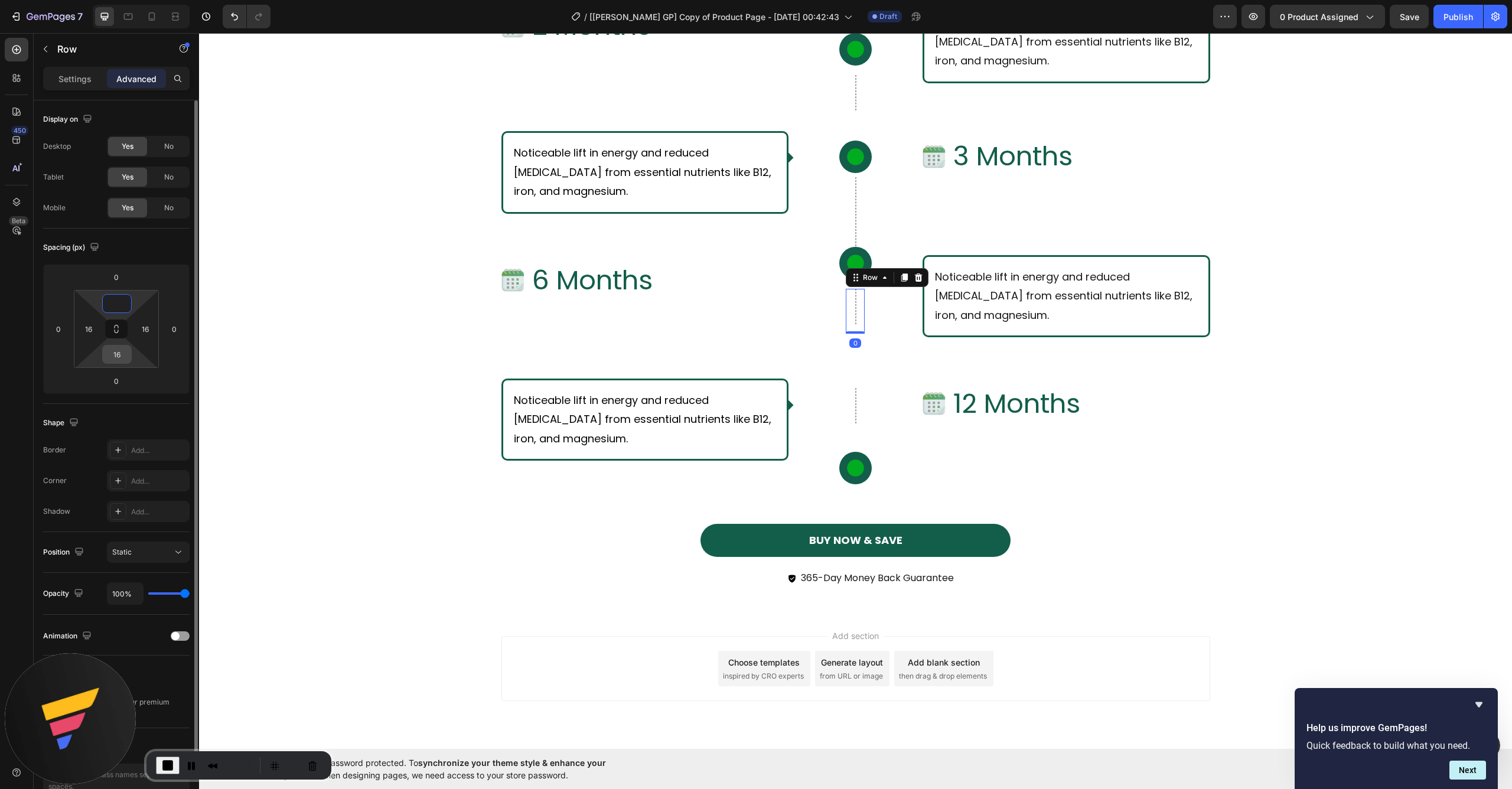
type input "0"
click at [119, 351] on input "16" at bounding box center [117, 354] width 24 height 18
type input "1"
type input "0"
click at [243, 364] on div "What Should I Expect From Consistent Use of [PERSON_NAME]? Text Block Row Row I…" at bounding box center [855, 119] width 1313 height 987
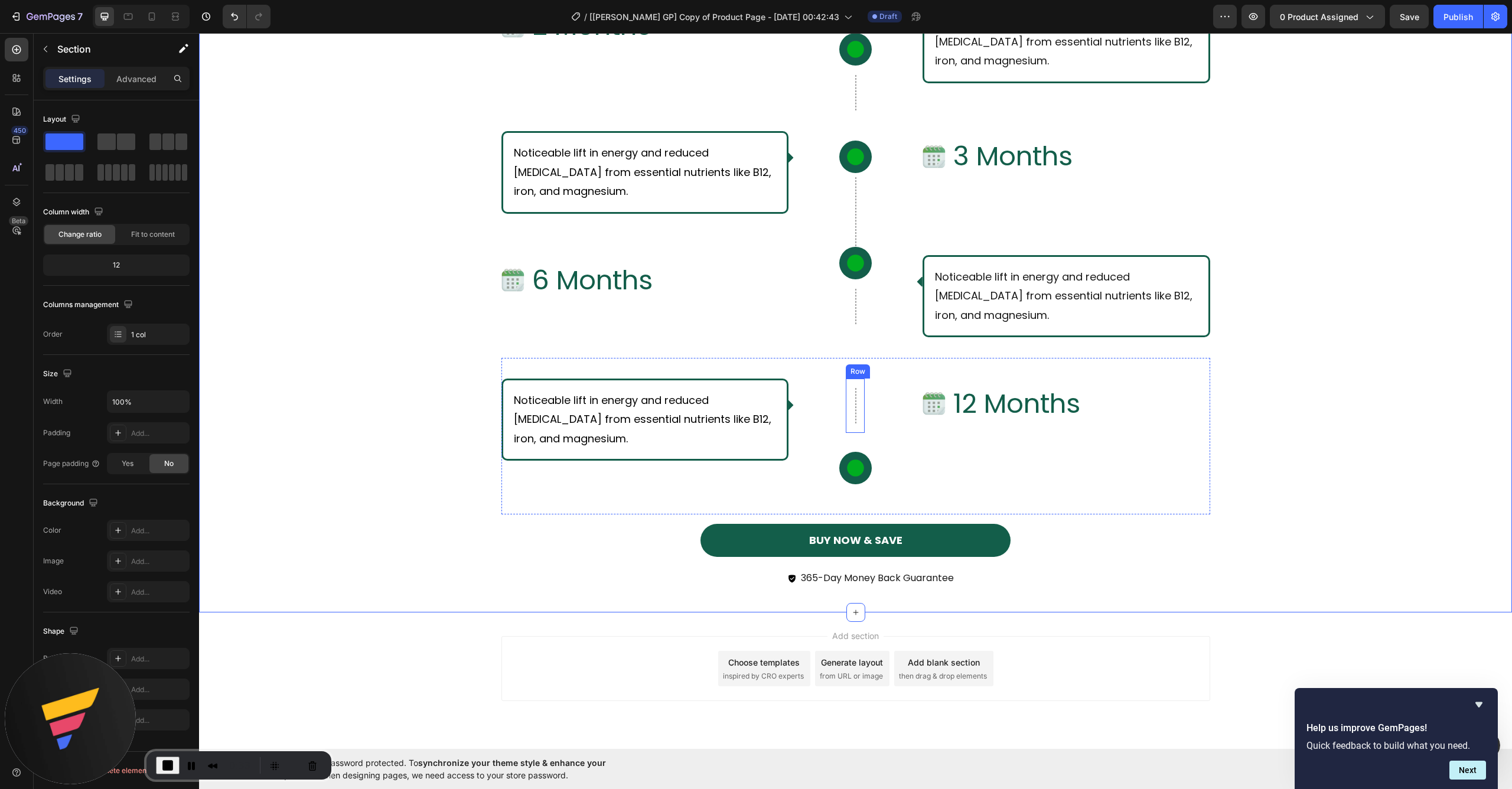
click at [849, 406] on div "Row" at bounding box center [855, 406] width 19 height 54
click at [131, 67] on div "Settings Advanced" at bounding box center [116, 78] width 146 height 24
click at [131, 81] on p "Advanced" at bounding box center [136, 79] width 40 height 12
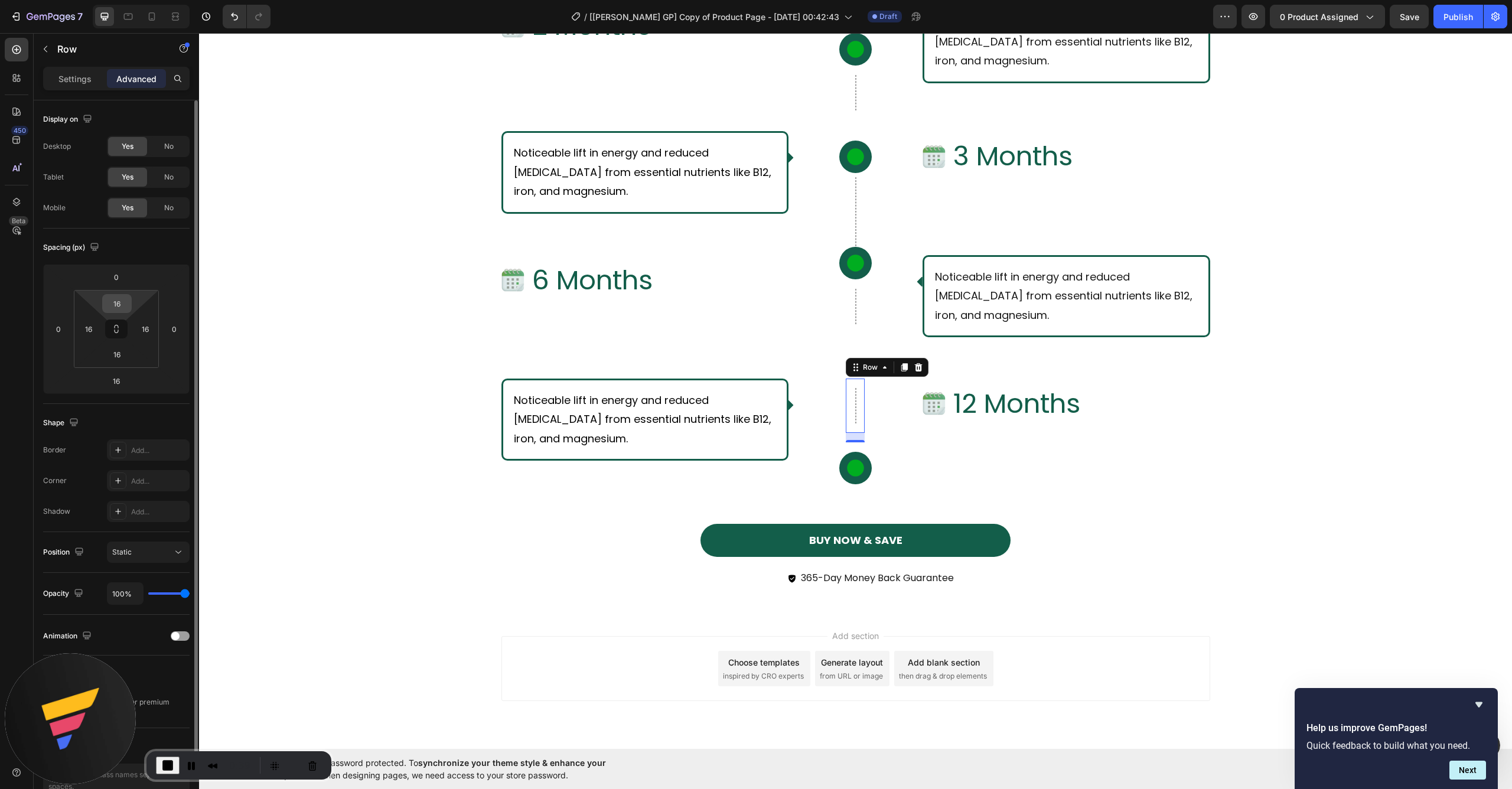
click at [122, 300] on input "16" at bounding box center [117, 303] width 24 height 18
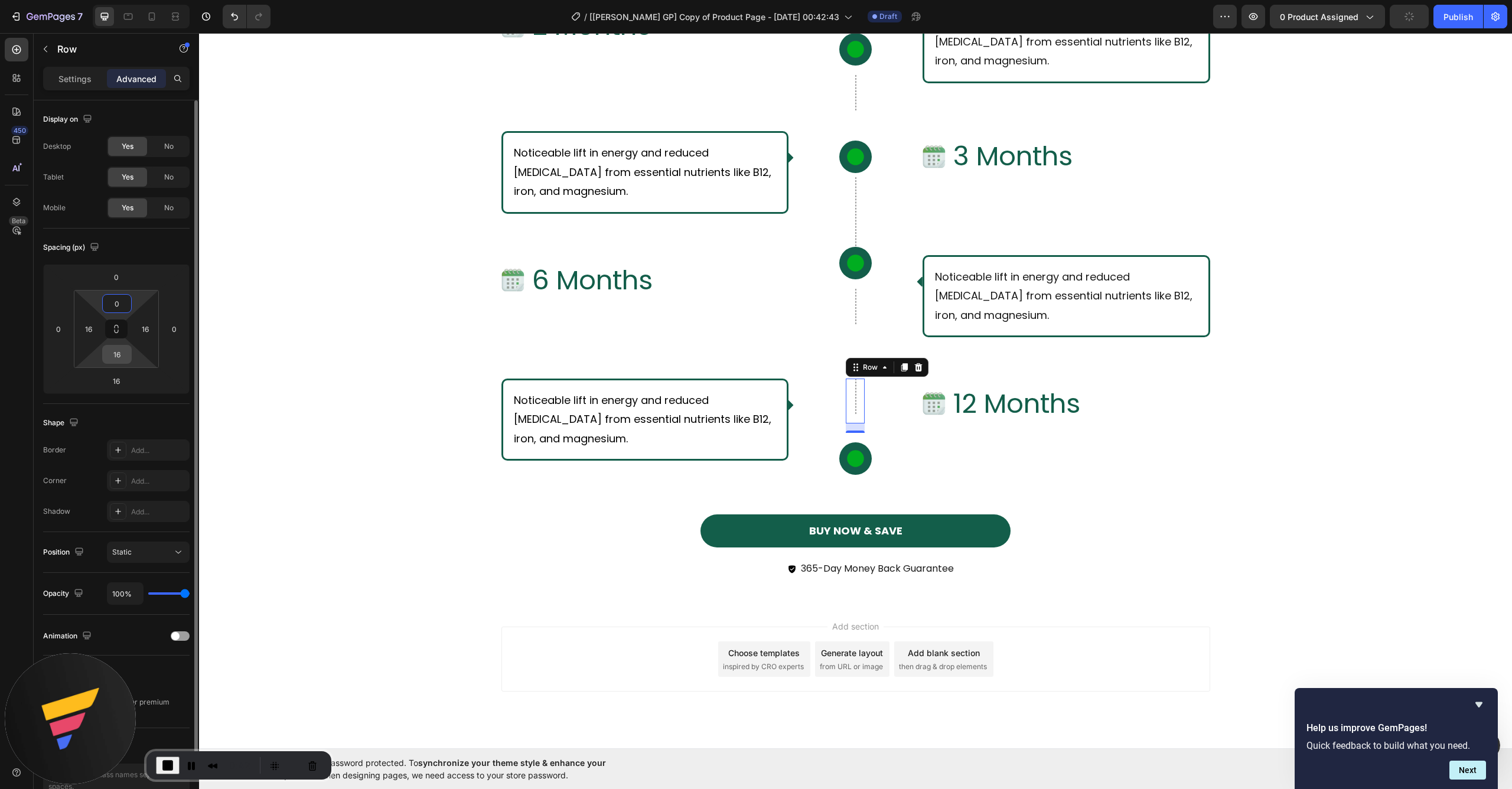
type input "0"
click at [122, 357] on input "16" at bounding box center [117, 354] width 24 height 18
type input "1"
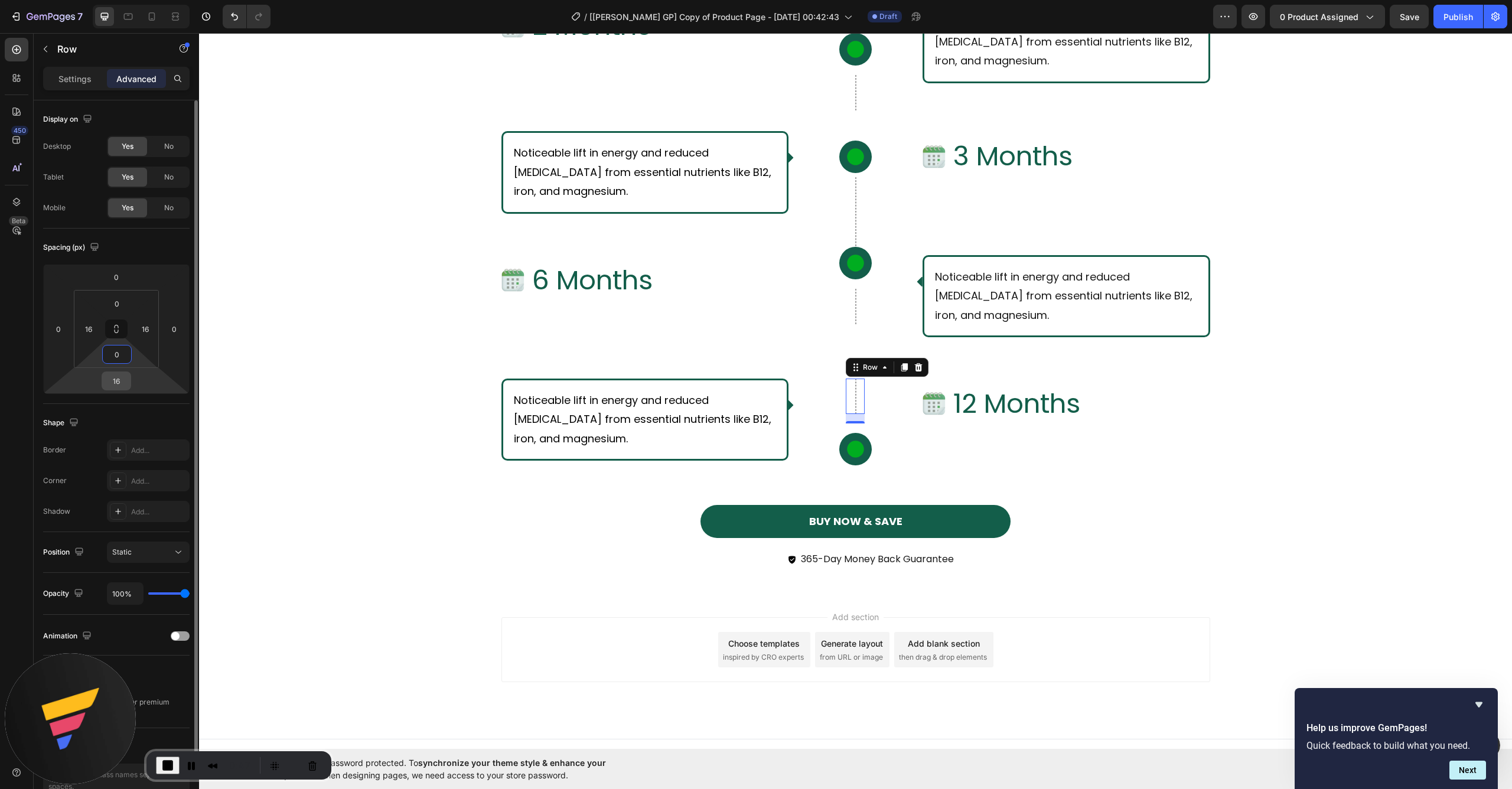
type input "0"
click at [120, 379] on input "16" at bounding box center [116, 381] width 24 height 18
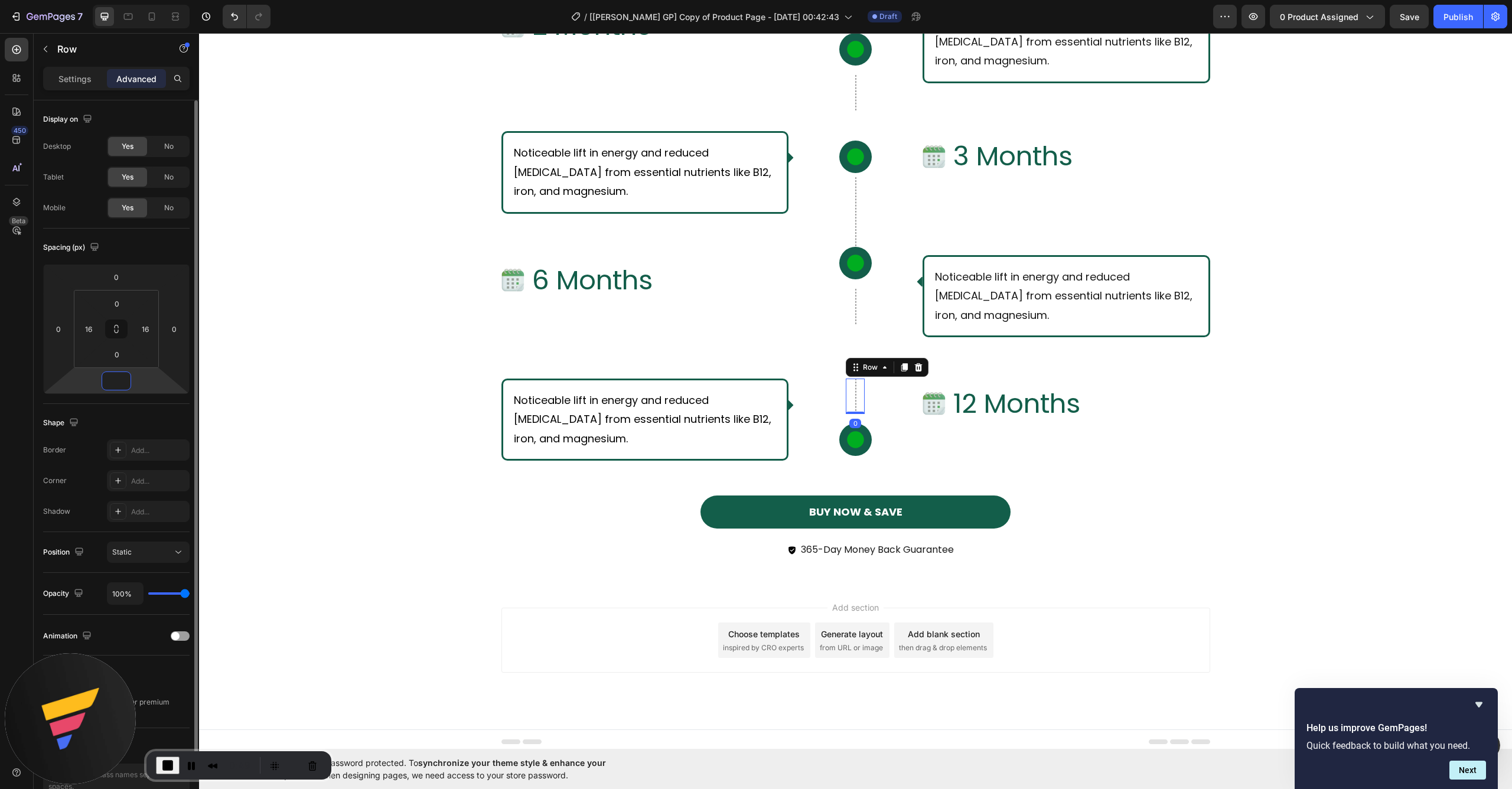
type input "0"
click at [786, 325] on div "Image 6 Months Text Block Row Row Icon Row Row Noticeable lift in energy and re…" at bounding box center [855, 296] width 709 height 124
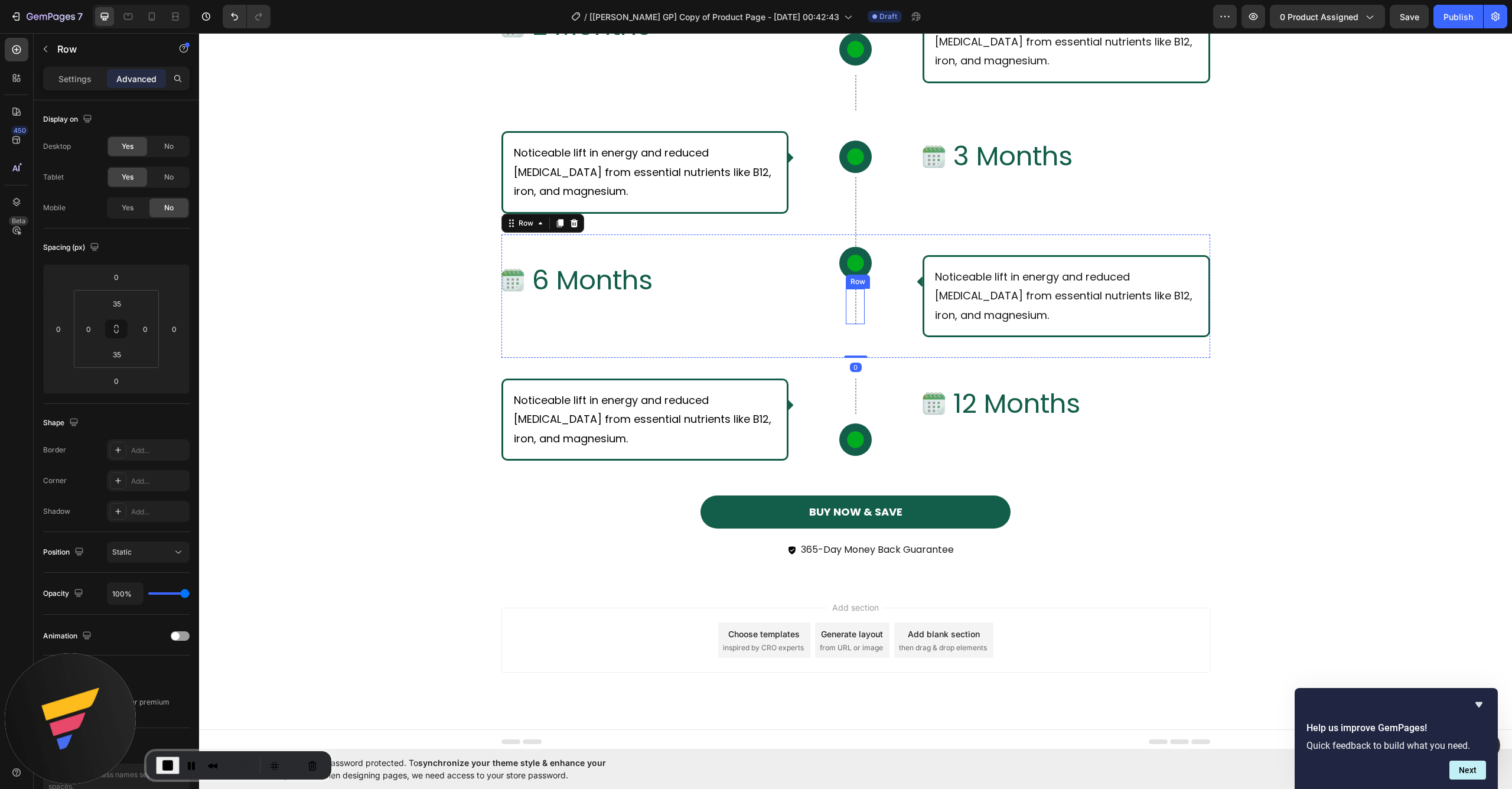
click at [846, 319] on div "Row" at bounding box center [855, 306] width 19 height 36
click at [855, 400] on div at bounding box center [856, 396] width 1 height 36
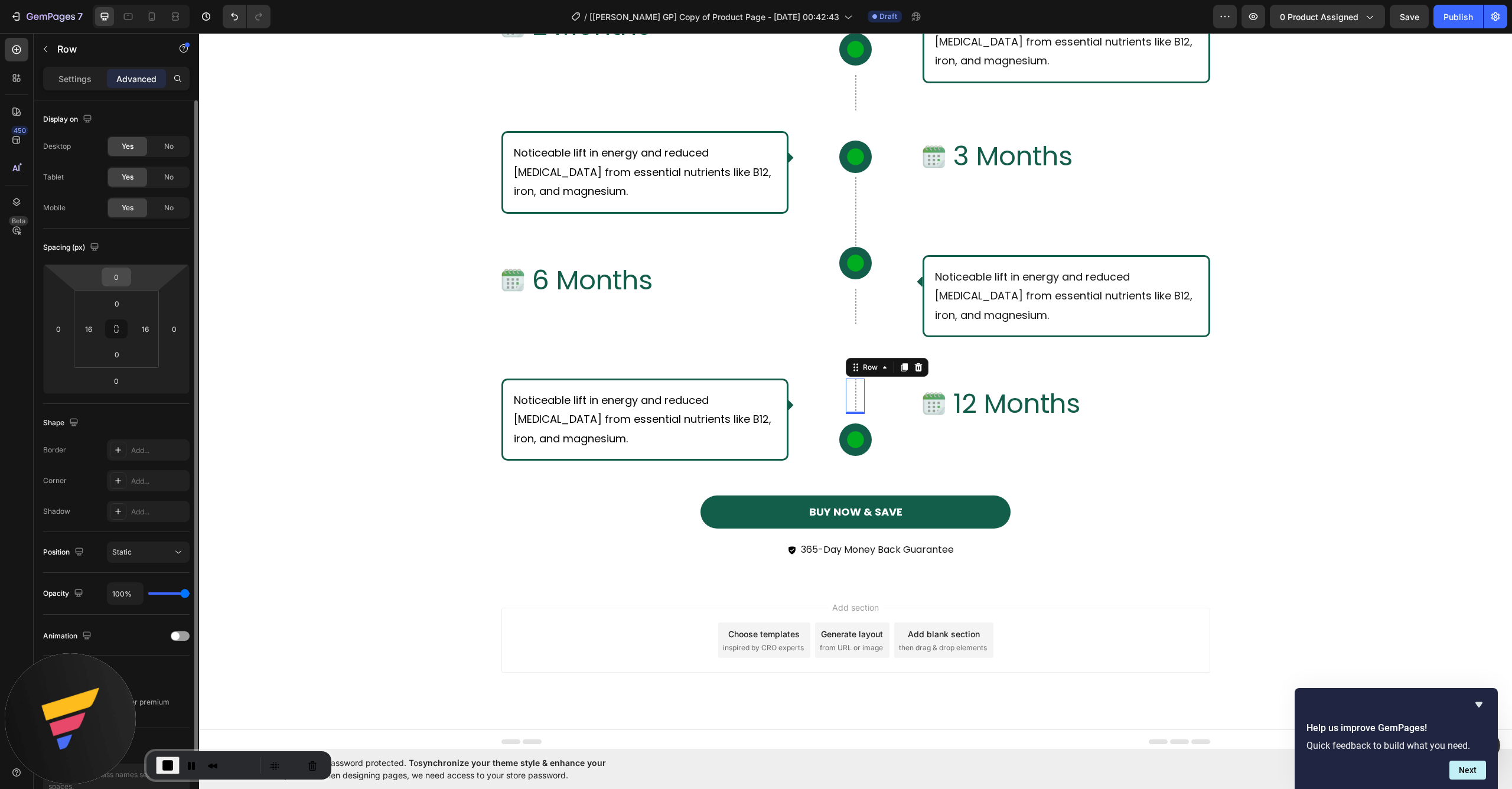
click at [121, 268] on div "0" at bounding box center [116, 277] width 30 height 19
click at [121, 279] on input "0" at bounding box center [116, 277] width 24 height 18
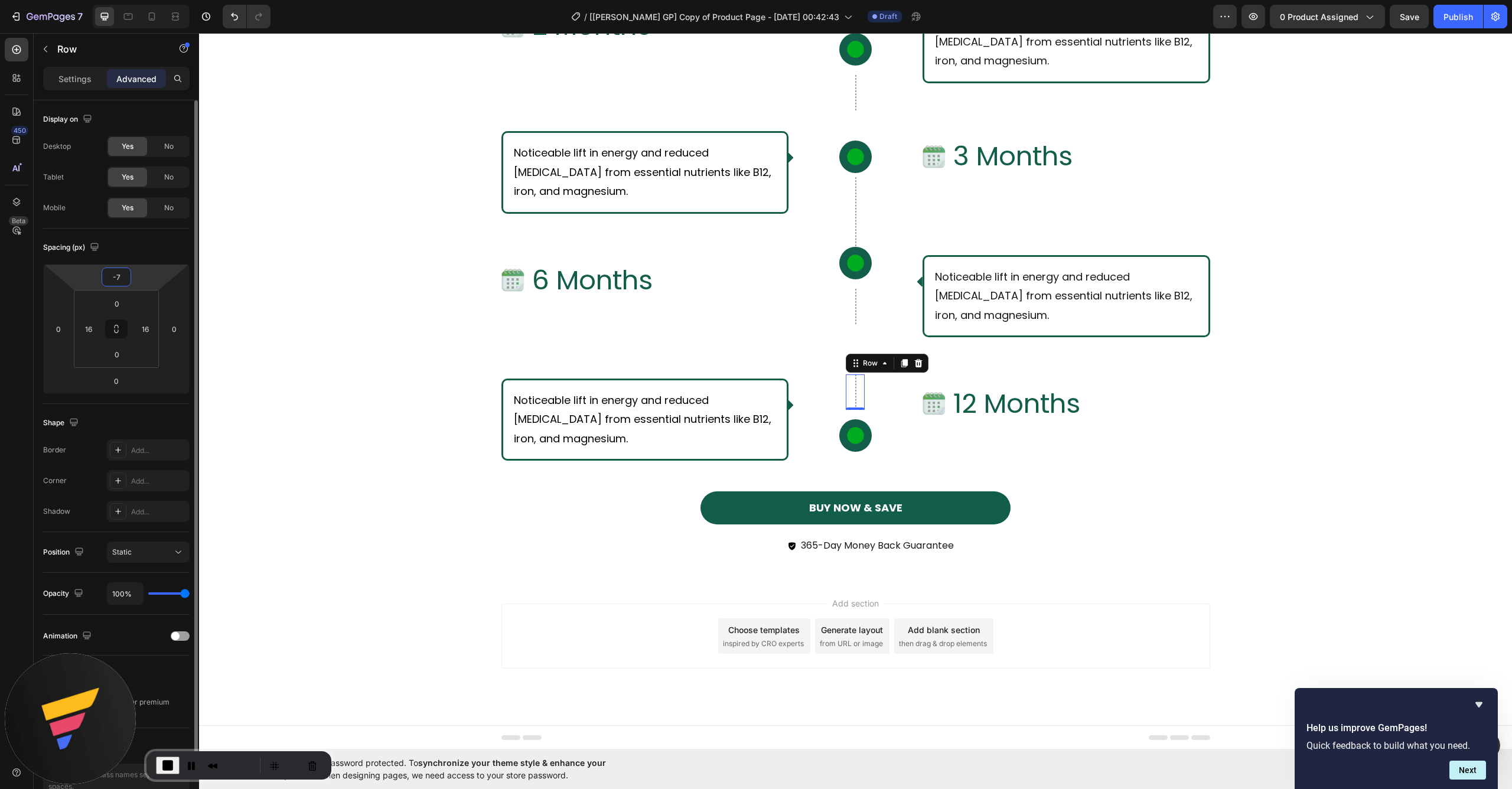
type input "-70"
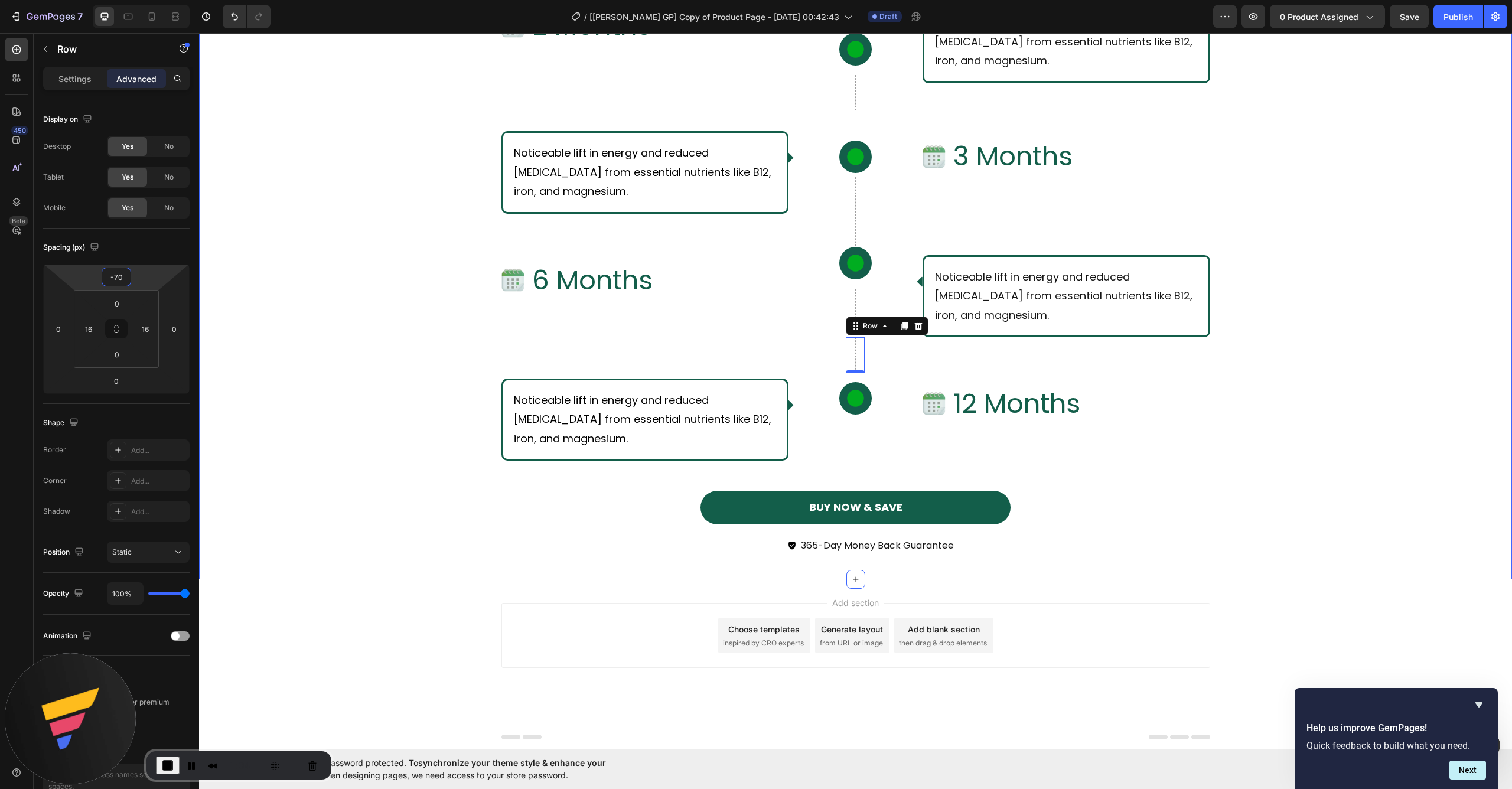
click at [423, 334] on div "What Should I Expect From Consistent Use of [PERSON_NAME]? Text Block Row Row I…" at bounding box center [855, 102] width 1313 height 954
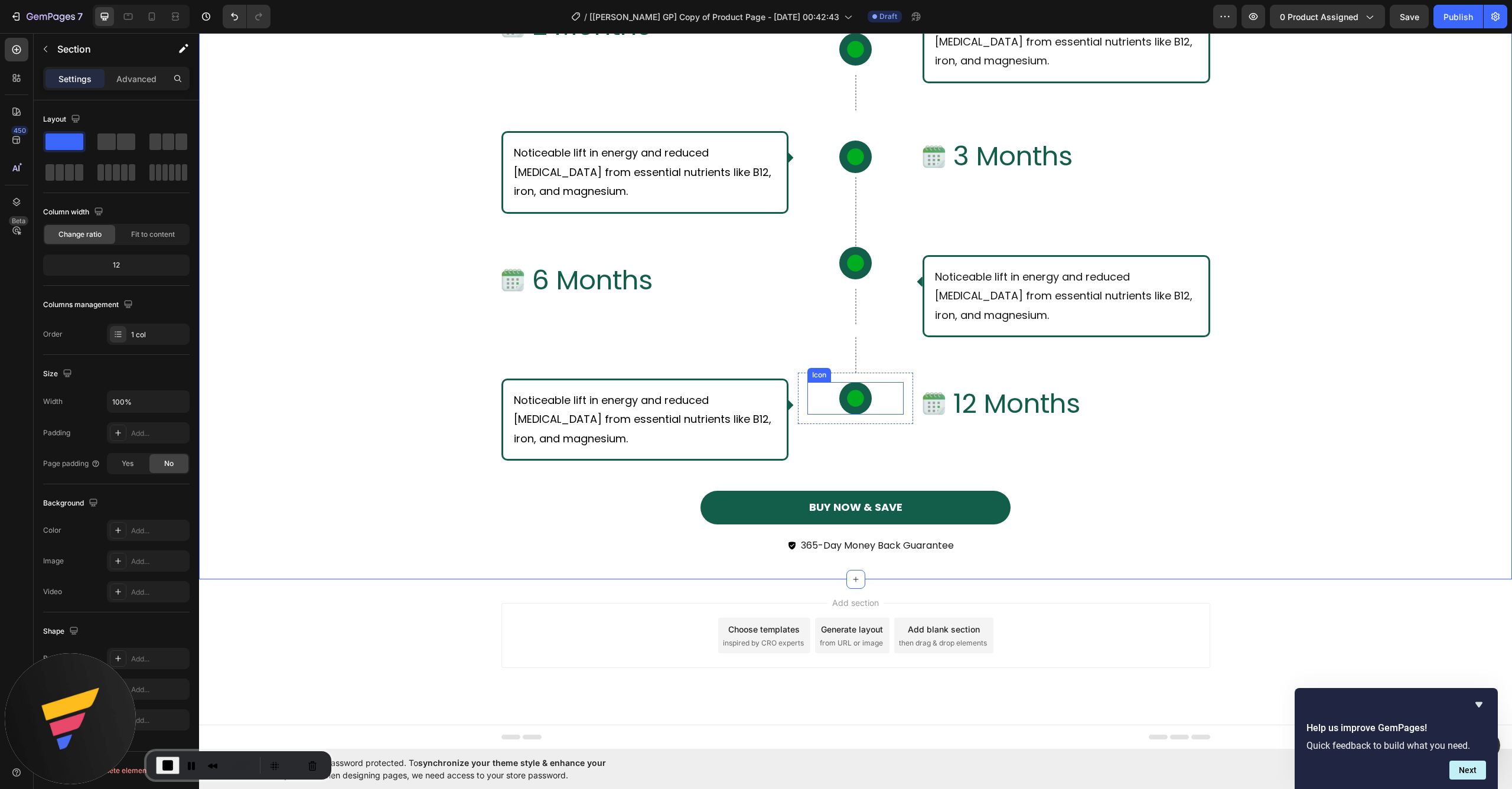
click at [853, 403] on icon at bounding box center [855, 398] width 21 height 21
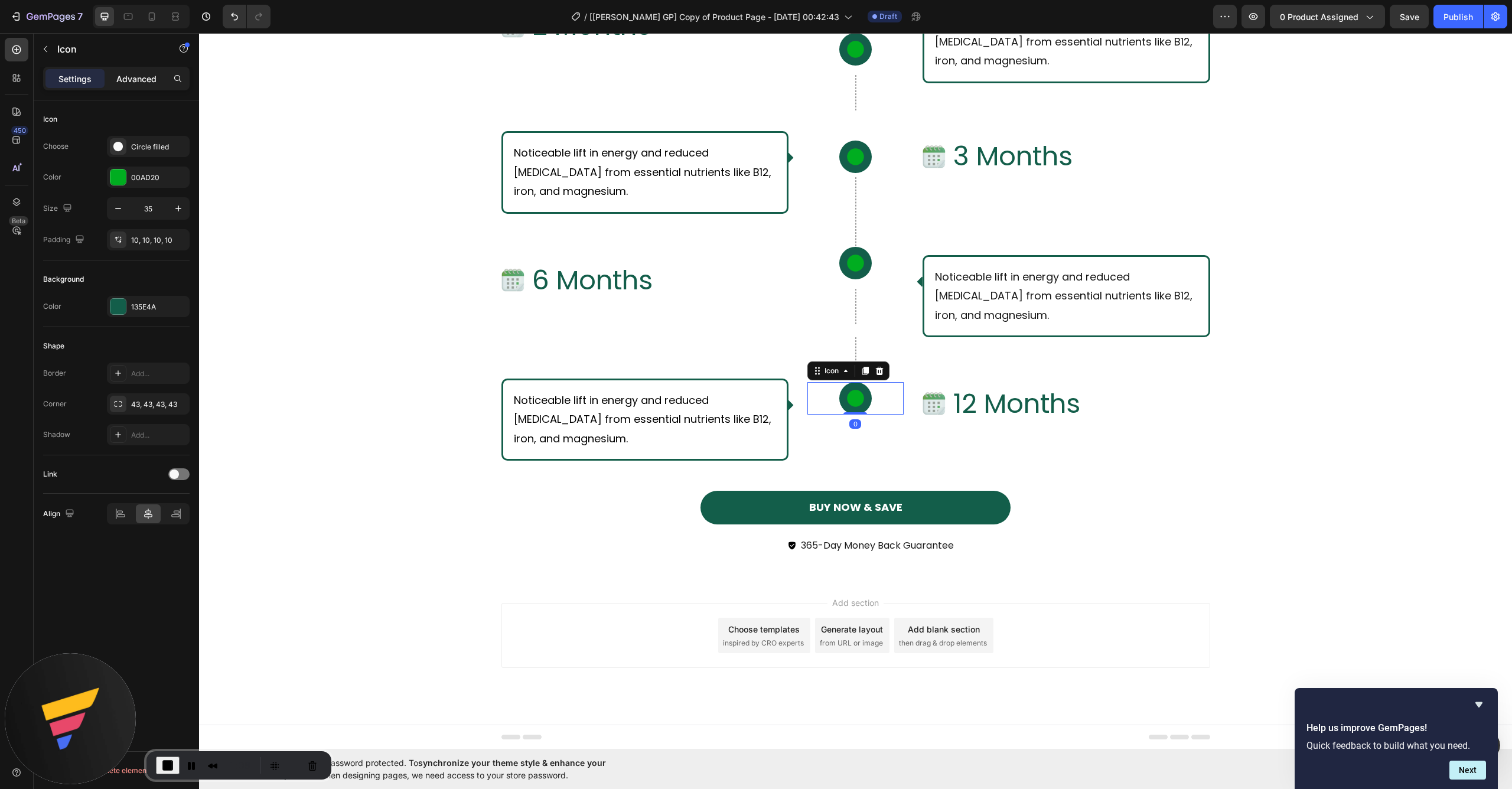
click at [123, 76] on p "Advanced" at bounding box center [136, 79] width 40 height 12
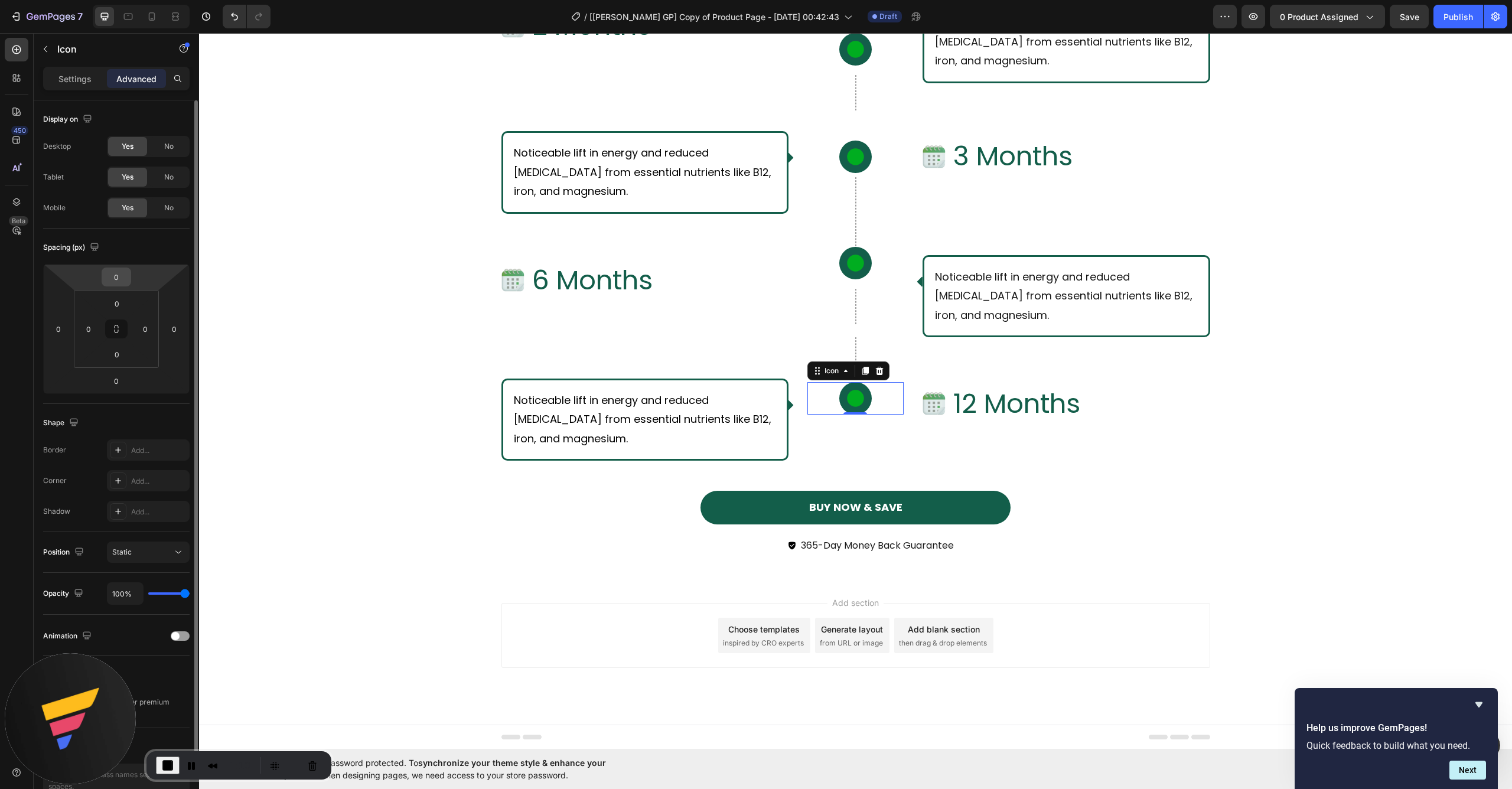
click at [121, 280] on input "0" at bounding box center [116, 277] width 24 height 18
type input "-1"
type input "-20"
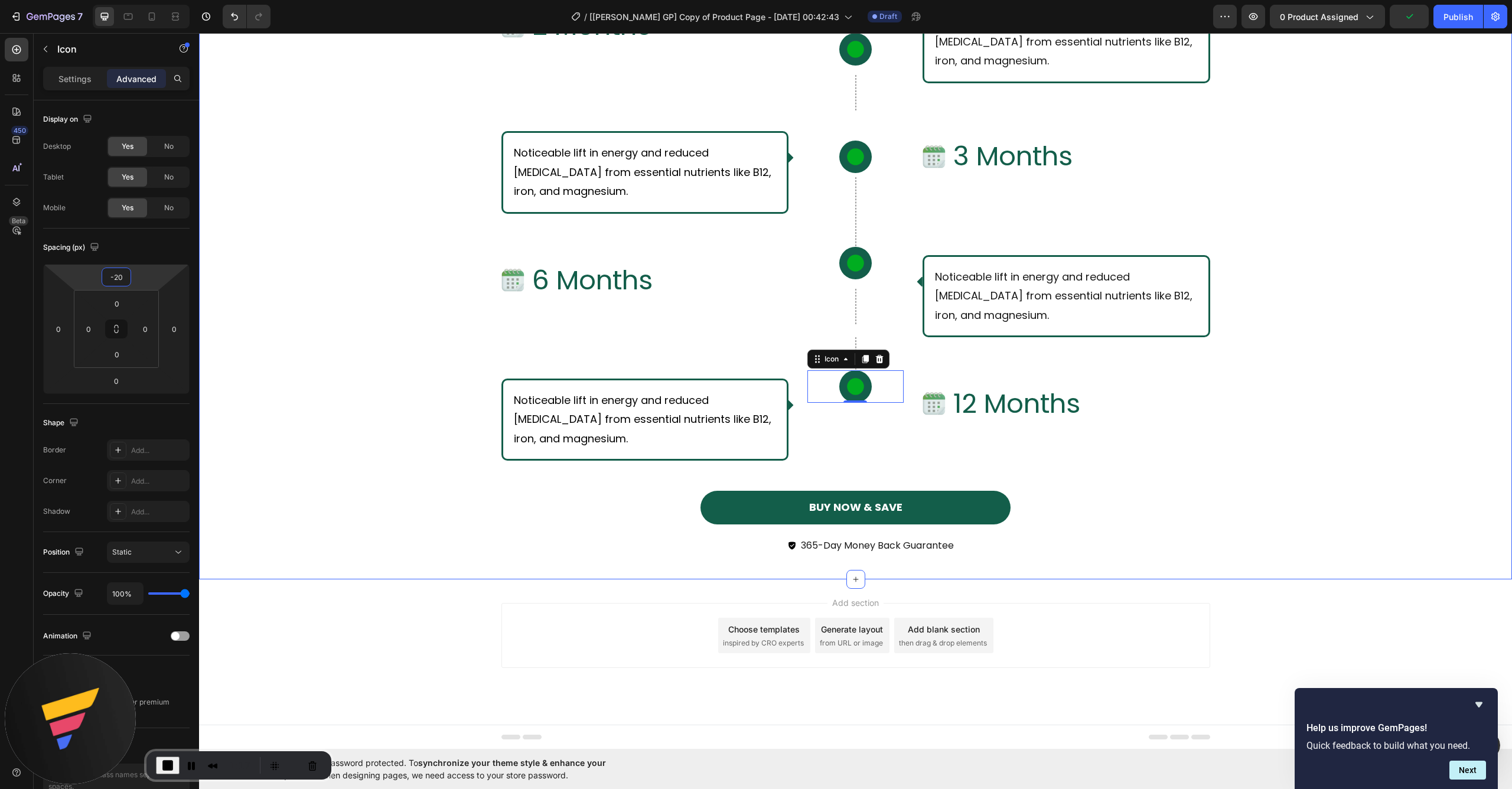
click at [600, 564] on div "What Should I Expect From Consistent Use of [PERSON_NAME]? Text Block Row Row I…" at bounding box center [855, 102] width 1313 height 954
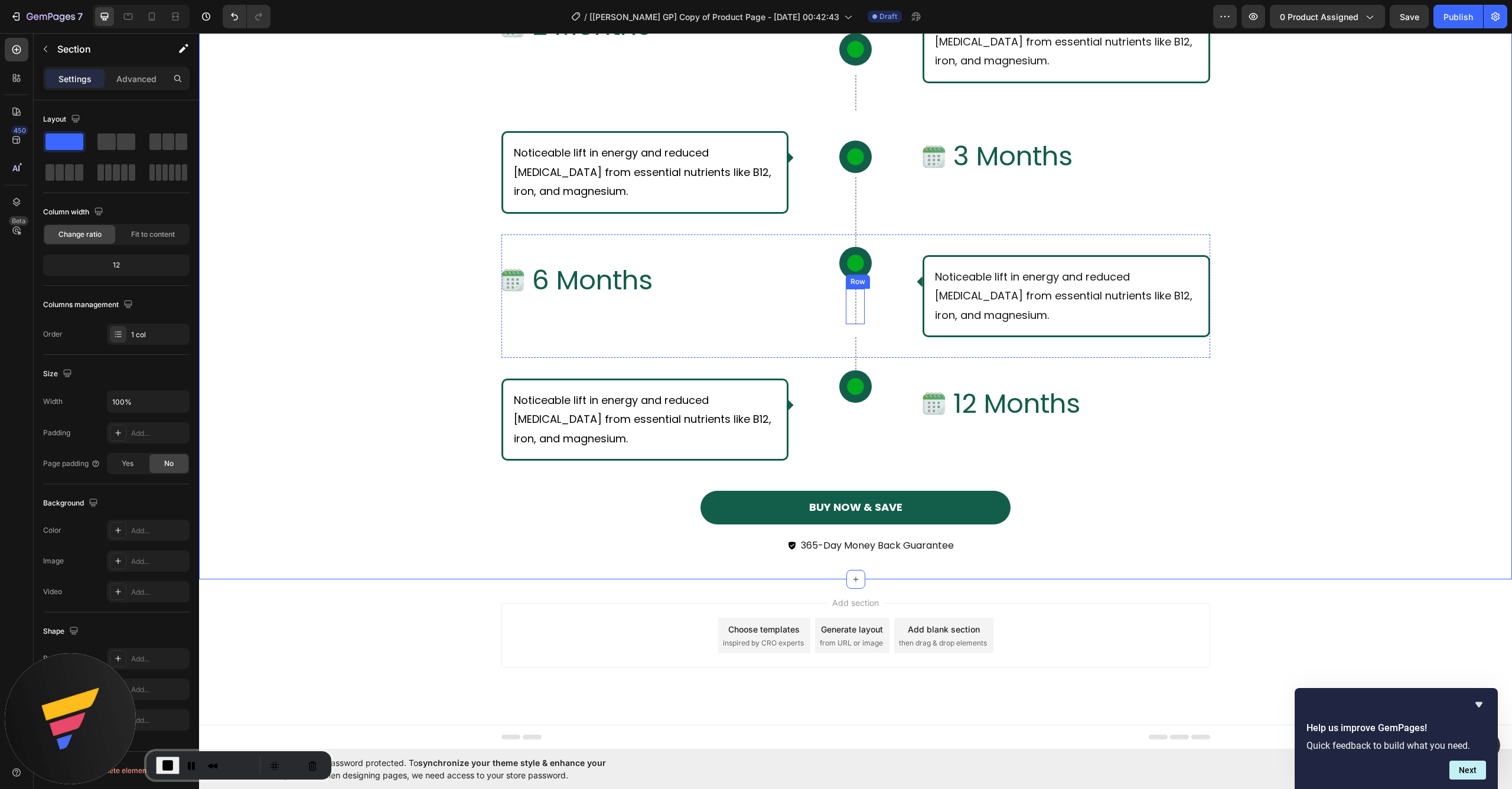
click at [849, 320] on div "Row" at bounding box center [855, 306] width 19 height 36
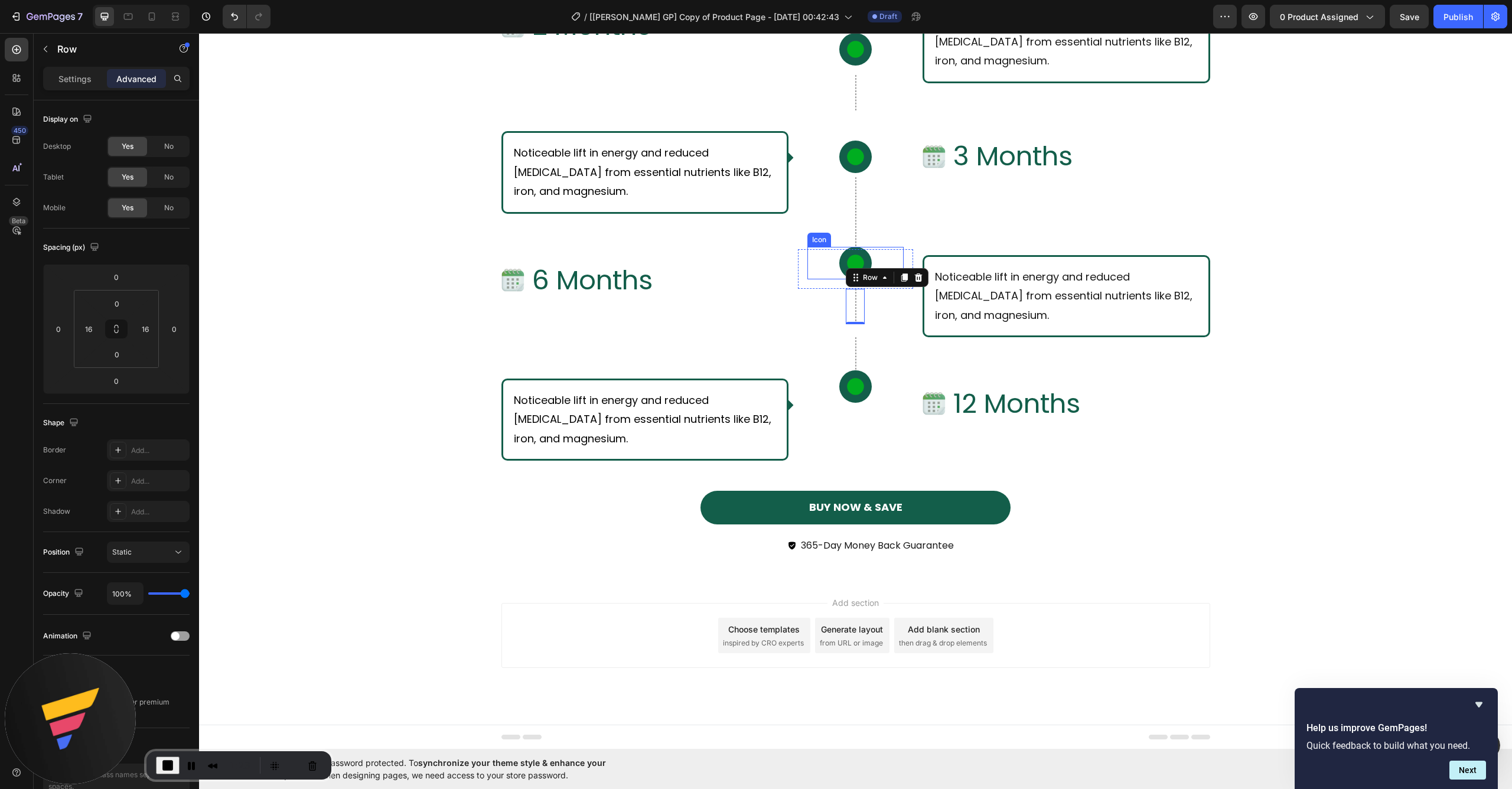
click at [813, 276] on div "Icon" at bounding box center [855, 263] width 96 height 33
click at [858, 306] on div "Row Icon 0 Row Row" at bounding box center [855, 296] width 115 height 82
click at [855, 308] on div at bounding box center [856, 306] width 1 height 36
click at [122, 275] on input "0" at bounding box center [116, 277] width 24 height 18
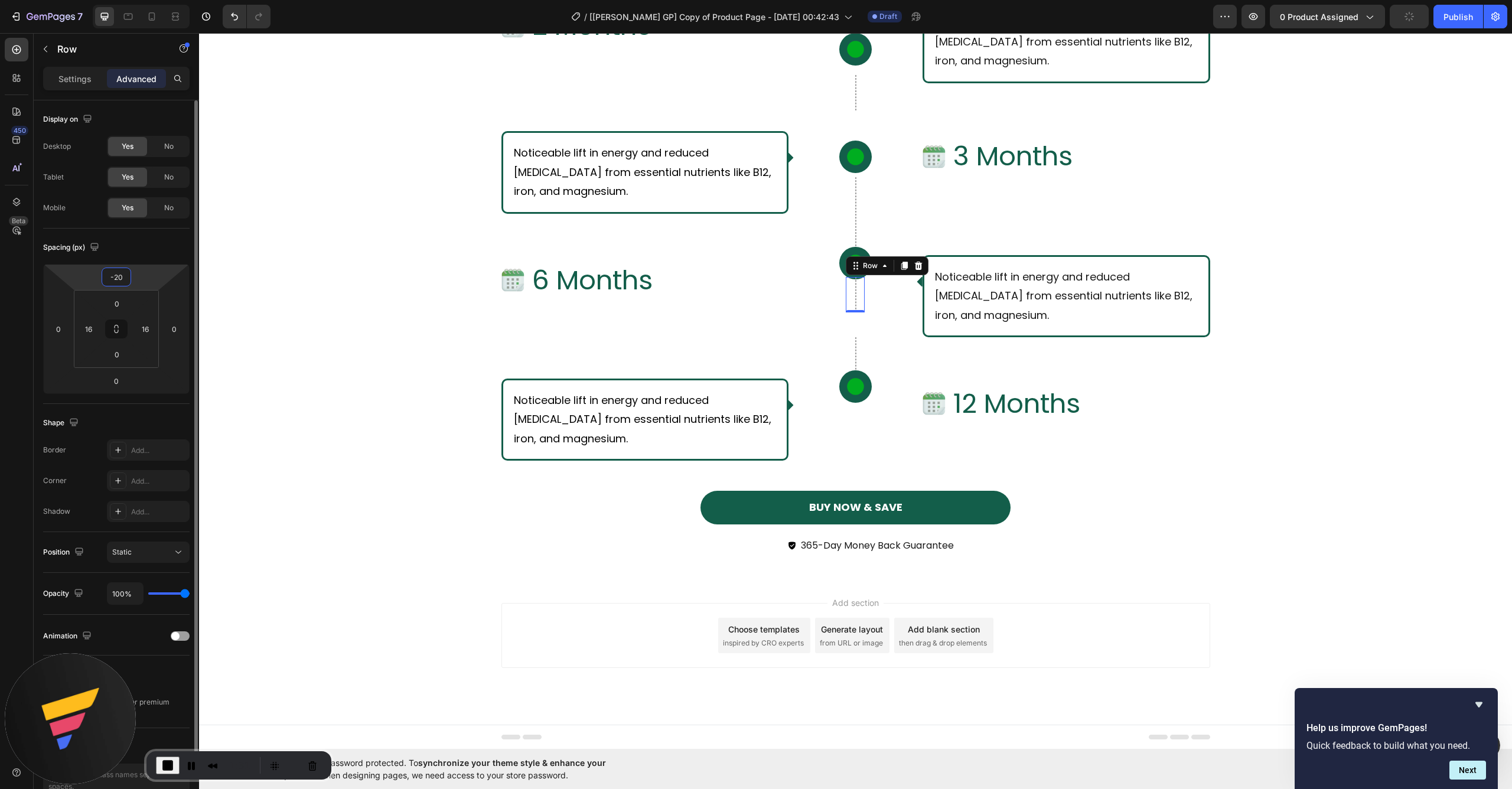
type input "-2"
type input "-10"
click at [381, 341] on div "What Should I Expect From Consistent Use of [PERSON_NAME]? Text Block Row Row I…" at bounding box center [855, 102] width 1313 height 954
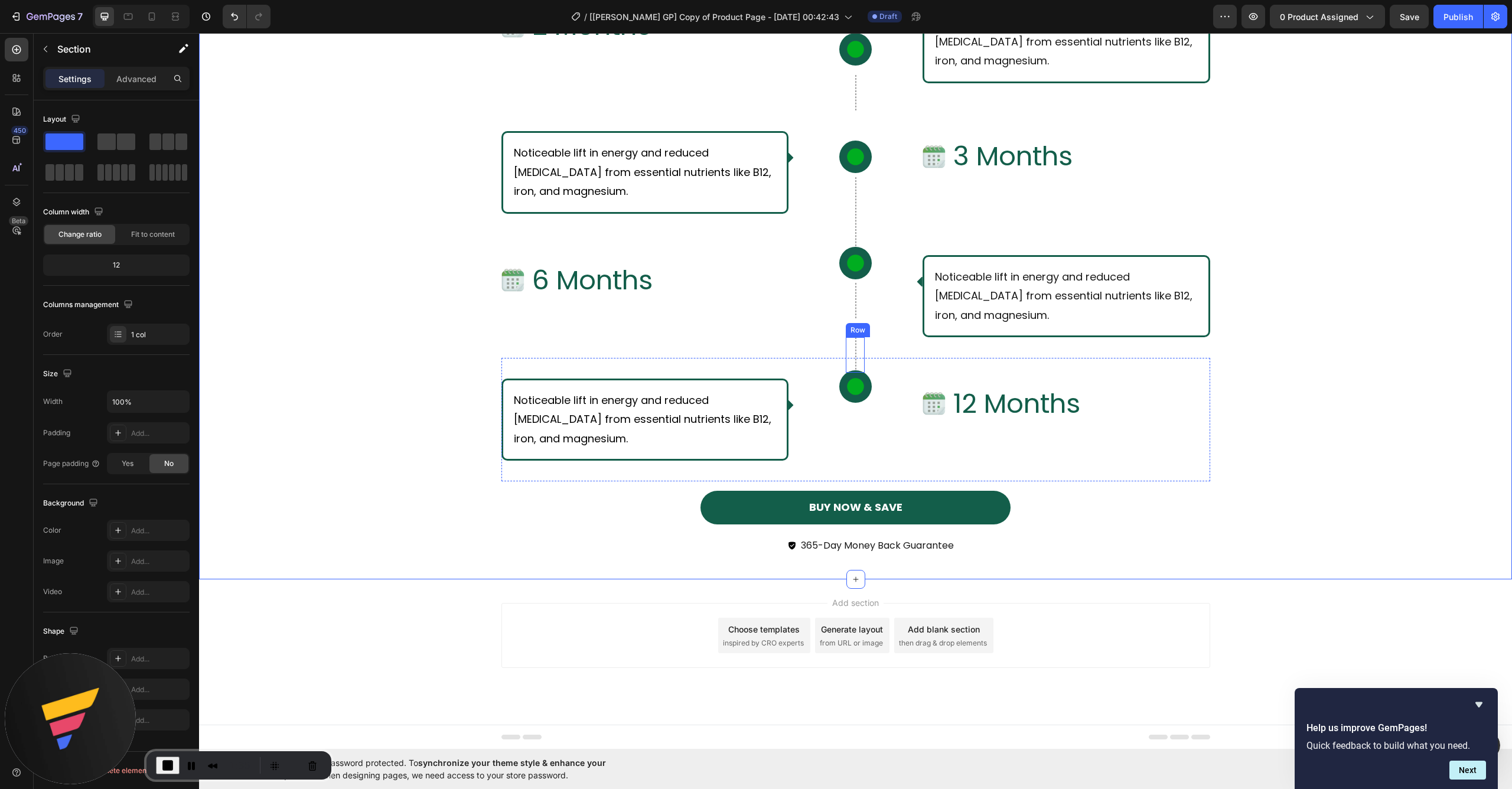
click at [849, 357] on div "Row" at bounding box center [855, 355] width 19 height 36
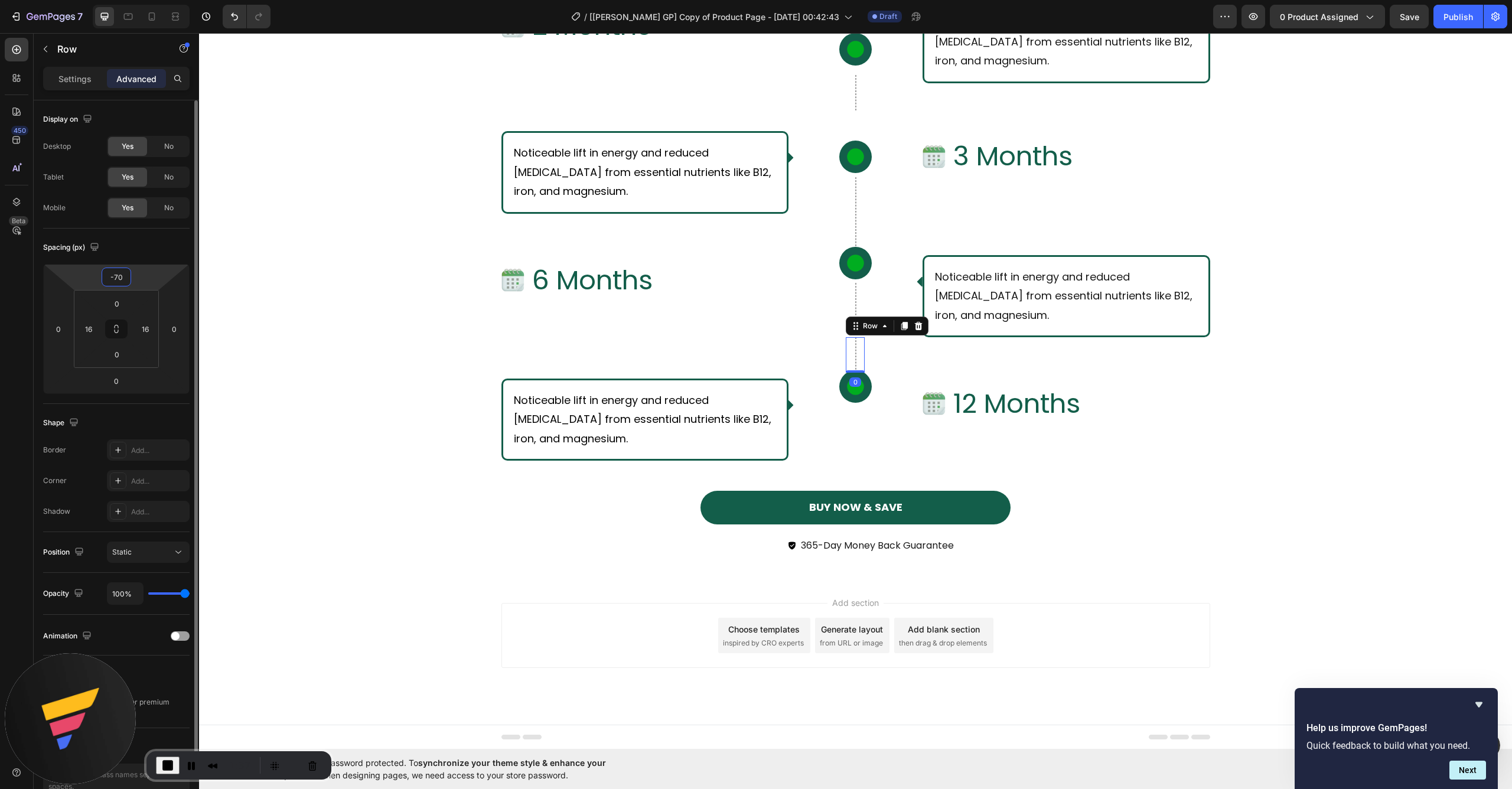
click at [127, 275] on input "-70" at bounding box center [116, 277] width 24 height 18
type input "-80"
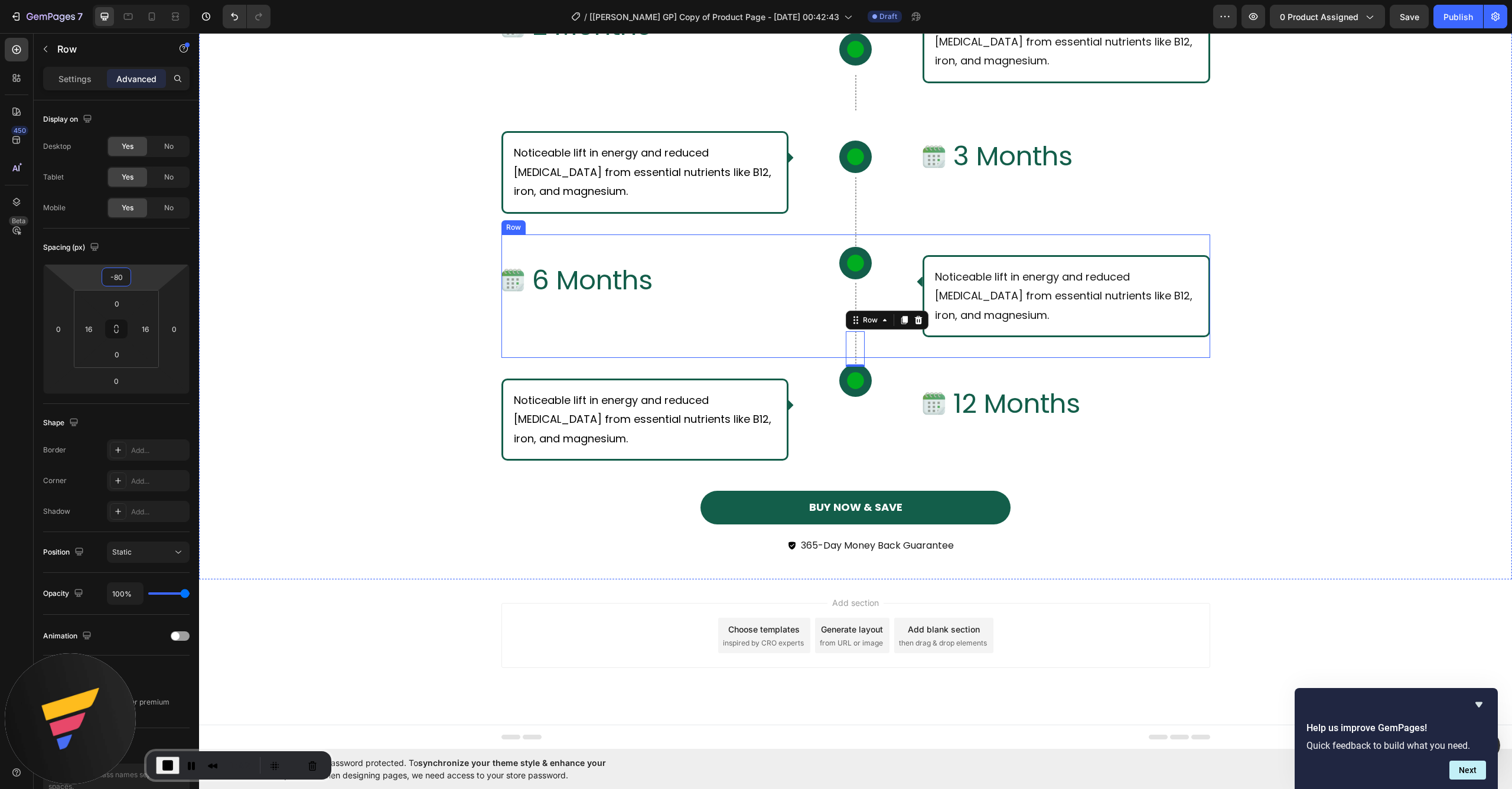
click at [725, 317] on div "Image 6 Months Text Block Row" at bounding box center [645, 296] width 288 height 82
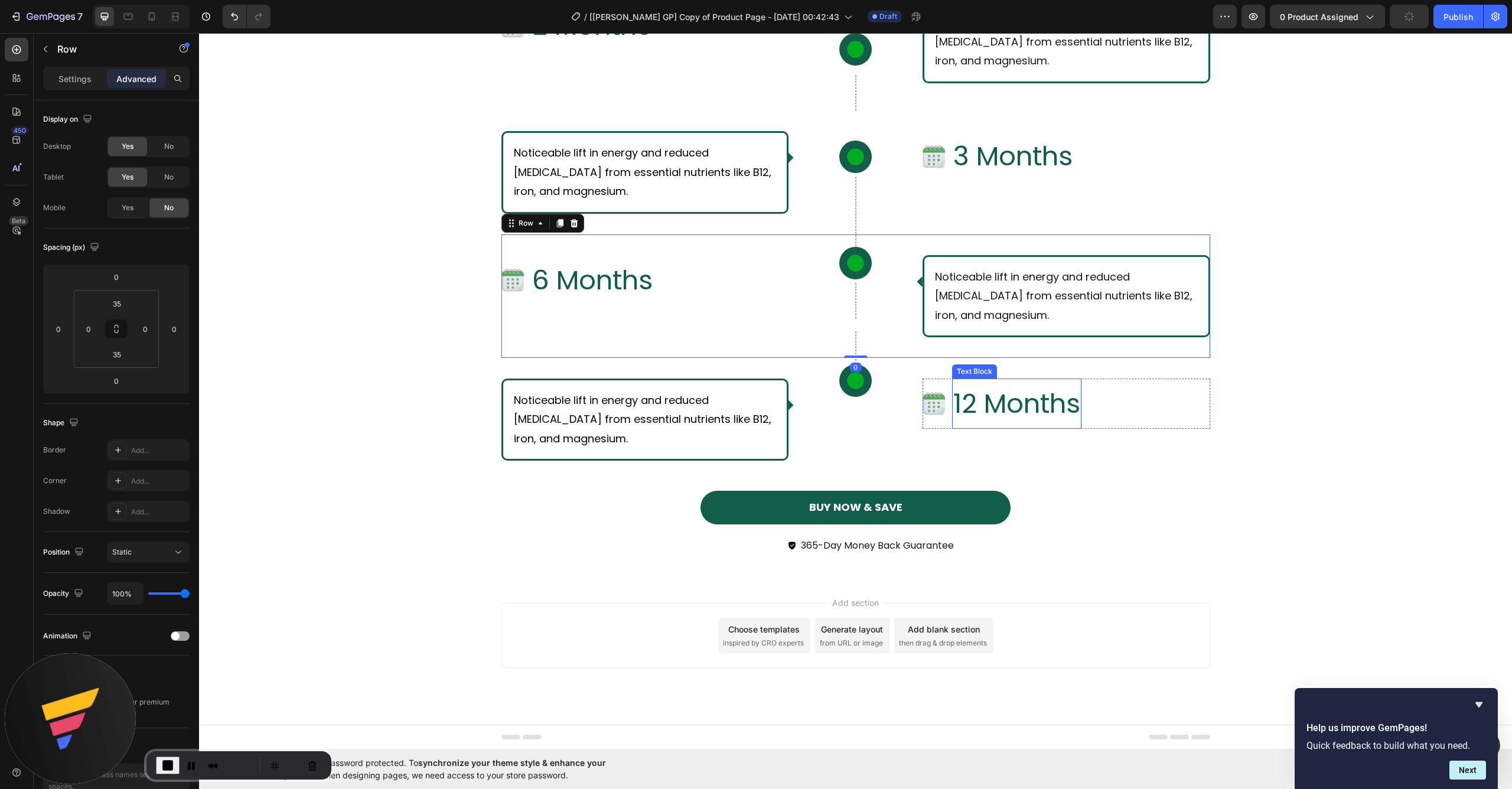
click at [952, 378] on div "12 Months Text Block" at bounding box center [1017, 403] width 130 height 50
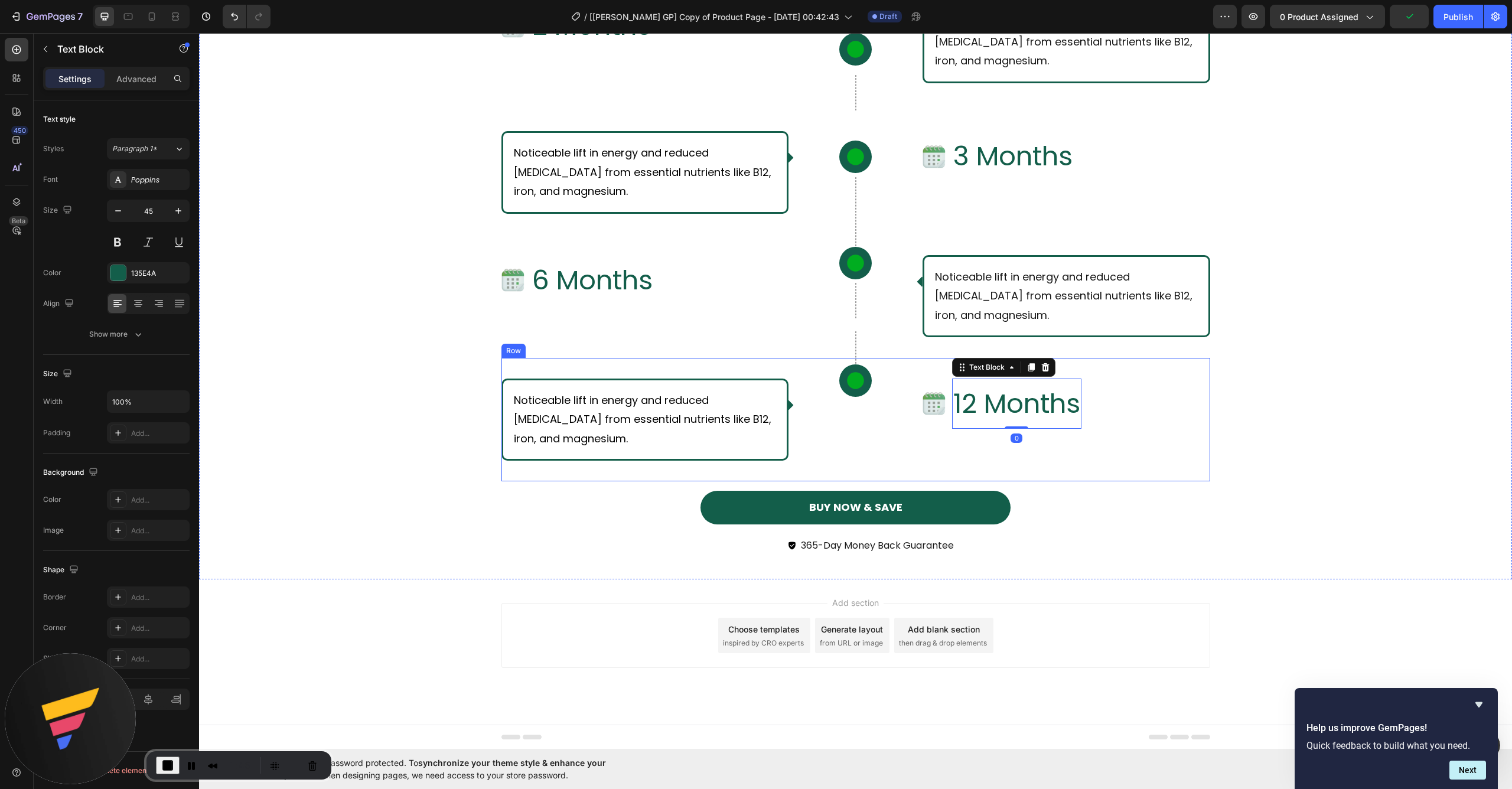
click at [833, 426] on div "Row Icon Row" at bounding box center [855, 420] width 115 height 82
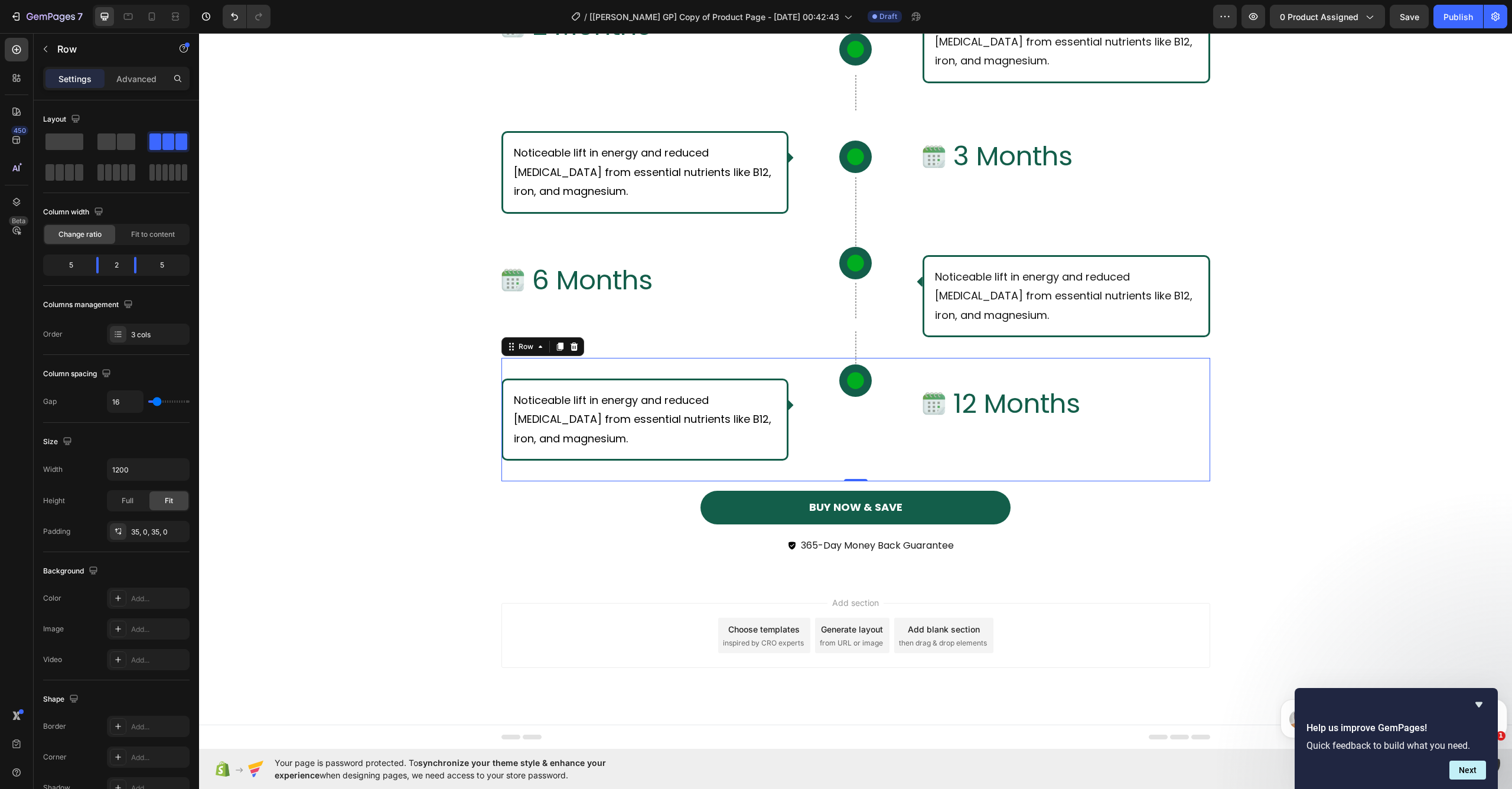
scroll to position [0, 0]
